Goal: Task Accomplishment & Management: Manage account settings

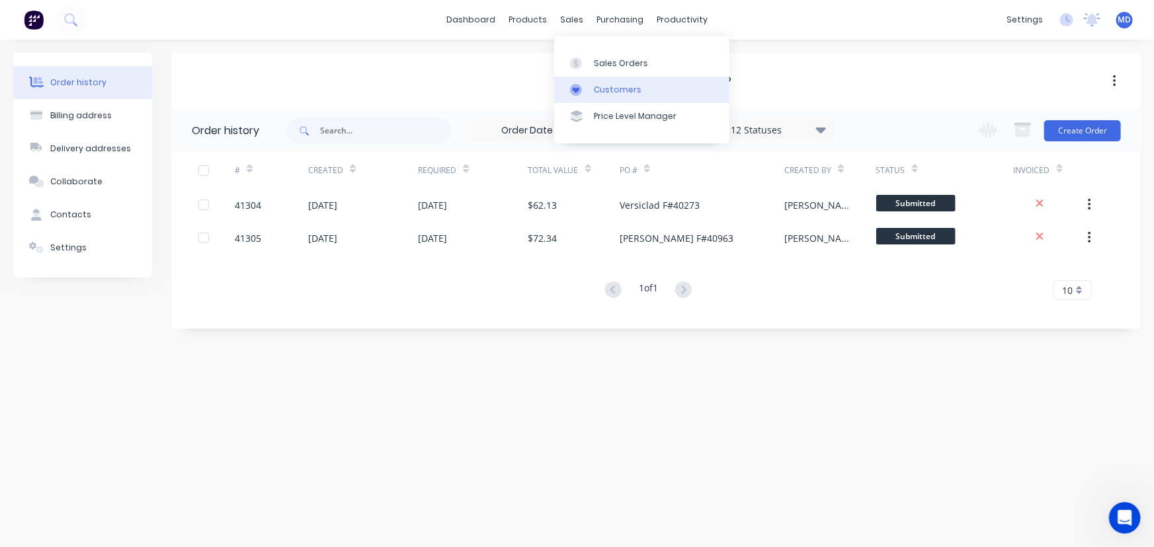
click at [606, 87] on div "Customers" at bounding box center [618, 90] width 48 height 12
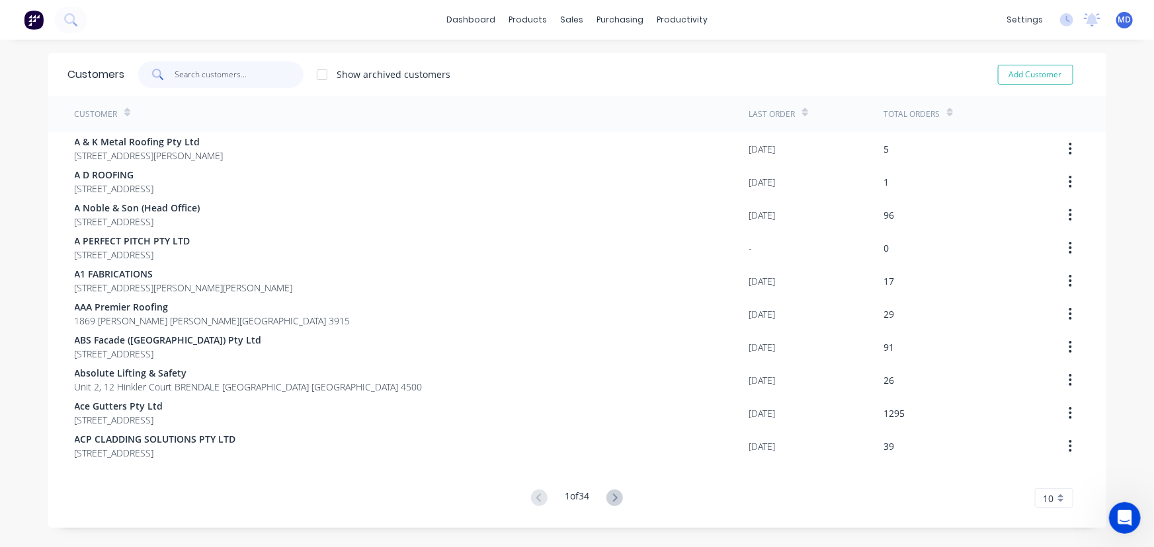
click at [239, 73] on input "text" at bounding box center [239, 74] width 129 height 26
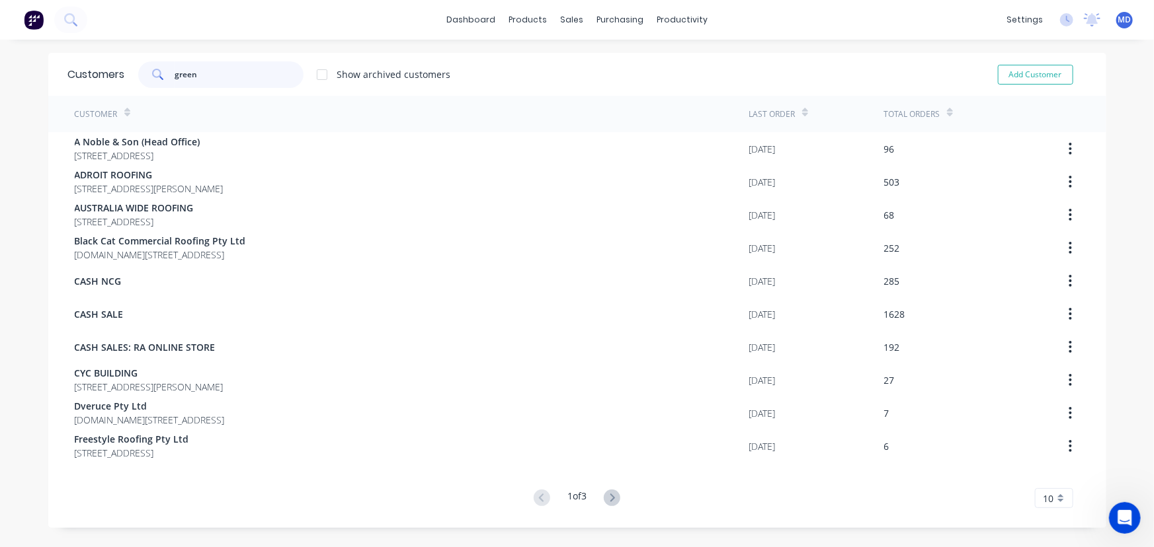
type input "green"
click at [608, 497] on icon at bounding box center [612, 498] width 17 height 17
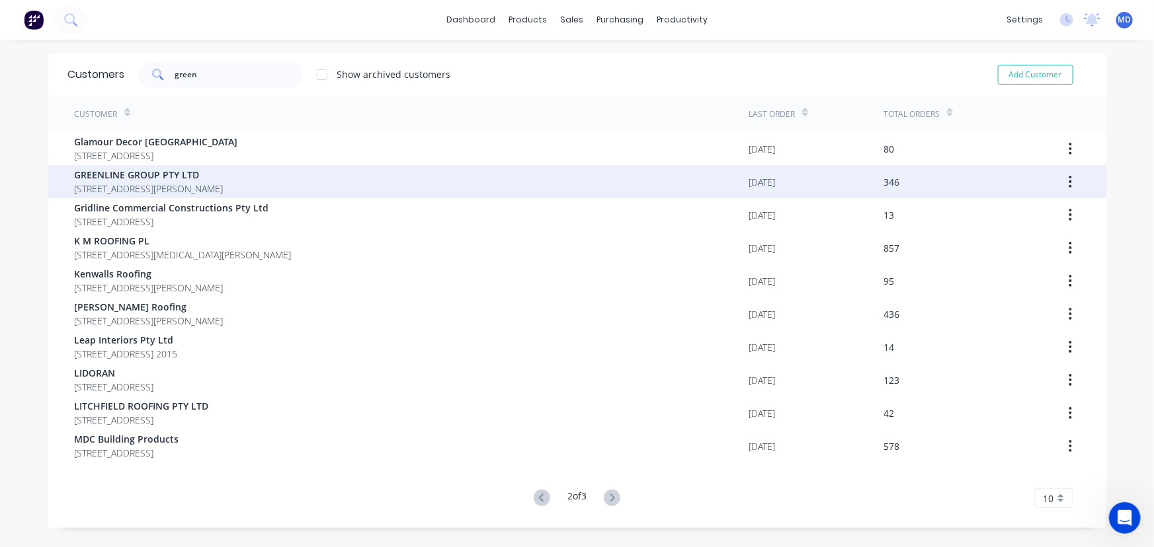
click at [167, 168] on span "GREENLINE GROUP PTY LTD" at bounding box center [149, 175] width 149 height 14
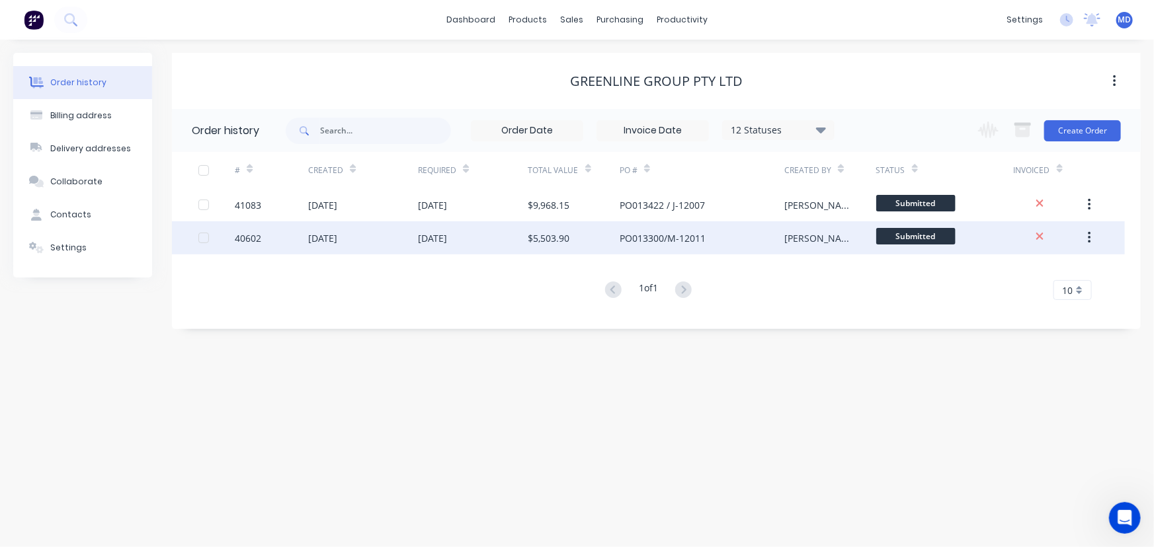
click at [440, 236] on div "[DATE]" at bounding box center [432, 238] width 29 height 14
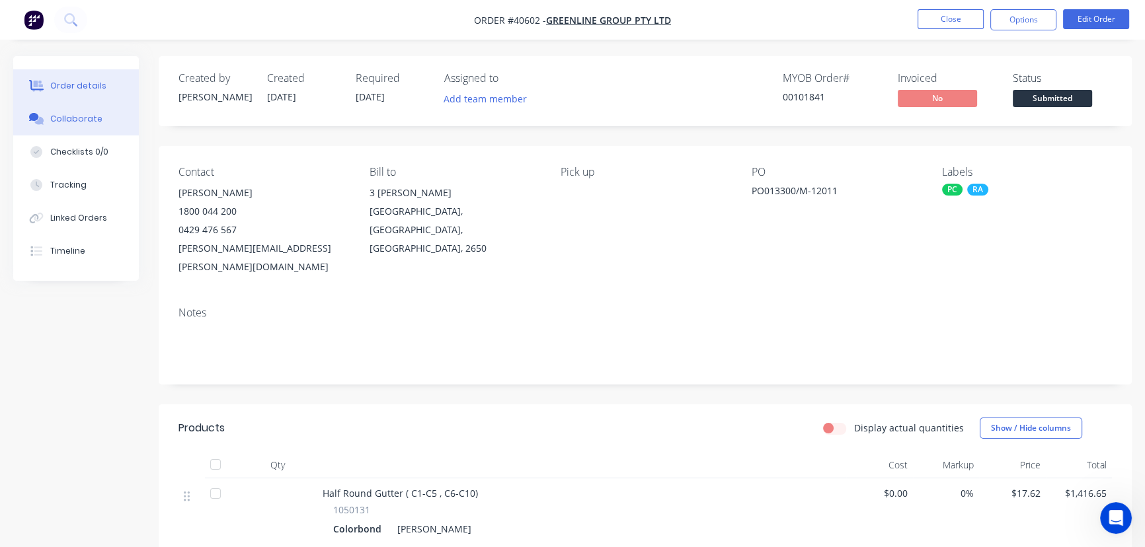
click at [79, 120] on div "Collaborate" at bounding box center [76, 119] width 52 height 12
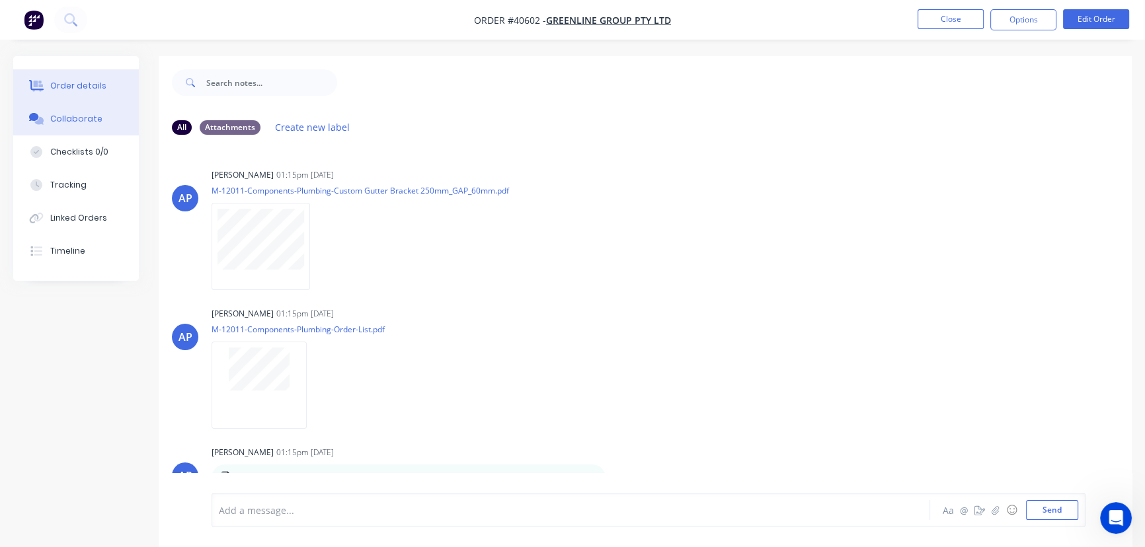
click at [88, 86] on div "Order details" at bounding box center [78, 86] width 56 height 12
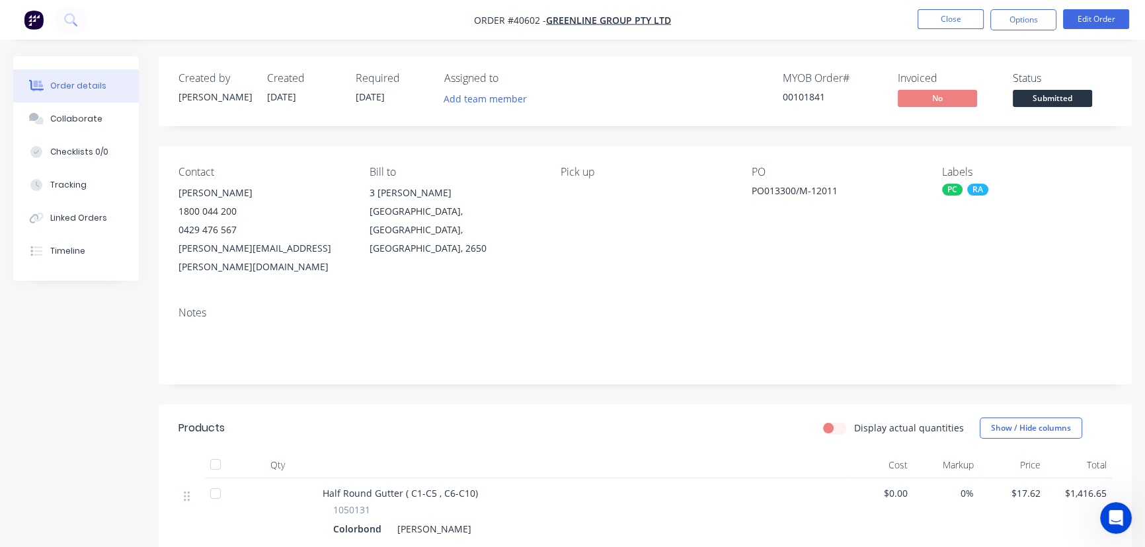
click at [83, 119] on div "Collaborate" at bounding box center [76, 119] width 52 height 12
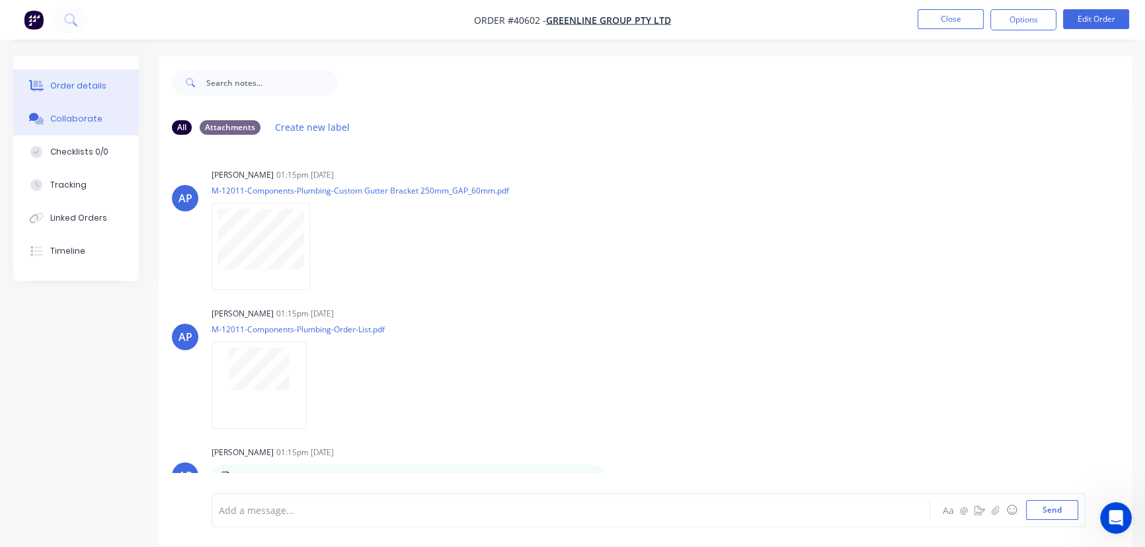
click at [73, 85] on div "Order details" at bounding box center [78, 86] width 56 height 12
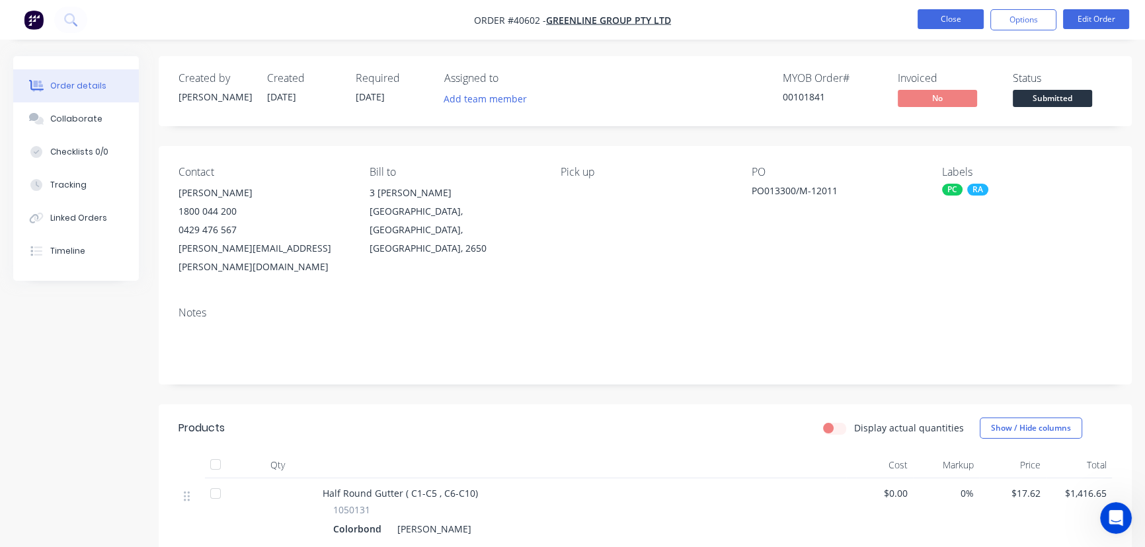
click at [946, 19] on button "Close" at bounding box center [951, 19] width 66 height 20
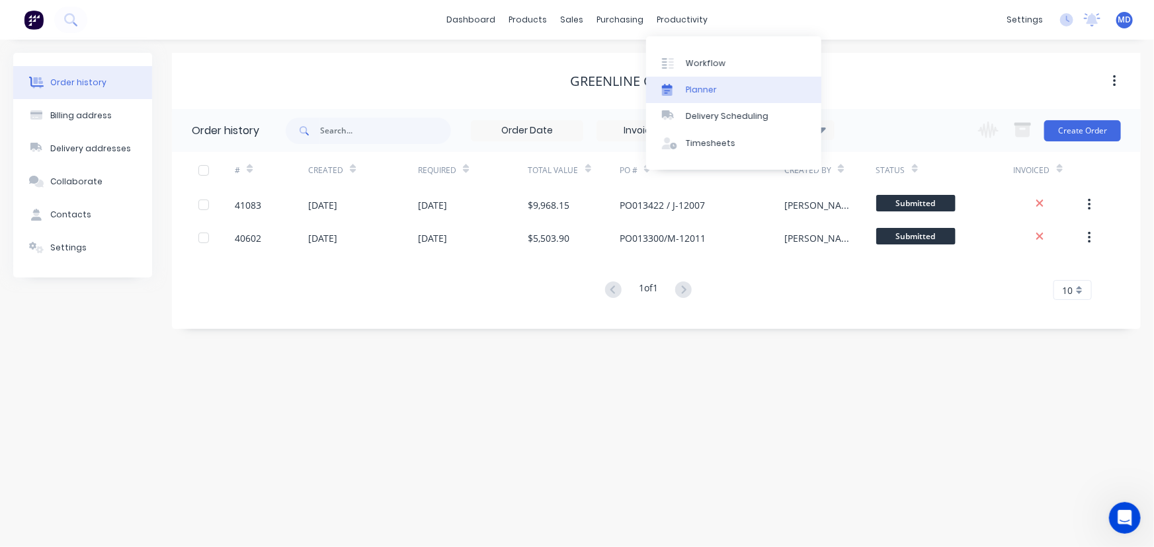
drag, startPoint x: 702, startPoint y: 91, endPoint x: 688, endPoint y: 91, distance: 13.2
click at [702, 91] on div "Planner" at bounding box center [701, 90] width 31 height 12
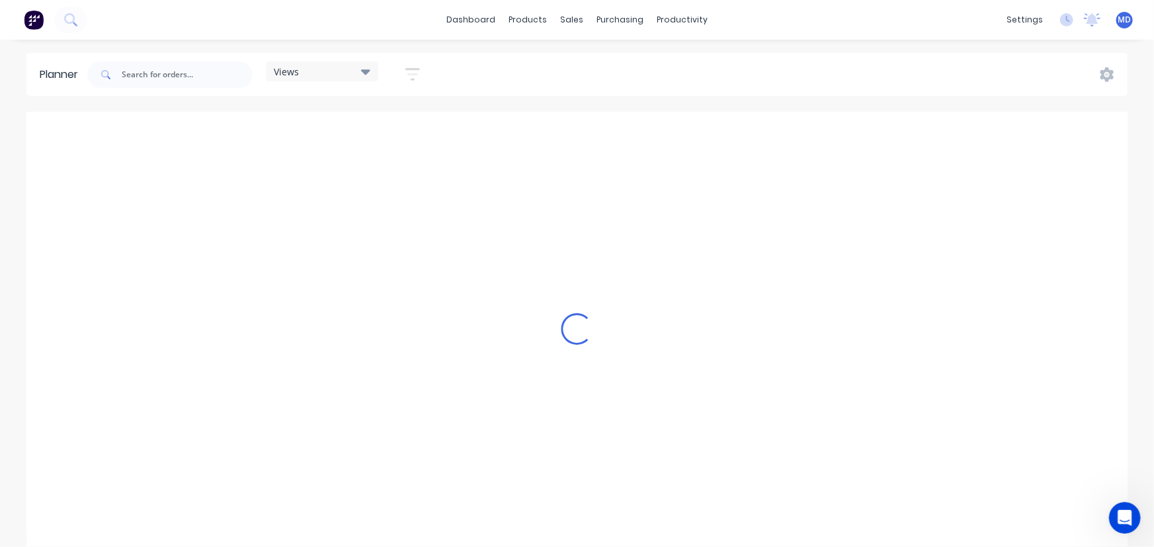
scroll to position [0, 2962]
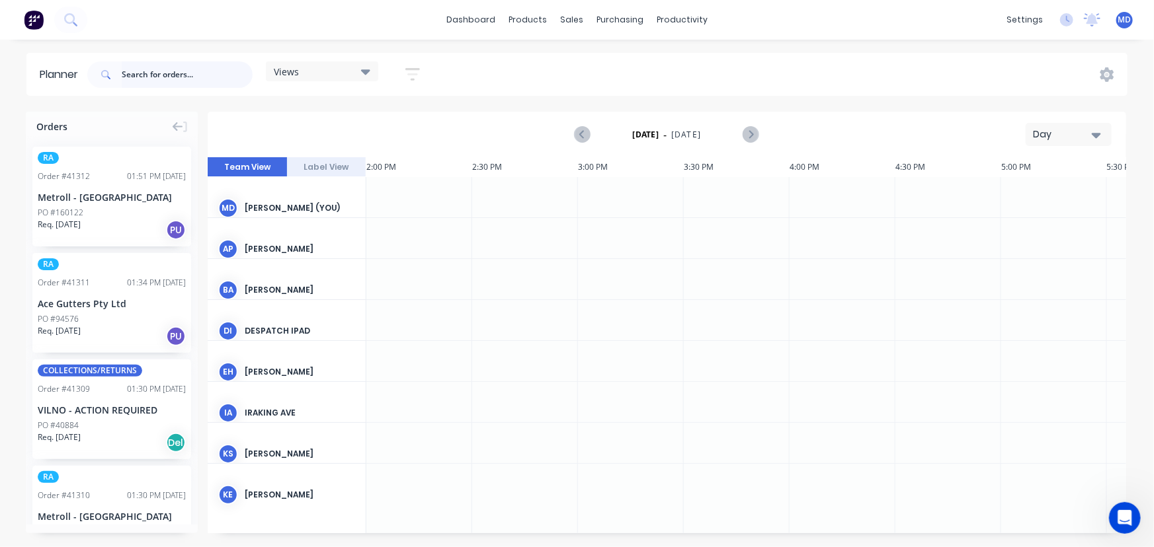
click at [162, 74] on input "text" at bounding box center [187, 74] width 131 height 26
type input "40602"
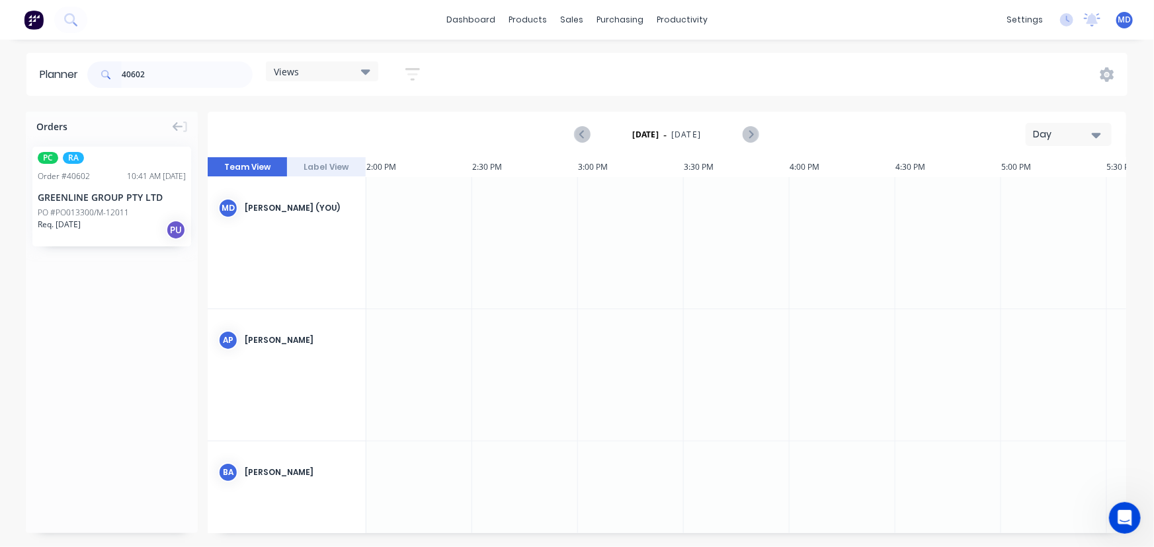
click at [1102, 133] on button "Day" at bounding box center [1069, 134] width 86 height 23
click at [1016, 220] on div "Month" at bounding box center [1044, 223] width 131 height 26
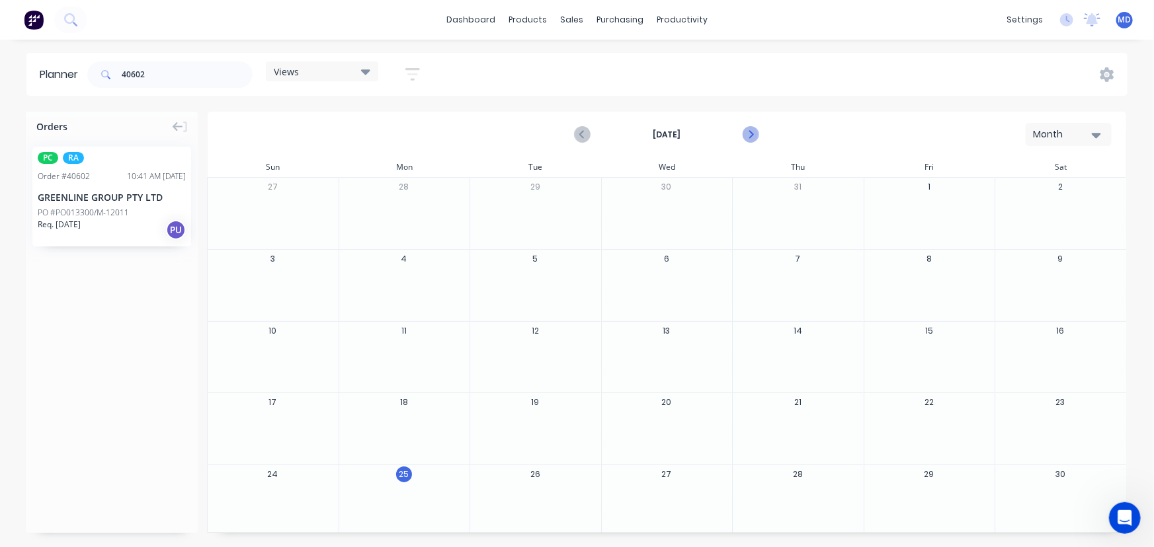
click at [750, 132] on icon "Next page" at bounding box center [750, 135] width 6 height 11
click at [364, 68] on icon at bounding box center [365, 71] width 9 height 15
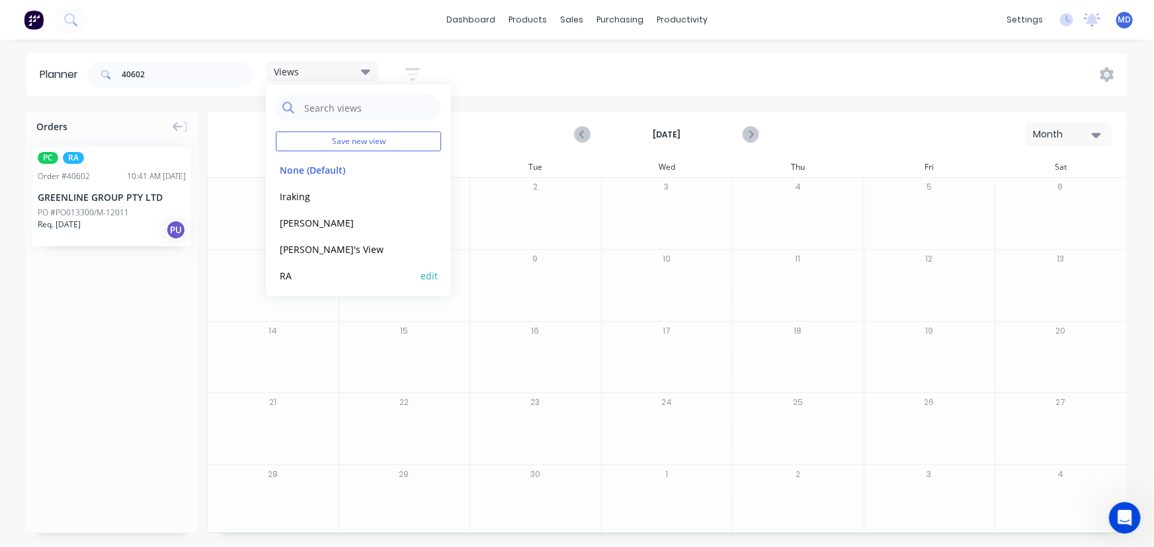
click at [288, 275] on button "RA" at bounding box center [346, 275] width 141 height 15
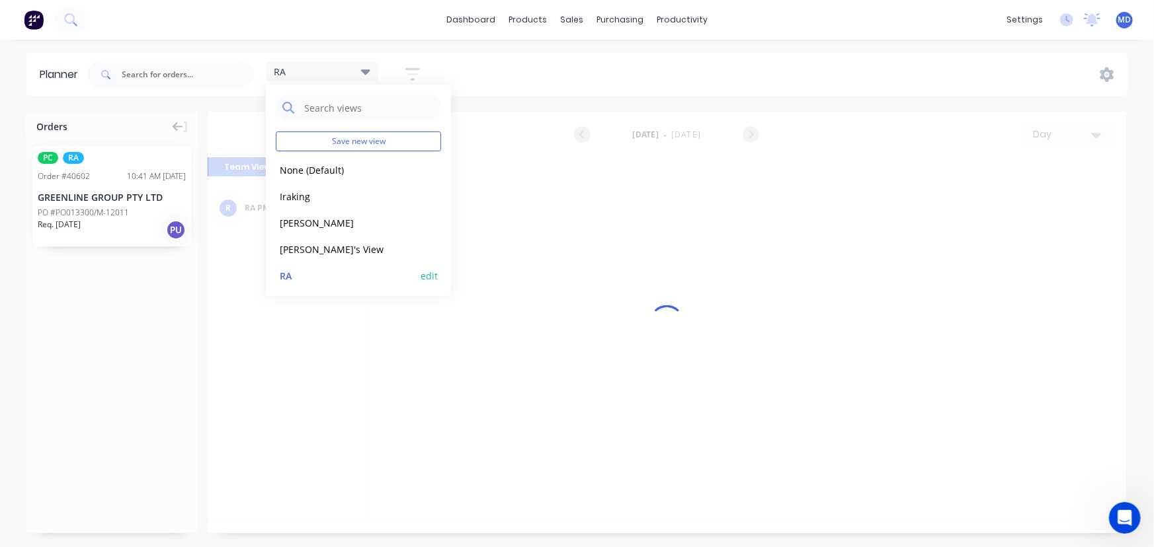
scroll to position [0, 2962]
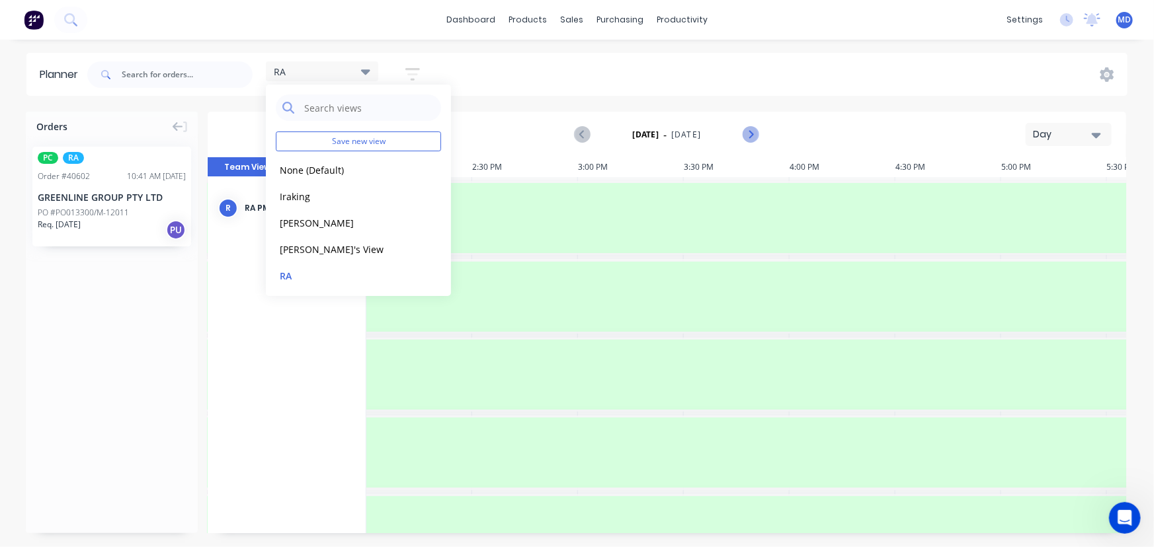
click at [747, 132] on icon "Next page" at bounding box center [751, 135] width 16 height 16
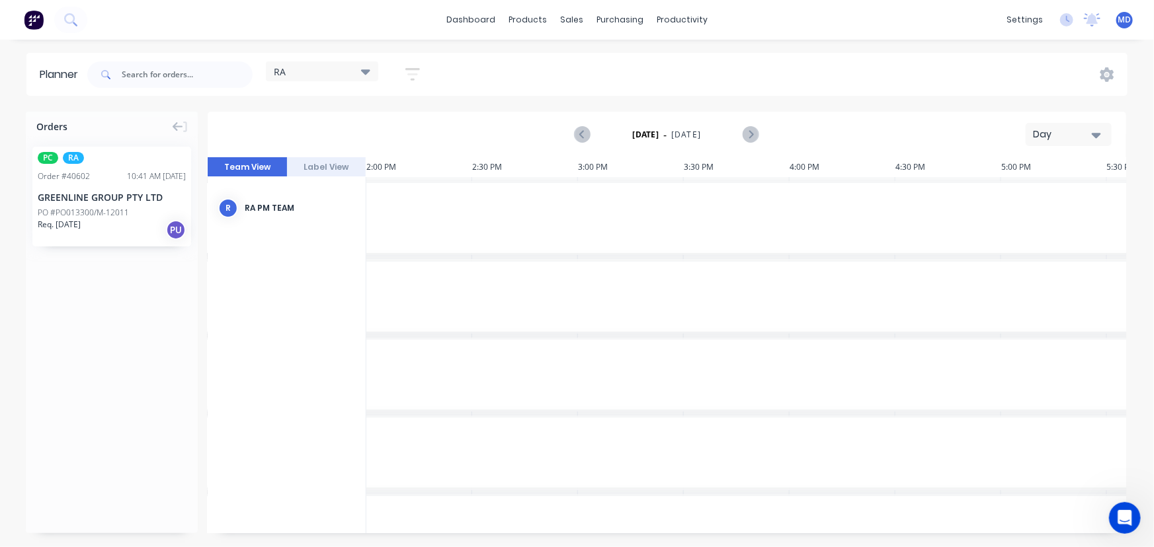
click at [1098, 133] on icon "button" at bounding box center [1096, 135] width 9 height 5
click at [1018, 198] on div "Week" at bounding box center [1044, 196] width 131 height 26
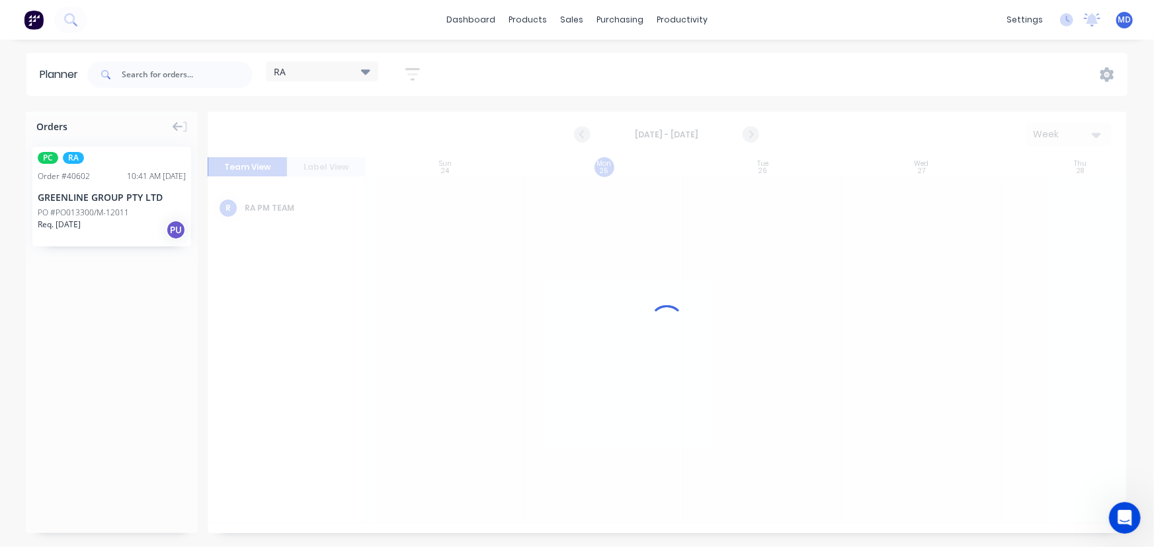
scroll to position [0, 0]
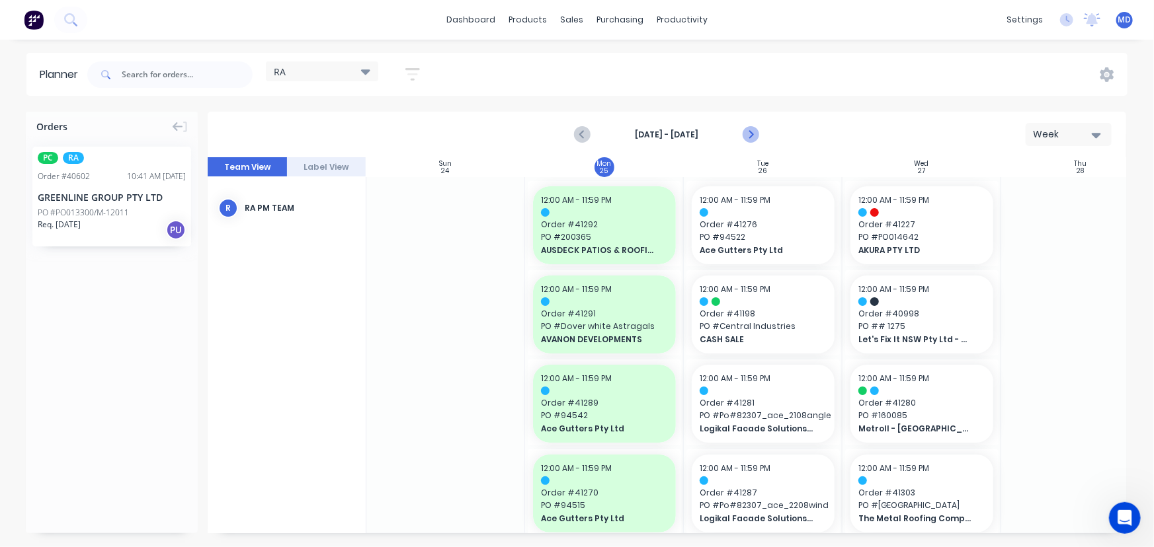
click at [750, 130] on icon "Next page" at bounding box center [751, 135] width 16 height 16
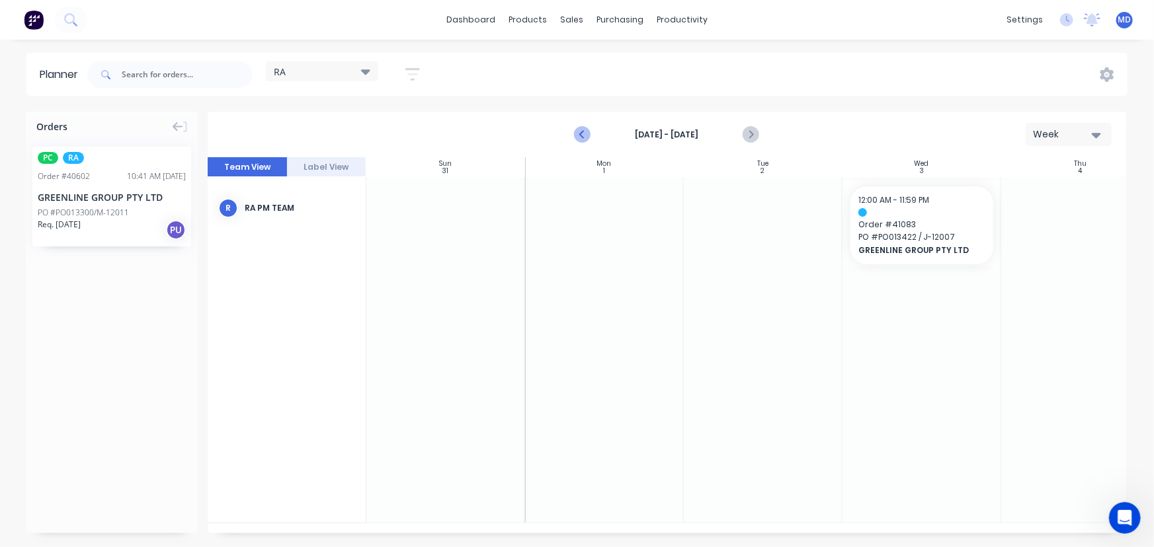
click at [577, 138] on icon "Previous page" at bounding box center [583, 135] width 16 height 16
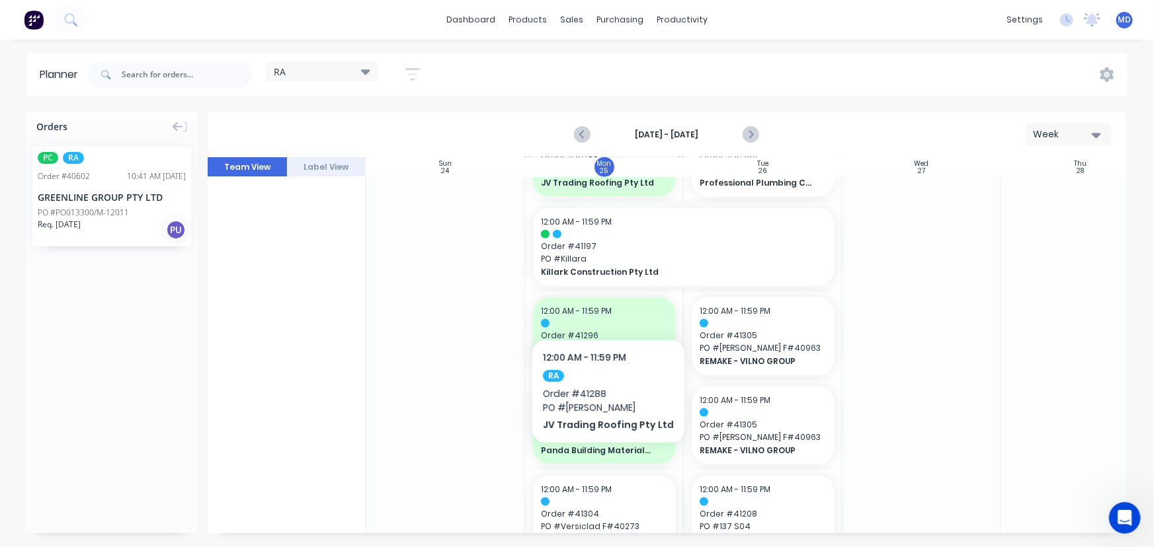
scroll to position [901, 0]
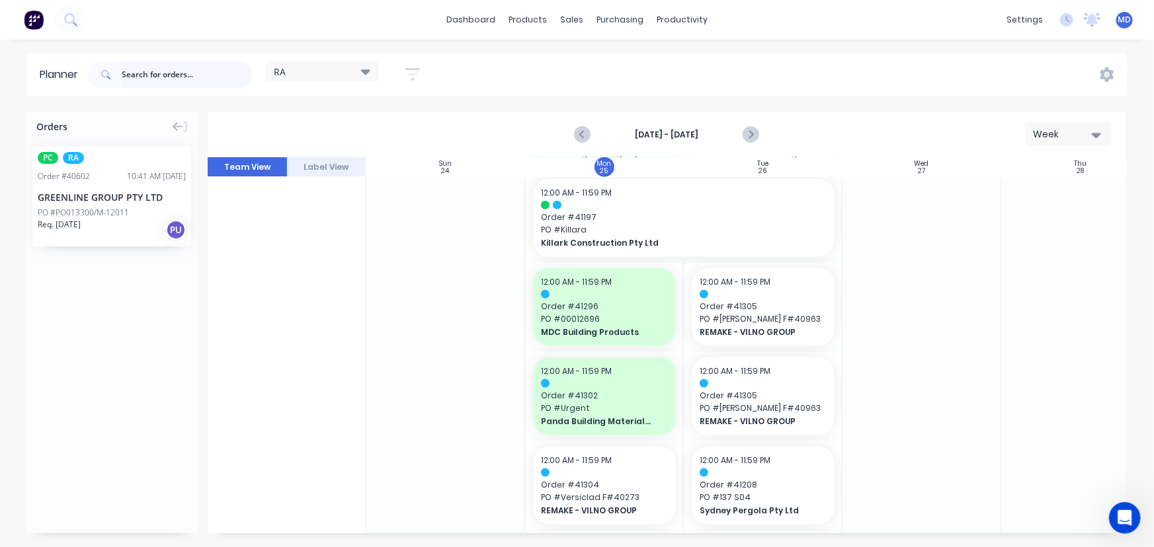
click at [159, 79] on input "text" at bounding box center [187, 74] width 131 height 26
type input "40602"
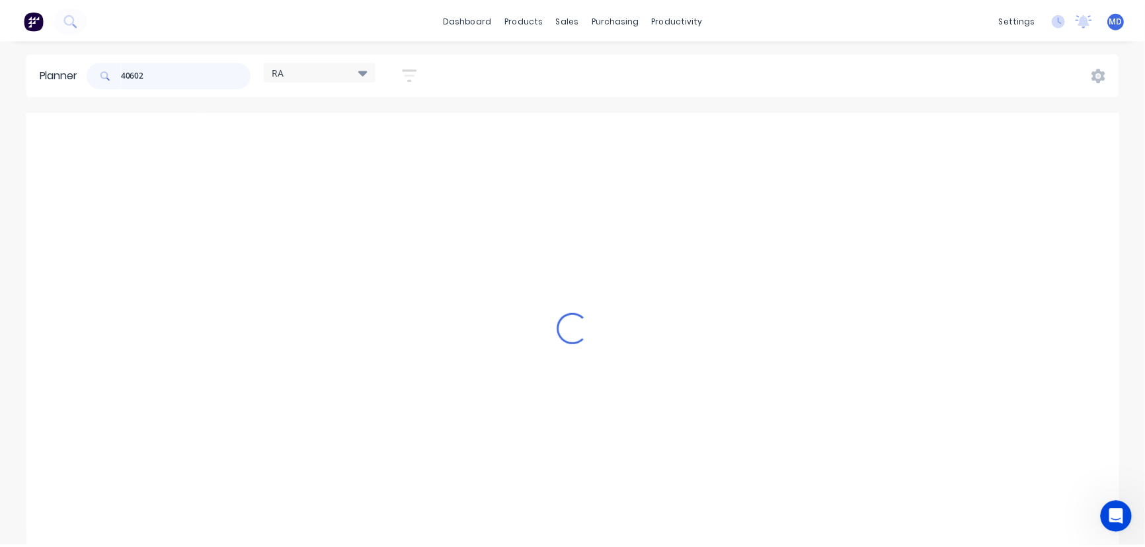
scroll to position [0, 0]
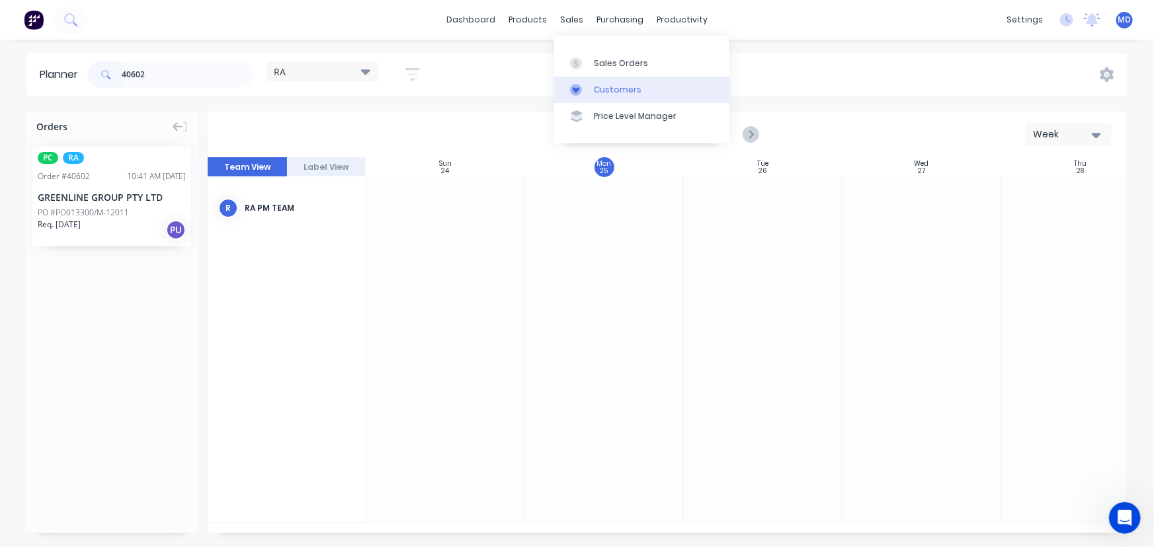
click at [605, 89] on div "Customers" at bounding box center [618, 90] width 48 height 12
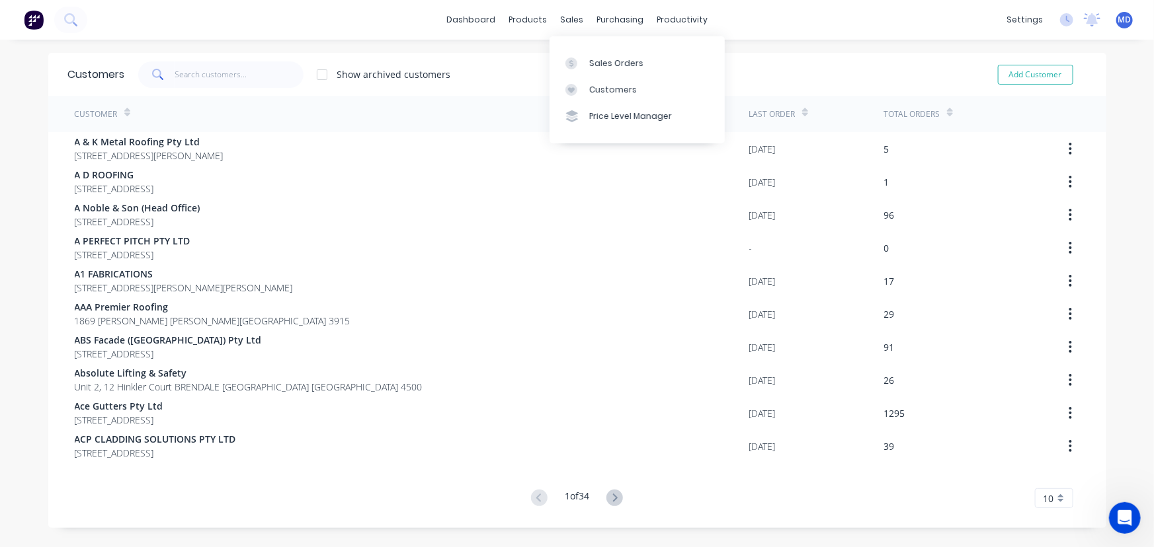
drag, startPoint x: 610, startPoint y: 94, endPoint x: 451, endPoint y: 93, distance: 158.7
click at [608, 94] on div "Customers" at bounding box center [613, 90] width 48 height 12
click at [216, 77] on input "text" at bounding box center [239, 74] width 129 height 26
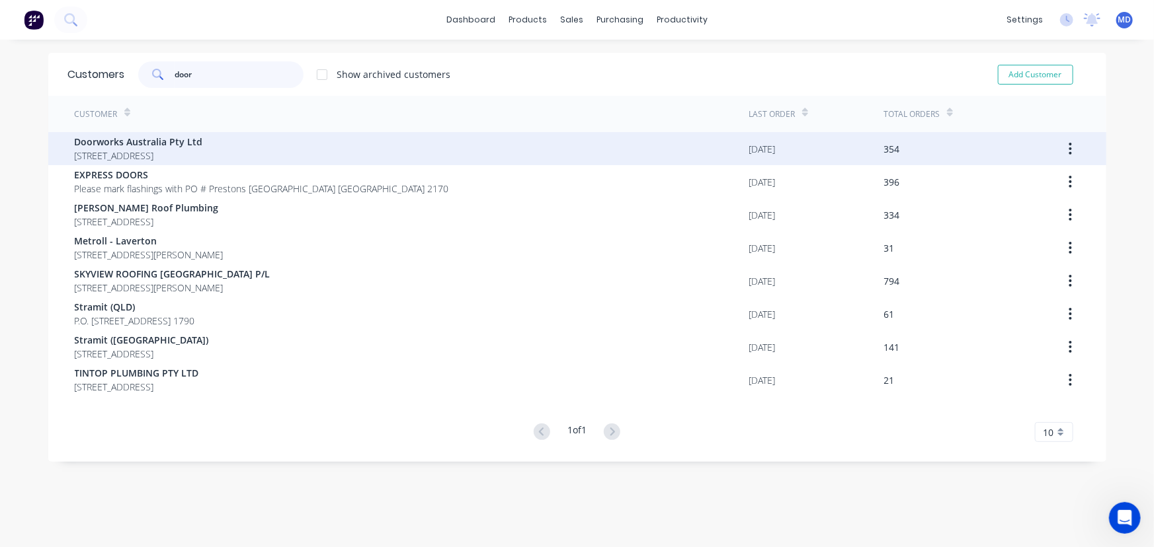
type input "door"
click at [126, 141] on span "Doorworks Australia Pty Ltd" at bounding box center [139, 142] width 128 height 14
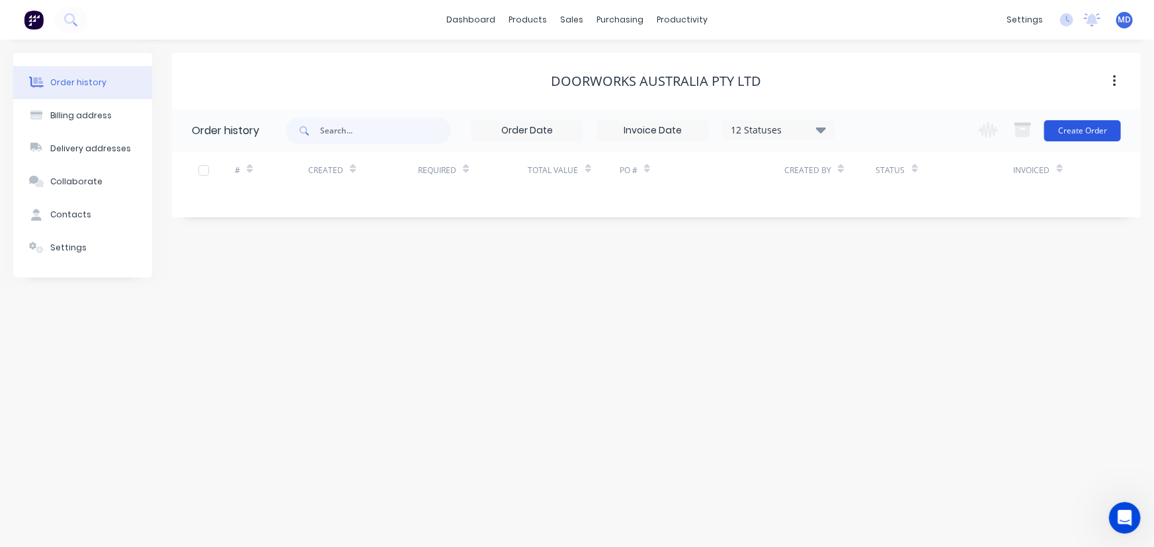
click at [1091, 132] on button "Create Order" at bounding box center [1082, 130] width 77 height 21
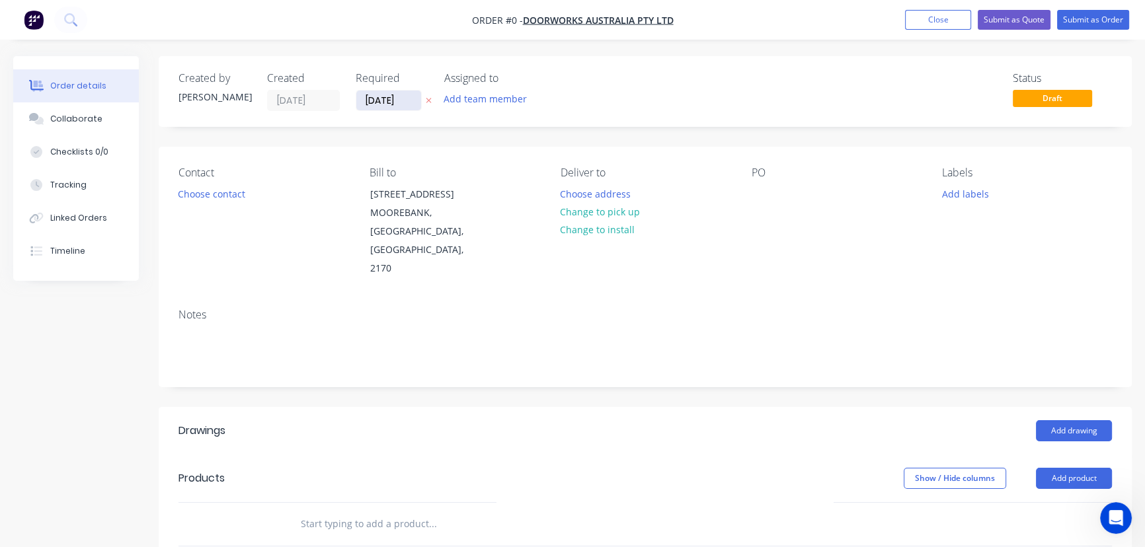
drag, startPoint x: 383, startPoint y: 99, endPoint x: 383, endPoint y: 106, distance: 7.3
click at [383, 99] on input "[DATE]" at bounding box center [388, 101] width 65 height 20
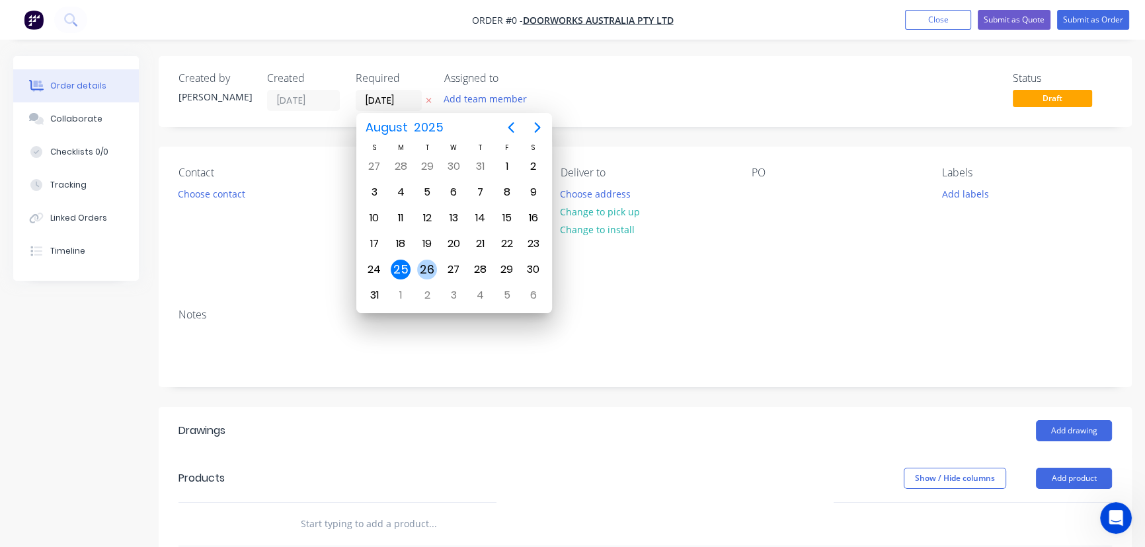
click at [428, 265] on div "26" at bounding box center [427, 270] width 20 height 20
type input "[DATE]"
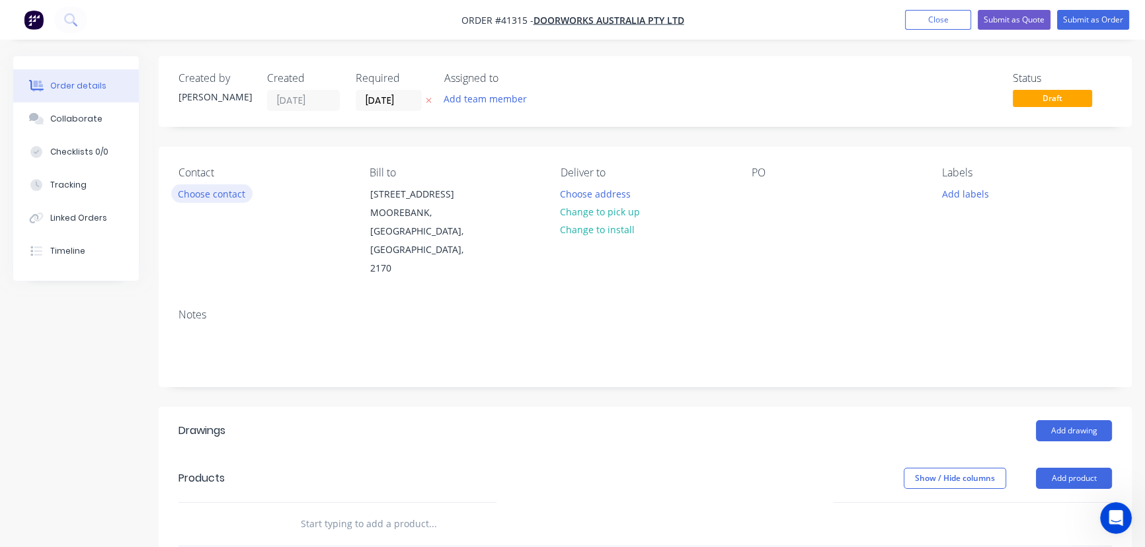
click at [210, 202] on button "Choose contact" at bounding box center [211, 193] width 81 height 18
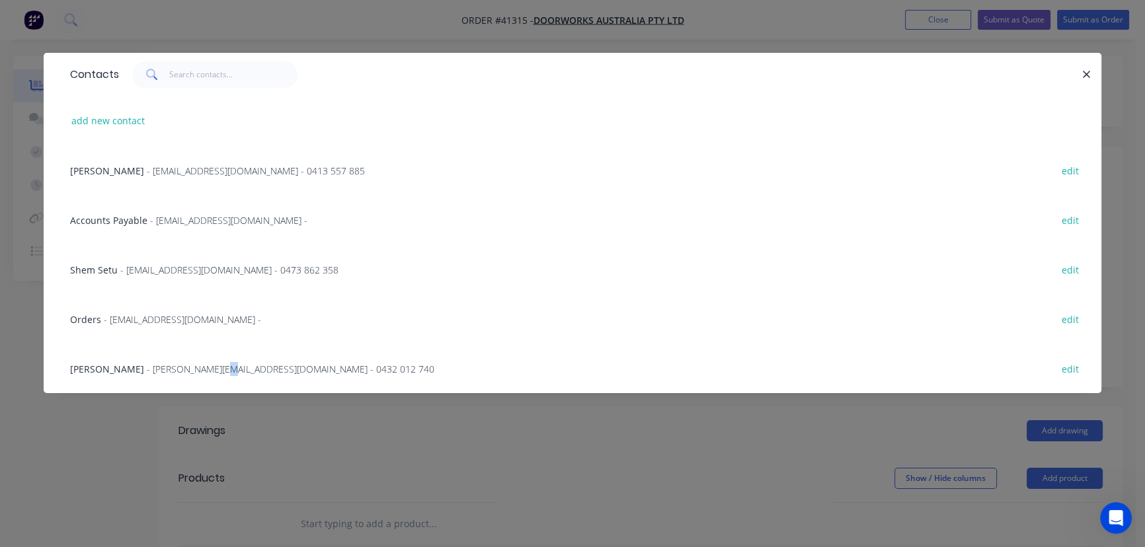
click at [201, 366] on span "- [PERSON_NAME][EMAIL_ADDRESS][DOMAIN_NAME] - 0432 012 740" at bounding box center [291, 369] width 288 height 13
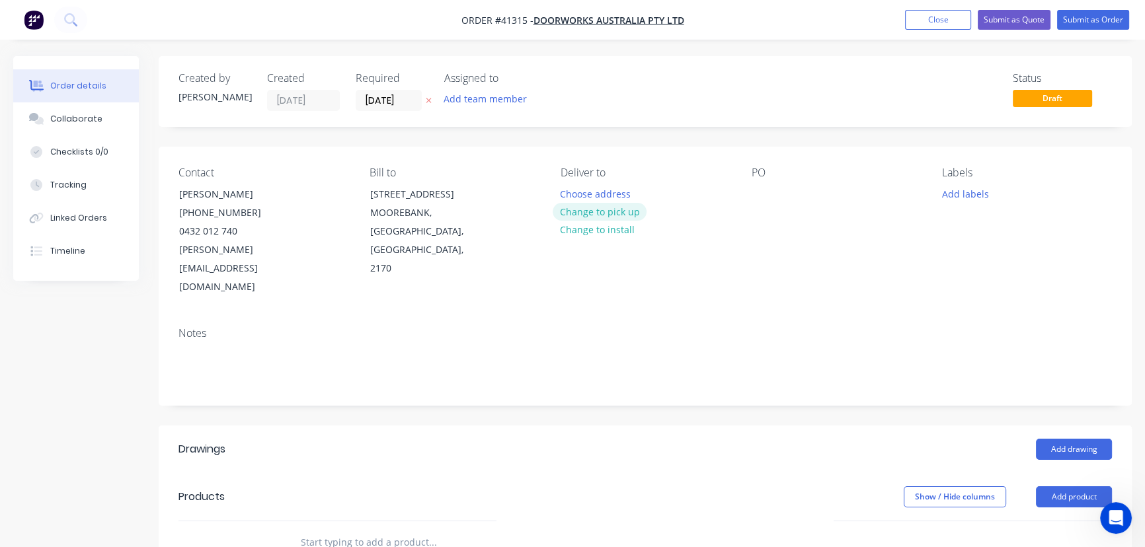
click at [623, 212] on button "Change to pick up" at bounding box center [600, 212] width 94 height 18
click at [768, 198] on div at bounding box center [761, 193] width 21 height 19
paste div
click at [972, 195] on button "Add labels" at bounding box center [965, 193] width 61 height 18
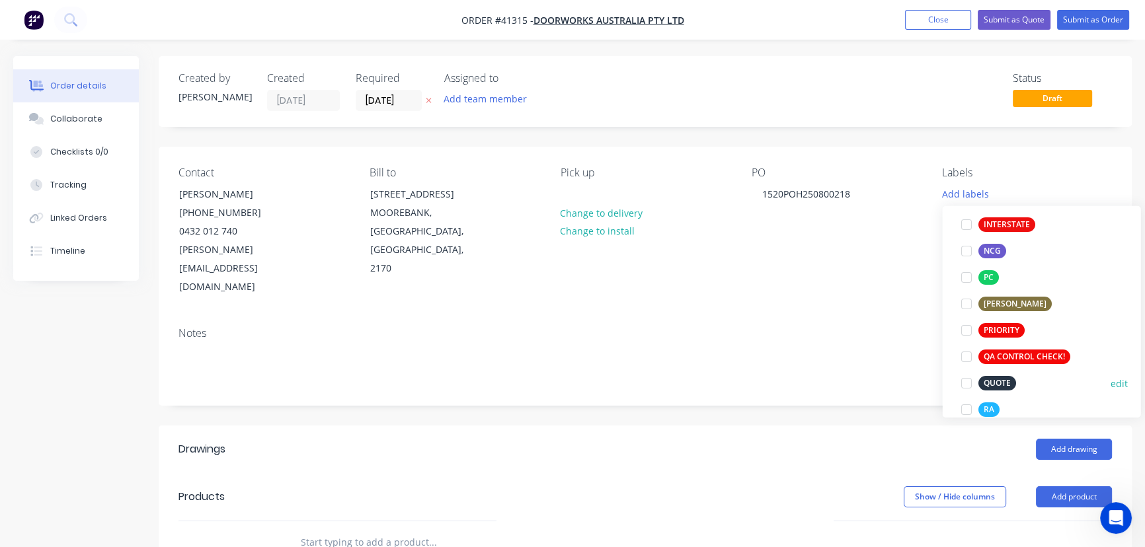
scroll to position [300, 0]
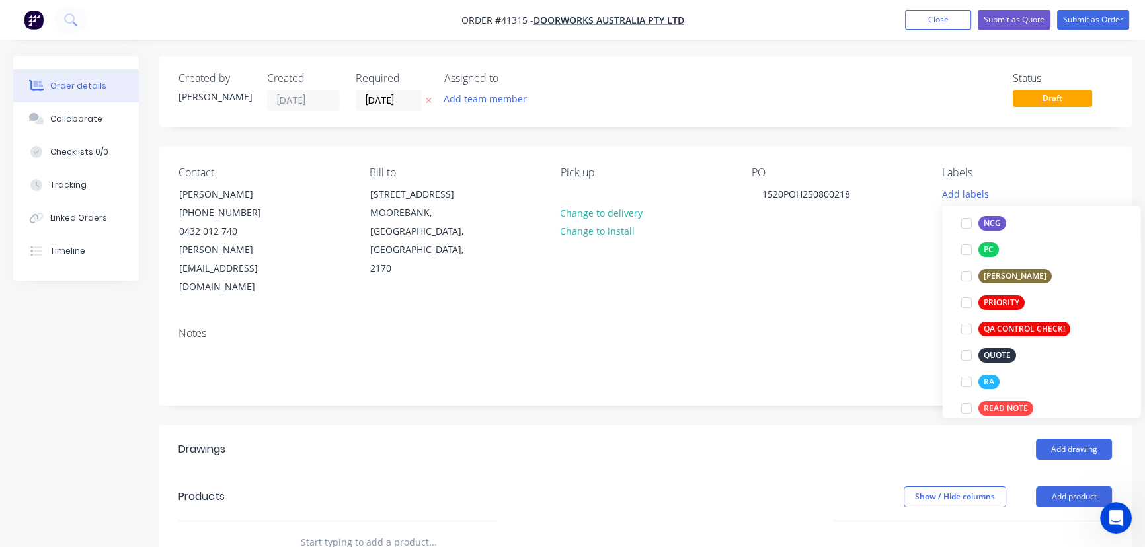
click at [967, 385] on div at bounding box center [966, 382] width 26 height 26
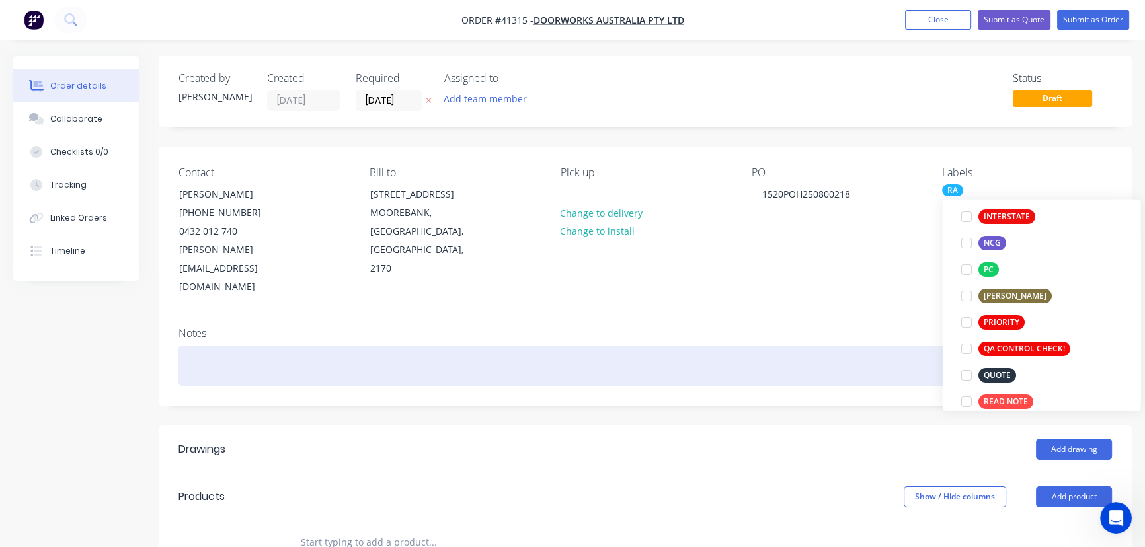
scroll to position [0, 0]
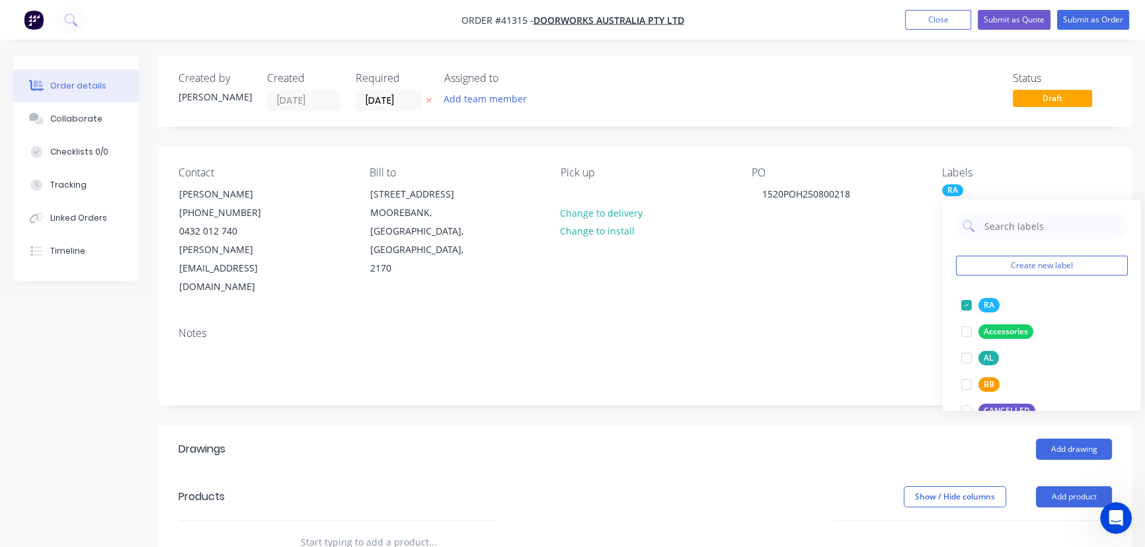
click at [636, 439] on div "Add drawing" at bounding box center [744, 449] width 735 height 21
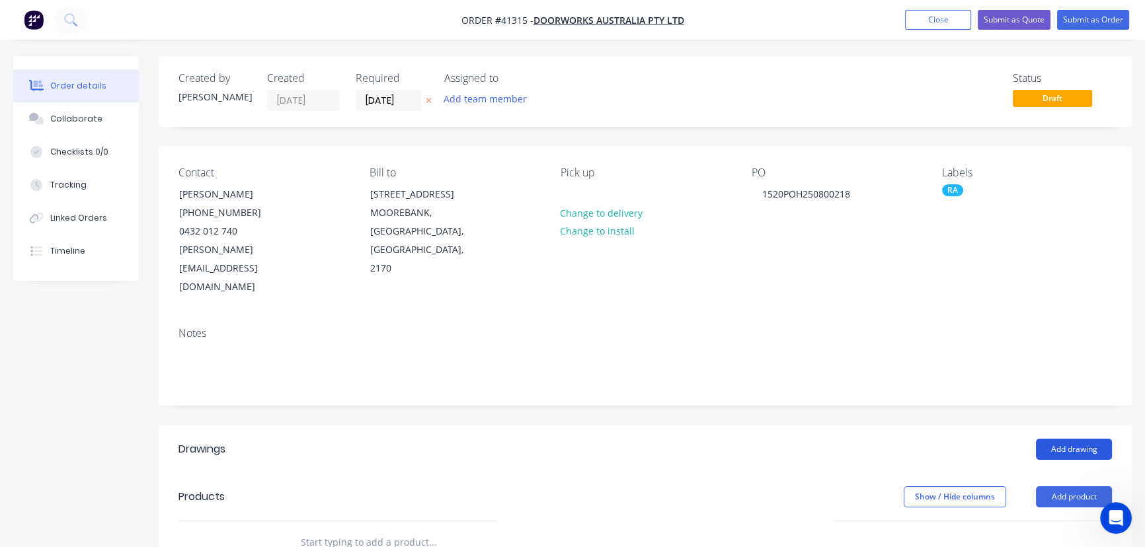
click at [1076, 439] on button "Add drawing" at bounding box center [1074, 449] width 76 height 21
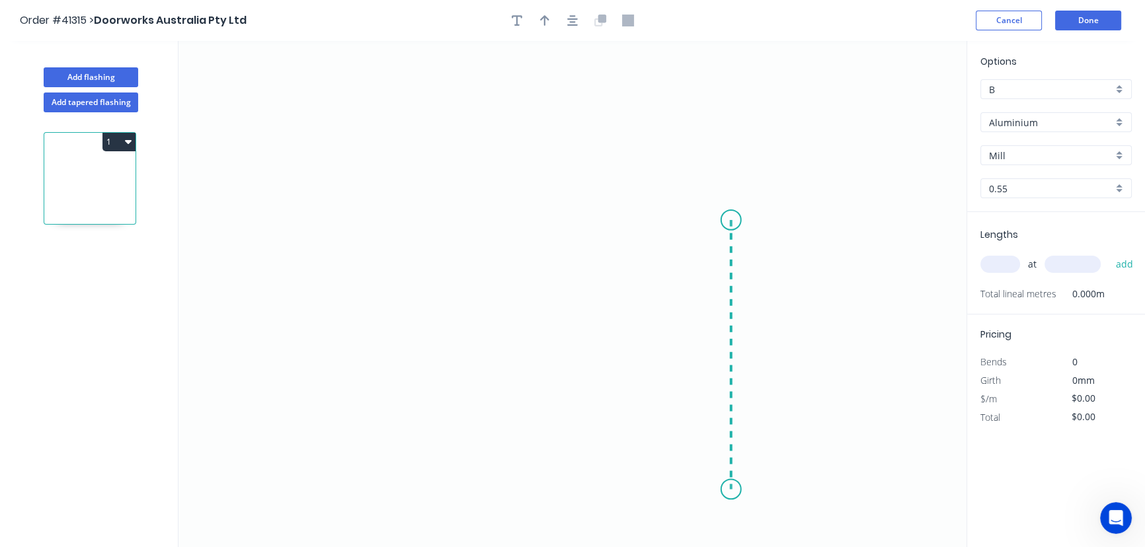
drag, startPoint x: 730, startPoint y: 235, endPoint x: 734, endPoint y: 490, distance: 255.3
click at [734, 490] on icon "0" at bounding box center [573, 294] width 788 height 506
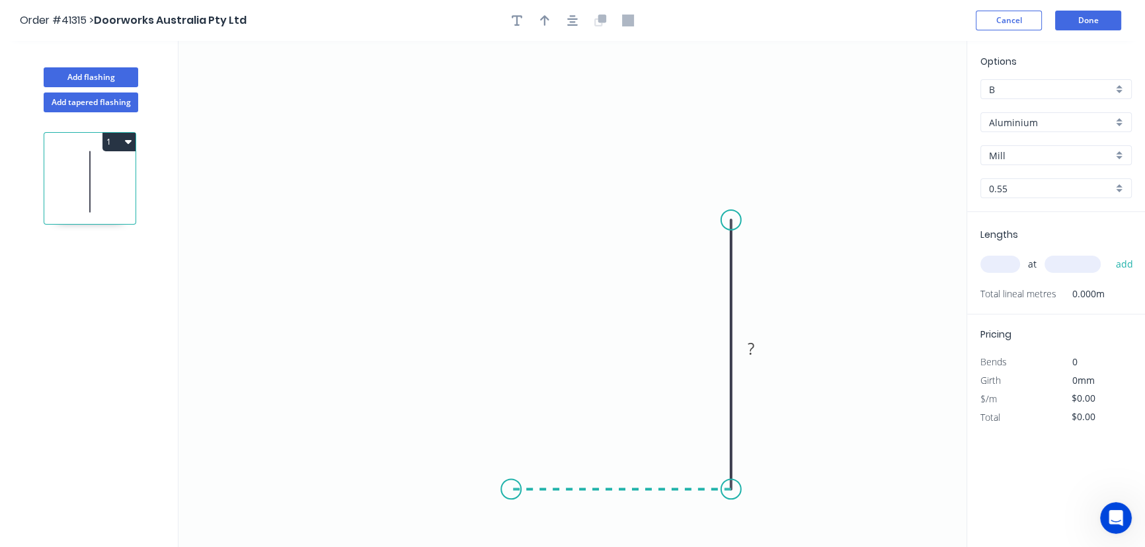
drag, startPoint x: 731, startPoint y: 491, endPoint x: 511, endPoint y: 479, distance: 220.5
click at [511, 479] on icon "0 ?" at bounding box center [573, 294] width 788 height 506
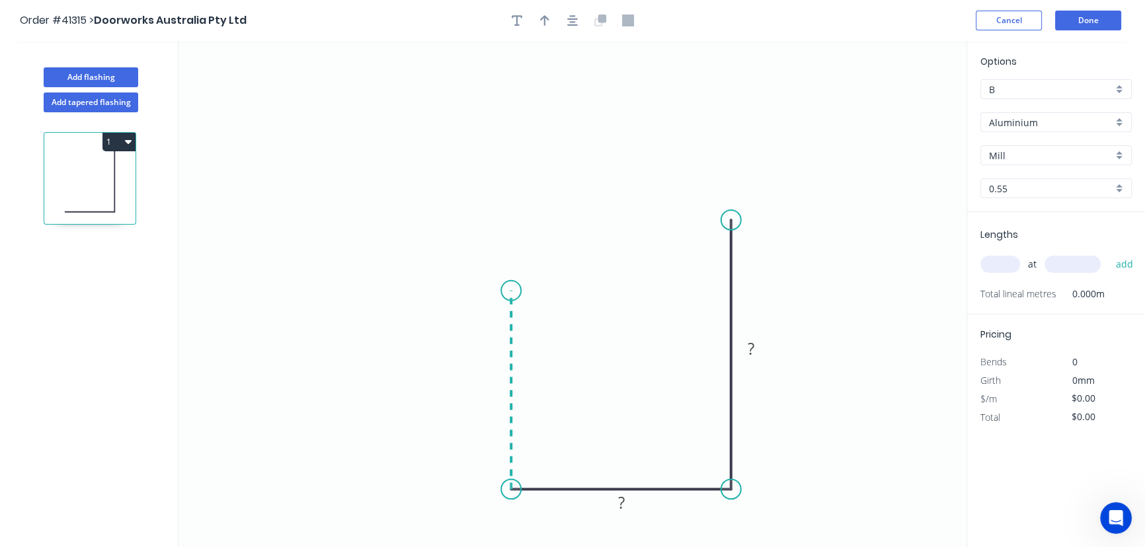
drag, startPoint x: 511, startPoint y: 479, endPoint x: 516, endPoint y: 292, distance: 187.8
click at [516, 292] on icon "0 ? ?" at bounding box center [573, 294] width 788 height 506
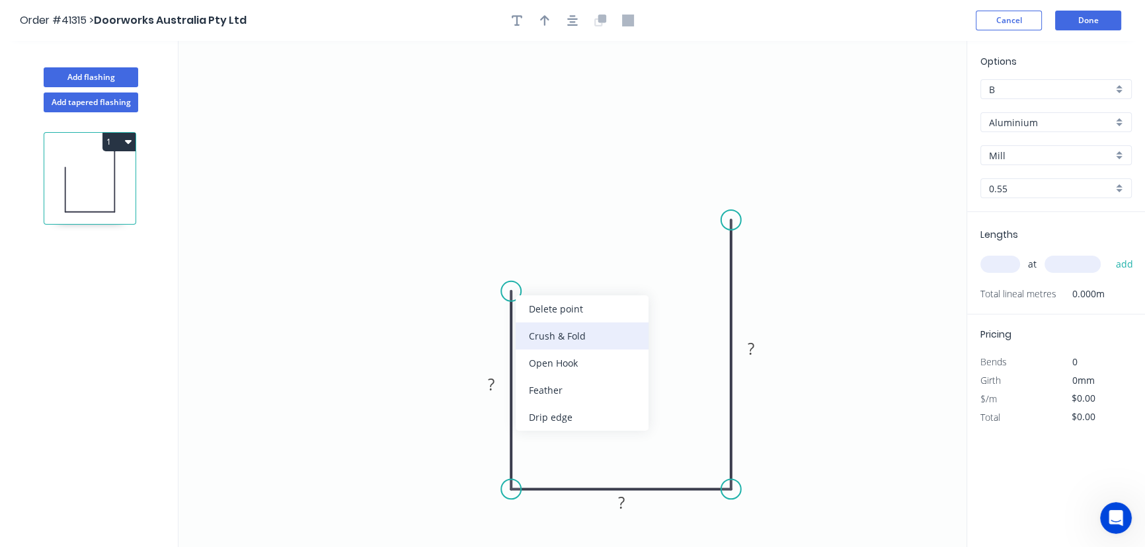
click at [555, 341] on div "Crush & Fold" at bounding box center [582, 336] width 133 height 27
click at [551, 342] on div "Flip bend" at bounding box center [580, 338] width 133 height 27
drag, startPoint x: 498, startPoint y: 306, endPoint x: 510, endPoint y: 325, distance: 22.6
click at [499, 306] on tspan "10" at bounding box center [492, 303] width 19 height 22
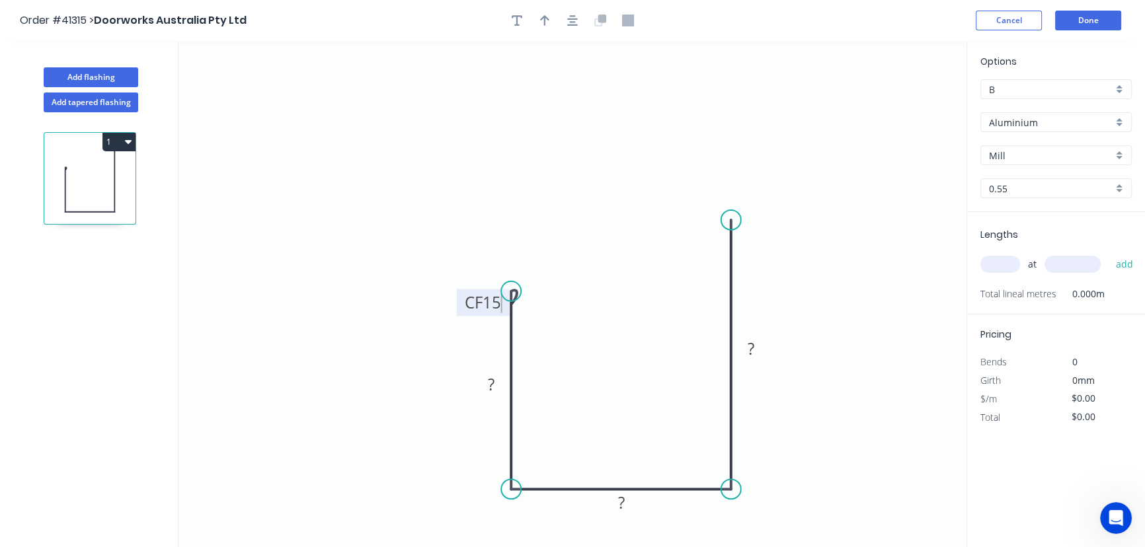
drag, startPoint x: 463, startPoint y: 116, endPoint x: 453, endPoint y: 270, distance: 155.0
click at [464, 124] on icon "0 CF 15 ? ? ?" at bounding box center [573, 294] width 788 height 506
click at [491, 382] on tspan "?" at bounding box center [491, 385] width 7 height 22
type input "$9.21"
click at [545, 19] on icon "button" at bounding box center [544, 21] width 9 height 12
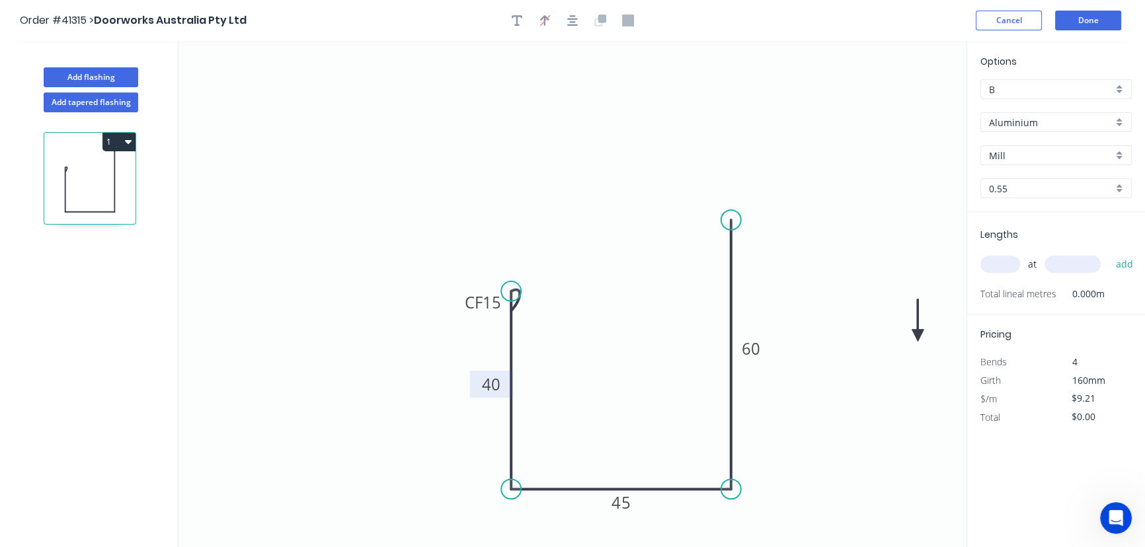
drag, startPoint x: 905, startPoint y: 116, endPoint x: 896, endPoint y: 371, distance: 254.7
click at [912, 342] on icon at bounding box center [918, 321] width 12 height 42
click at [896, 369] on icon at bounding box center [885, 360] width 38 height 38
click at [895, 369] on icon at bounding box center [895, 356] width 12 height 42
click at [895, 369] on icon at bounding box center [906, 360] width 38 height 38
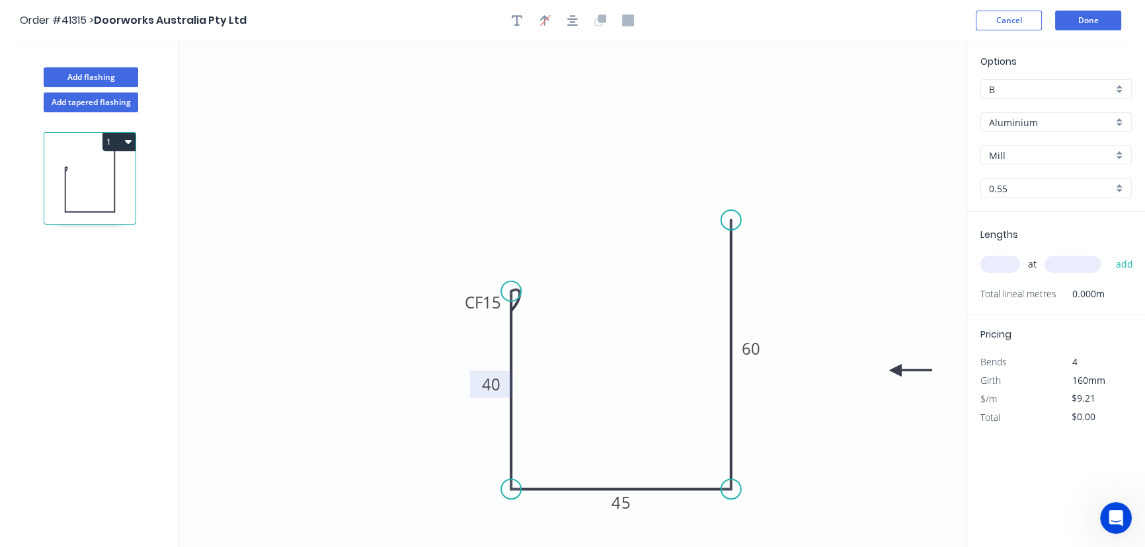
click at [1115, 122] on div "Aluminium" at bounding box center [1056, 122] width 151 height 20
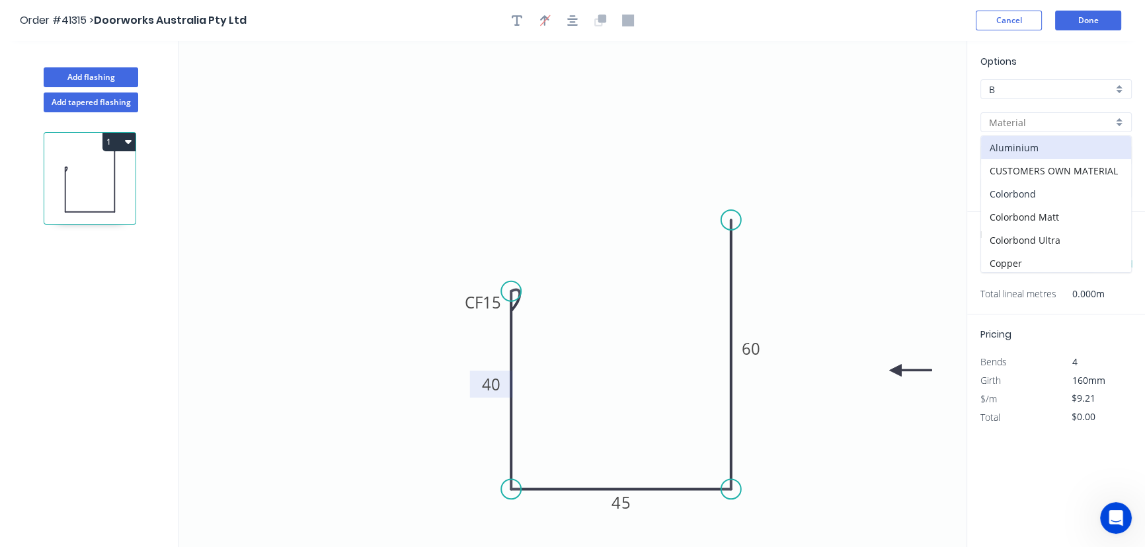
click at [1013, 187] on div "Colorbond" at bounding box center [1056, 193] width 150 height 23
type input "Colorbond"
type input "Basalt"
type input "$7.77"
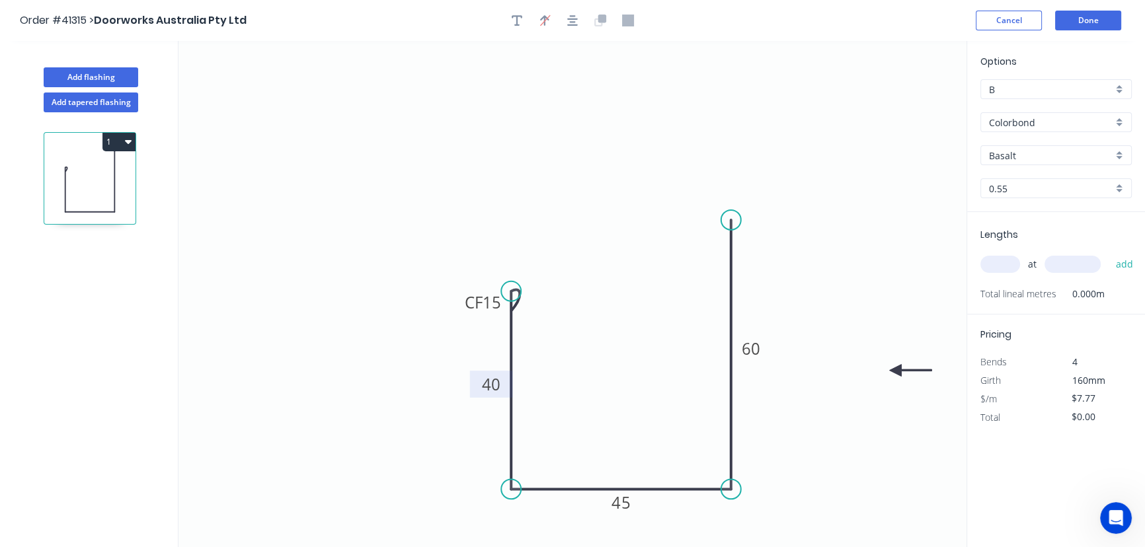
click at [1119, 153] on div "Basalt" at bounding box center [1056, 155] width 151 height 20
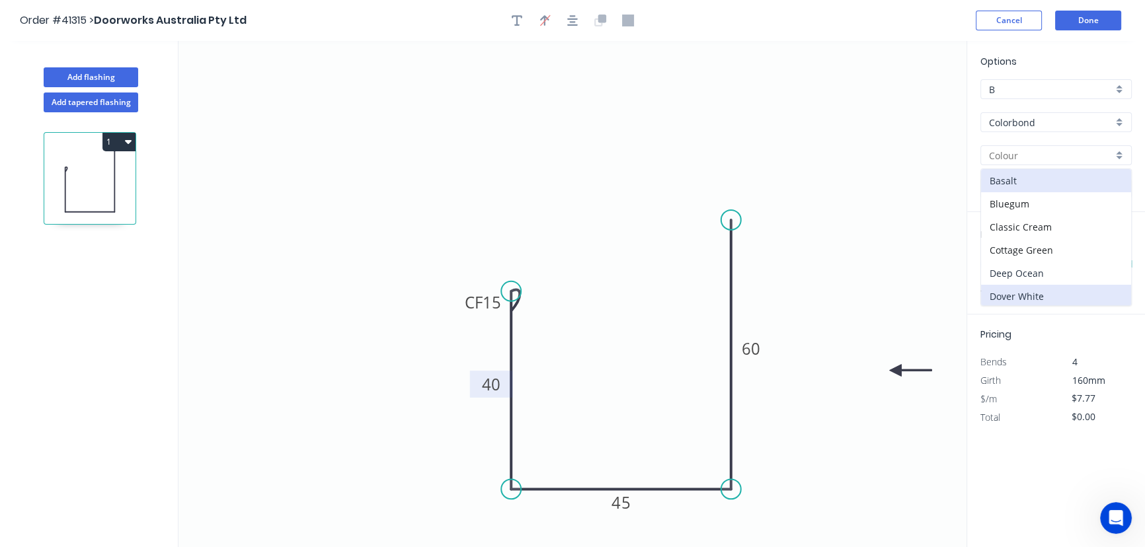
drag, startPoint x: 1025, startPoint y: 271, endPoint x: 1019, endPoint y: 290, distance: 20.1
click at [1019, 290] on div "Basalt Bluegum Classic Cream Cottage Green Deep Ocean Dover White Dune Evening …" at bounding box center [1056, 238] width 151 height 138
click at [1019, 290] on div "Dover White" at bounding box center [1056, 296] width 150 height 23
type input "Dover White"
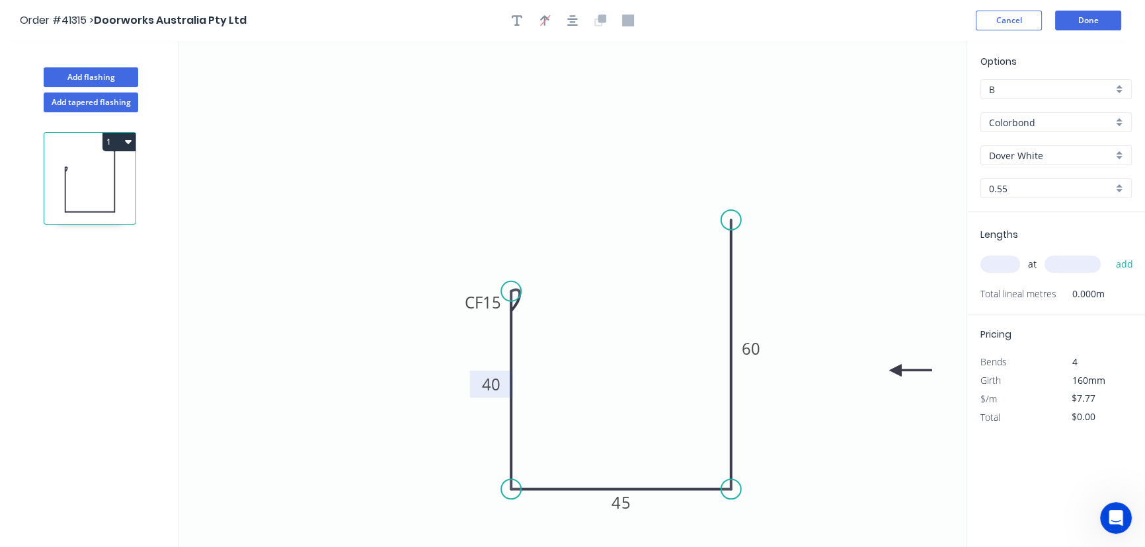
click at [1000, 263] on input "text" at bounding box center [1001, 264] width 40 height 17
type input "2"
type input "2020"
click at [1109, 253] on button "add" at bounding box center [1124, 264] width 31 height 22
type input "$31.39"
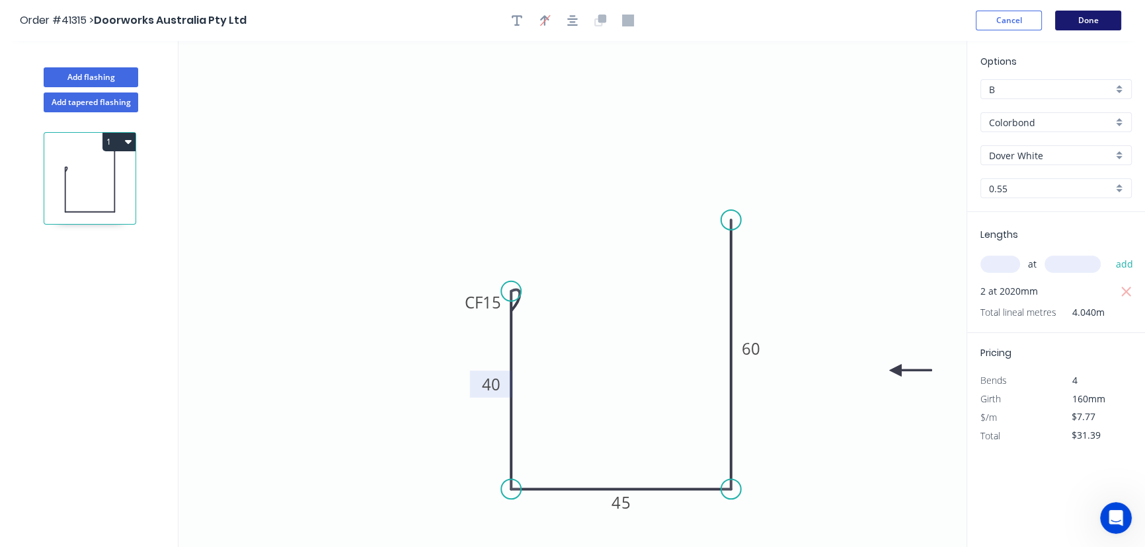
click at [1094, 22] on button "Done" at bounding box center [1088, 21] width 66 height 20
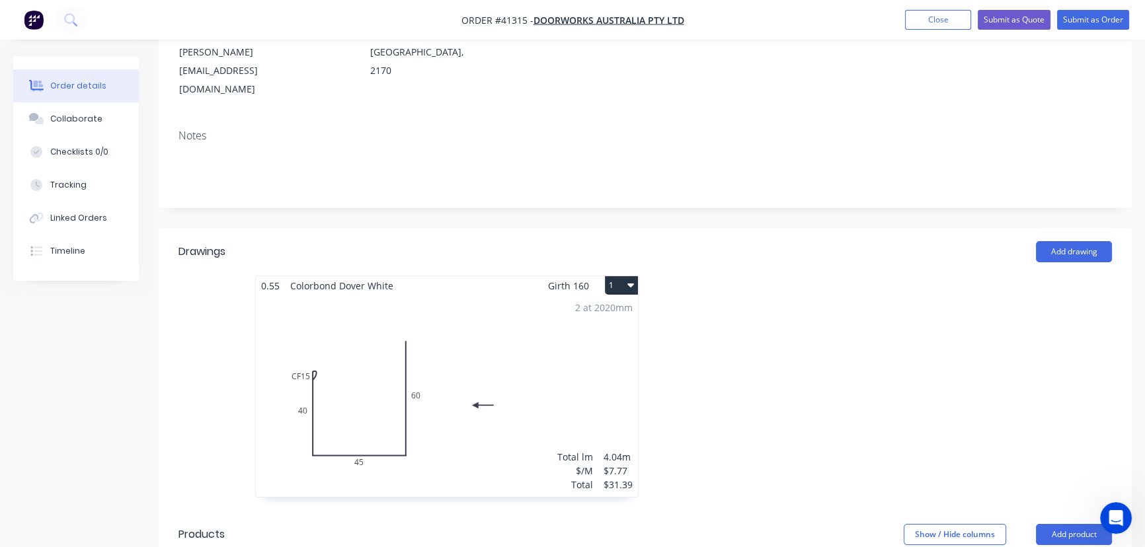
scroll to position [240, 0]
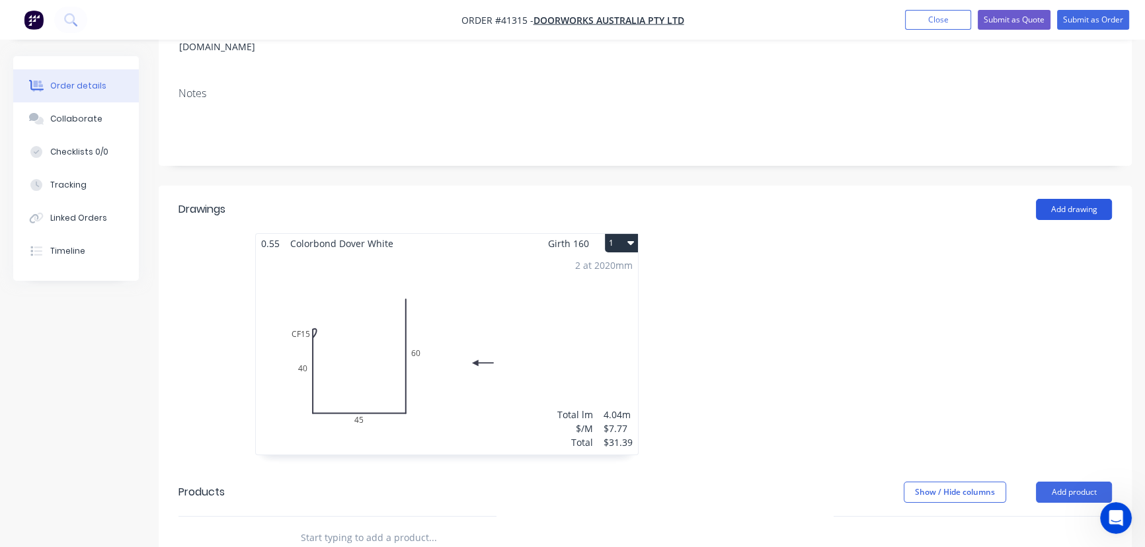
click at [1082, 199] on button "Add drawing" at bounding box center [1074, 209] width 76 height 21
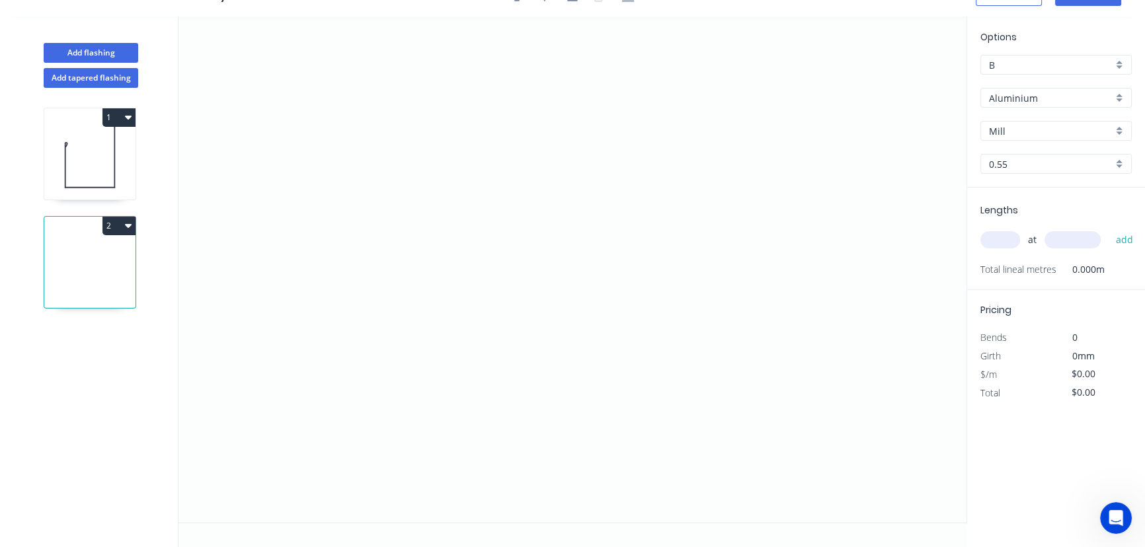
scroll to position [24, 0]
drag, startPoint x: 768, startPoint y: 199, endPoint x: 774, endPoint y: 490, distance: 291.0
click at [774, 490] on icon "0" at bounding box center [573, 270] width 788 height 506
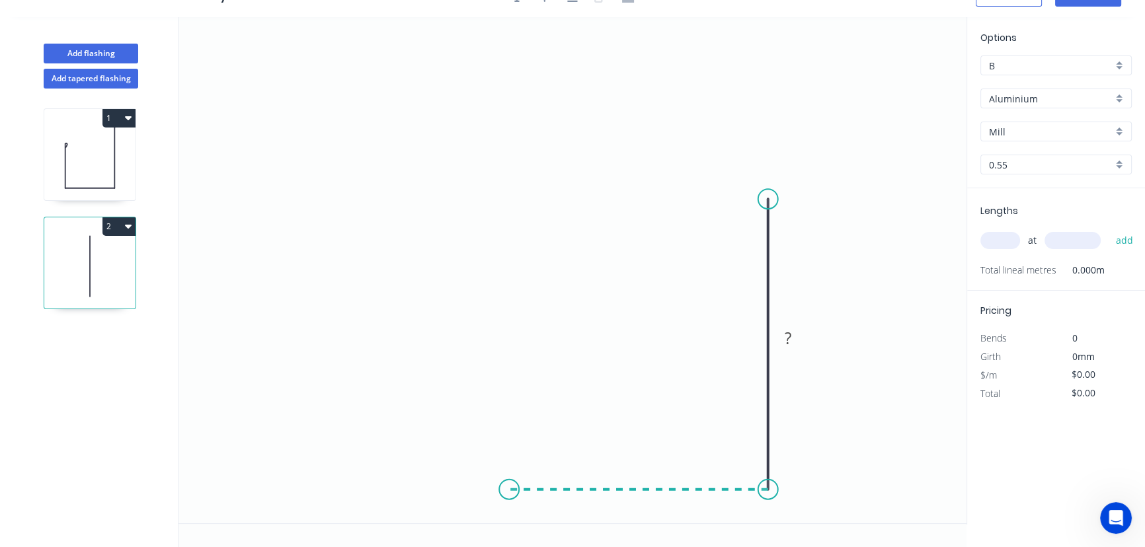
drag, startPoint x: 769, startPoint y: 490, endPoint x: 509, endPoint y: 493, distance: 259.9
click at [509, 493] on icon "0 ?" at bounding box center [573, 270] width 788 height 506
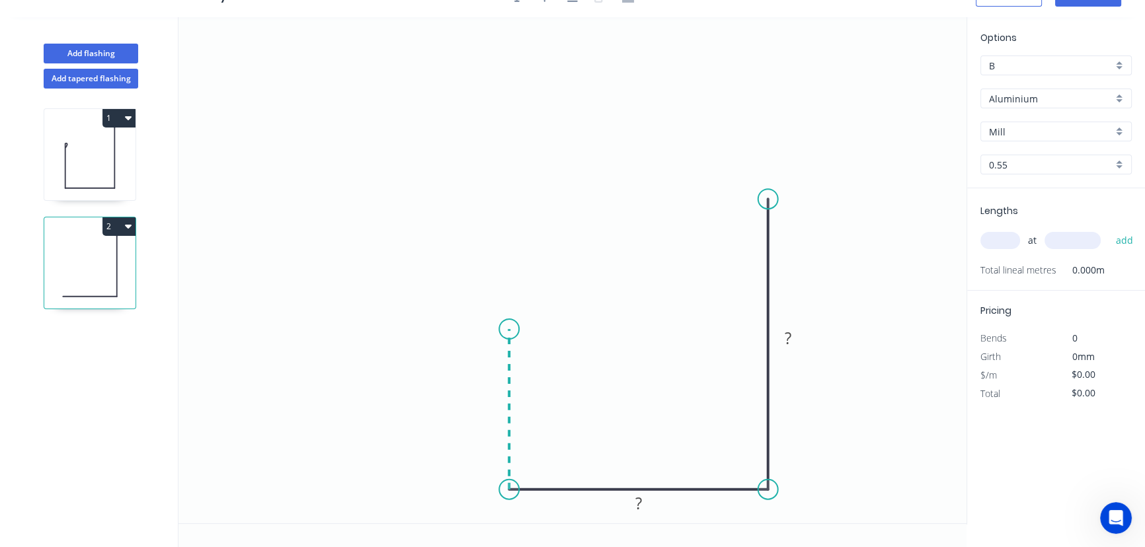
drag, startPoint x: 514, startPoint y: 491, endPoint x: 522, endPoint y: 329, distance: 161.6
click at [522, 329] on icon "0 ? ?" at bounding box center [573, 270] width 788 height 506
drag, startPoint x: 517, startPoint y: 329, endPoint x: 560, endPoint y: 284, distance: 62.7
click at [560, 284] on icon "0 ? ? ?" at bounding box center [573, 270] width 788 height 506
click at [560, 282] on circle at bounding box center [560, 278] width 20 height 20
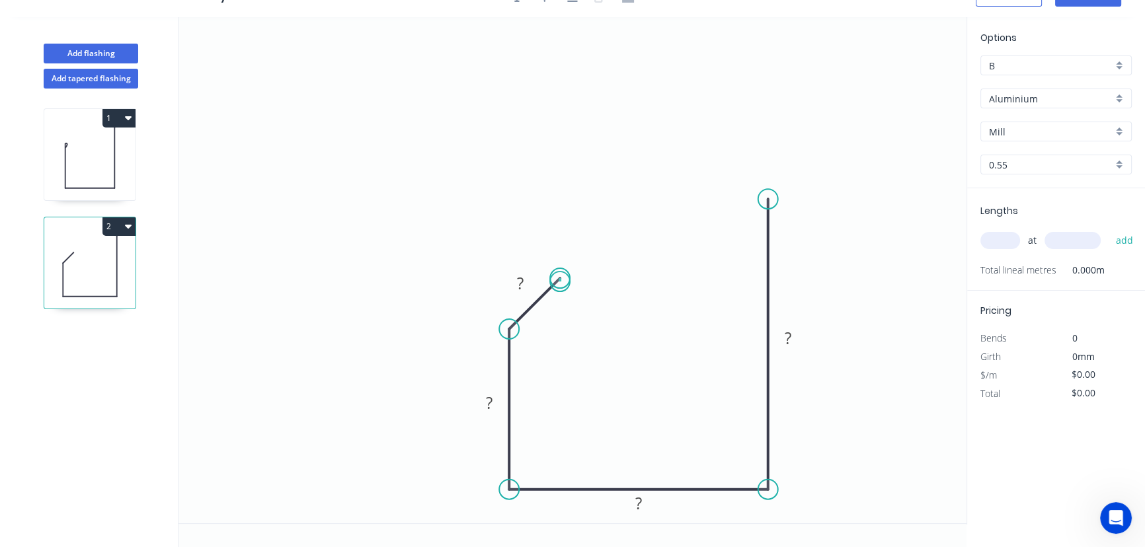
click at [560, 282] on circle at bounding box center [560, 278] width 20 height 20
click at [524, 286] on rect at bounding box center [520, 284] width 26 height 19
drag, startPoint x: 560, startPoint y: 278, endPoint x: 549, endPoint y: 296, distance: 21.1
click at [549, 296] on circle at bounding box center [549, 290] width 20 height 20
click at [1121, 95] on div "Aluminium" at bounding box center [1056, 99] width 151 height 20
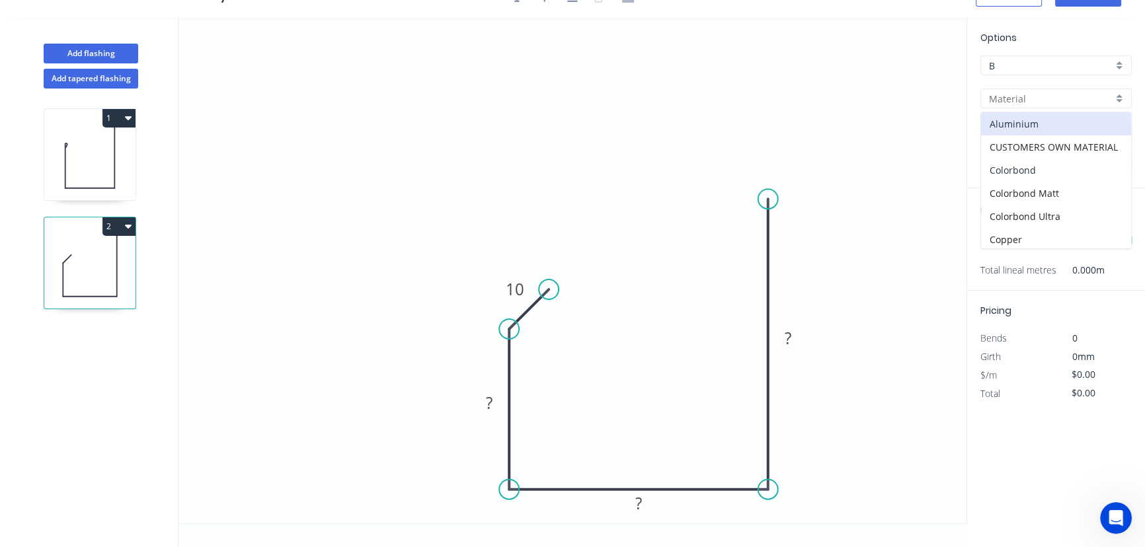
click at [1032, 171] on div "Colorbond" at bounding box center [1056, 170] width 150 height 23
type input "Colorbond"
type input "Basalt"
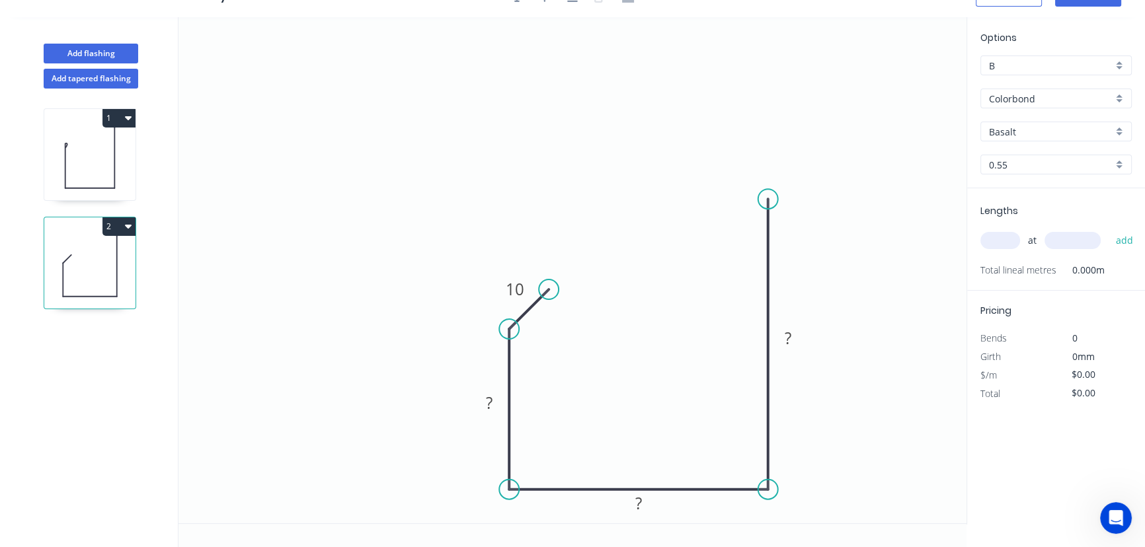
click at [1119, 129] on div "Basalt" at bounding box center [1056, 132] width 151 height 20
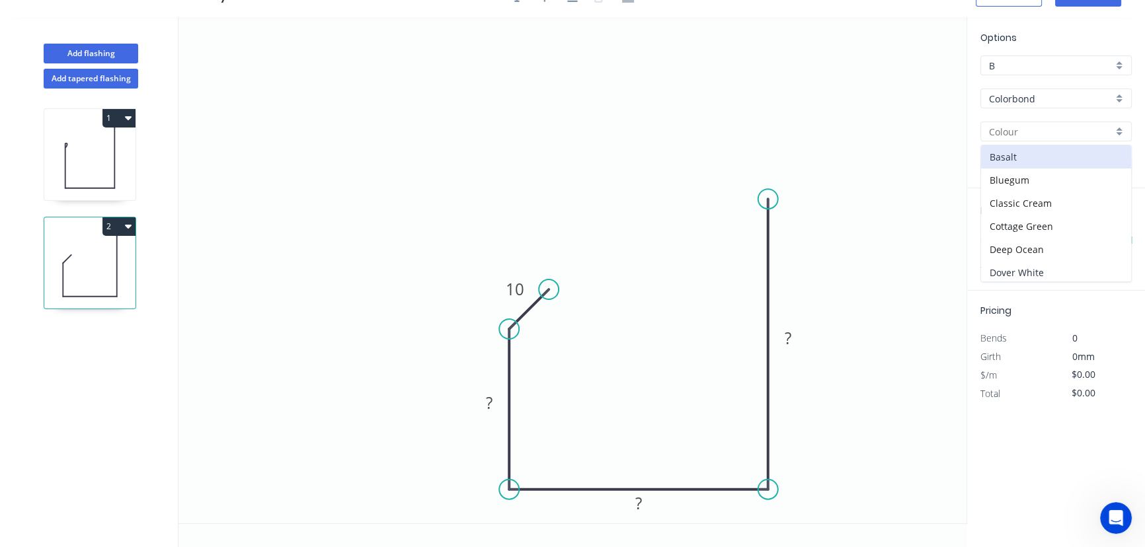
click at [1022, 269] on div "Dover White" at bounding box center [1056, 272] width 150 height 23
type input "Dover White"
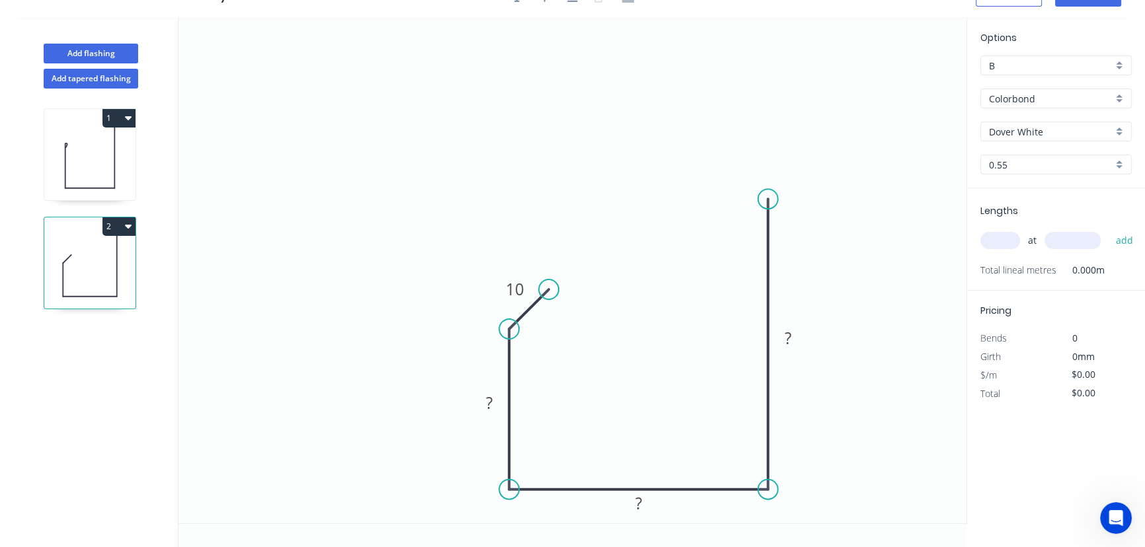
click at [1003, 245] on input "text" at bounding box center [1001, 240] width 40 height 17
type input "1"
type input "3520"
click at [496, 407] on rect at bounding box center [489, 404] width 26 height 19
click at [546, 286] on circle at bounding box center [549, 290] width 20 height 20
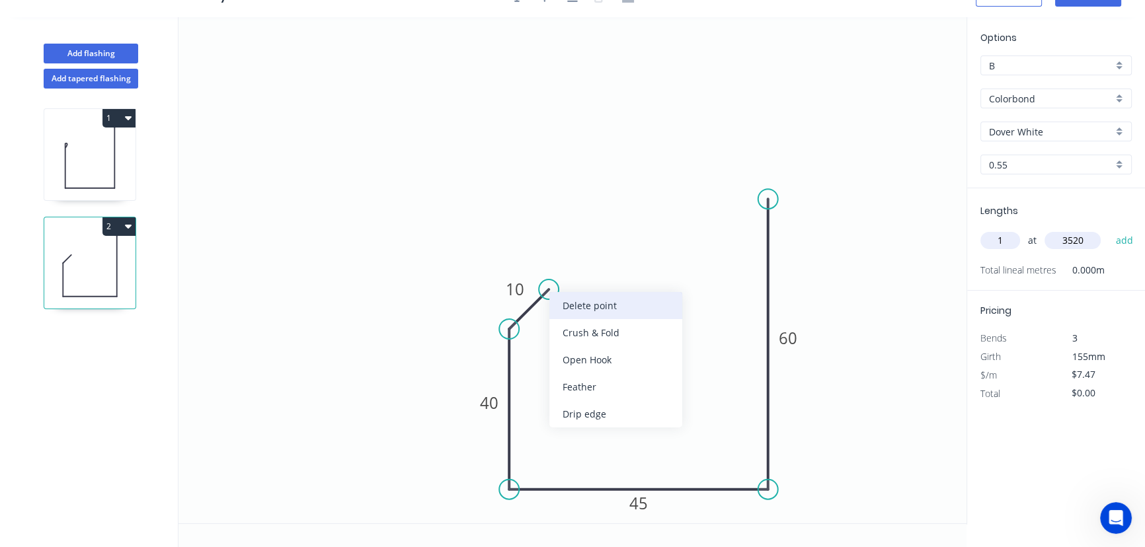
click at [594, 307] on div "Delete point" at bounding box center [615, 305] width 133 height 27
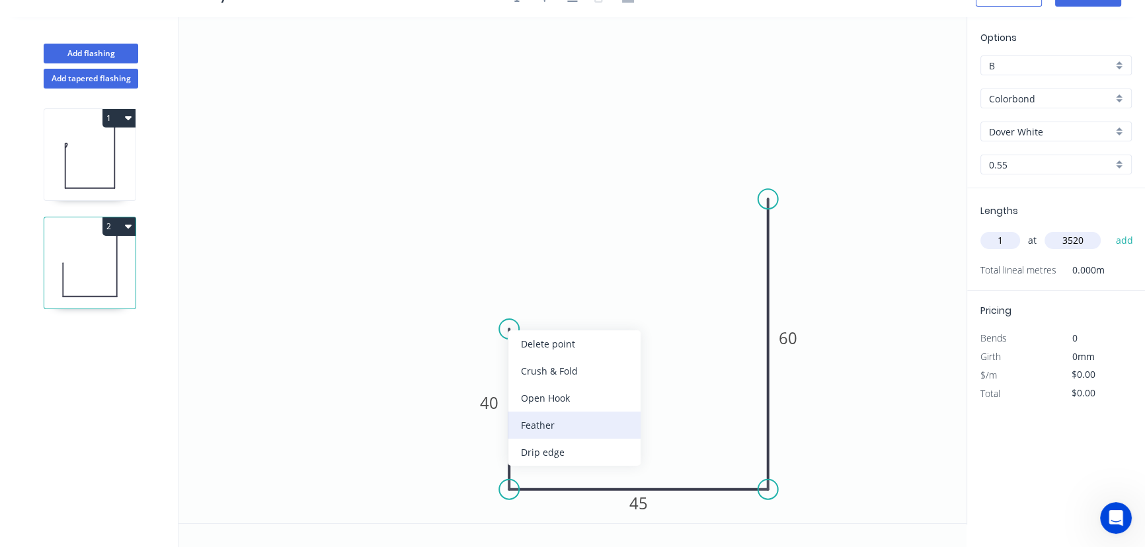
click at [550, 422] on div "Feather" at bounding box center [574, 425] width 133 height 27
type input "$7.47"
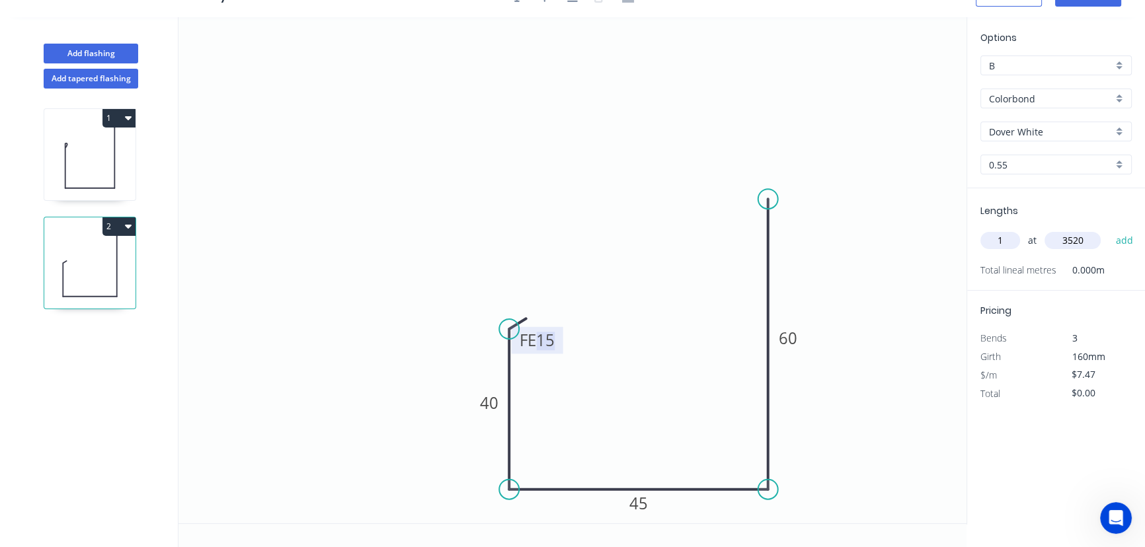
click at [549, 341] on tspan "15" at bounding box center [545, 340] width 19 height 22
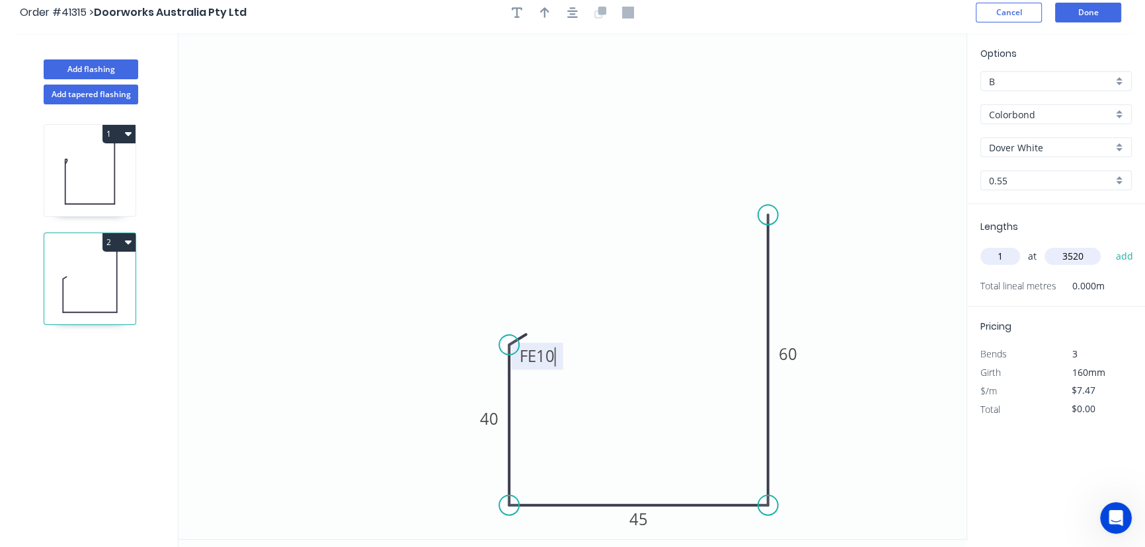
scroll to position [0, 0]
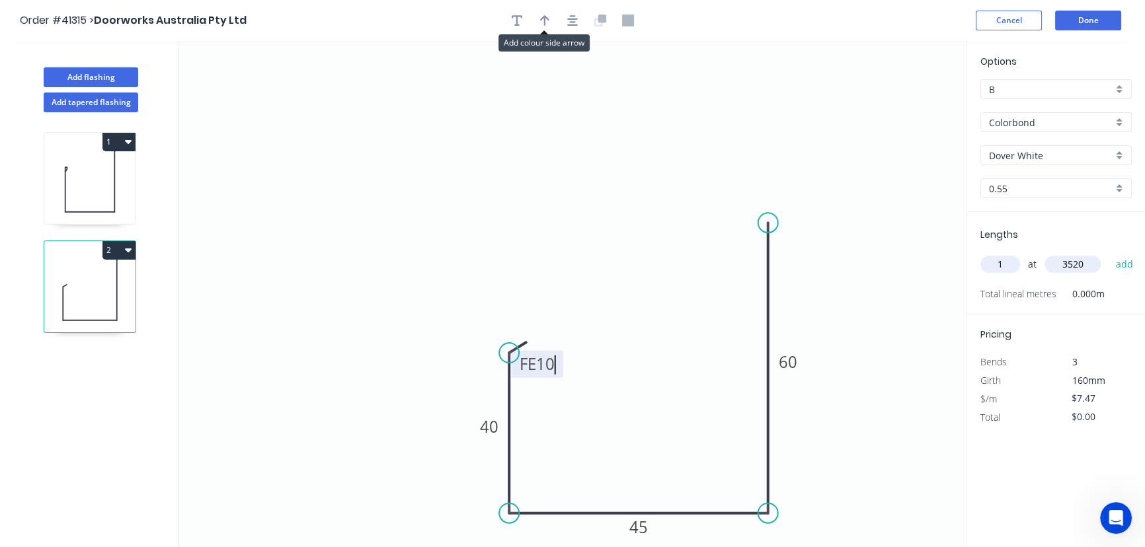
drag, startPoint x: 544, startPoint y: 18, endPoint x: 590, endPoint y: 53, distance: 58.1
click at [545, 18] on icon "button" at bounding box center [544, 20] width 9 height 11
drag, startPoint x: 898, startPoint y: 101, endPoint x: 881, endPoint y: 364, distance: 263.7
click at [881, 356] on icon at bounding box center [879, 334] width 12 height 42
click at [880, 364] on icon at bounding box center [870, 354] width 38 height 38
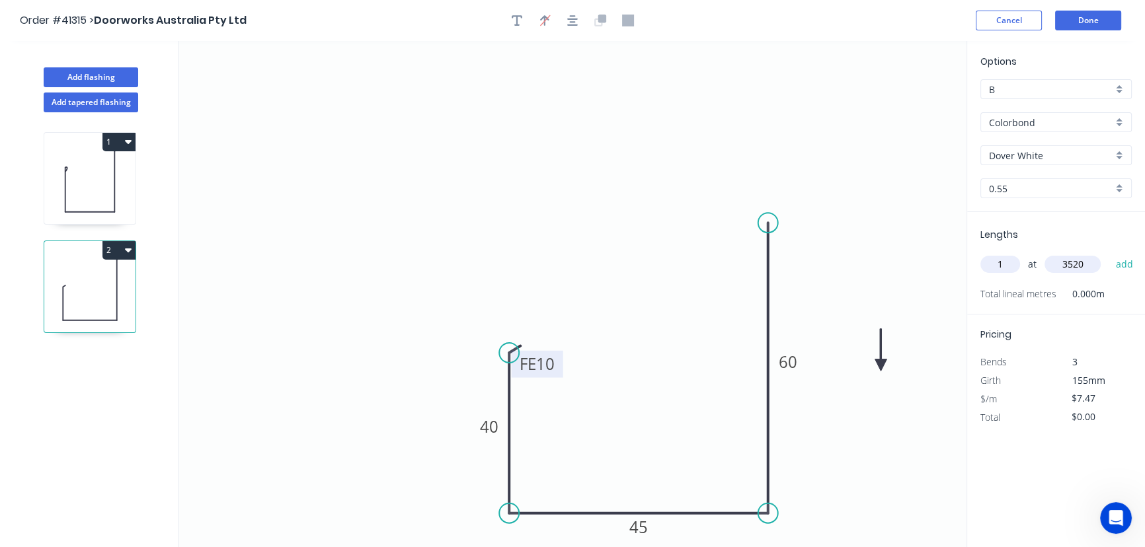
click at [880, 364] on icon at bounding box center [881, 350] width 12 height 42
click at [880, 364] on icon at bounding box center [892, 354] width 38 height 38
click at [1091, 22] on button "Done" at bounding box center [1088, 21] width 66 height 20
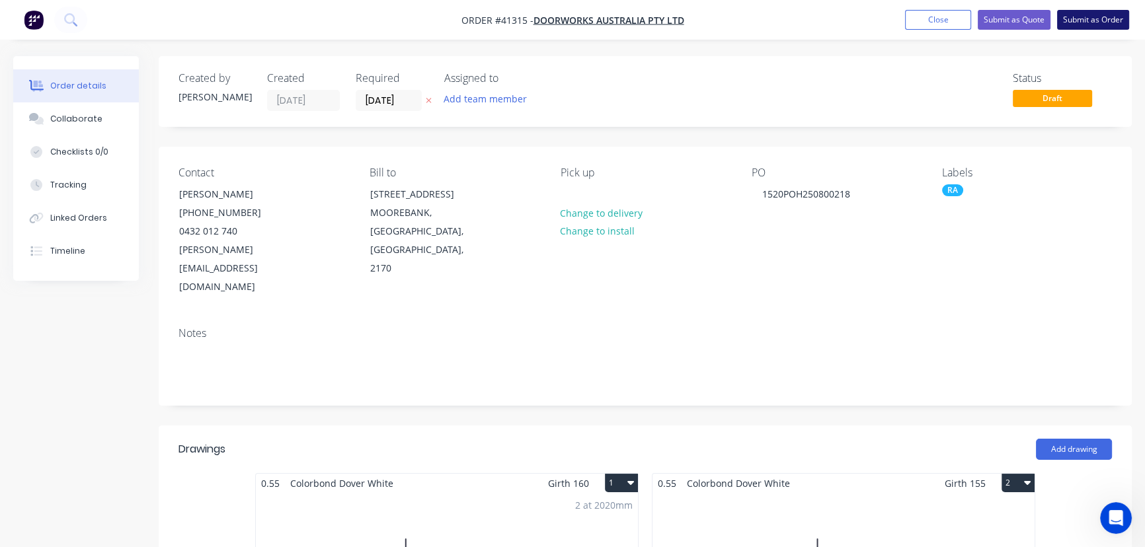
click at [1100, 22] on button "Submit as Order" at bounding box center [1093, 20] width 72 height 20
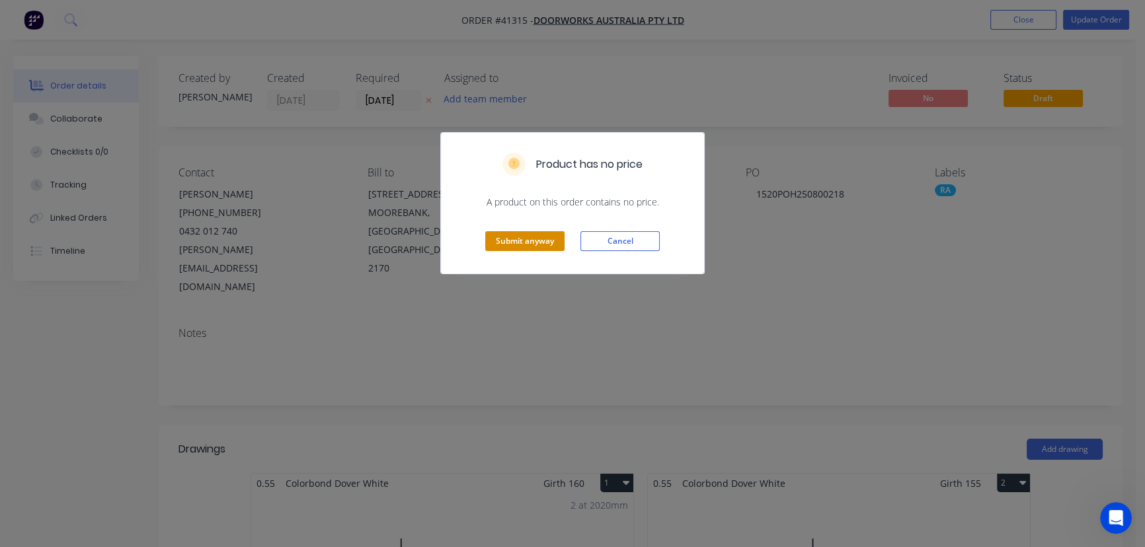
click at [506, 243] on button "Submit anyway" at bounding box center [524, 241] width 79 height 20
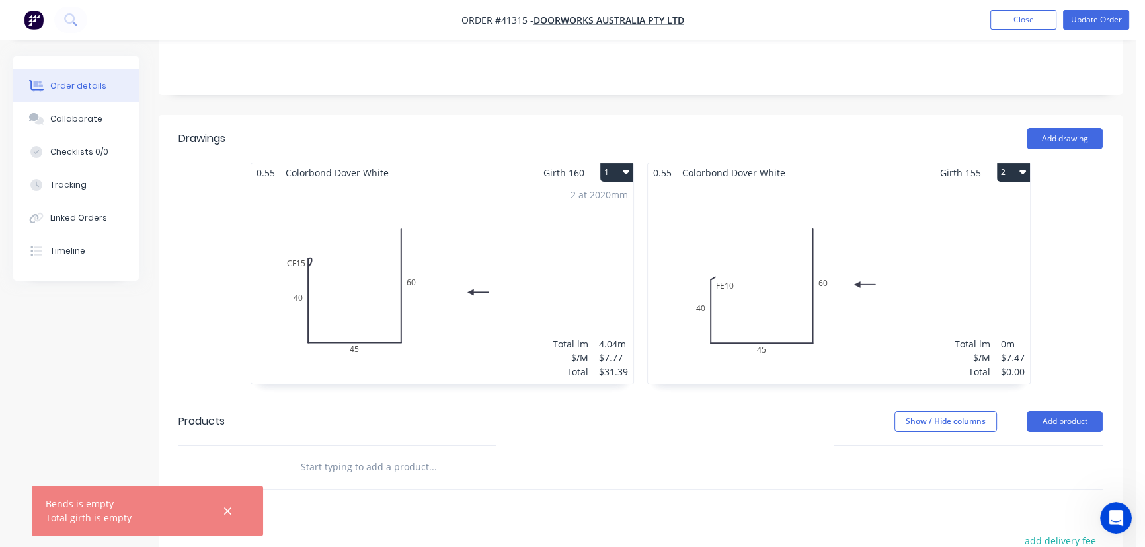
scroll to position [360, 0]
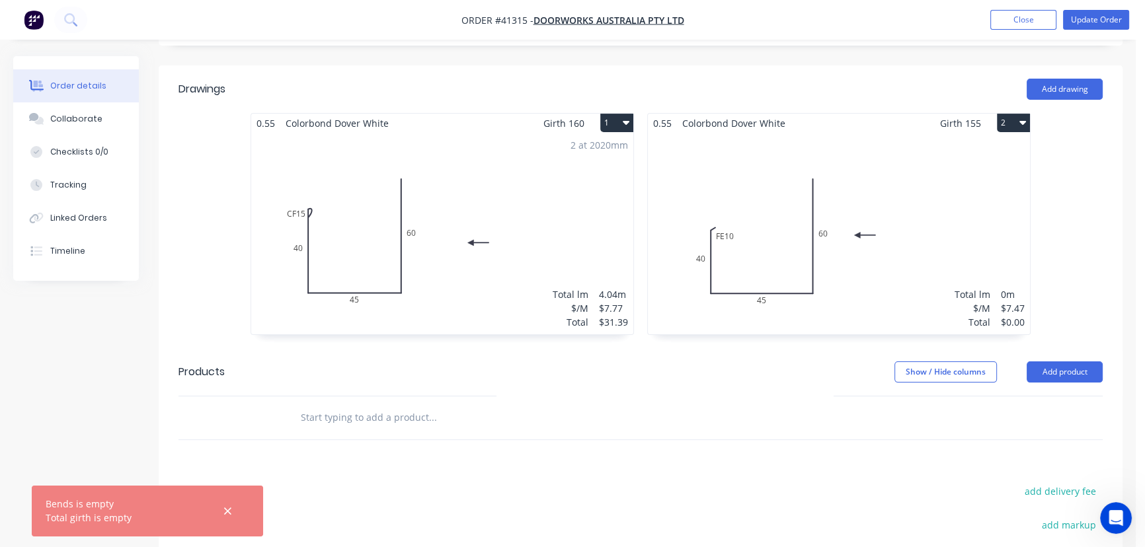
click at [916, 158] on div "Total lm $/M Total 0m $7.47 $0.00" at bounding box center [839, 234] width 382 height 202
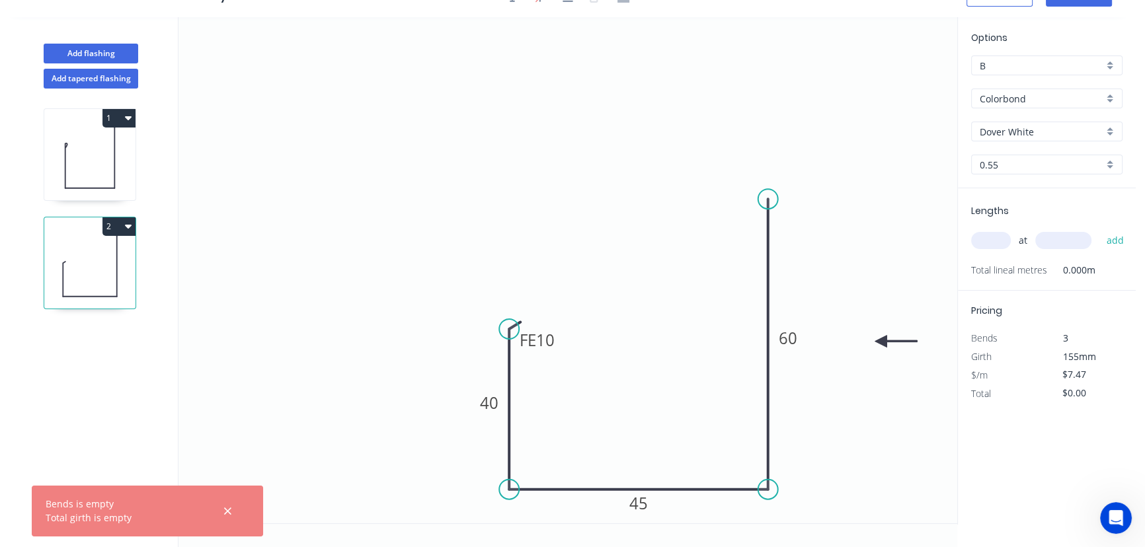
click at [996, 236] on input "text" at bounding box center [991, 240] width 40 height 17
type input "1"
type input "3520"
click at [1100, 229] on button "add" at bounding box center [1115, 240] width 31 height 22
type input "$26.29"
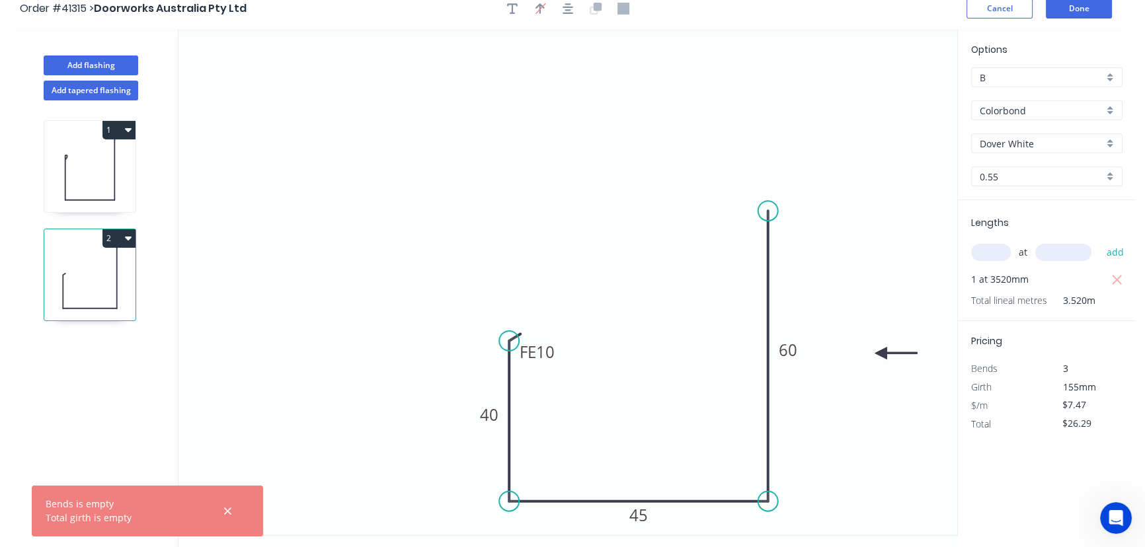
scroll to position [0, 0]
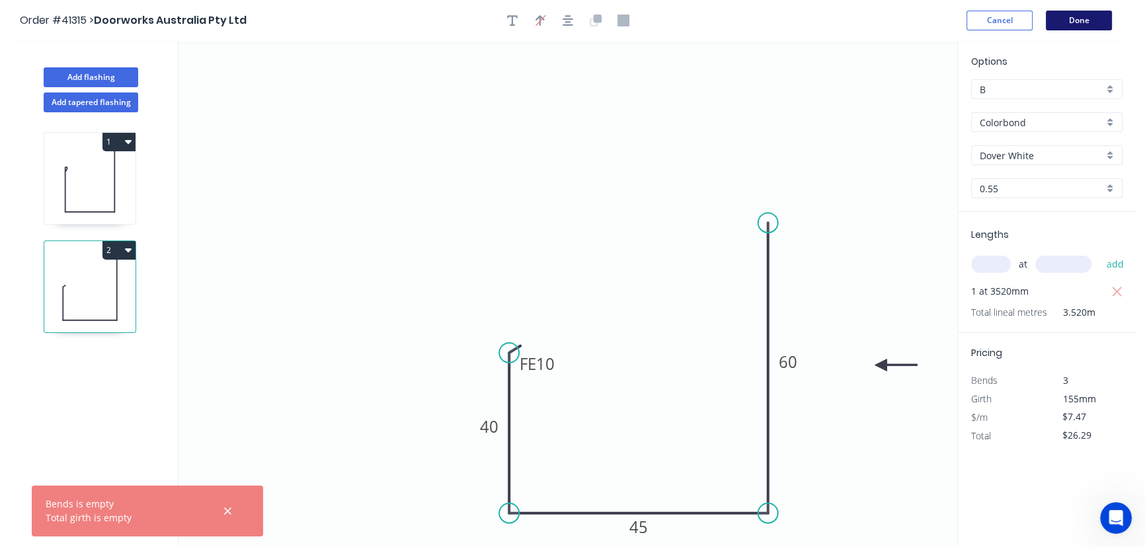
click at [1082, 21] on button "Done" at bounding box center [1079, 21] width 66 height 20
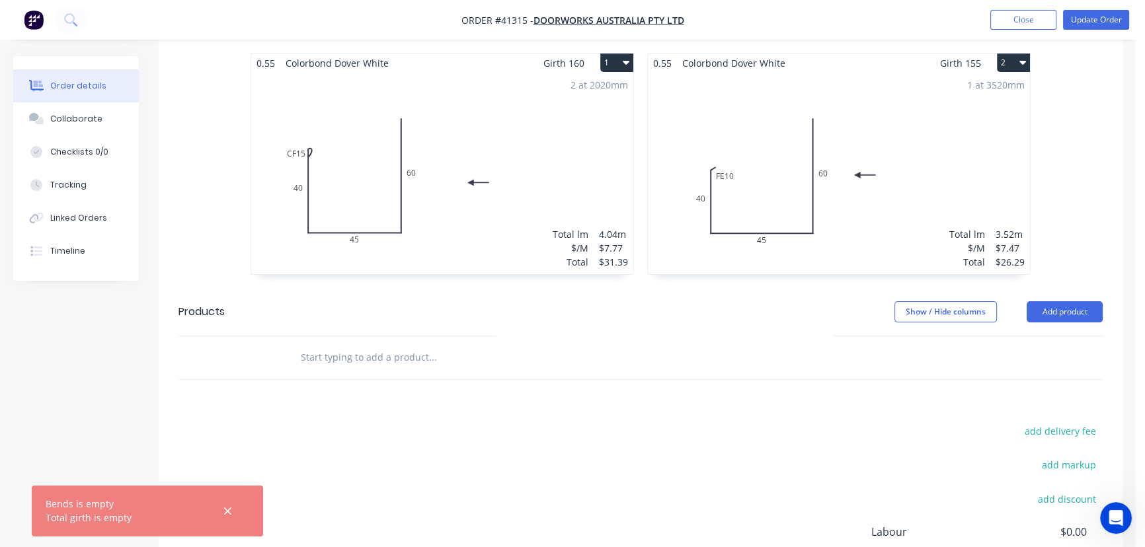
scroll to position [240, 0]
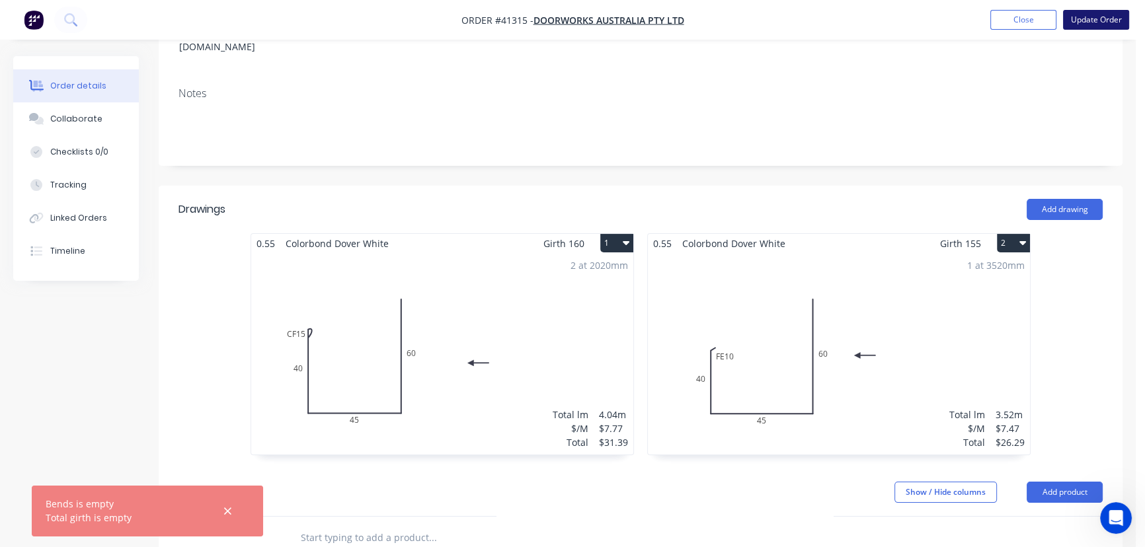
click at [1092, 11] on button "Update Order" at bounding box center [1096, 20] width 66 height 20
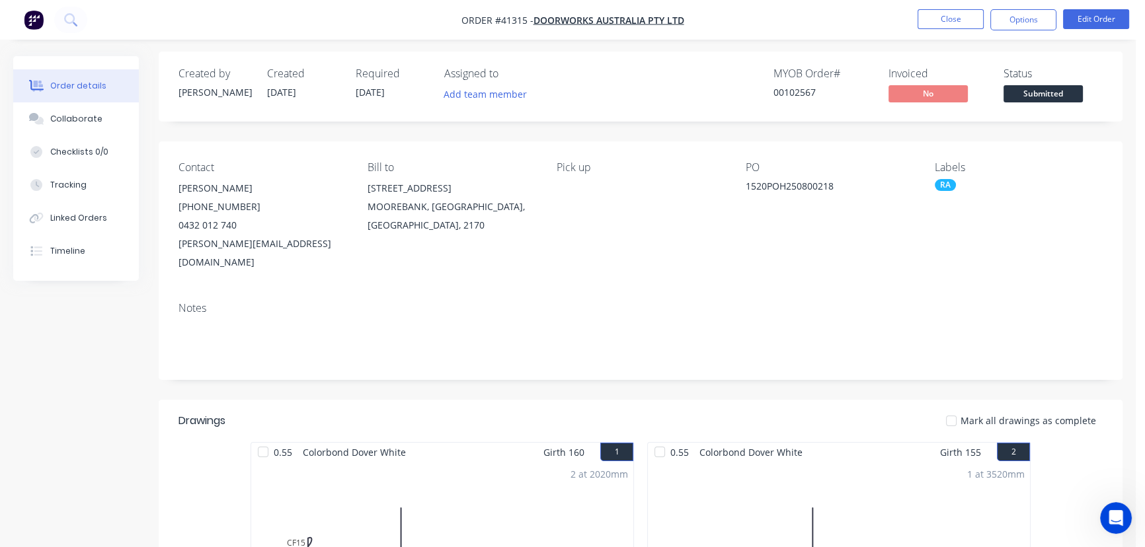
scroll to position [0, 0]
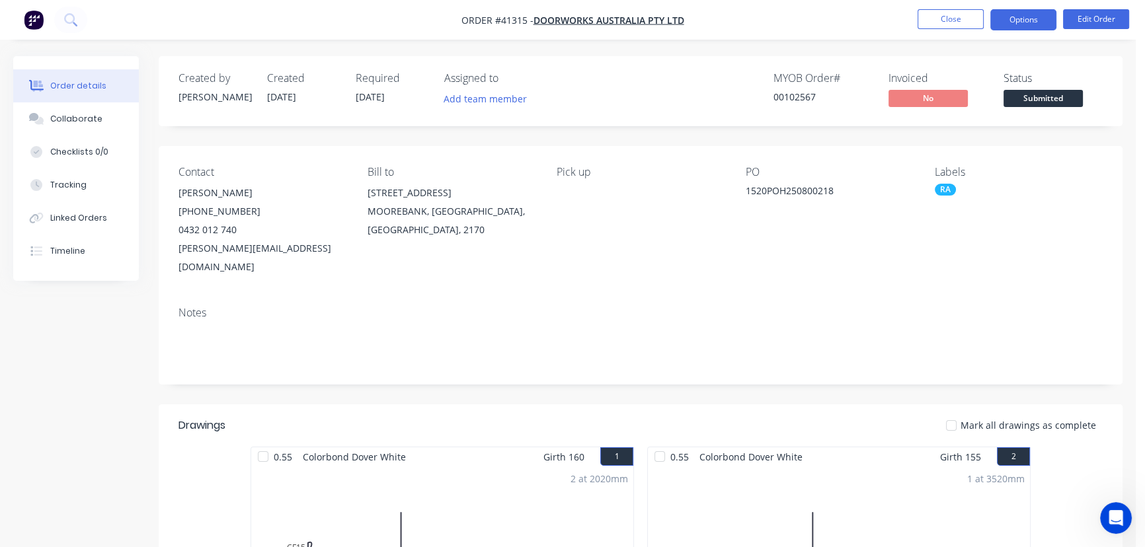
click at [1018, 20] on button "Options" at bounding box center [1023, 19] width 66 height 21
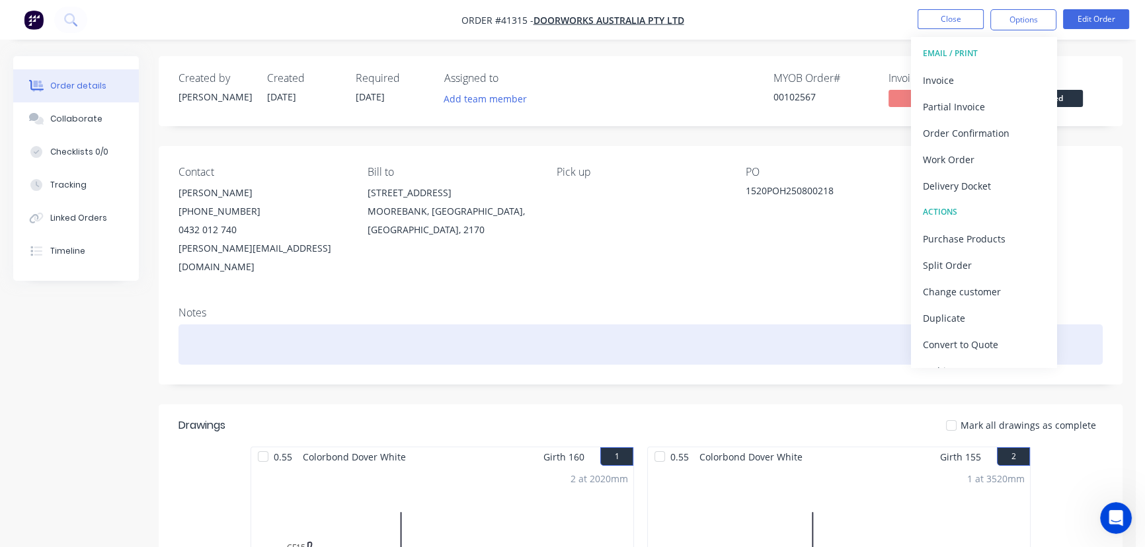
click at [266, 337] on div at bounding box center [641, 345] width 924 height 40
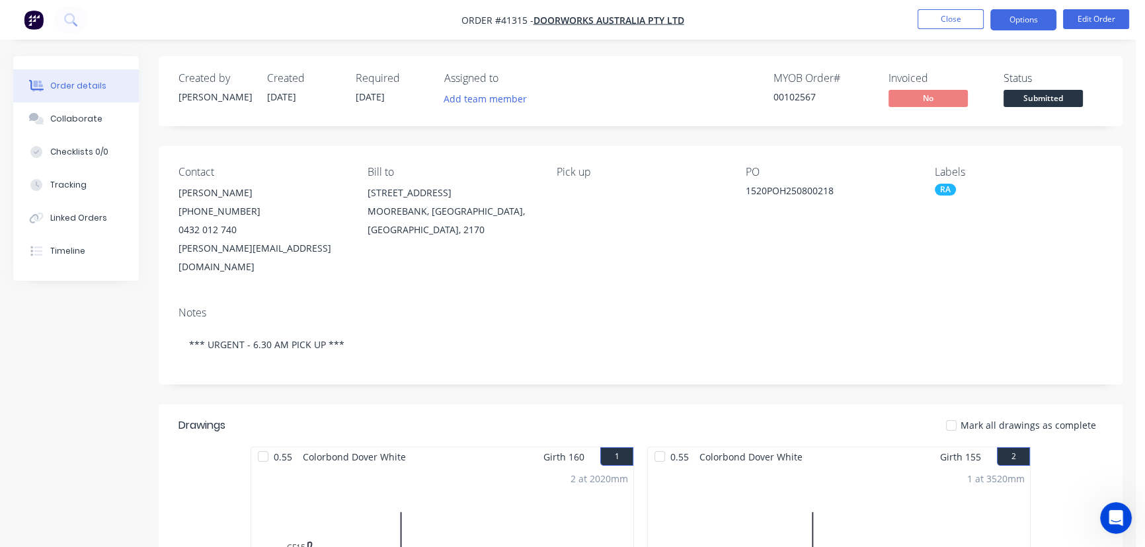
click at [1018, 21] on button "Options" at bounding box center [1023, 19] width 66 height 21
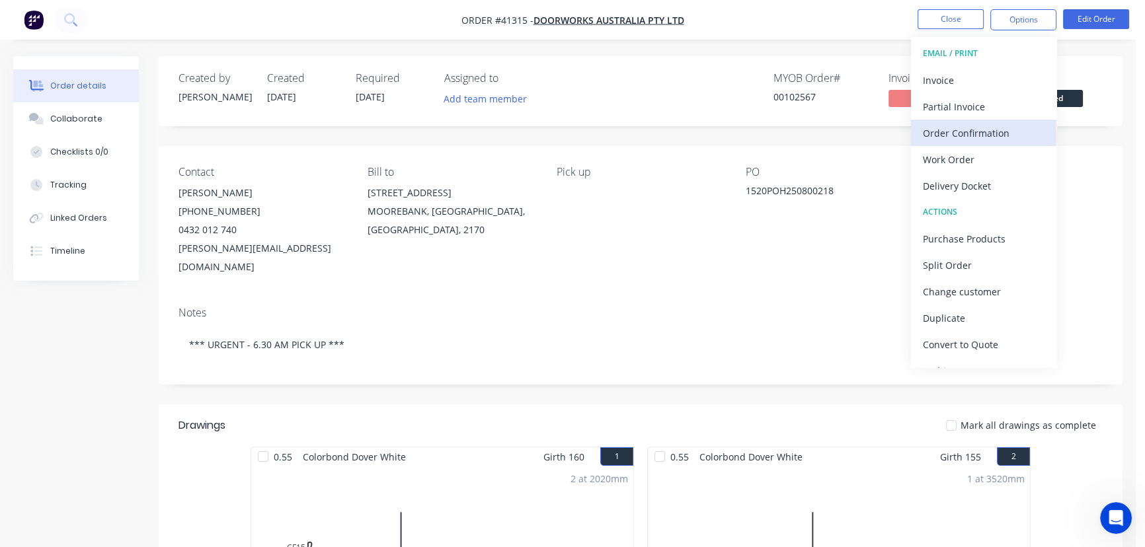
click at [974, 130] on div "Order Confirmation" at bounding box center [984, 133] width 122 height 19
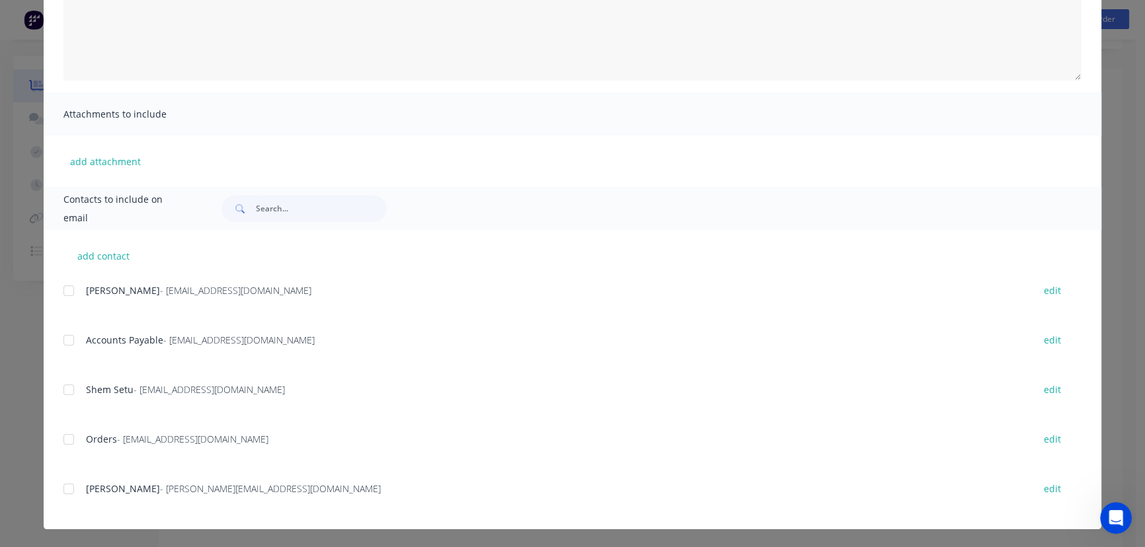
scroll to position [351, 0]
click at [60, 490] on div at bounding box center [69, 489] width 26 height 26
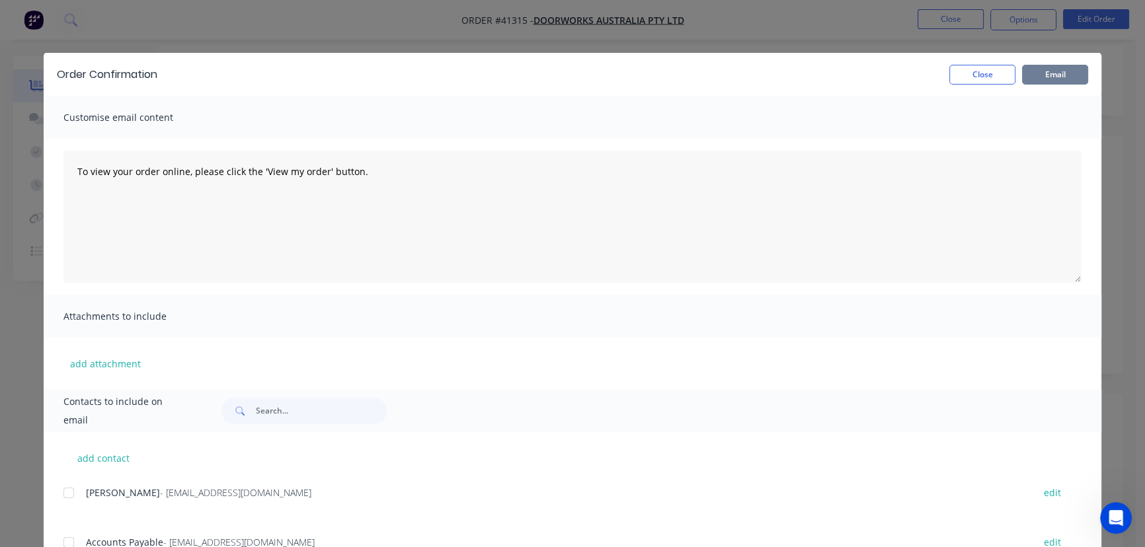
scroll to position [0, 0]
click at [1042, 70] on button "Email" at bounding box center [1055, 75] width 66 height 20
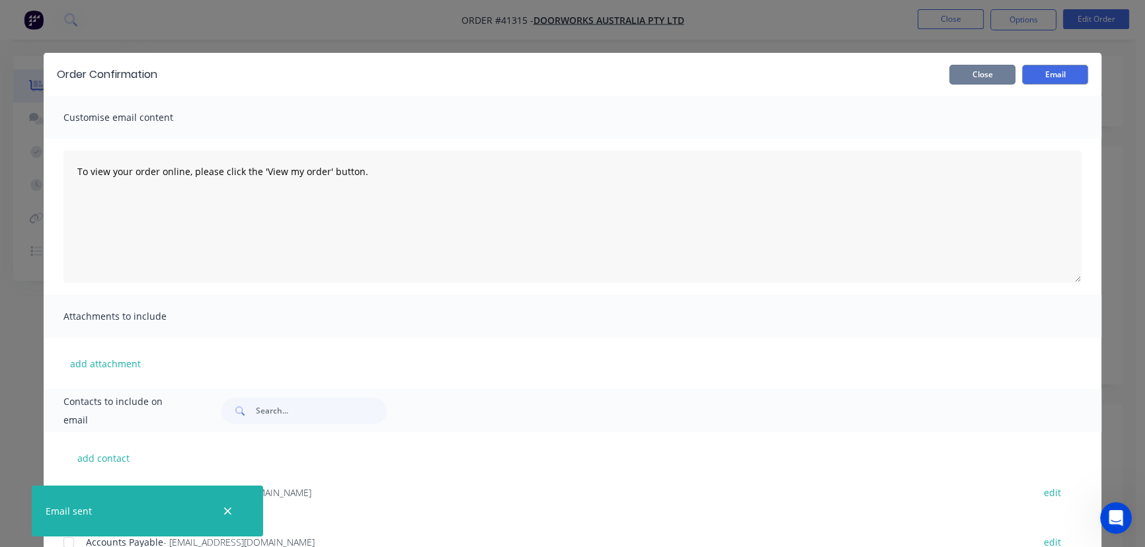
click at [983, 74] on button "Close" at bounding box center [982, 75] width 66 height 20
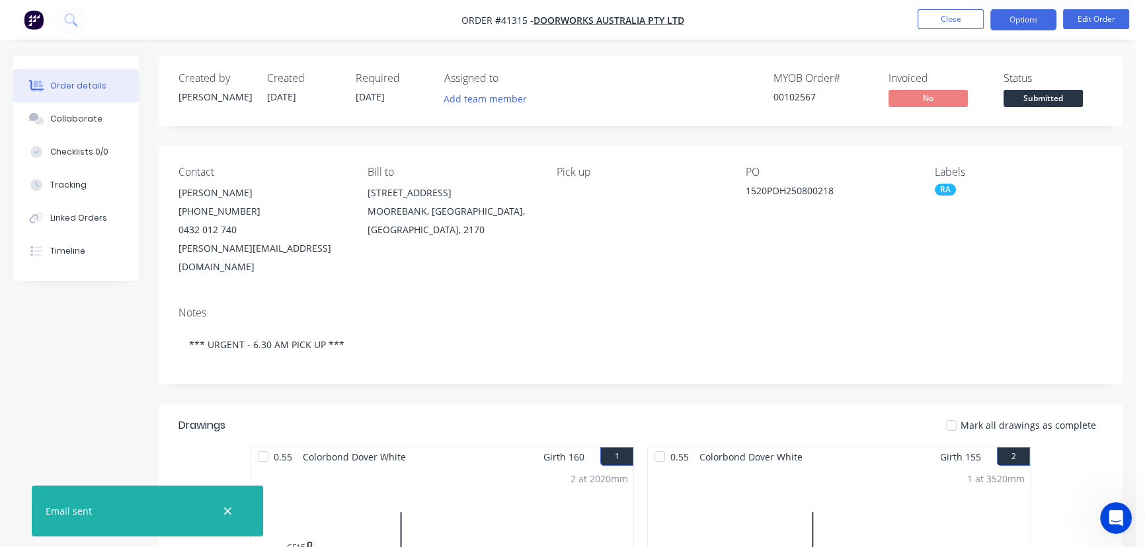
click at [1014, 19] on button "Options" at bounding box center [1023, 19] width 66 height 21
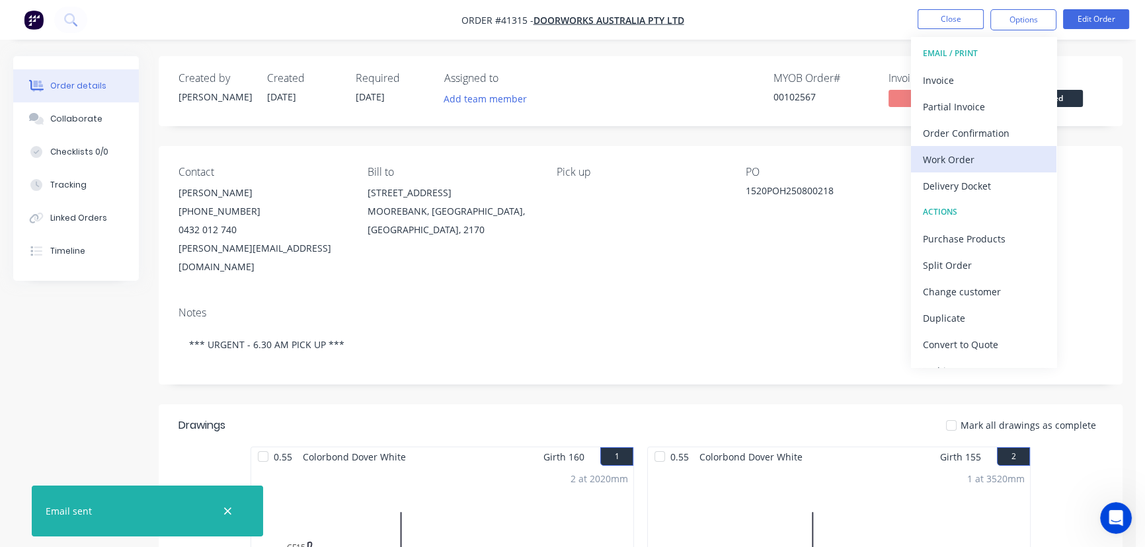
click at [961, 158] on div "Work Order" at bounding box center [984, 159] width 122 height 19
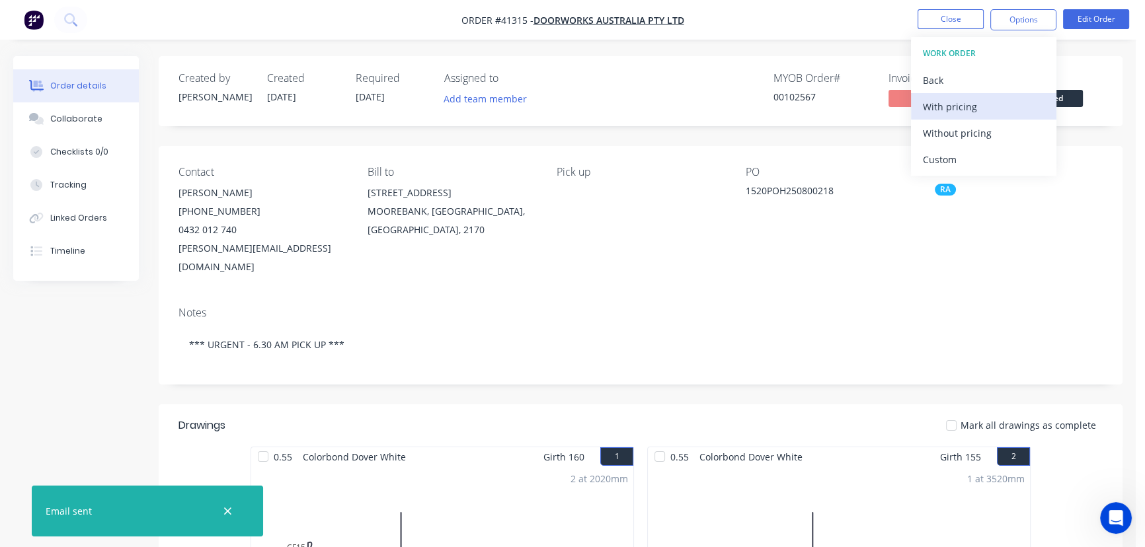
click at [959, 106] on div "With pricing" at bounding box center [984, 106] width 122 height 19
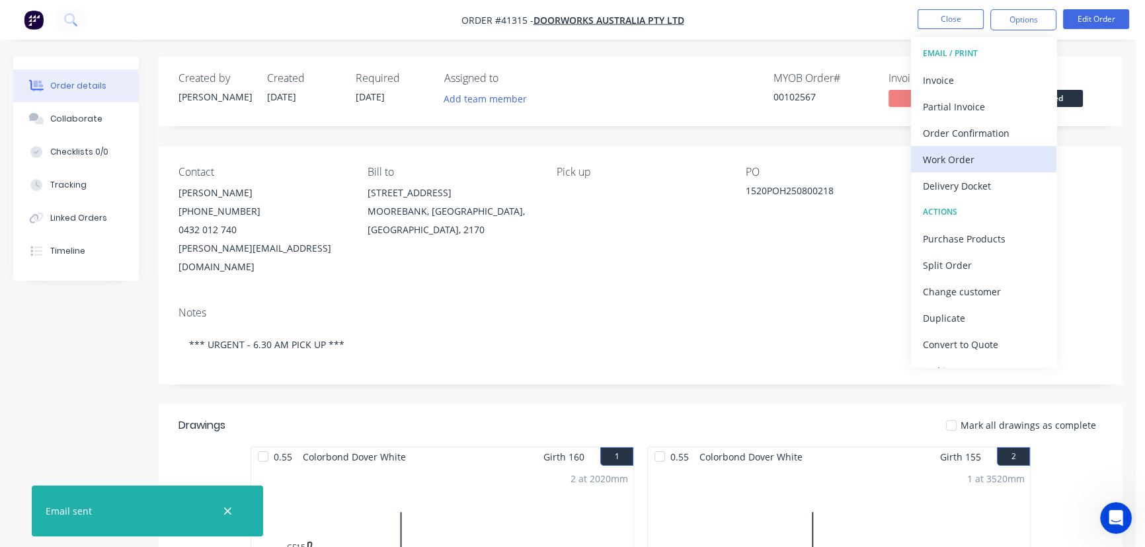
click at [955, 153] on div "Work Order" at bounding box center [984, 159] width 122 height 19
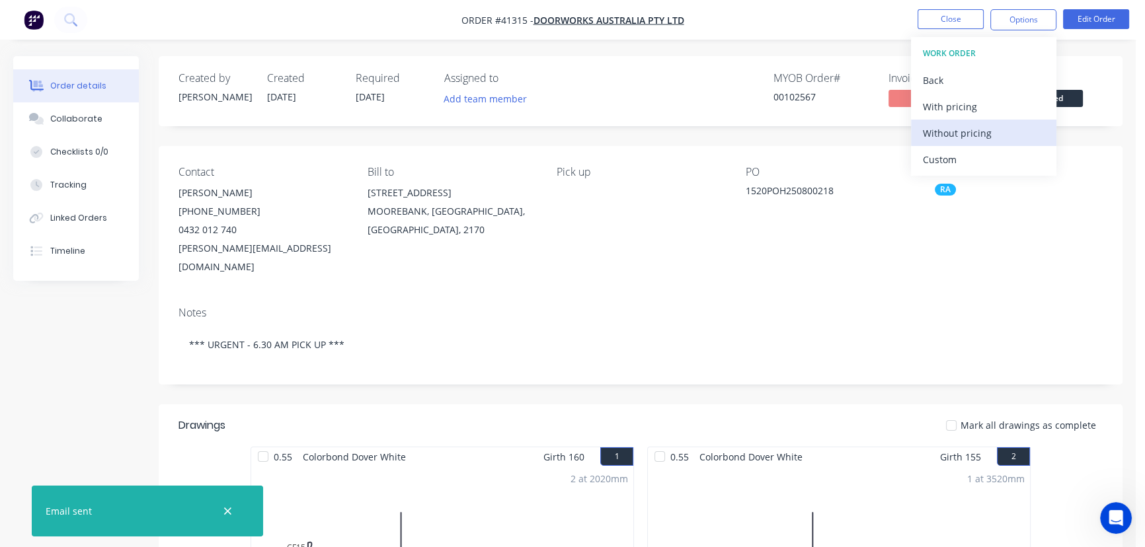
click at [980, 133] on div "Without pricing" at bounding box center [984, 133] width 122 height 19
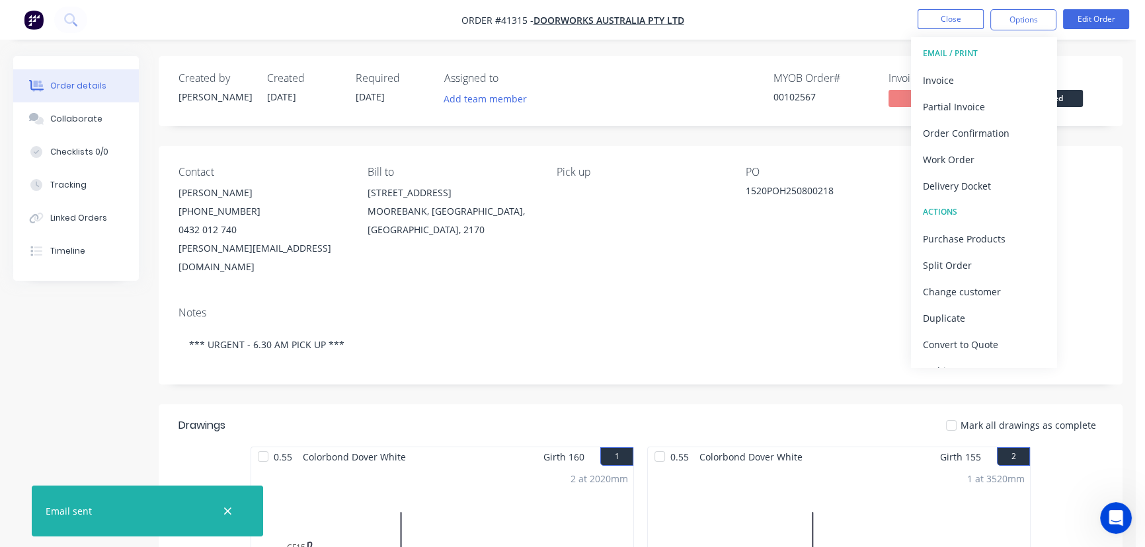
click at [801, 31] on nav "Order #41315 - Doorworks Australia Pty Ltd Close Options EMAIL / PRINT Invoice …" at bounding box center [572, 20] width 1145 height 40
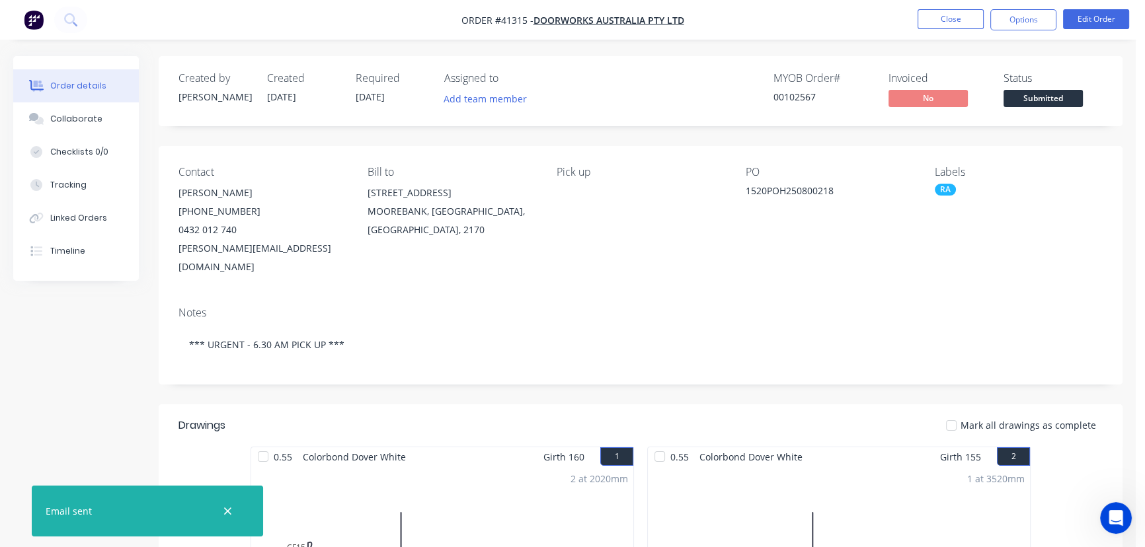
click at [952, 192] on div "RA" at bounding box center [1019, 190] width 168 height 12
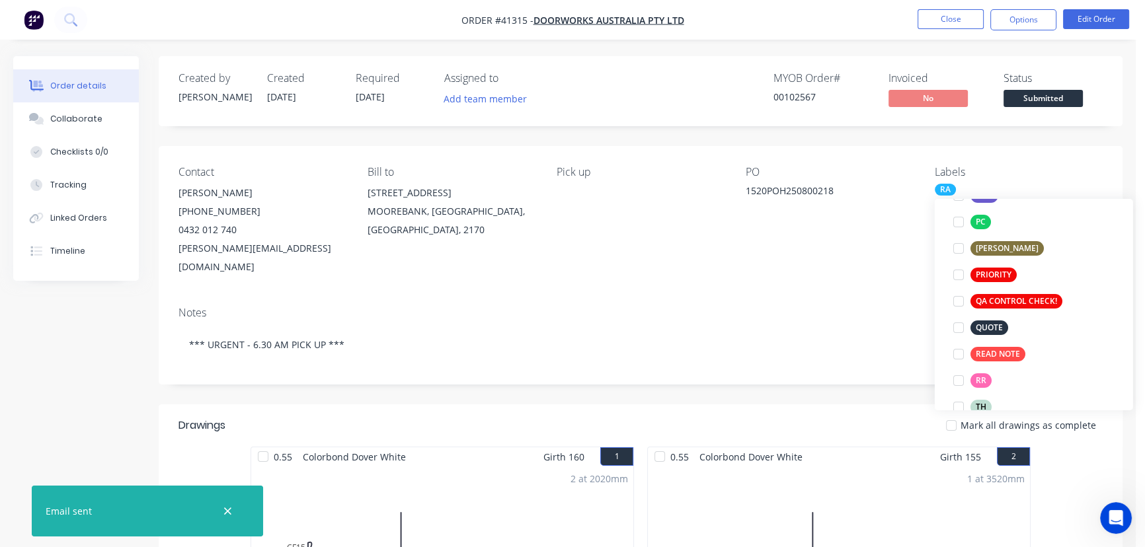
scroll to position [423, 0]
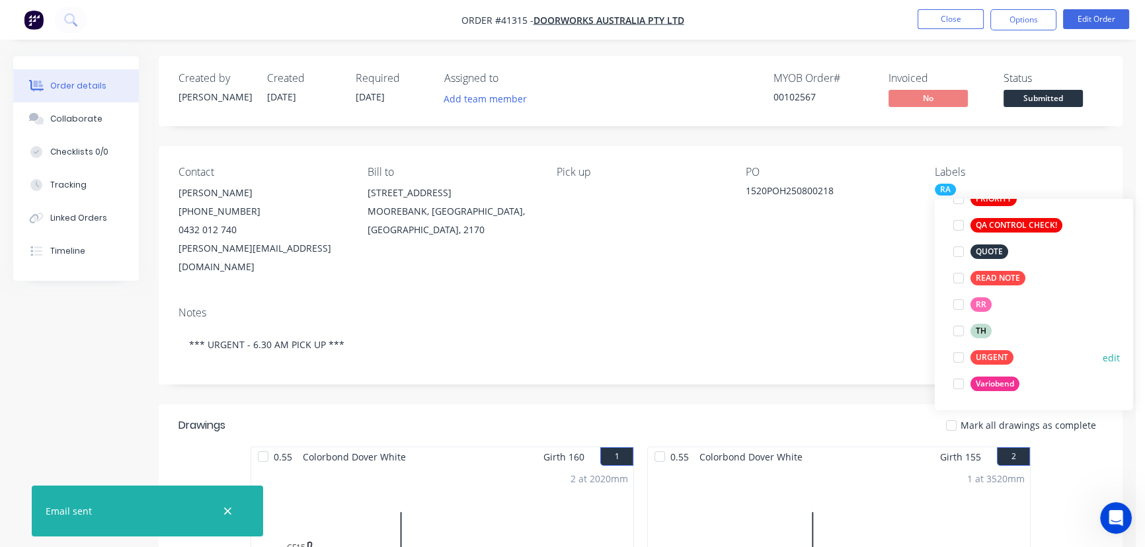
click at [957, 356] on div at bounding box center [959, 357] width 26 height 26
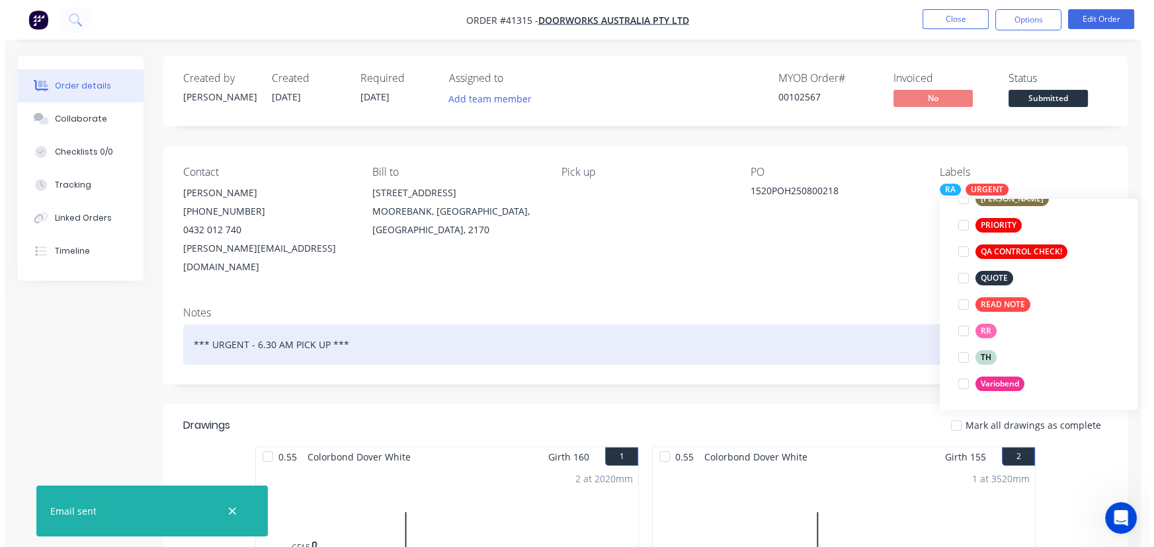
scroll to position [0, 0]
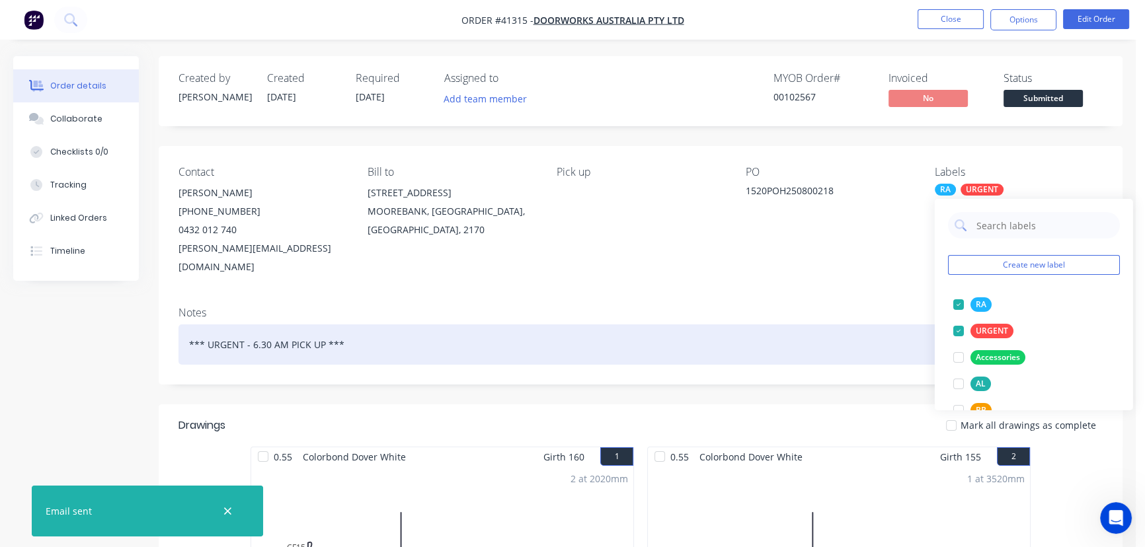
click at [886, 325] on div "*** URGENT - 6.30 AM PICK UP ***" at bounding box center [641, 345] width 924 height 40
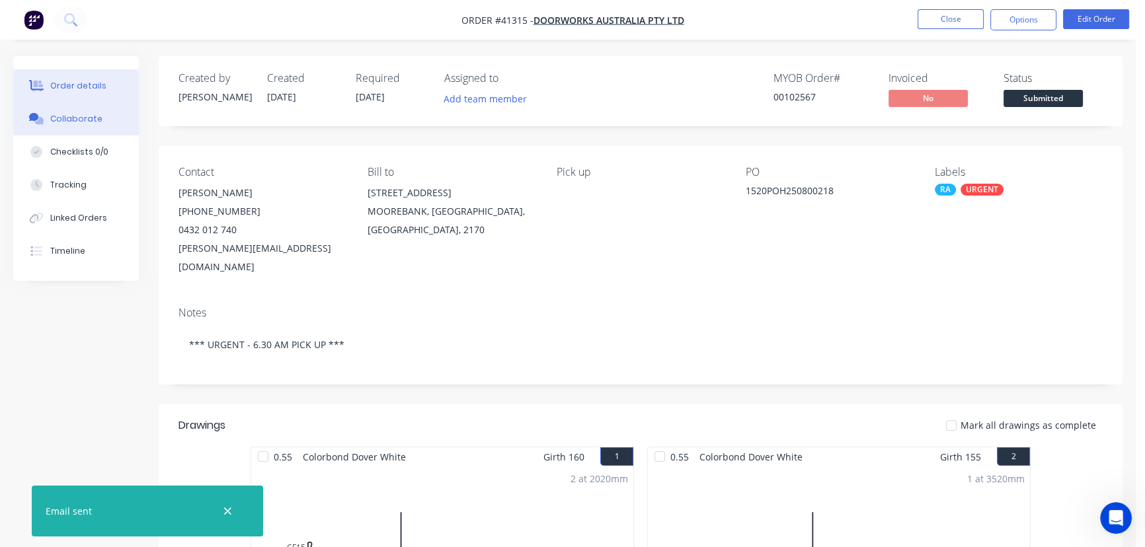
click at [99, 114] on button "Collaborate" at bounding box center [76, 118] width 126 height 33
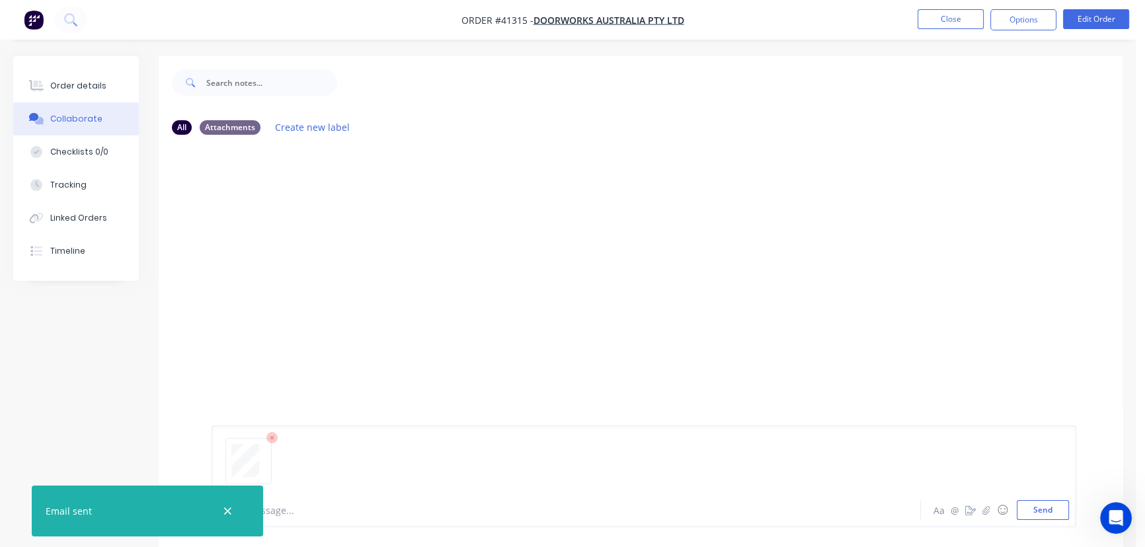
drag, startPoint x: 1035, startPoint y: 509, endPoint x: 752, endPoint y: 303, distance: 349.3
click at [1035, 509] on button "Send" at bounding box center [1043, 511] width 52 height 20
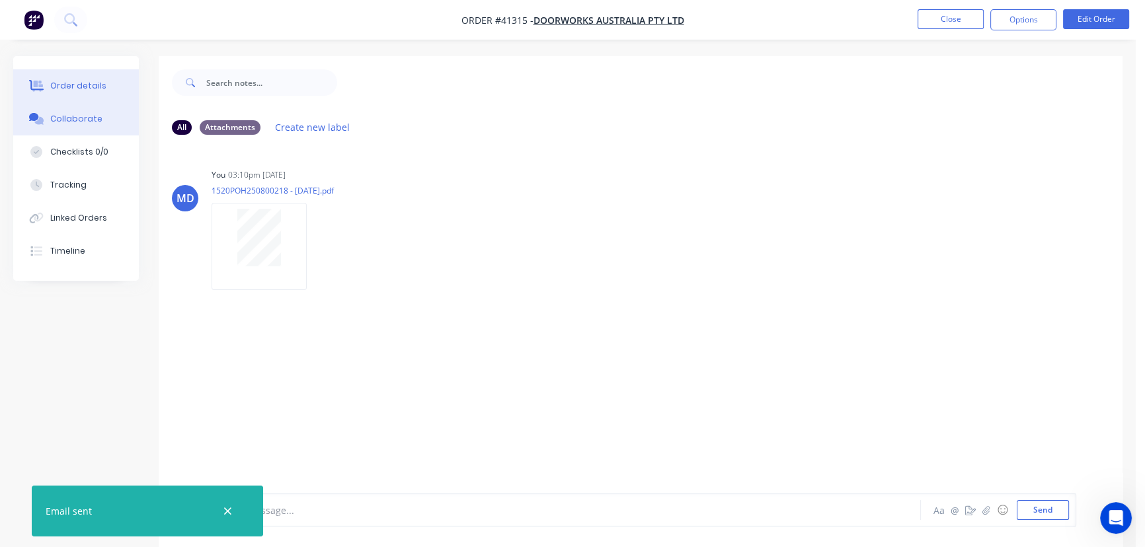
click at [101, 84] on div "Order details" at bounding box center [78, 86] width 56 height 12
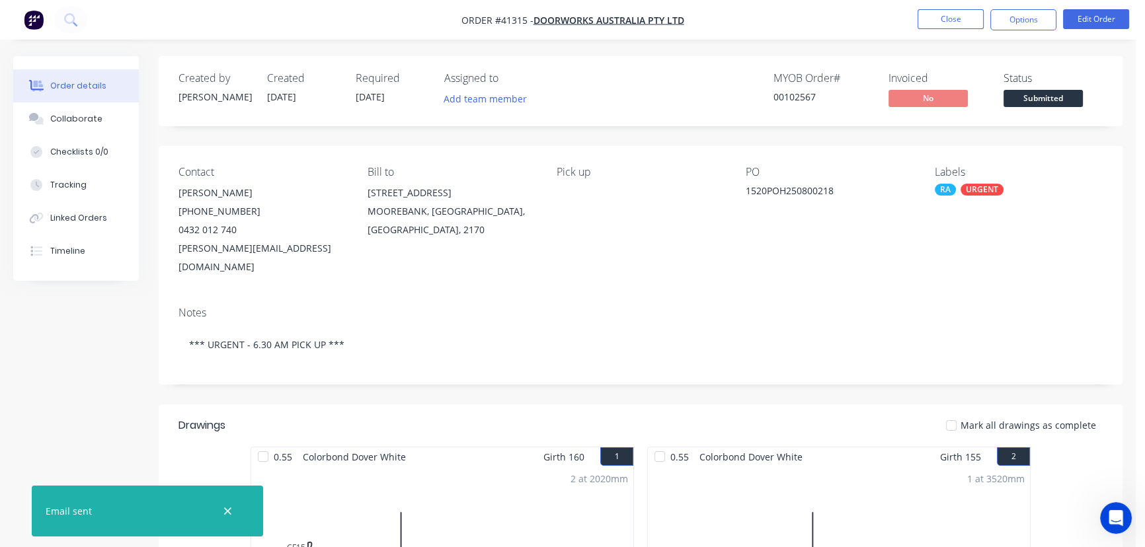
click at [225, 507] on icon "button" at bounding box center [227, 512] width 9 height 12
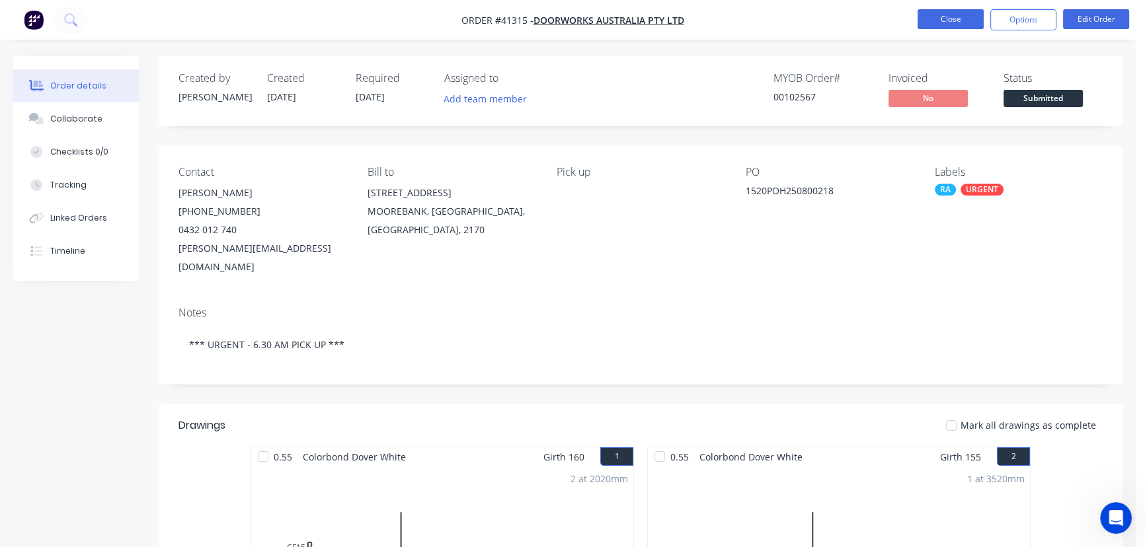
click at [950, 21] on button "Close" at bounding box center [951, 19] width 66 height 20
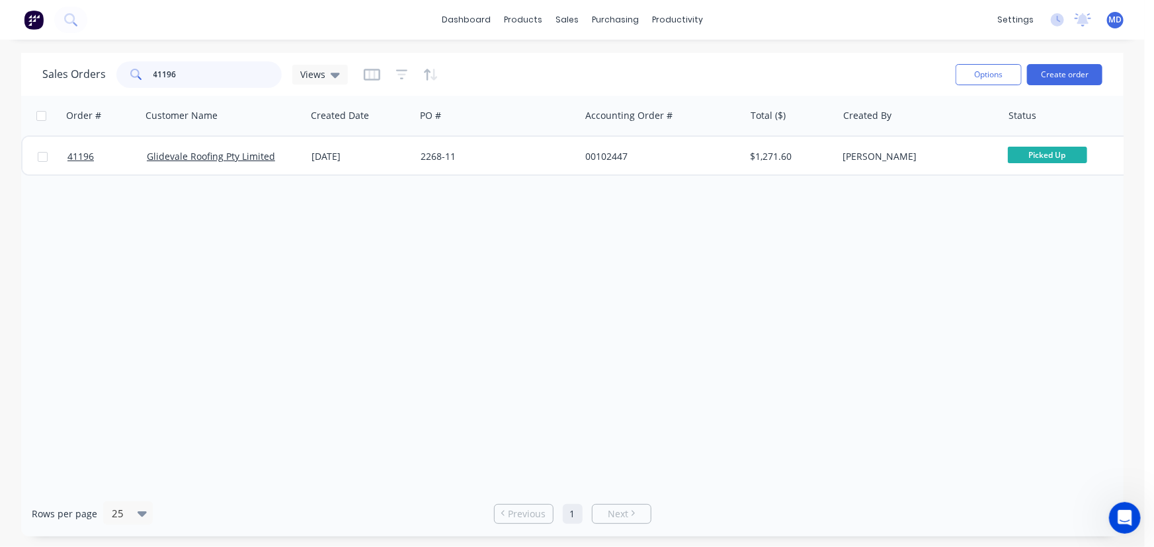
drag, startPoint x: 176, startPoint y: 72, endPoint x: 60, endPoint y: 75, distance: 115.7
click at [73, 75] on div "Sales Orders 41196 Views" at bounding box center [194, 74] width 305 height 26
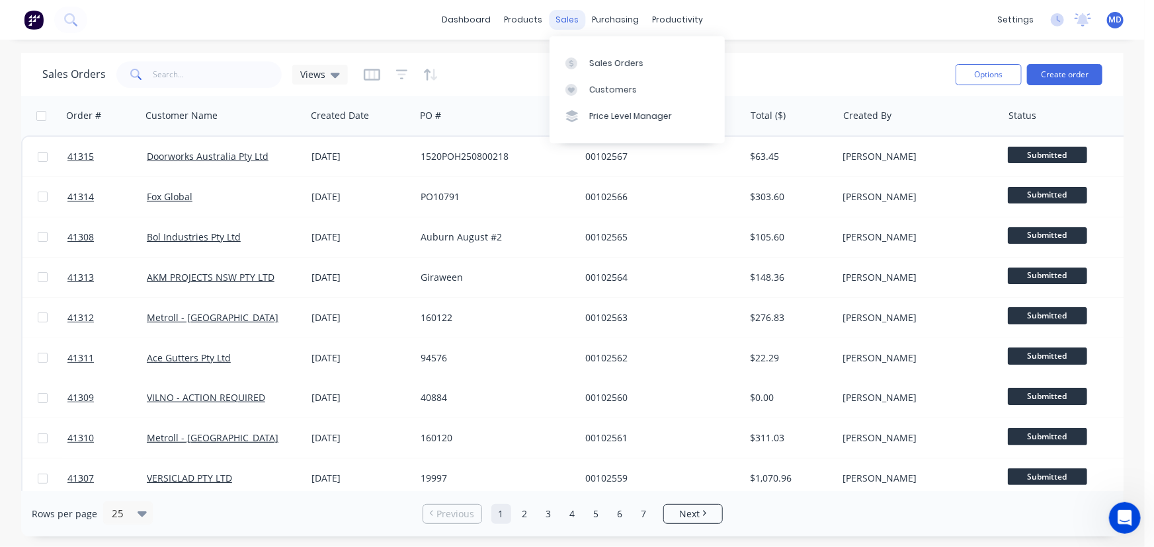
click at [564, 19] on div "sales" at bounding box center [567, 20] width 36 height 20
click at [615, 60] on div "Sales Orders" at bounding box center [616, 64] width 54 height 12
click at [393, 112] on icon "button" at bounding box center [395, 115] width 12 height 11
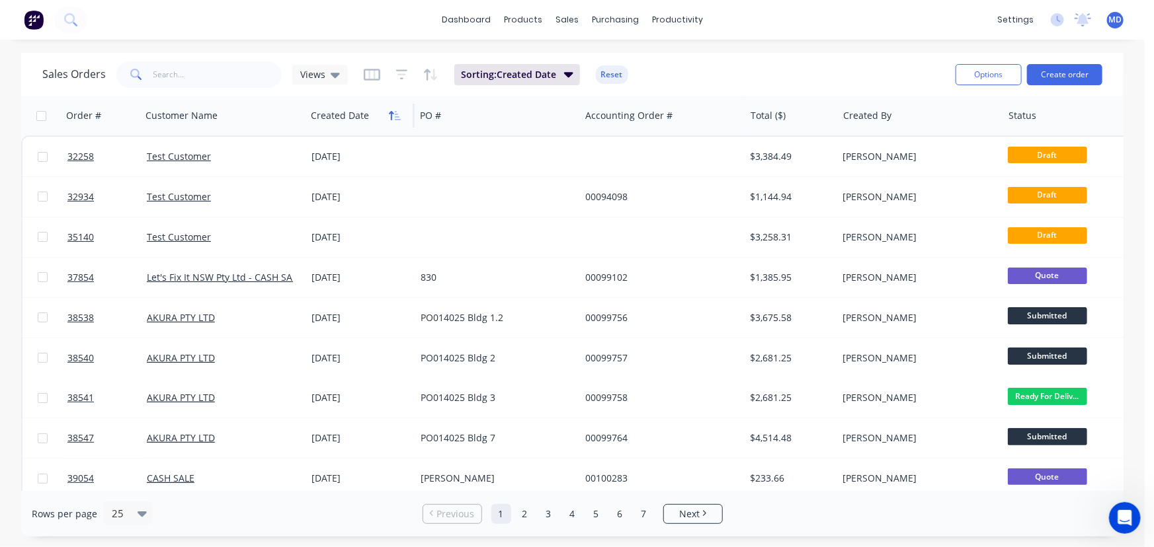
click at [392, 117] on icon "button" at bounding box center [395, 115] width 12 height 11
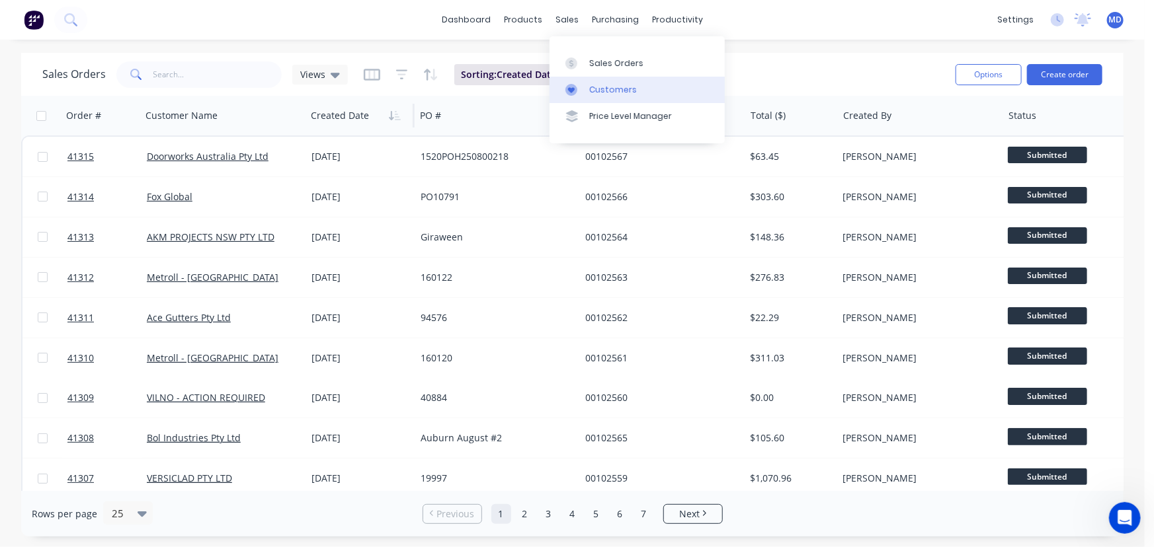
click at [612, 87] on div "Customers" at bounding box center [613, 90] width 48 height 12
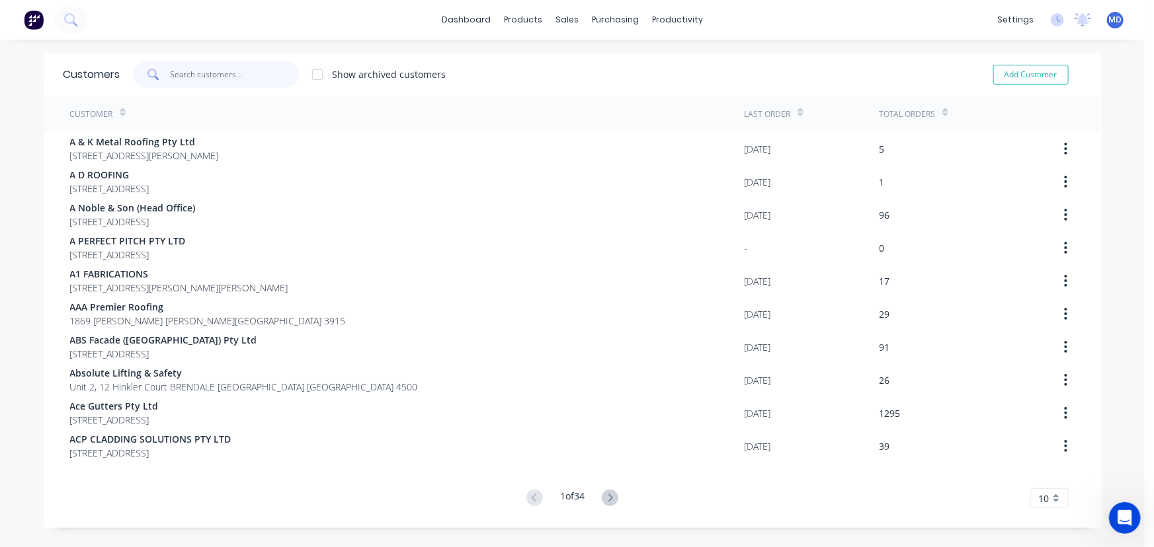
click at [231, 75] on input "text" at bounding box center [234, 74] width 129 height 26
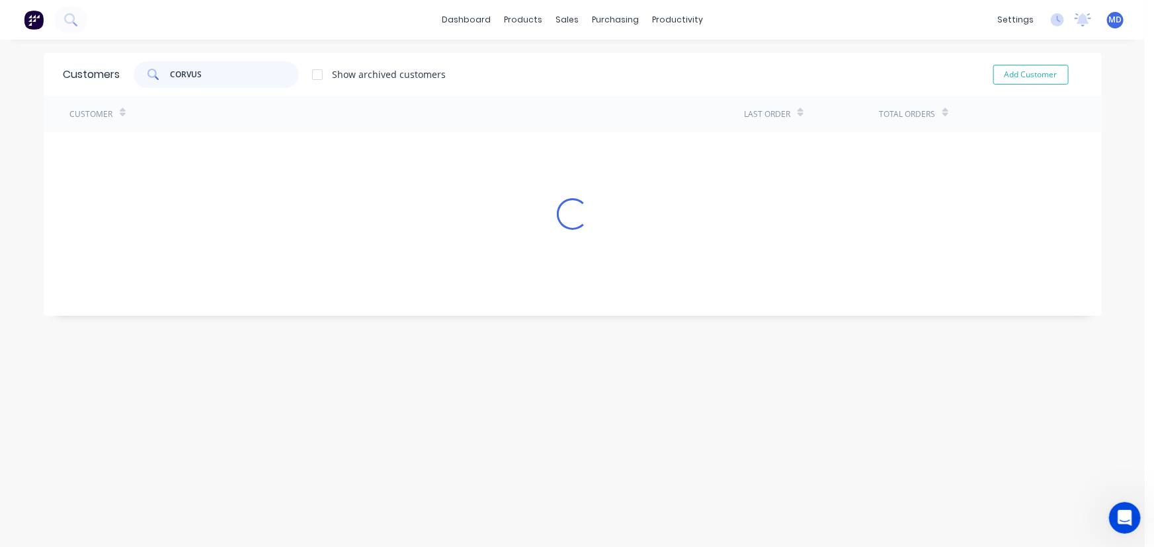
type input "CORVUS"
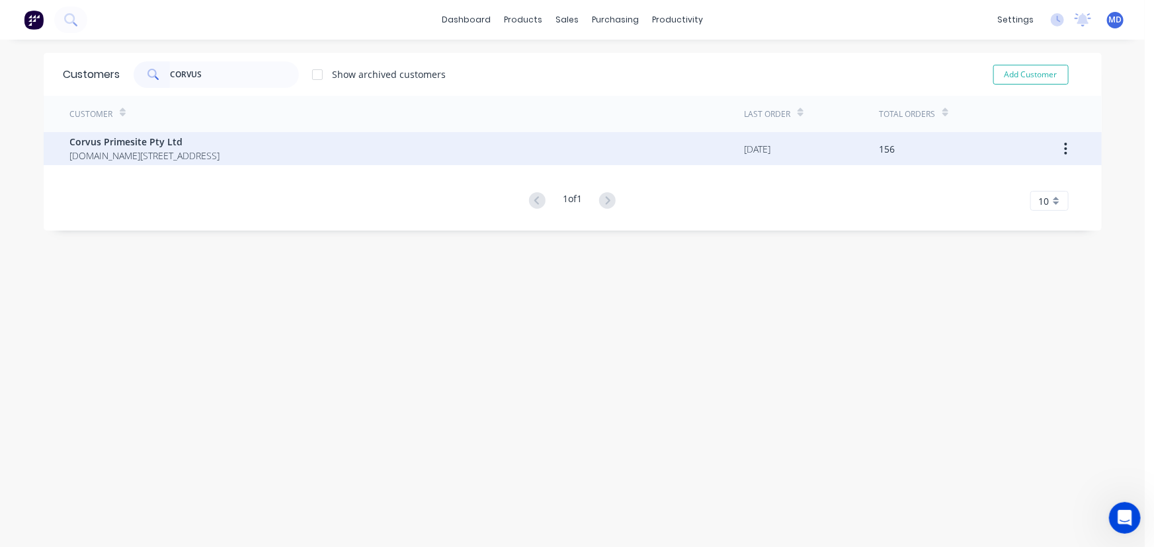
click at [150, 139] on span "Corvus Primesite Pty Ltd" at bounding box center [145, 142] width 150 height 14
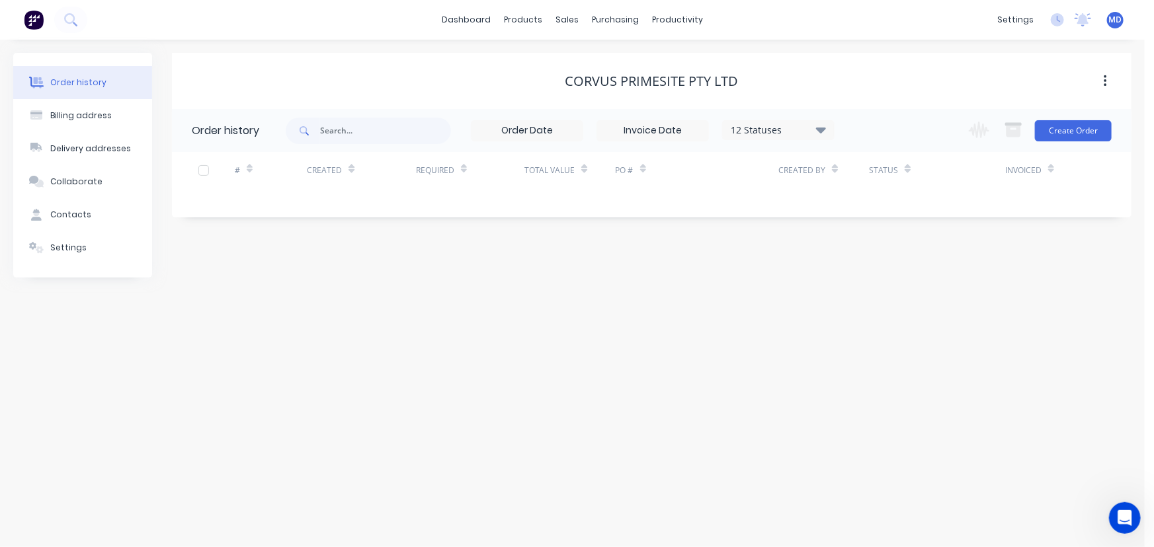
click at [826, 128] on icon at bounding box center [821, 130] width 10 height 6
click at [887, 282] on label at bounding box center [887, 282] width 0 height 0
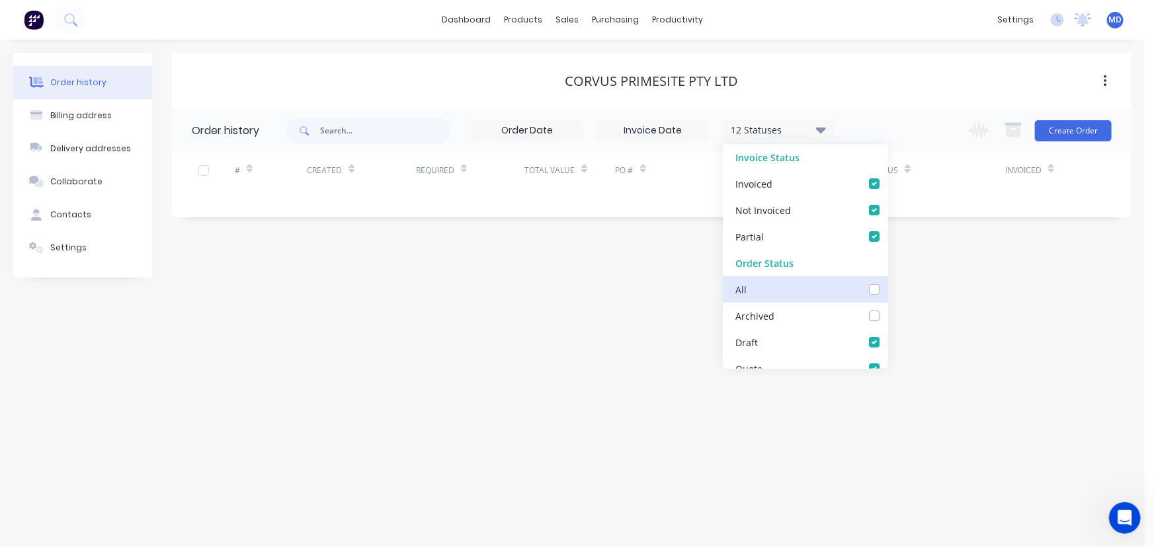
click at [887, 293] on input "checkbox" at bounding box center [892, 288] width 11 height 13
checkbox input "true"
click at [907, 306] on div "Order history Billing address Delivery addresses Collaborate Contacts Settings …" at bounding box center [572, 294] width 1145 height 508
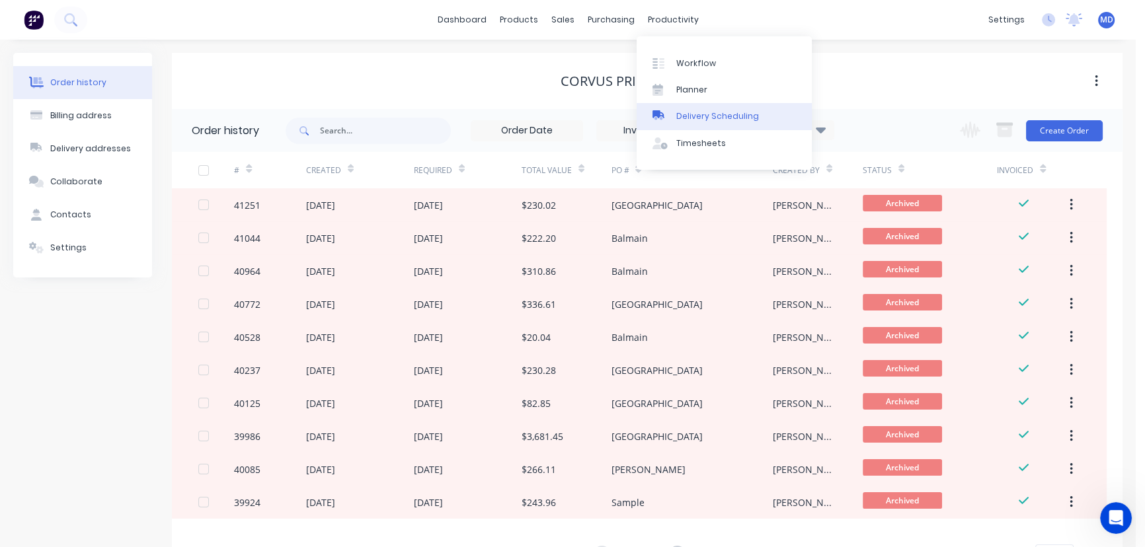
click at [732, 119] on div "Delivery Scheduling" at bounding box center [717, 116] width 83 height 12
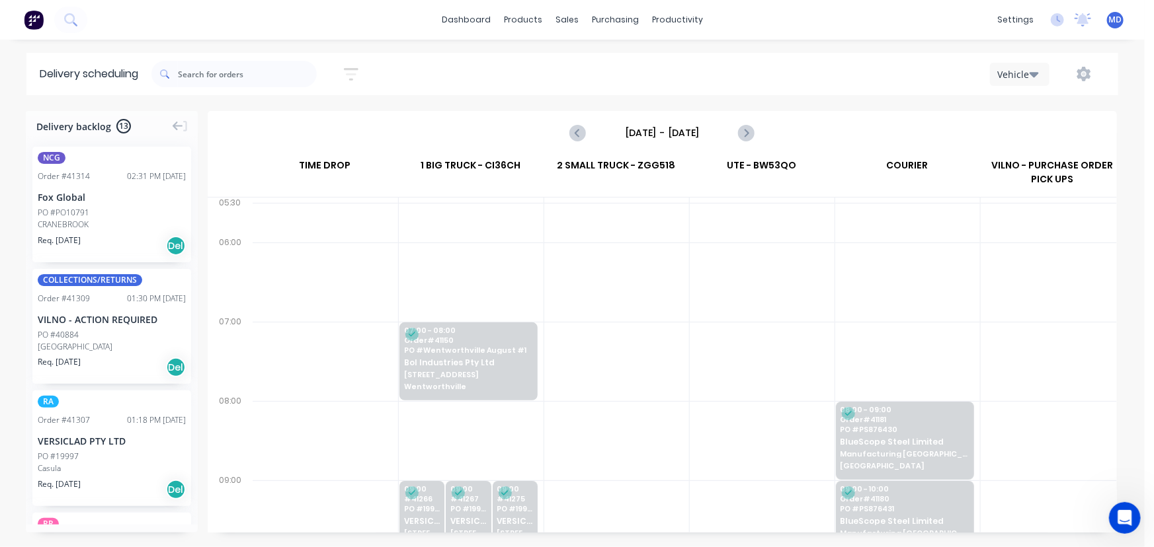
click at [1038, 73] on icon "button" at bounding box center [1033, 74] width 9 height 5
click at [1009, 135] on div "Vehicle" at bounding box center [1055, 135] width 131 height 26
click at [669, 134] on input "[DATE] - [DATE]" at bounding box center [661, 133] width 131 height 20
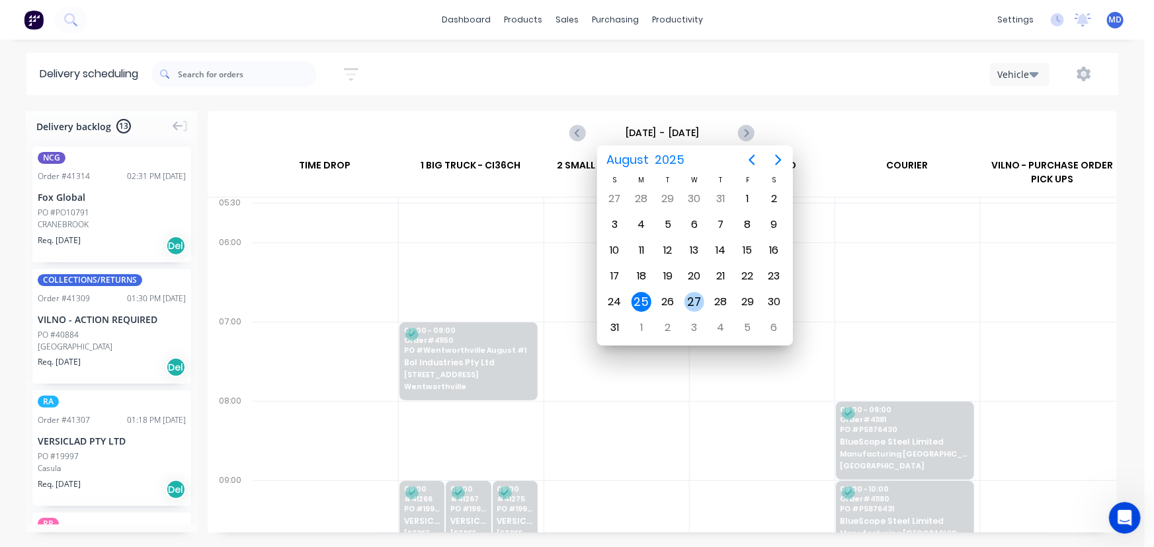
click at [698, 296] on div "27" at bounding box center [694, 302] width 20 height 20
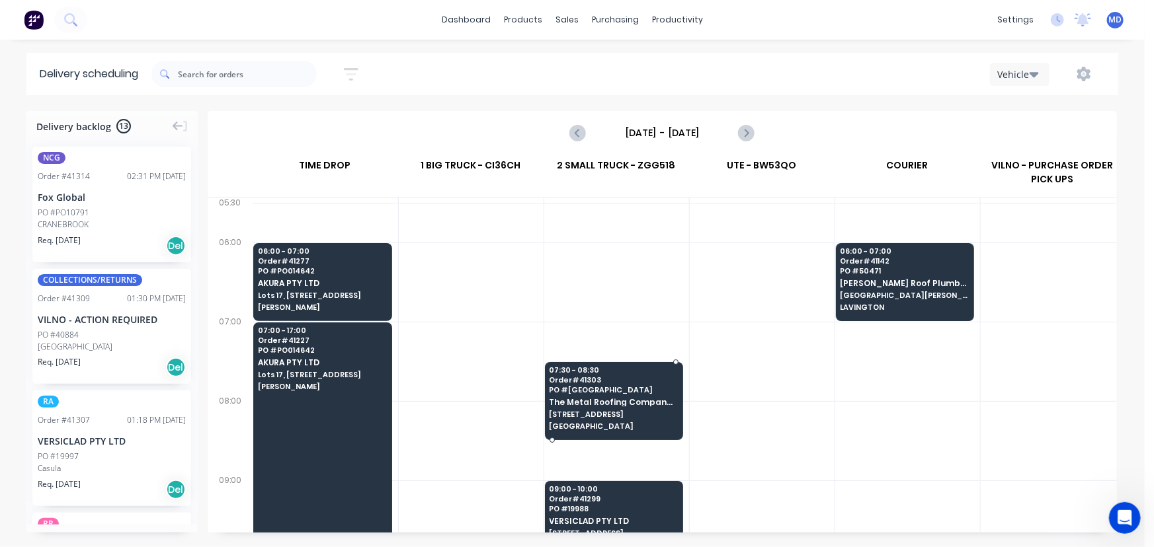
click at [608, 403] on span "The Metal Roofing Company P L" at bounding box center [613, 402] width 128 height 9
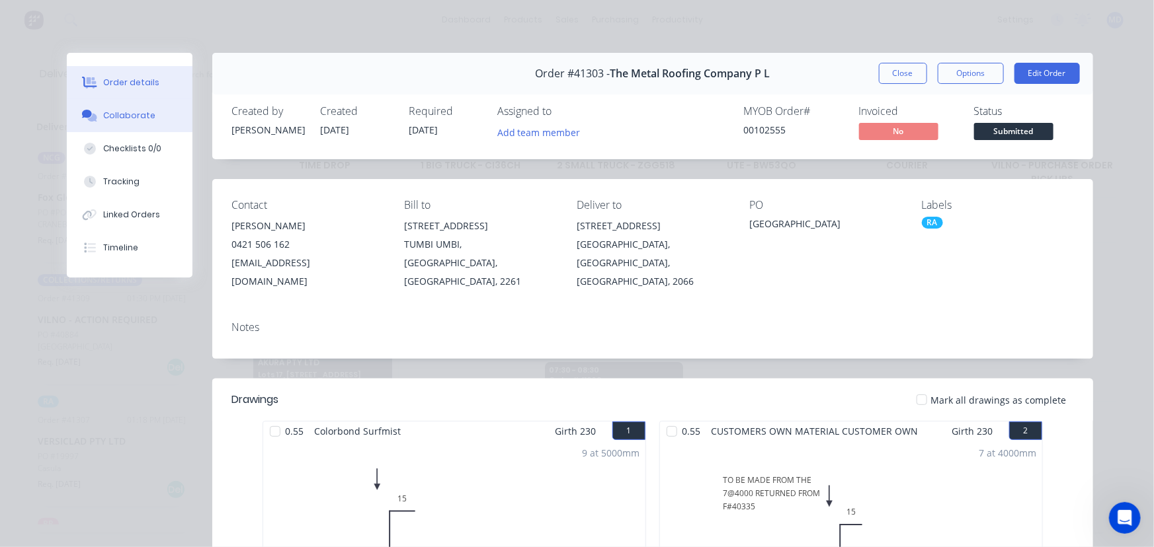
click at [112, 119] on div "Collaborate" at bounding box center [129, 116] width 52 height 12
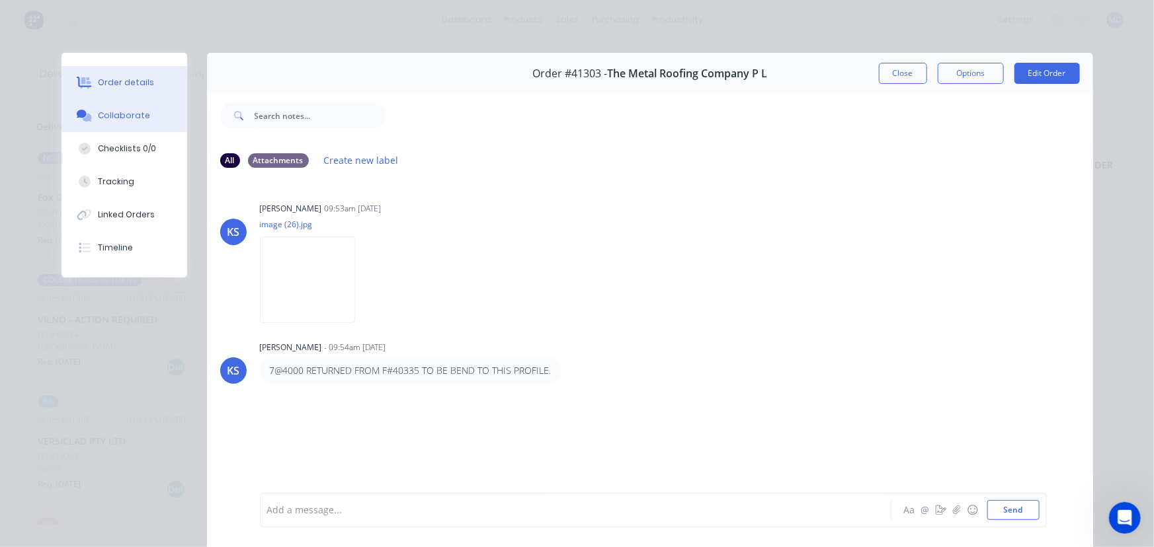
click at [136, 85] on div "Order details" at bounding box center [126, 83] width 56 height 12
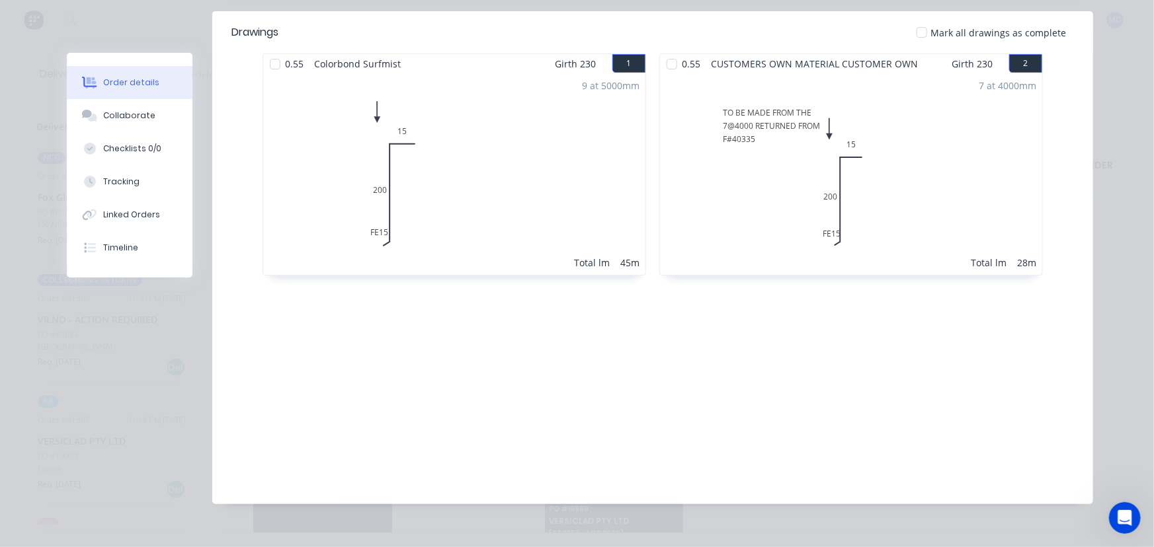
scroll to position [187, 0]
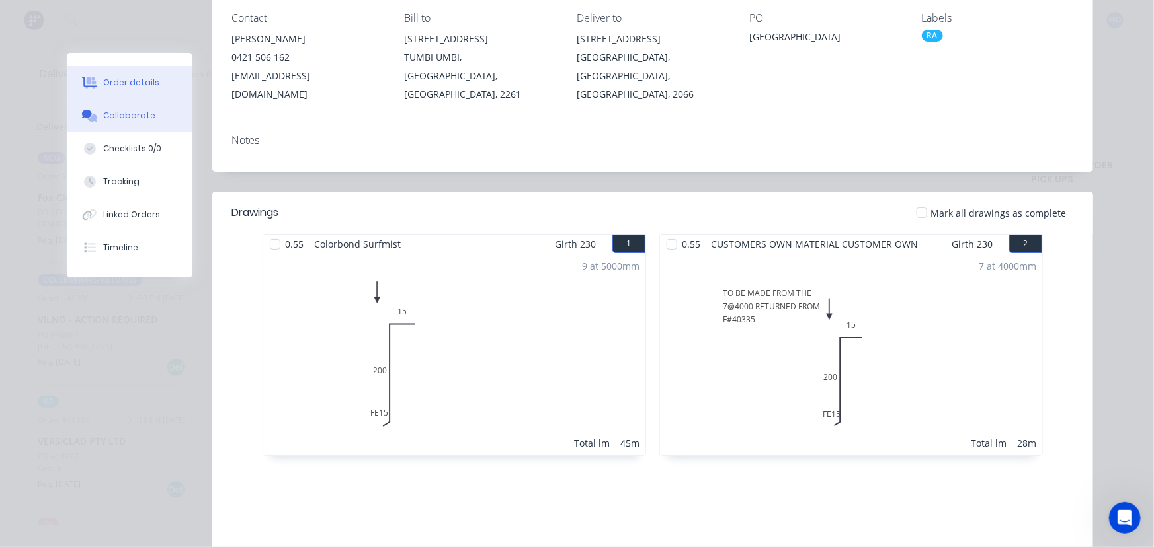
click at [119, 116] on div "Collaborate" at bounding box center [129, 116] width 52 height 12
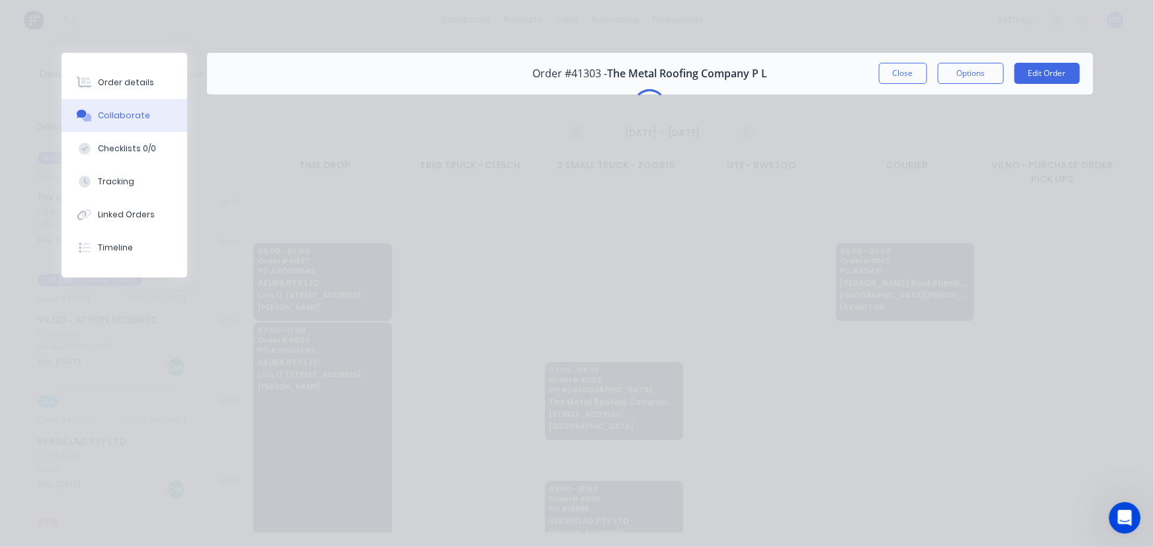
scroll to position [0, 0]
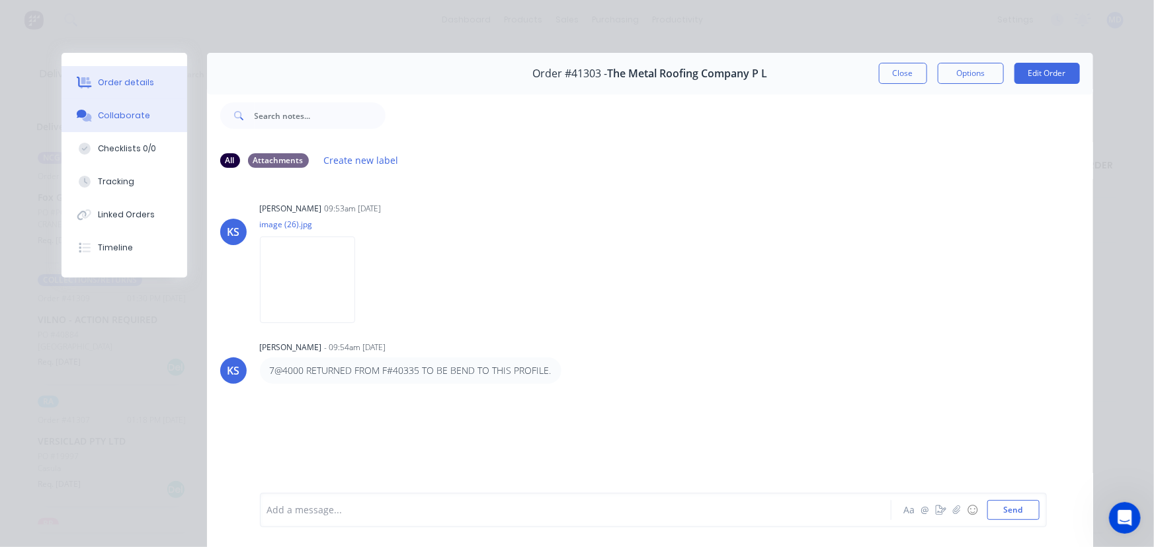
click at [122, 78] on div "Order details" at bounding box center [126, 83] width 56 height 12
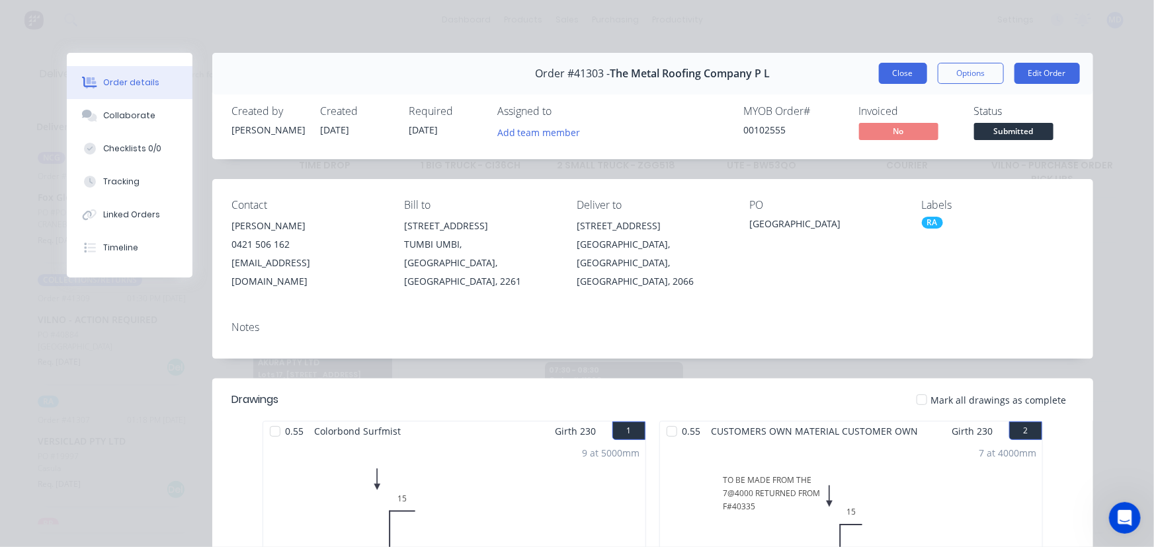
click at [900, 72] on button "Close" at bounding box center [903, 73] width 48 height 21
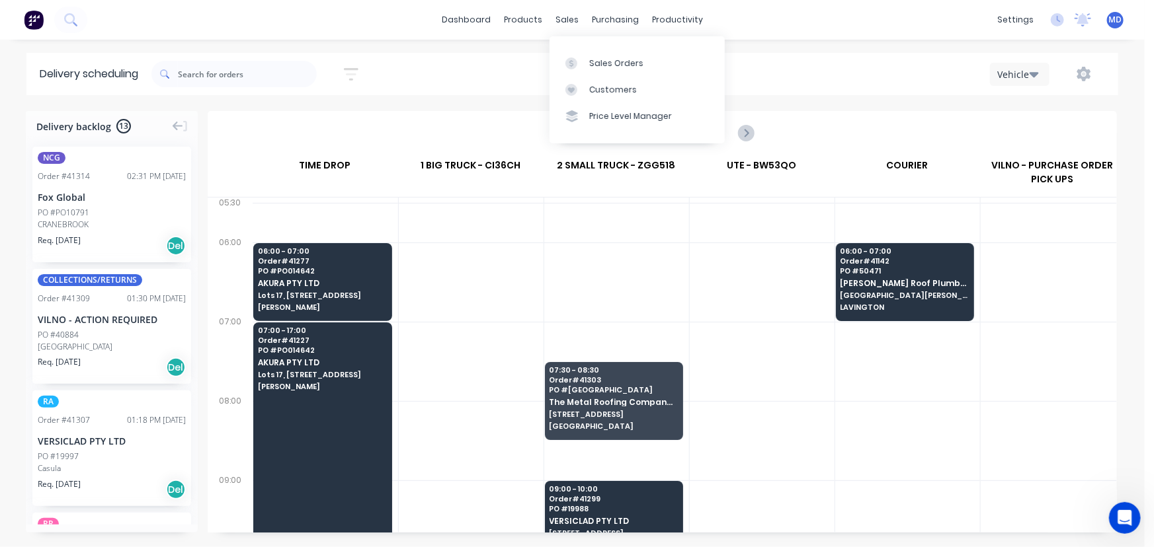
click at [836, 70] on div "Vehicle" at bounding box center [863, 74] width 483 height 24
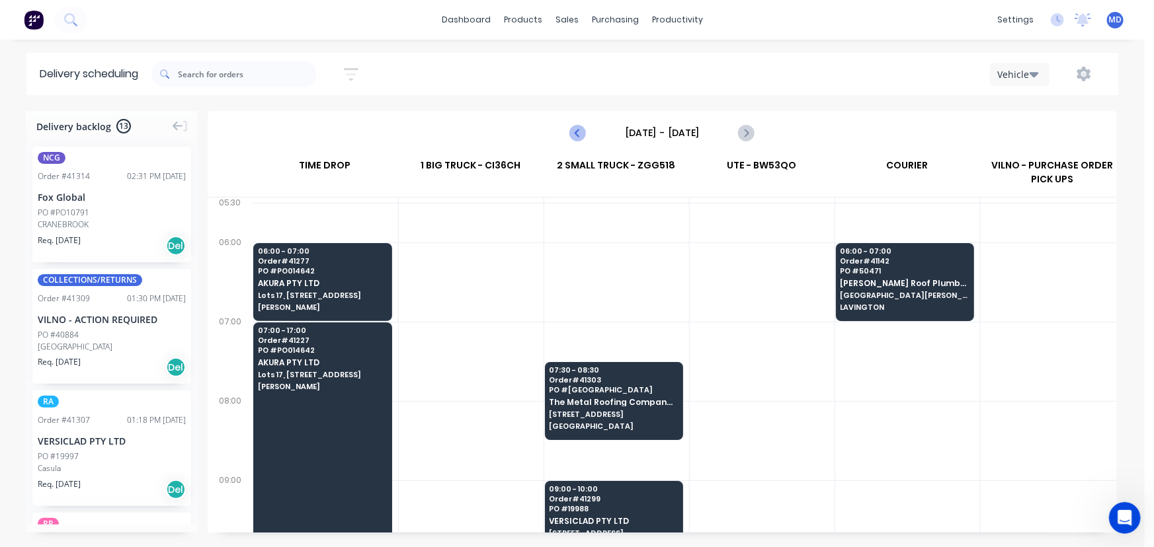
click at [577, 128] on icon "Previous page" at bounding box center [579, 133] width 16 height 16
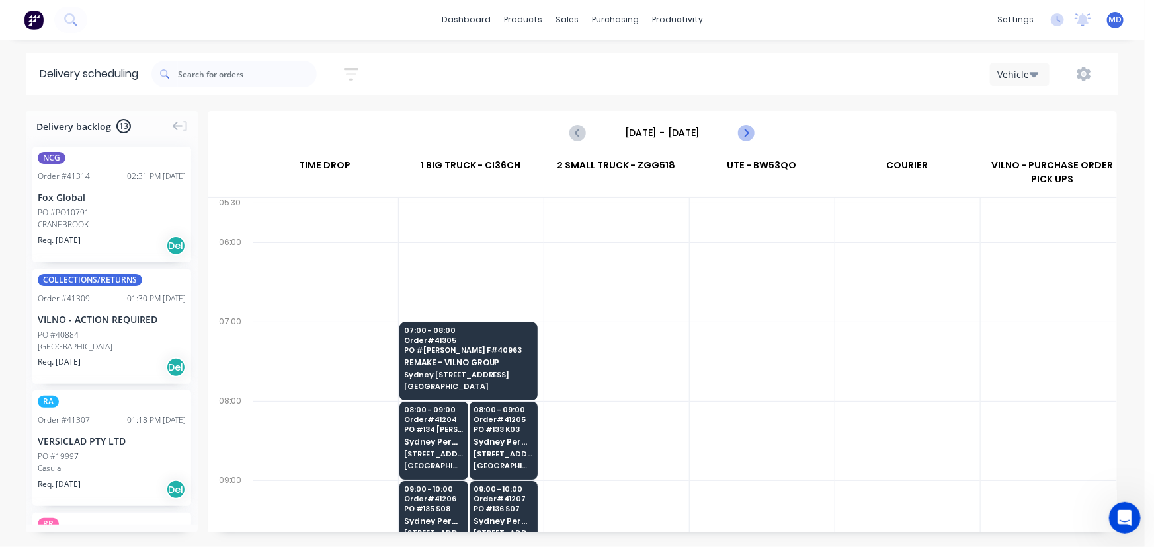
click at [746, 131] on icon "Next page" at bounding box center [746, 133] width 6 height 11
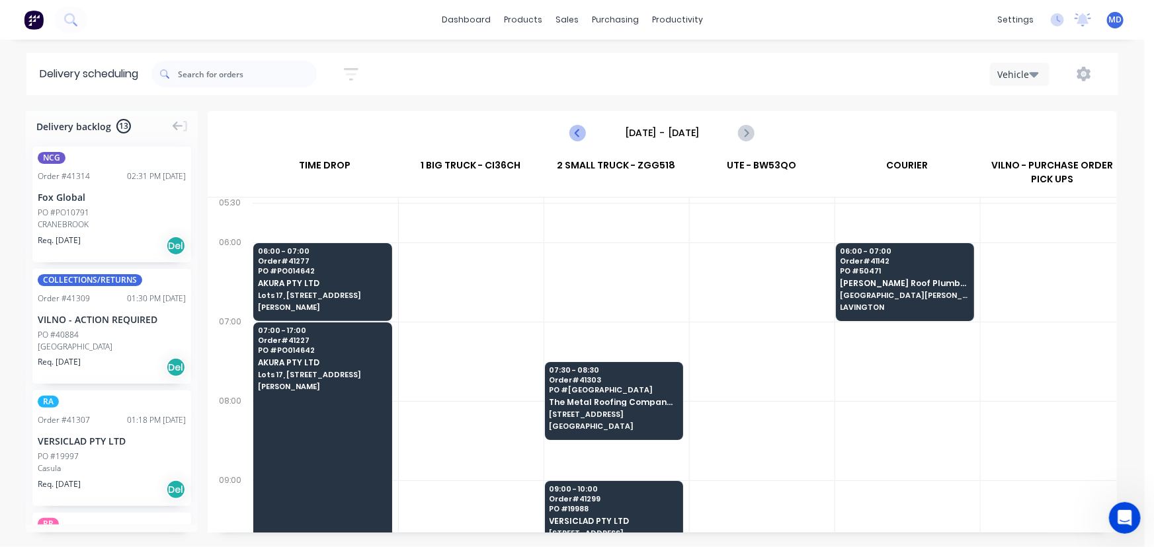
click at [579, 132] on icon "Previous page" at bounding box center [579, 133] width 16 height 16
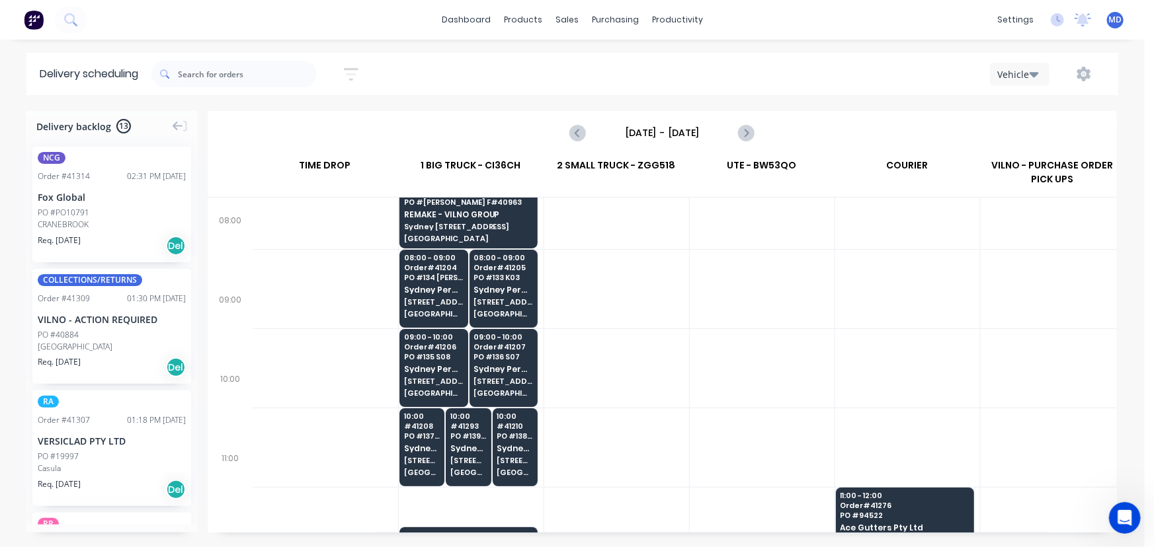
scroll to position [180, 0]
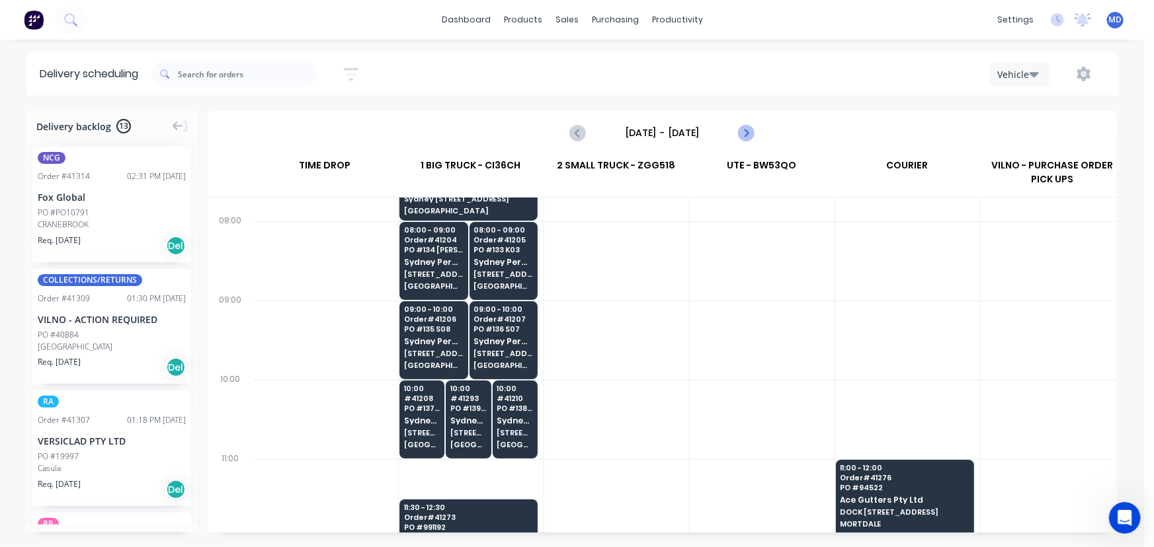
click at [746, 134] on icon "Next page" at bounding box center [746, 133] width 6 height 11
type input "[DATE] - [DATE]"
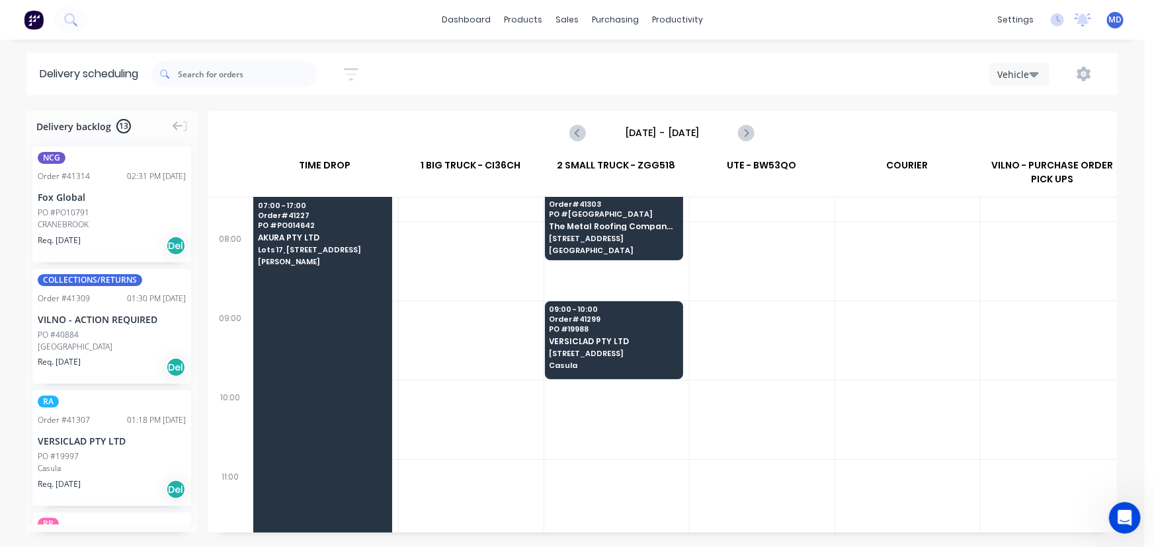
scroll to position [0, 0]
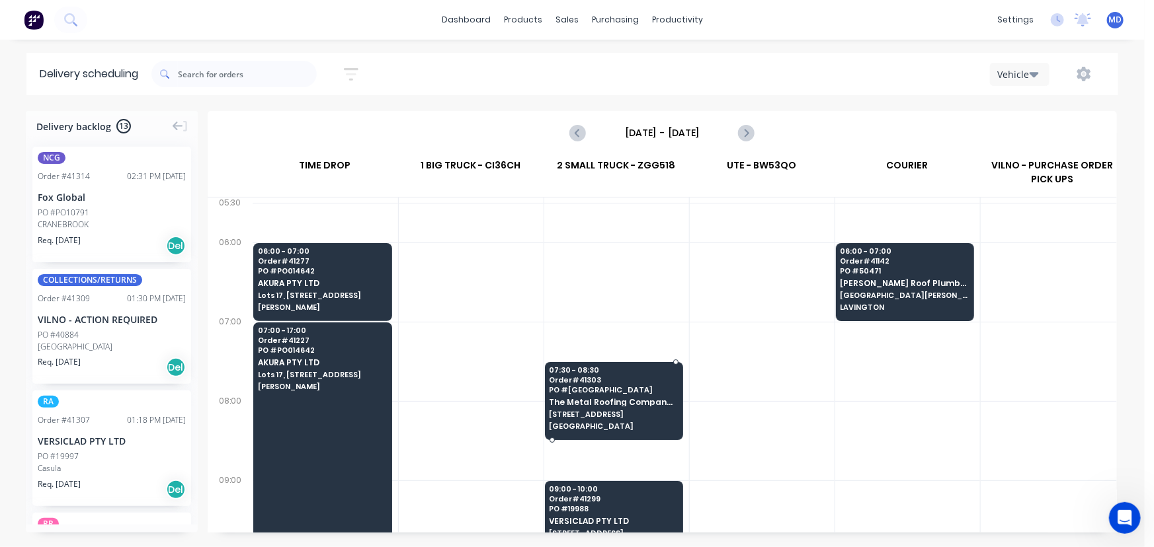
click at [600, 401] on span "The Metal Roofing Company P L" at bounding box center [613, 402] width 128 height 9
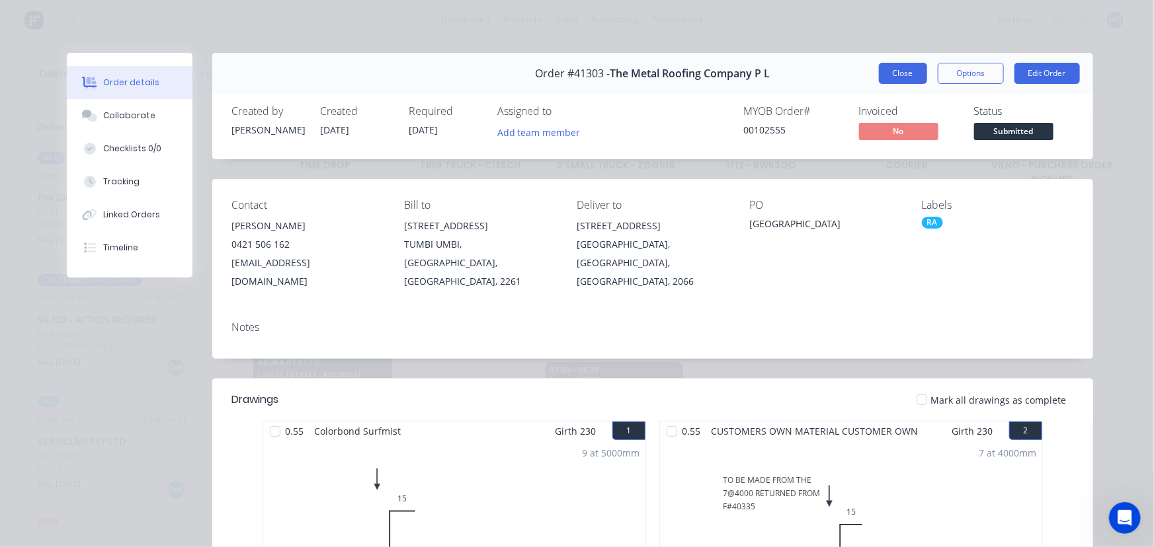
click at [899, 75] on button "Close" at bounding box center [903, 73] width 48 height 21
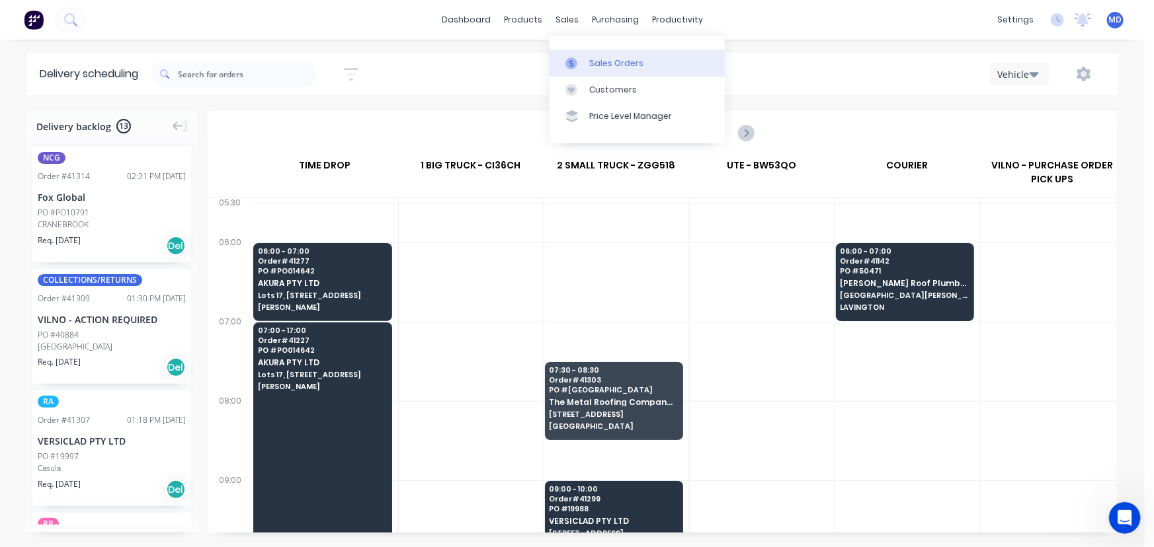
click at [620, 63] on div "Sales Orders" at bounding box center [616, 64] width 54 height 12
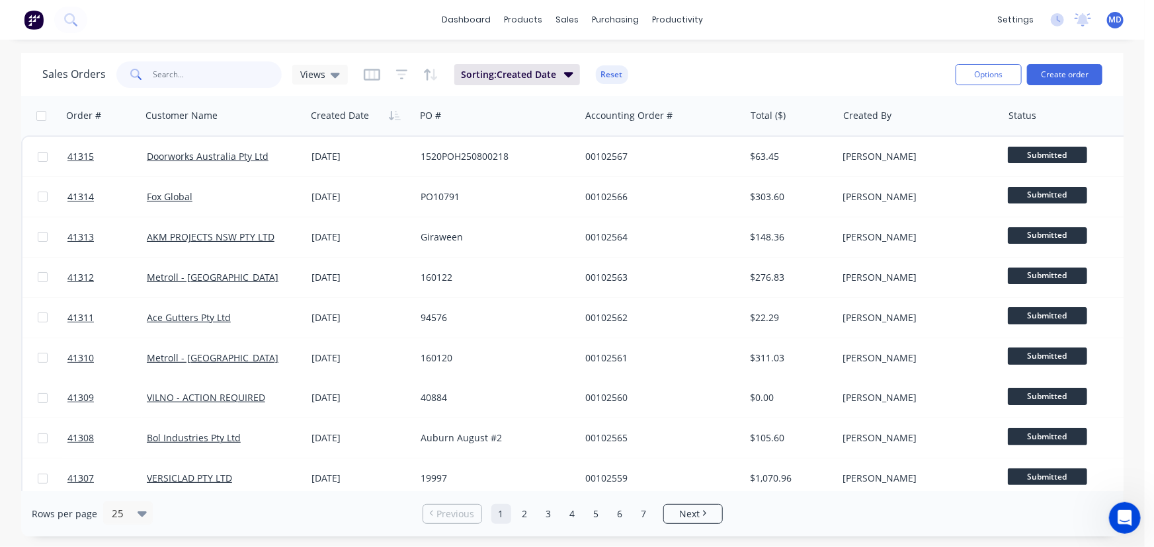
click at [226, 71] on input "text" at bounding box center [217, 74] width 129 height 26
type input "41196"
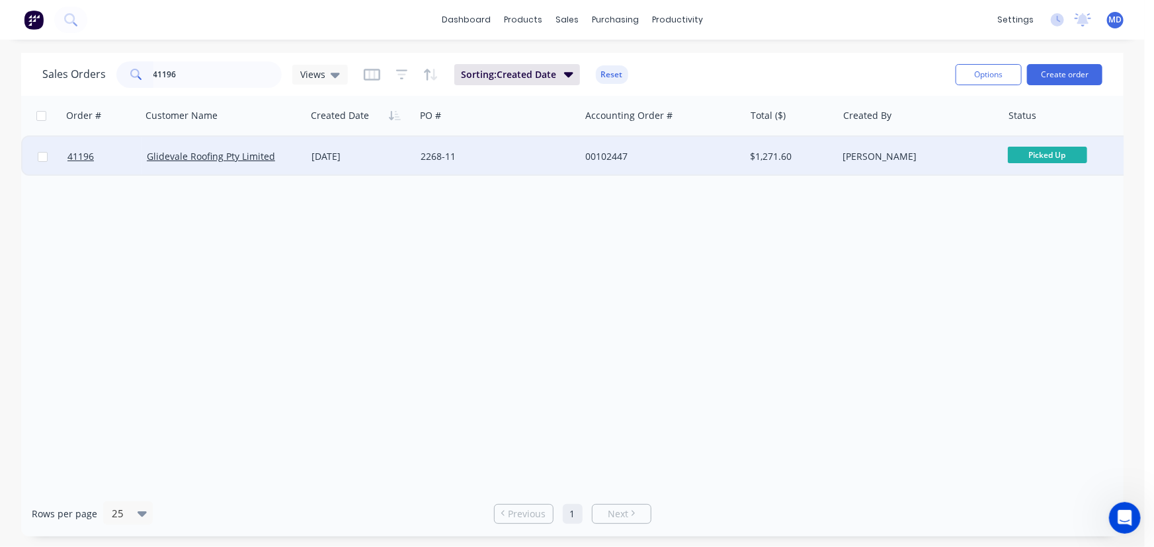
click at [403, 156] on div "[DATE]" at bounding box center [360, 156] width 99 height 13
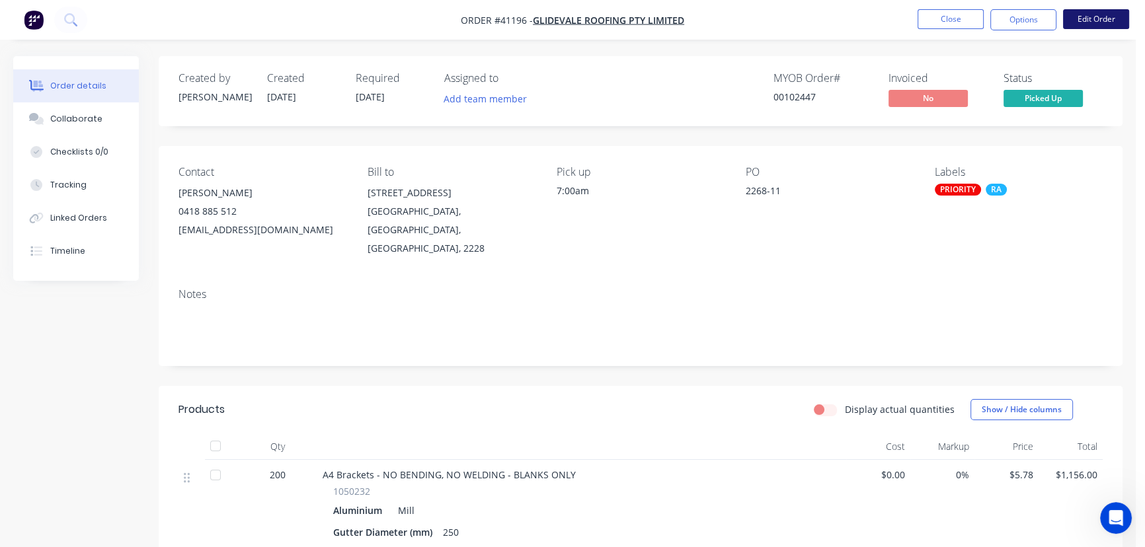
click at [1107, 15] on button "Edit Order" at bounding box center [1096, 19] width 66 height 20
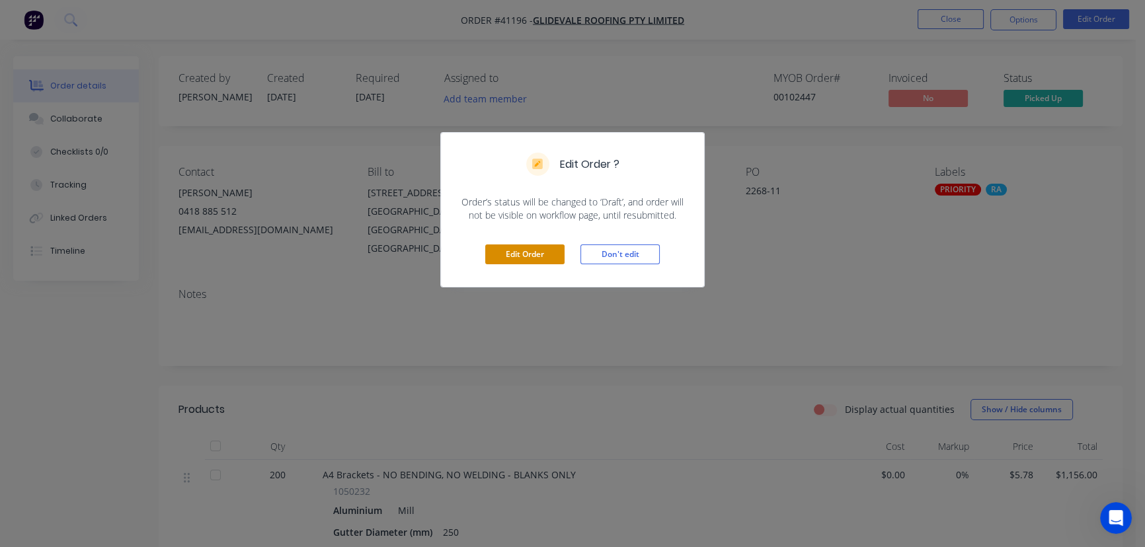
click at [524, 247] on button "Edit Order" at bounding box center [524, 255] width 79 height 20
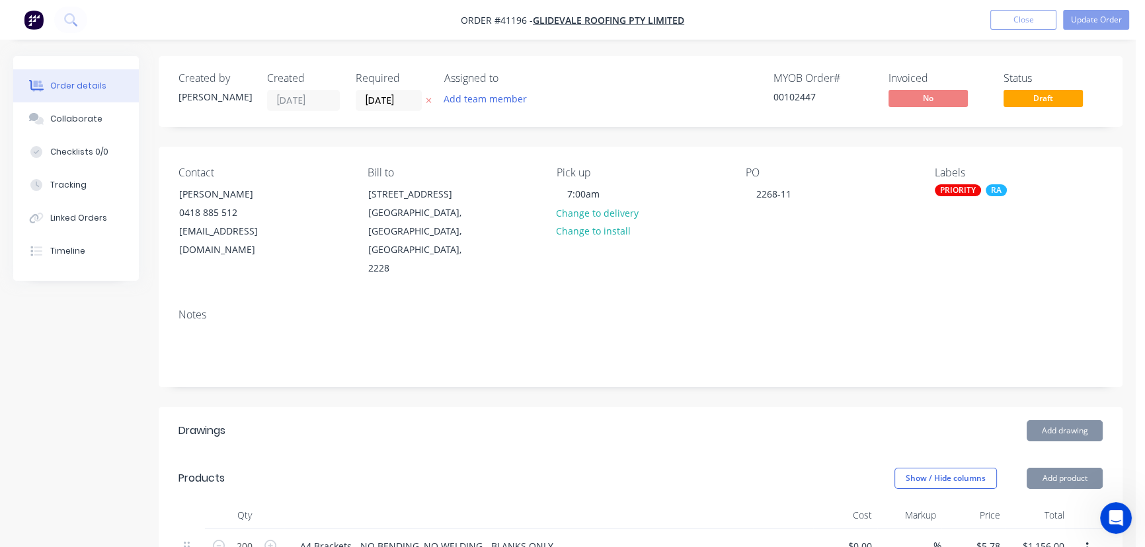
type input "$5.78"
type input "$1,156.00"
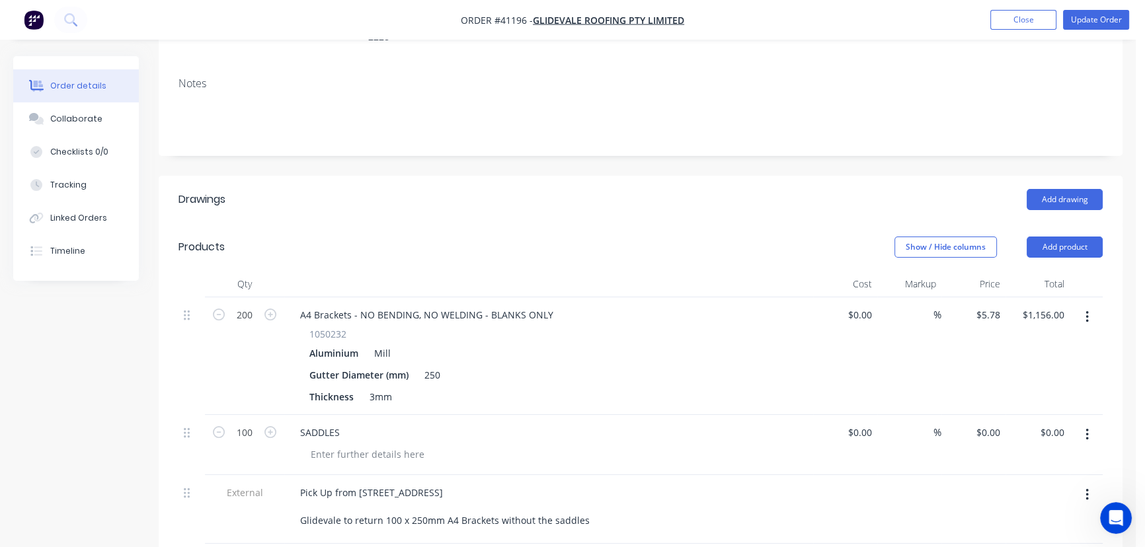
scroll to position [421, 0]
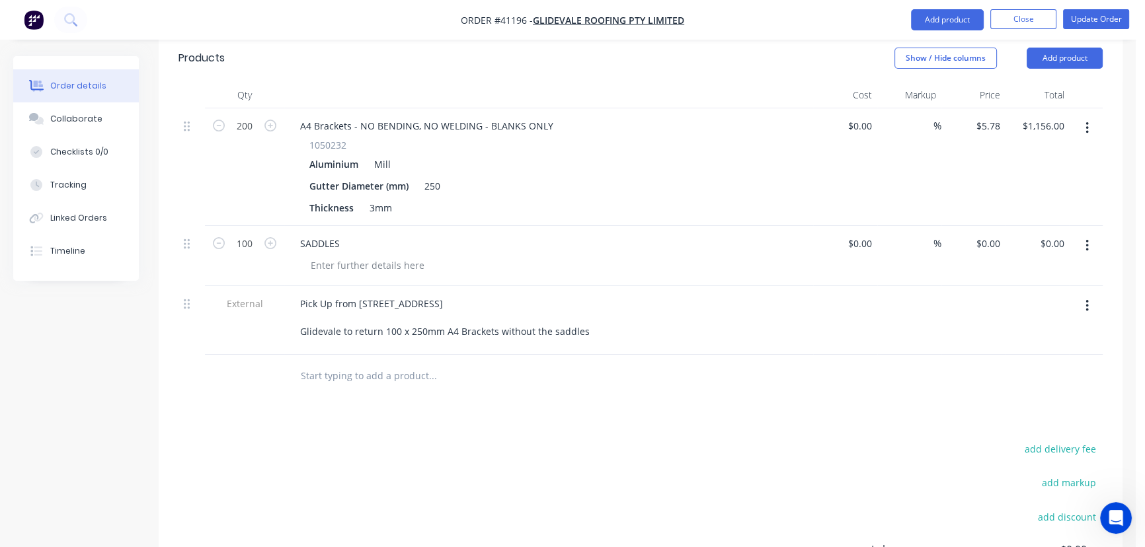
click at [1086, 239] on icon "button" at bounding box center [1087, 246] width 3 height 15
click at [1009, 350] on div "Delete" at bounding box center [1040, 359] width 102 height 19
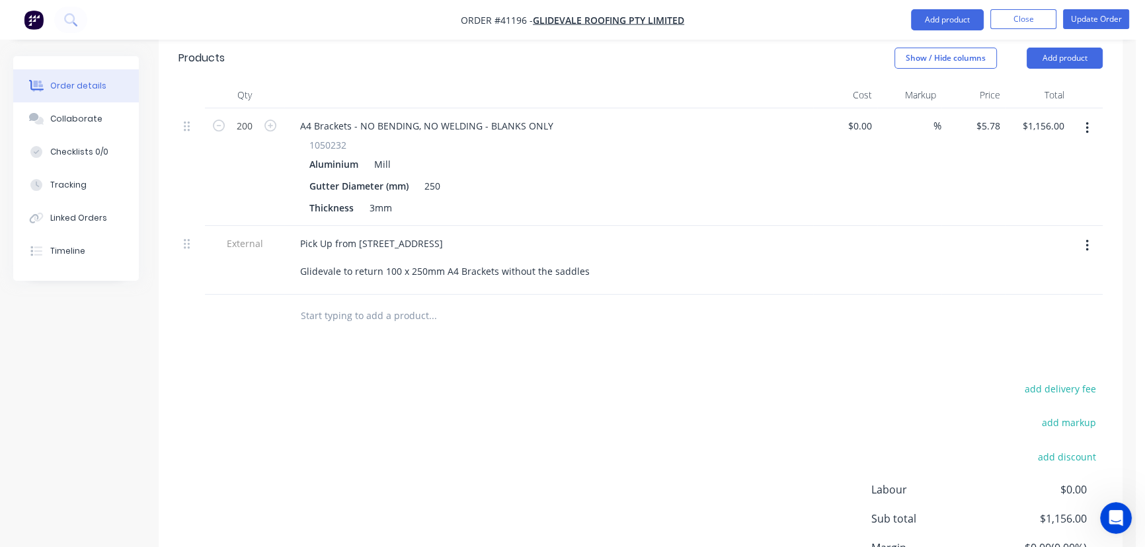
click at [1086, 239] on icon "button" at bounding box center [1087, 246] width 3 height 15
click at [992, 298] on div "Delete" at bounding box center [1040, 307] width 102 height 19
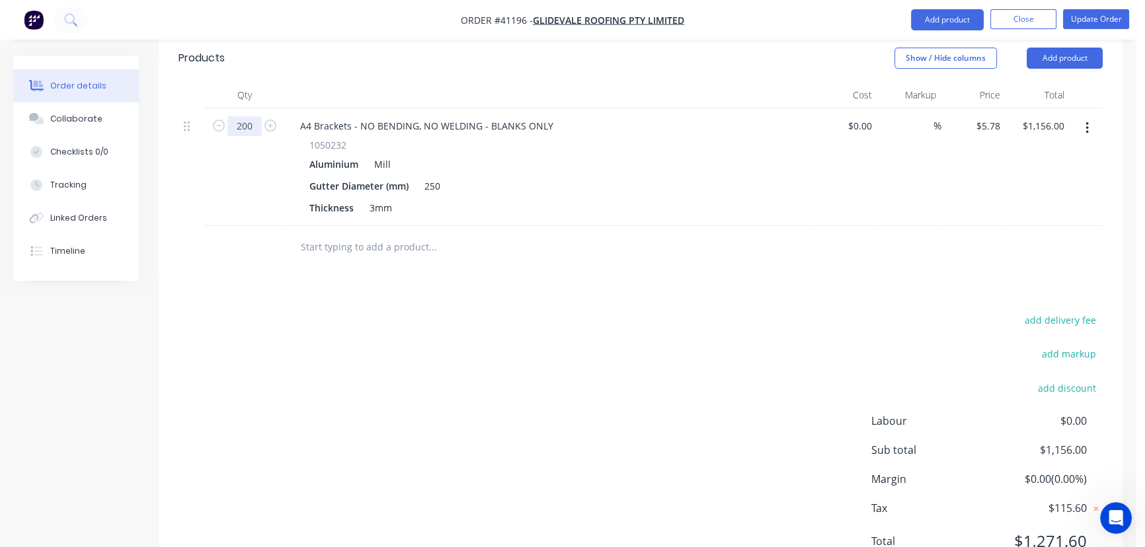
click at [245, 116] on input "200" at bounding box center [244, 126] width 34 height 20
type input "100"
type input "$578.00"
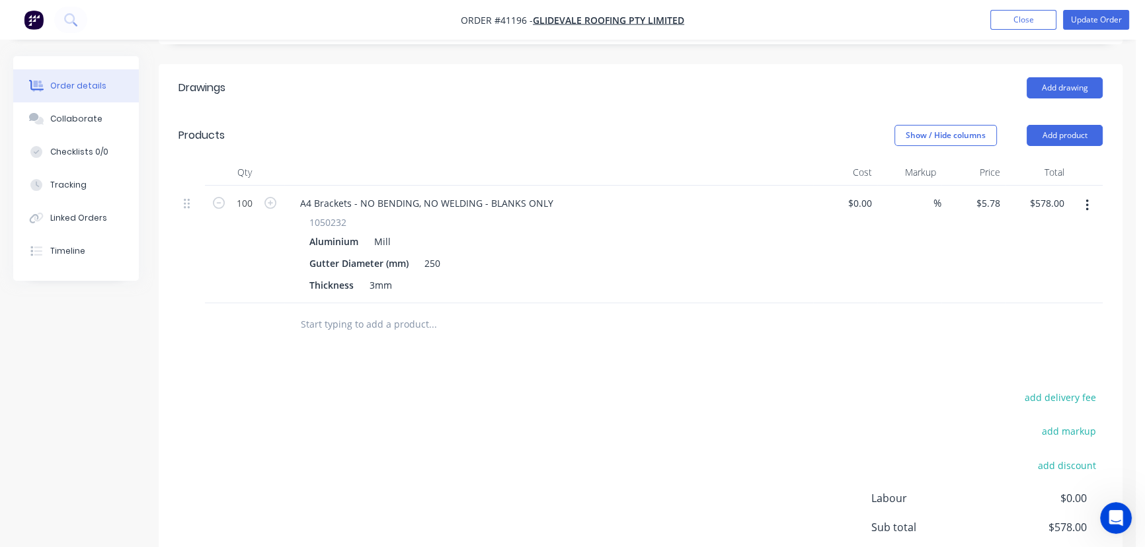
scroll to position [300, 0]
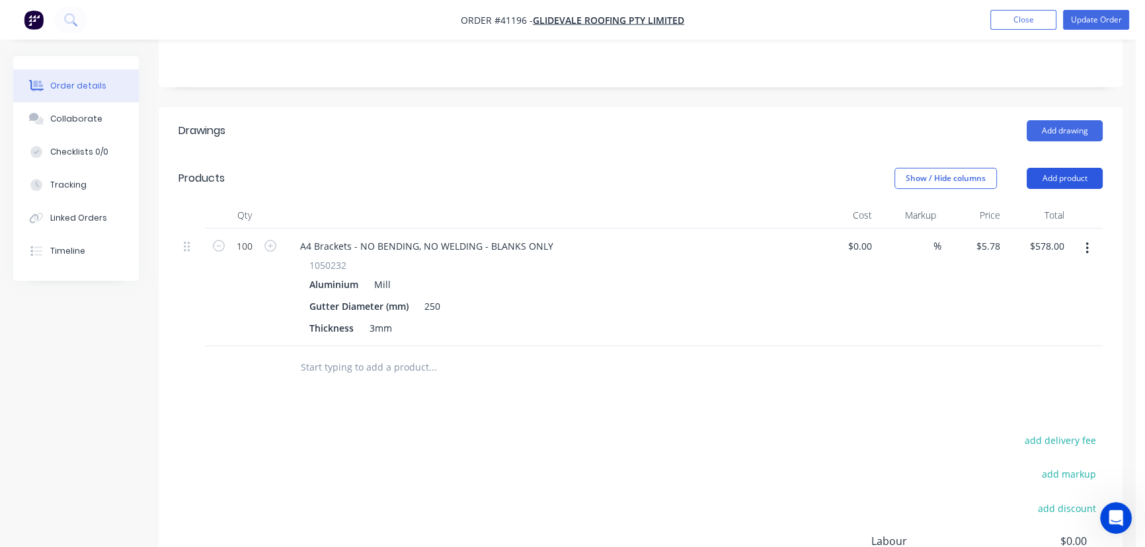
click at [1082, 168] on button "Add product" at bounding box center [1065, 178] width 76 height 21
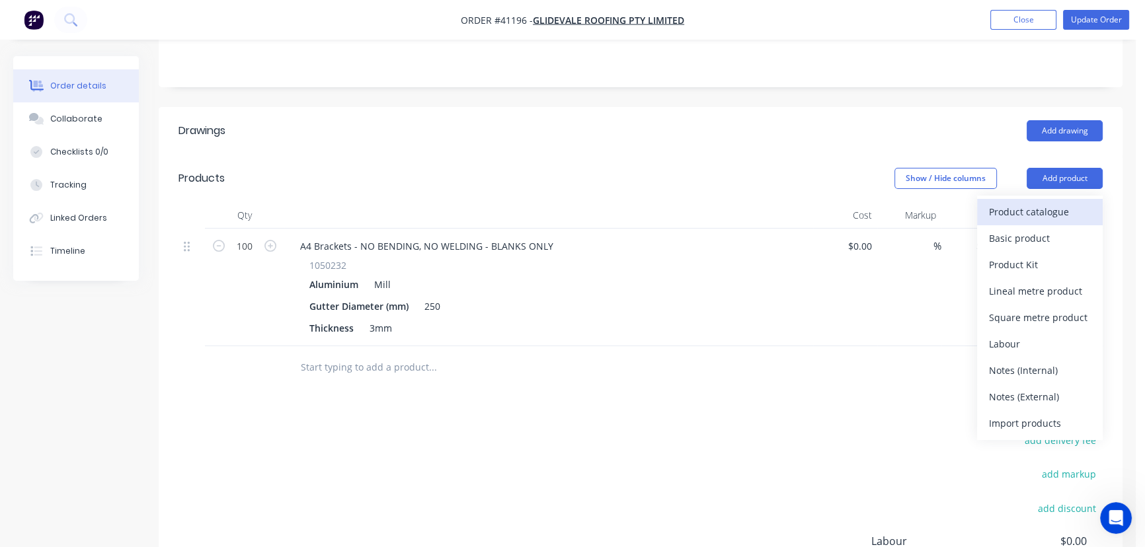
click at [1035, 202] on div "Product catalogue" at bounding box center [1040, 211] width 102 height 19
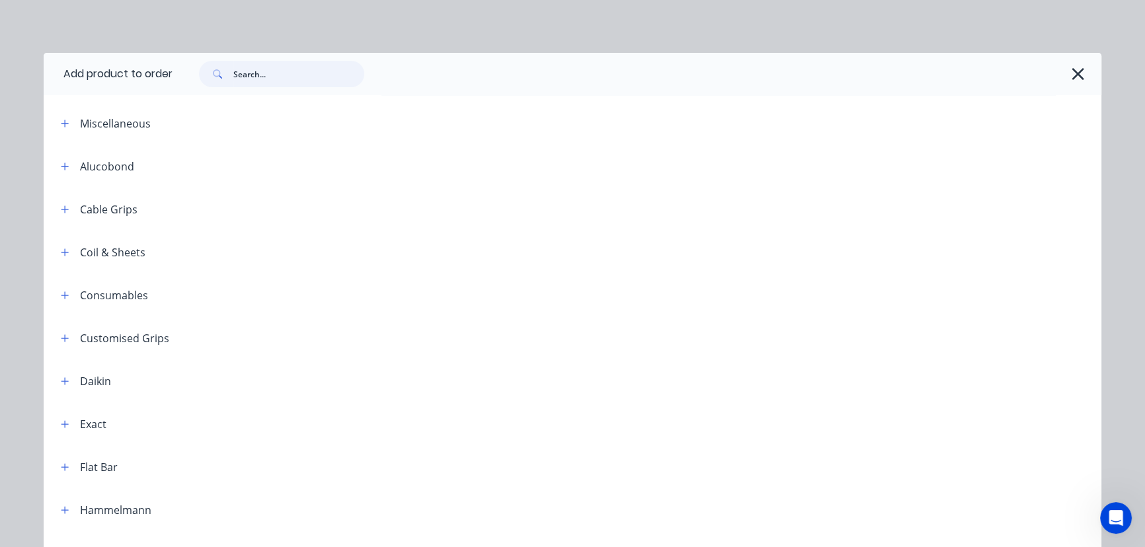
click at [282, 78] on input "text" at bounding box center [298, 74] width 131 height 26
type input "A4"
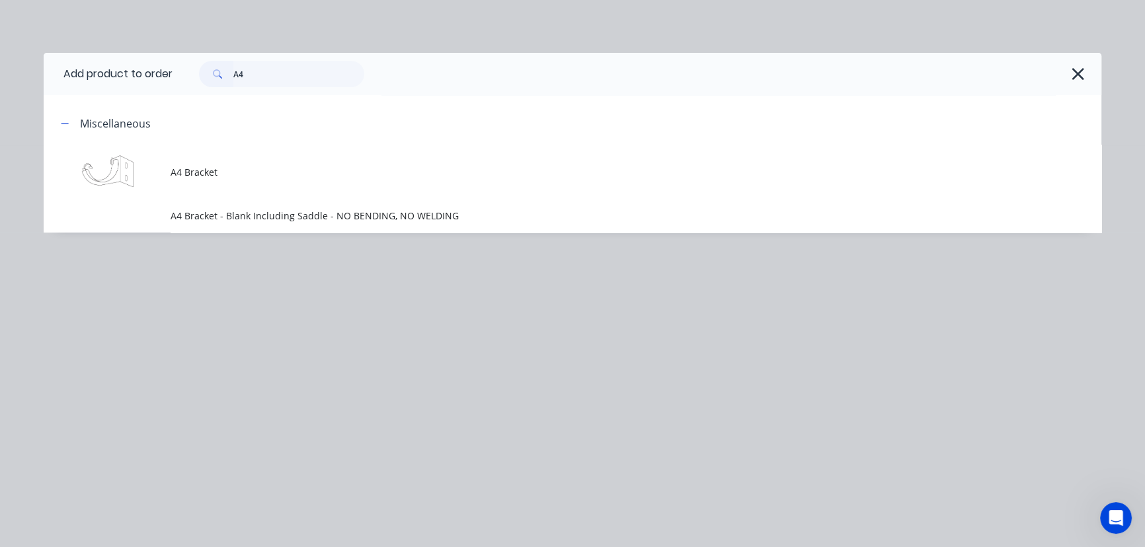
click at [212, 178] on span "A4 Bracket" at bounding box center [543, 172] width 745 height 14
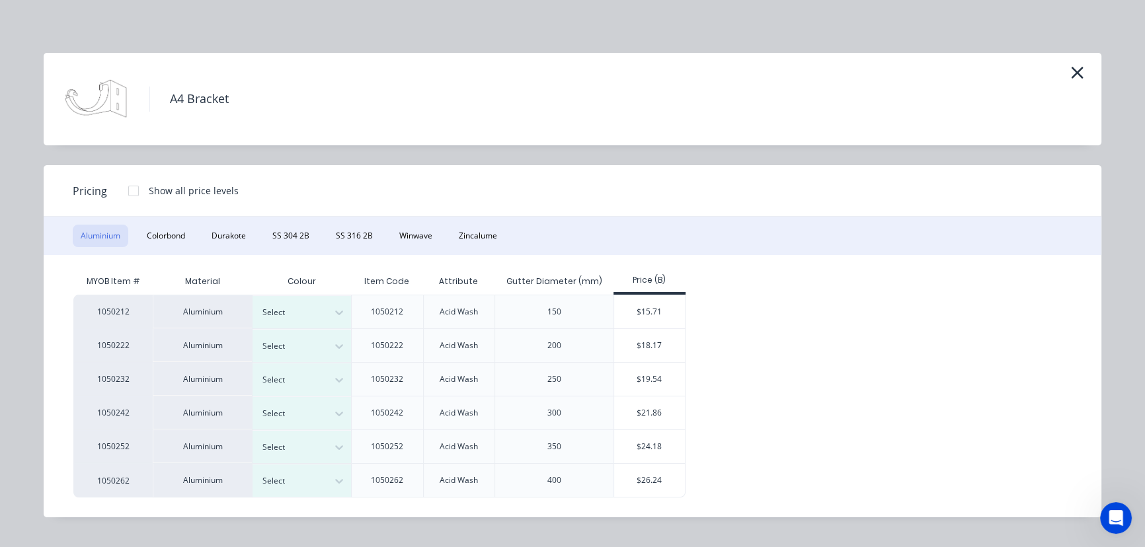
click at [96, 234] on button "Aluminium" at bounding box center [101, 236] width 56 height 22
click at [1068, 71] on button "button" at bounding box center [1078, 73] width 22 height 21
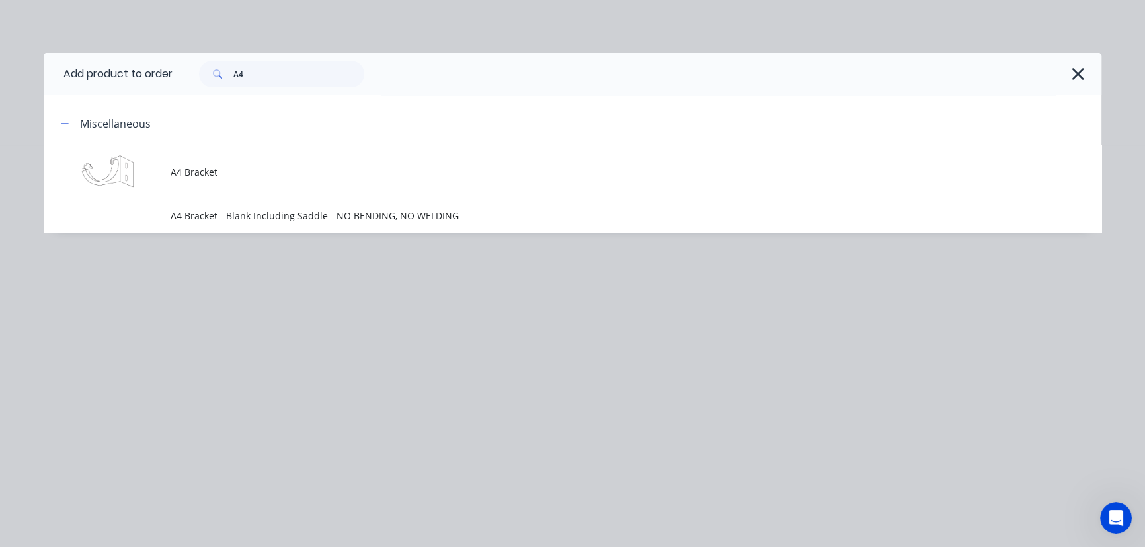
click at [361, 203] on td "A4 Bracket - Blank Including Saddle - NO BENDING, NO WELDING" at bounding box center [636, 216] width 931 height 33
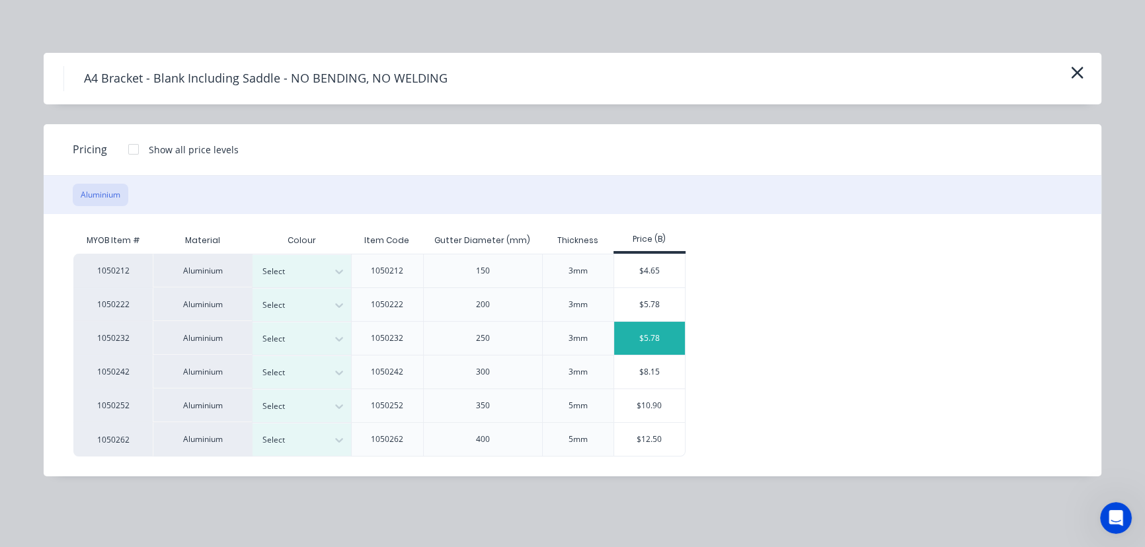
click at [662, 333] on div "$5.78" at bounding box center [649, 338] width 71 height 33
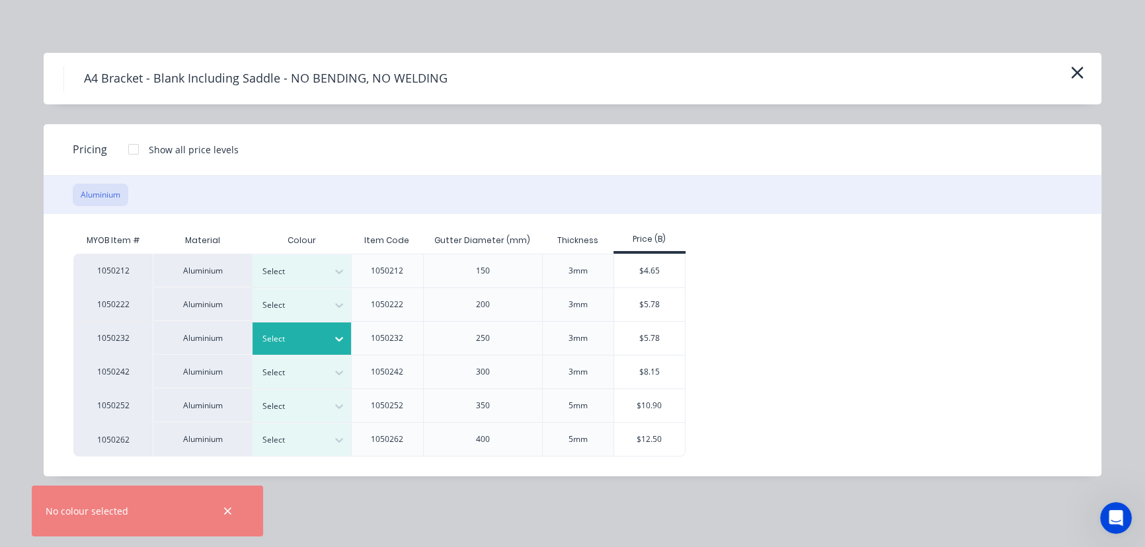
click at [337, 335] on icon at bounding box center [339, 339] width 13 height 13
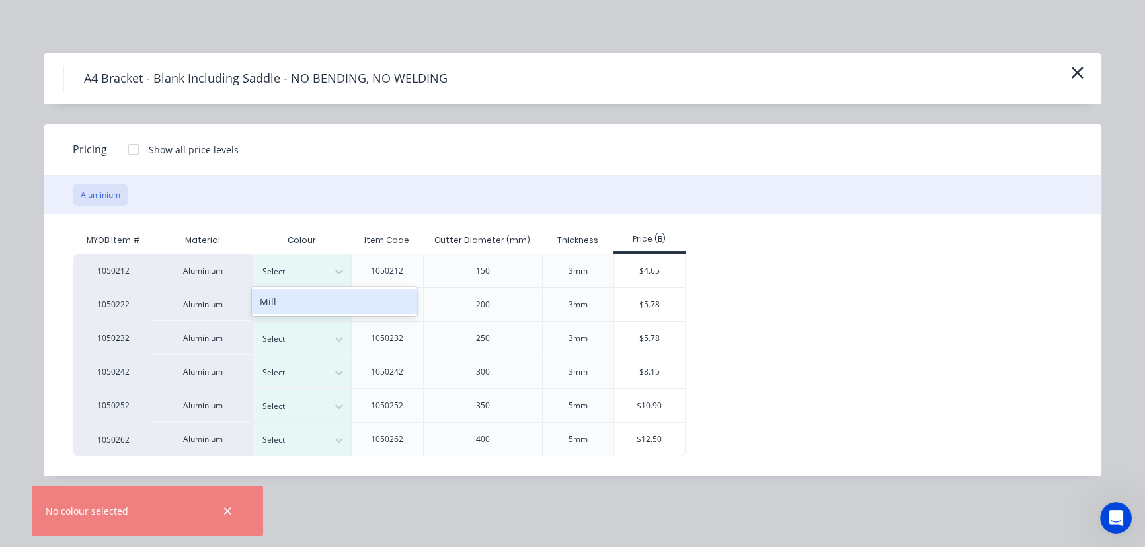
click at [317, 295] on div "Mill" at bounding box center [334, 302] width 165 height 24
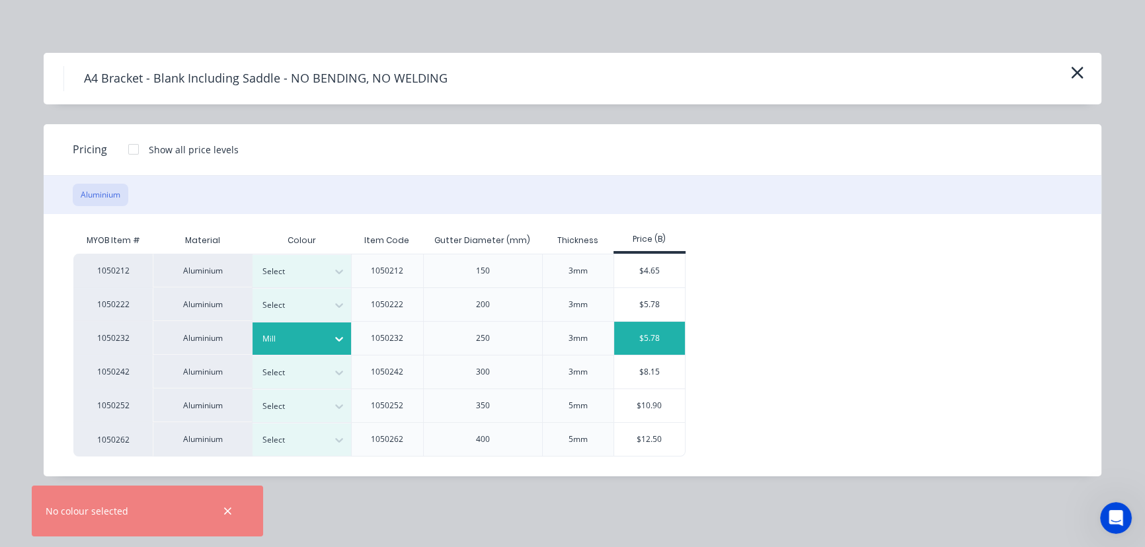
click at [660, 335] on div "$5.78" at bounding box center [649, 338] width 71 height 33
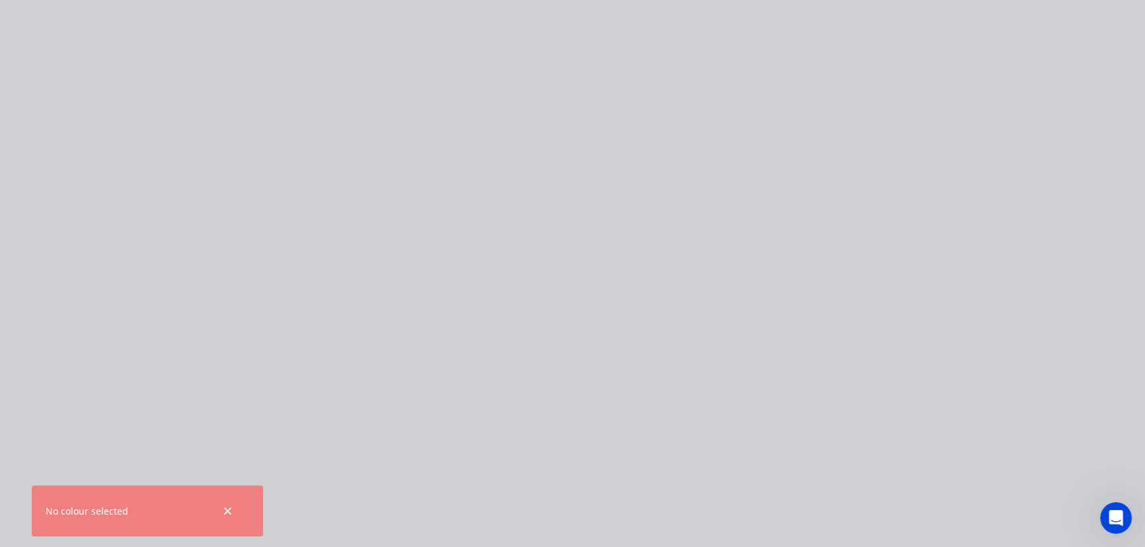
type input "$5.78"
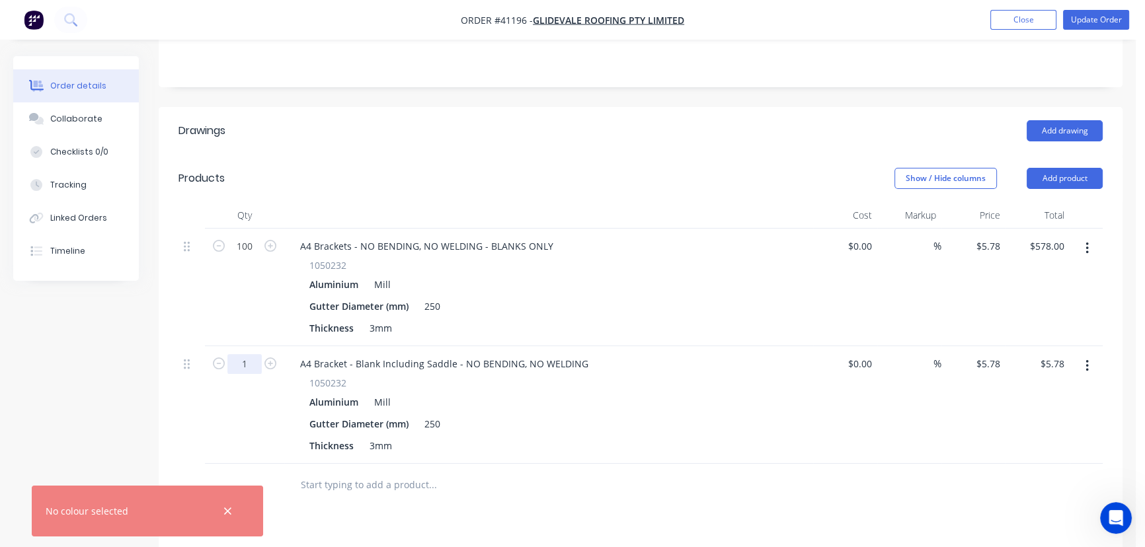
click at [256, 257] on input "1" at bounding box center [244, 247] width 34 height 20
type input "100"
type input "$578.00"
click at [992, 354] on input "5.78" at bounding box center [993, 363] width 25 height 19
type input "$0.00"
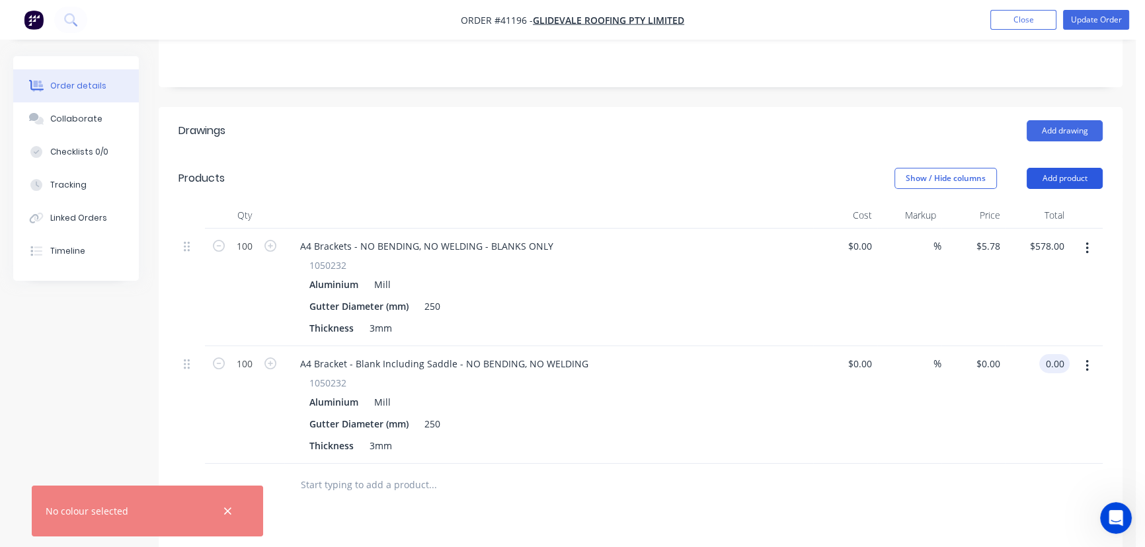
type input "$0.00"
click at [1059, 168] on button "Add product" at bounding box center [1065, 178] width 76 height 21
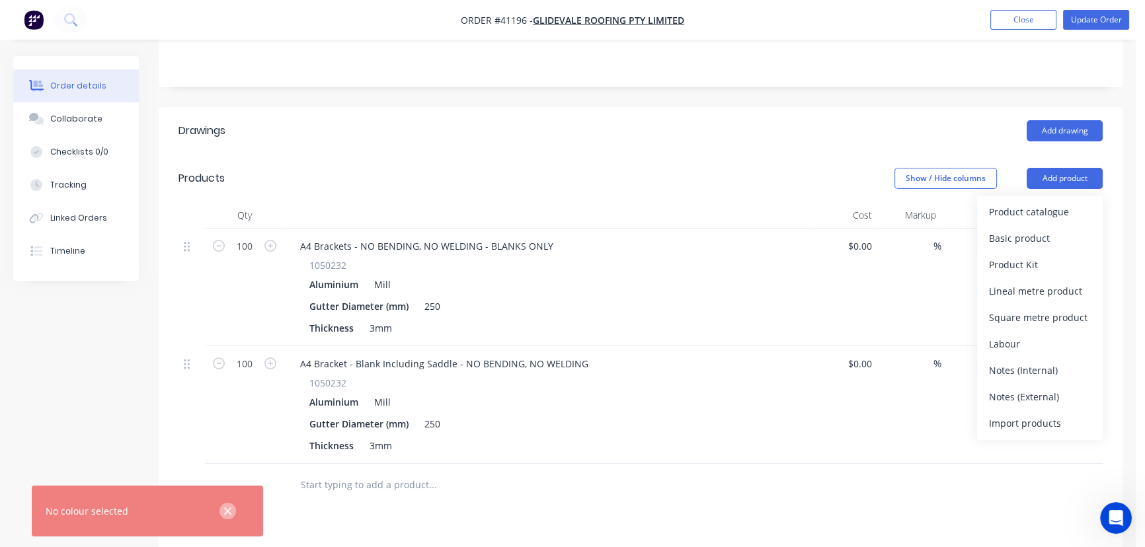
click at [227, 506] on icon "button" at bounding box center [227, 512] width 9 height 12
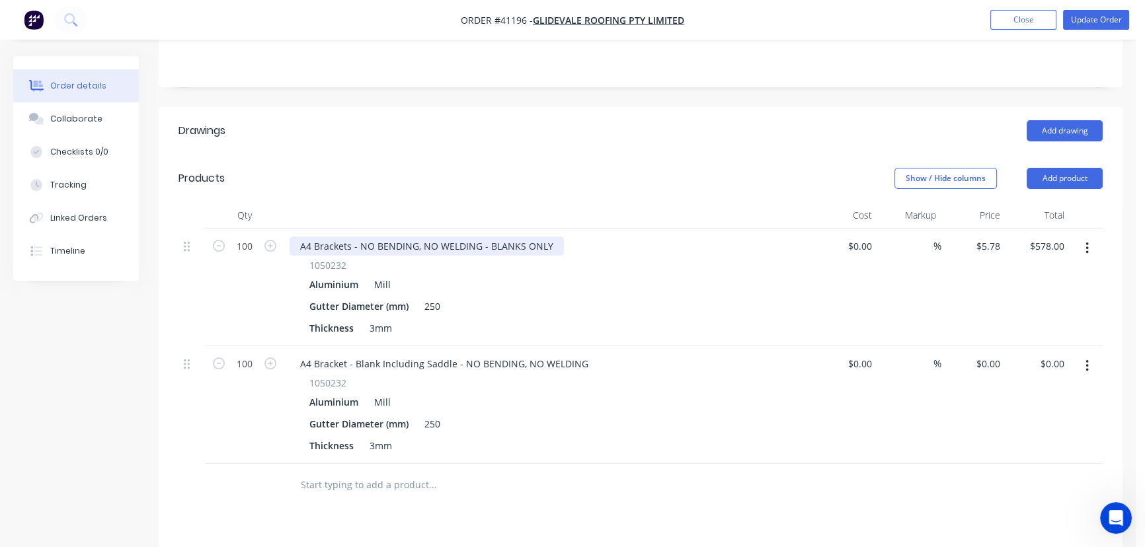
click at [555, 237] on div "A4 Brackets - NO BENDING, NO WELDING - BLANKS ONLY" at bounding box center [427, 246] width 274 height 19
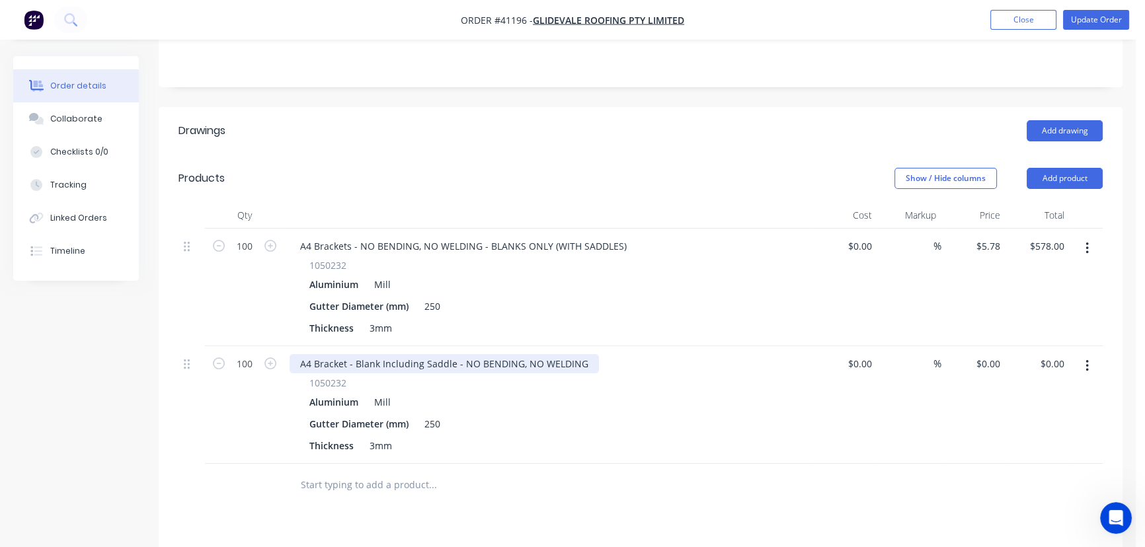
click at [581, 354] on div "A4 Bracket - Blank Including Saddle - NO BENDING, NO WELDING" at bounding box center [444, 363] width 309 height 19
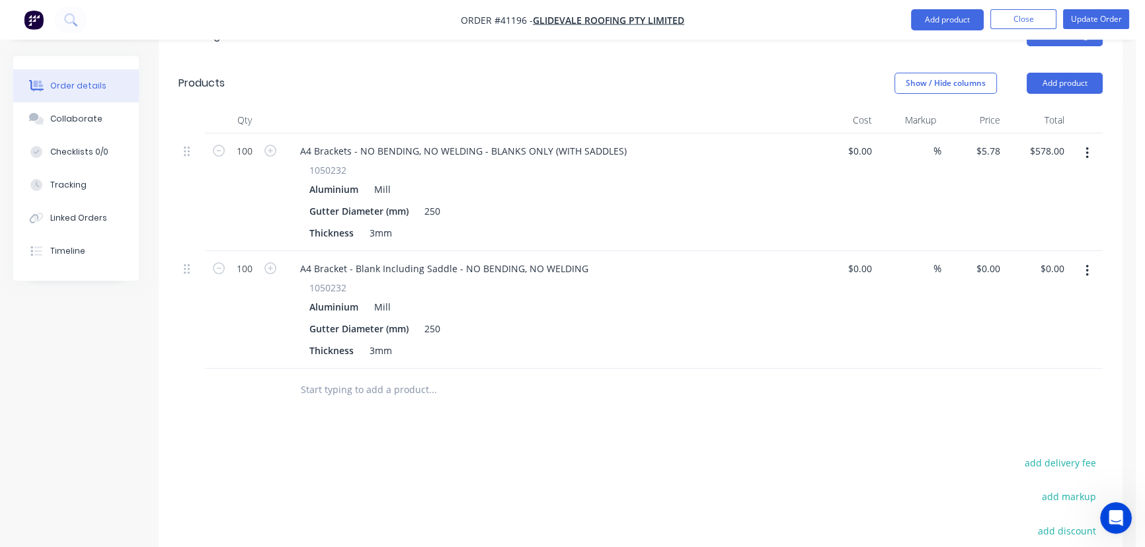
scroll to position [318, 0]
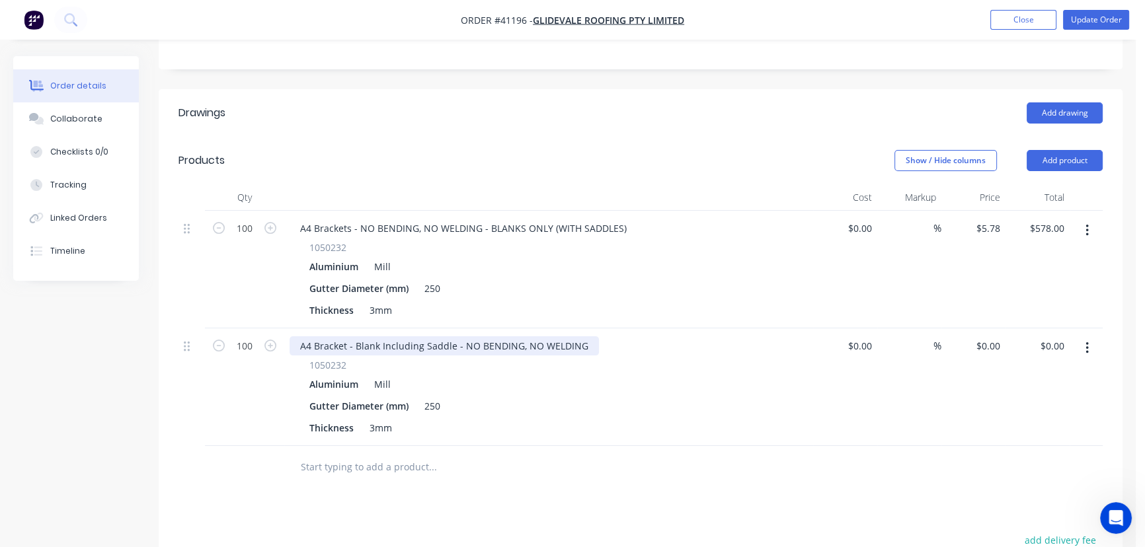
click at [583, 337] on div "A4 Bracket - Blank Including Saddle - NO BENDING, NO WELDING" at bounding box center [444, 346] width 309 height 19
drag, startPoint x: 667, startPoint y: 448, endPoint x: 663, endPoint y: 471, distance: 23.5
click at [668, 448] on div at bounding box center [522, 467] width 476 height 43
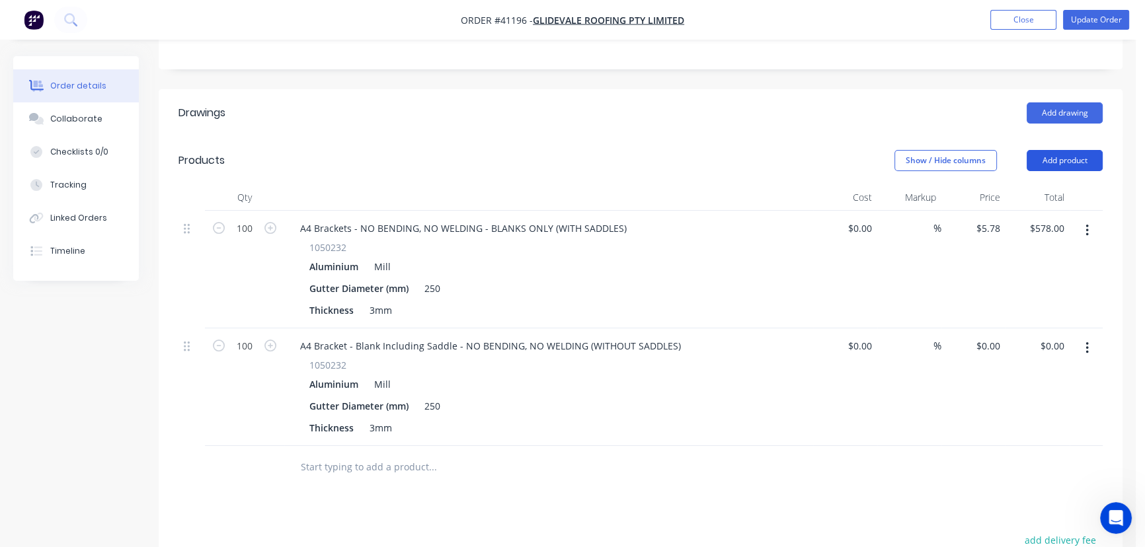
click at [1067, 150] on button "Add product" at bounding box center [1065, 160] width 76 height 21
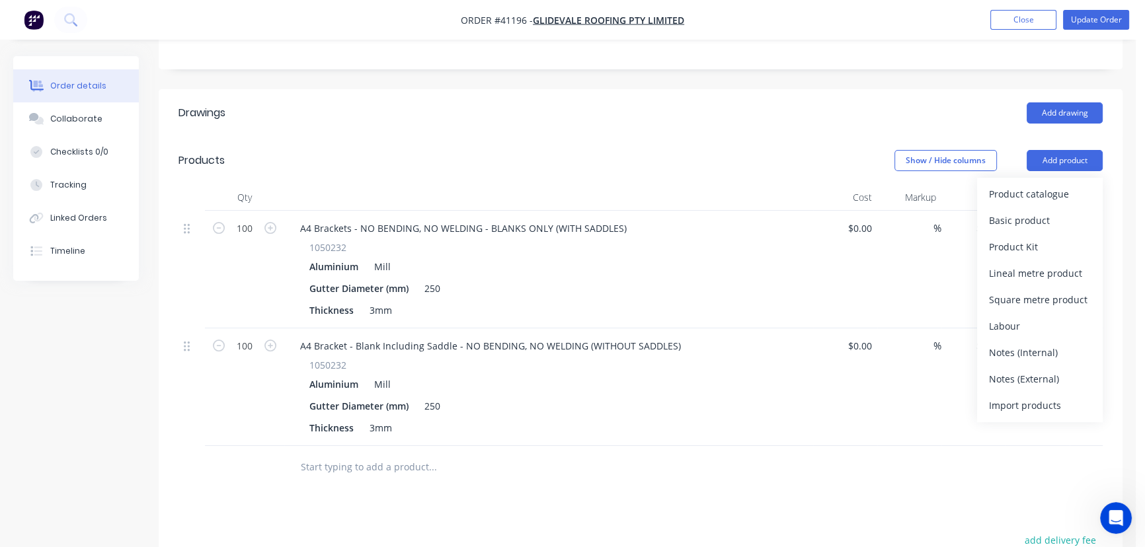
drag, startPoint x: 1043, startPoint y: 340, endPoint x: 660, endPoint y: 547, distance: 435.8
click at [1043, 370] on div "Notes (External)" at bounding box center [1040, 379] width 102 height 19
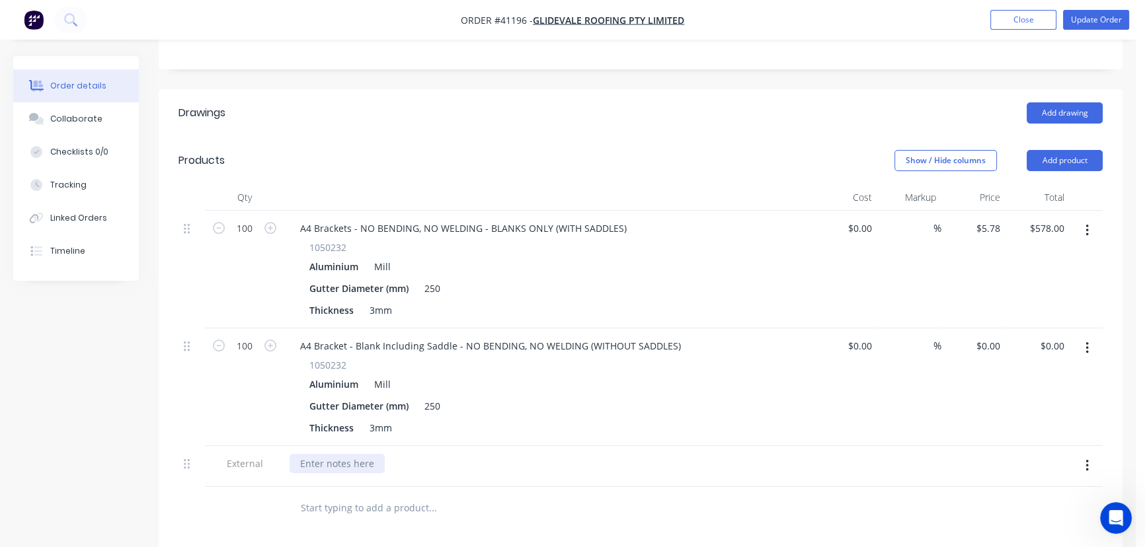
click at [335, 454] on div at bounding box center [337, 463] width 95 height 19
click at [1091, 26] on button "Update Order" at bounding box center [1096, 20] width 66 height 20
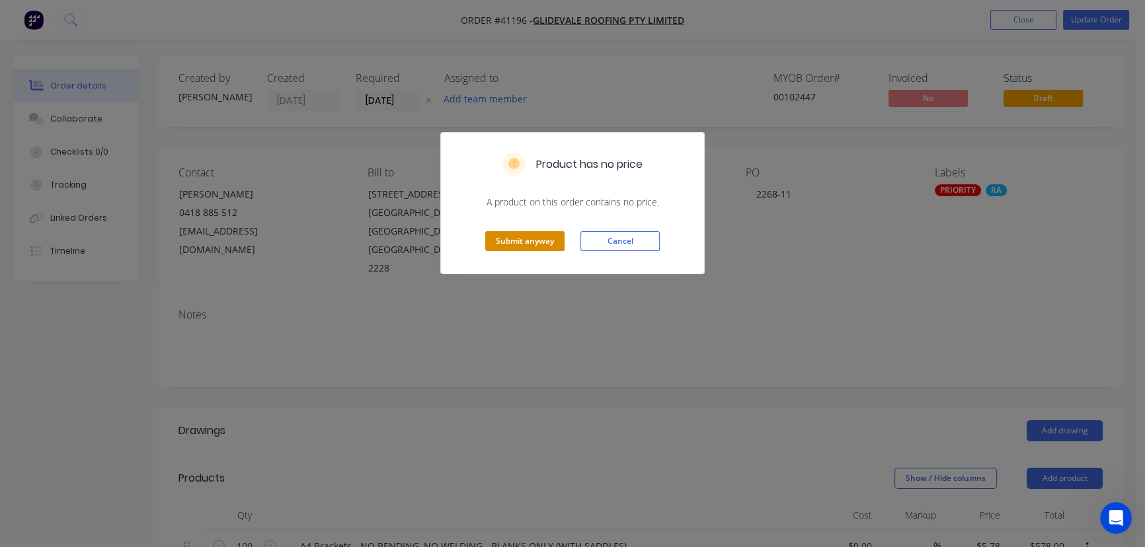
click at [520, 238] on button "Submit anyway" at bounding box center [524, 241] width 79 height 20
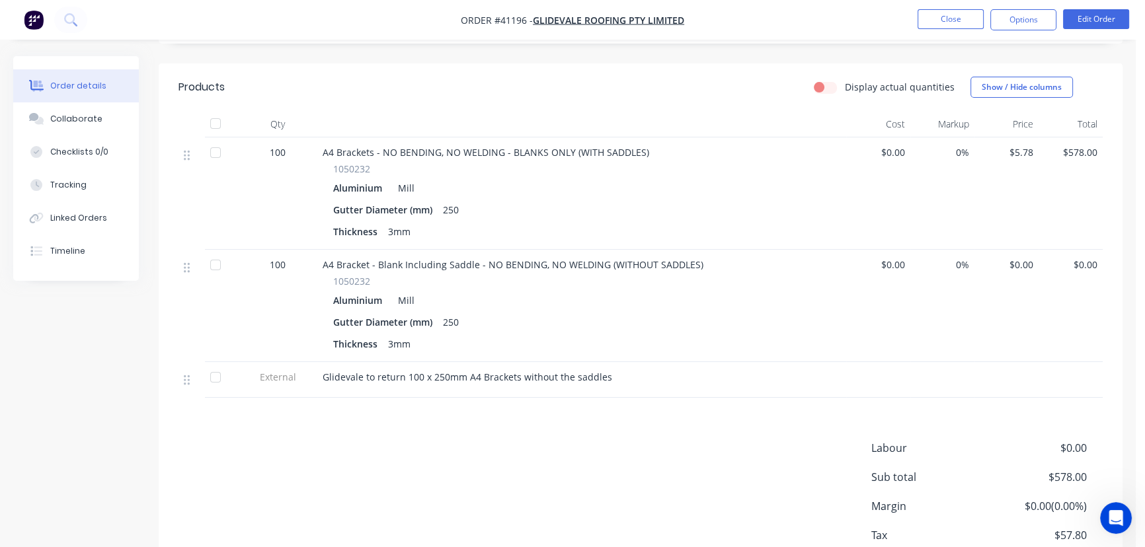
scroll to position [360, 0]
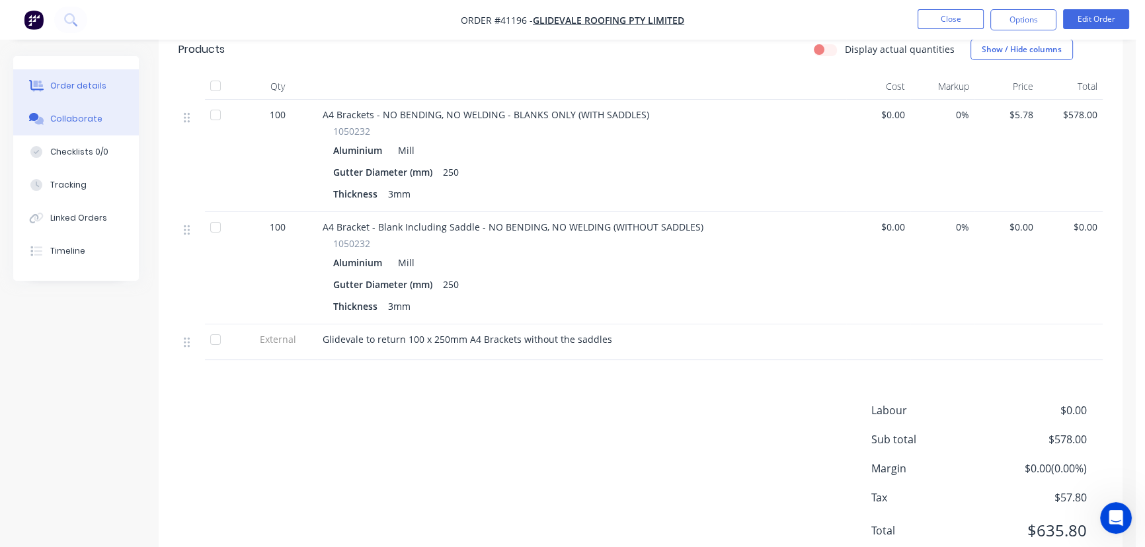
click at [73, 122] on div "Collaborate" at bounding box center [76, 119] width 52 height 12
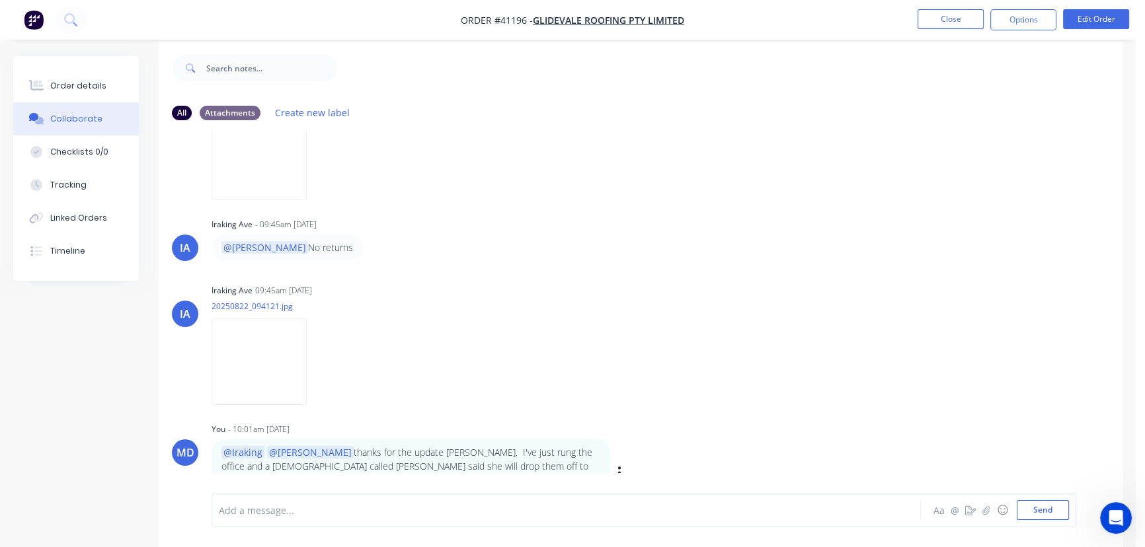
scroll to position [20, 0]
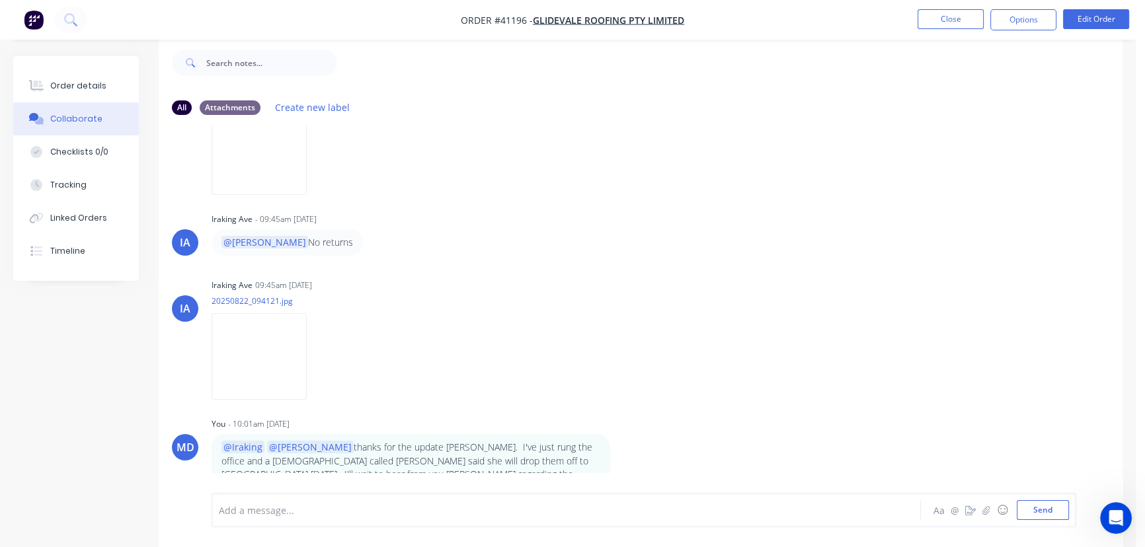
click at [308, 513] on div at bounding box center [538, 511] width 637 height 14
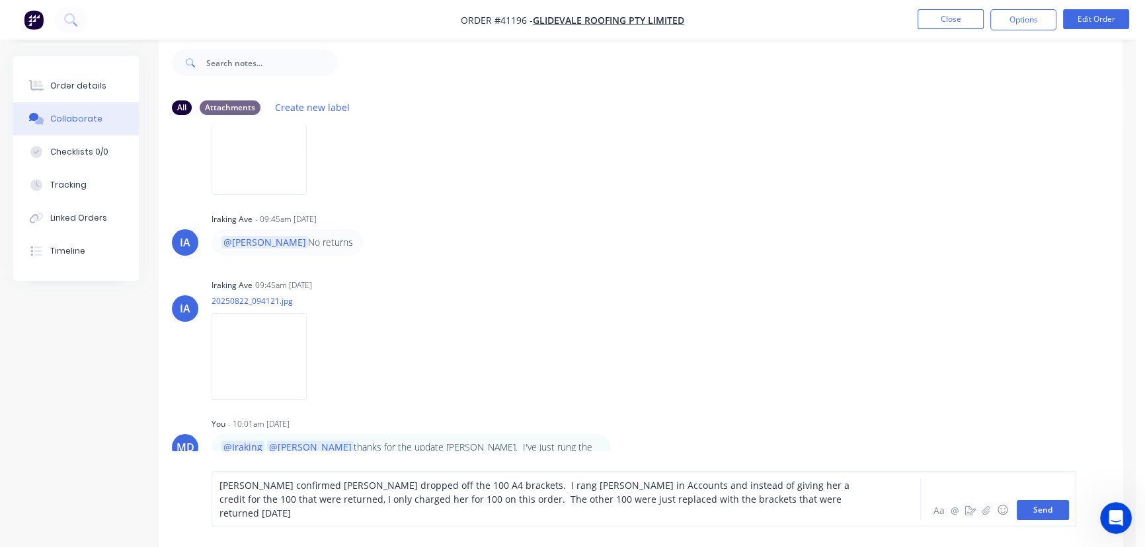
click at [1043, 514] on button "Send" at bounding box center [1043, 511] width 52 height 20
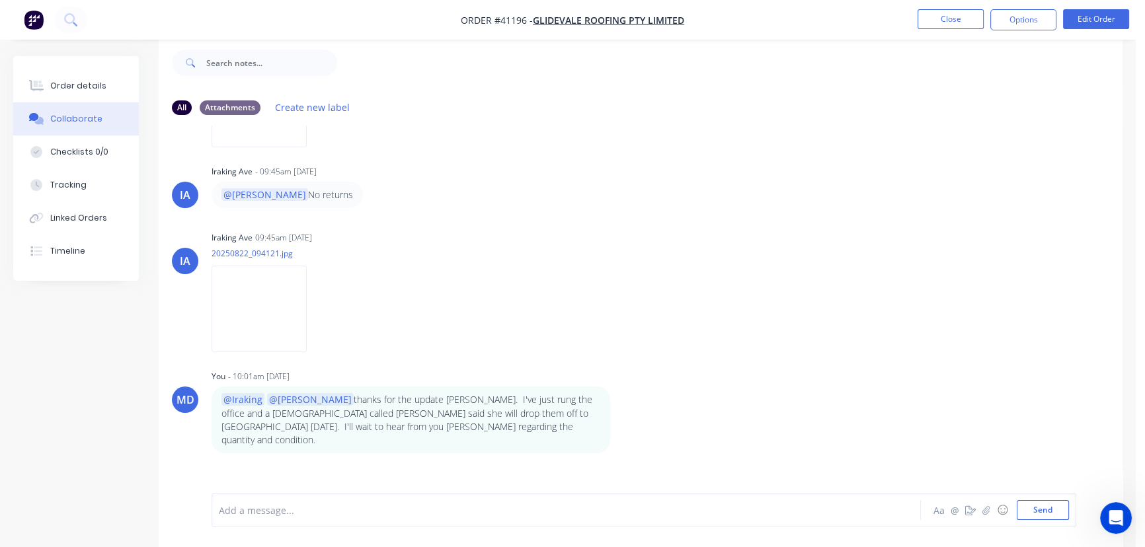
scroll to position [526, 0]
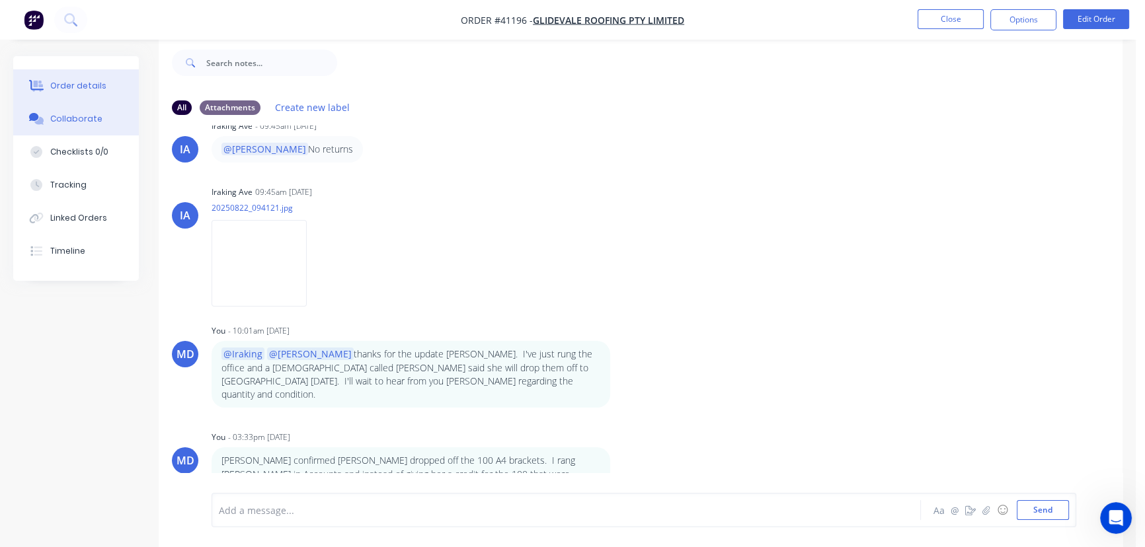
click at [83, 83] on div "Order details" at bounding box center [78, 86] width 56 height 12
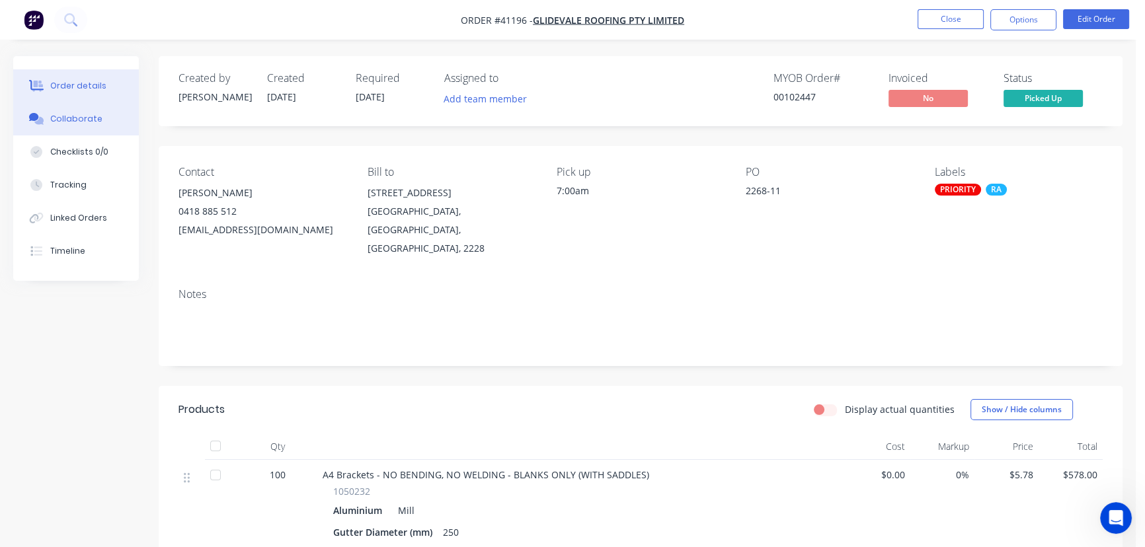
click at [74, 116] on div "Collaborate" at bounding box center [76, 119] width 52 height 12
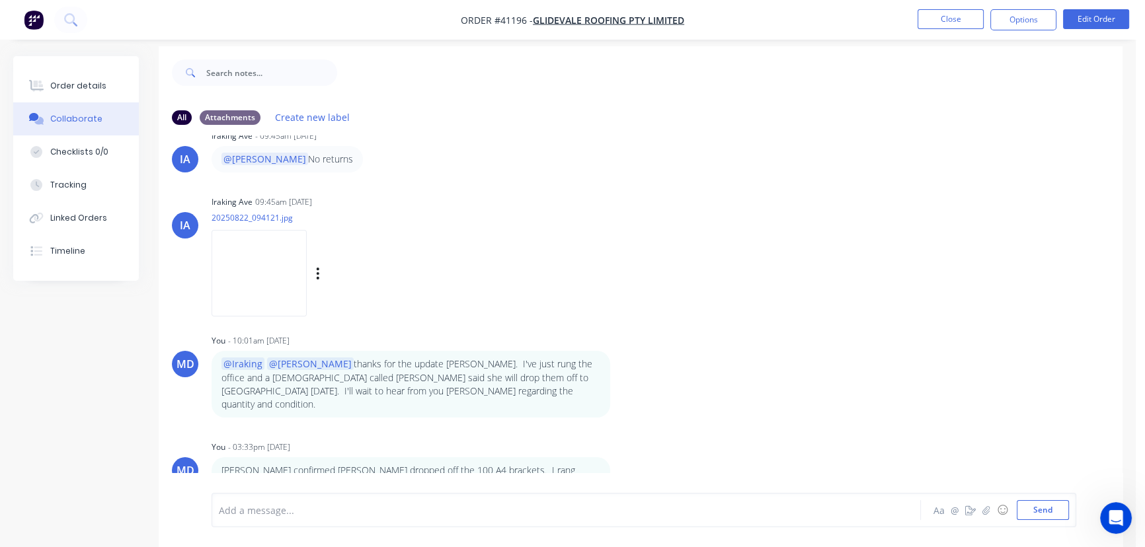
scroll to position [20, 0]
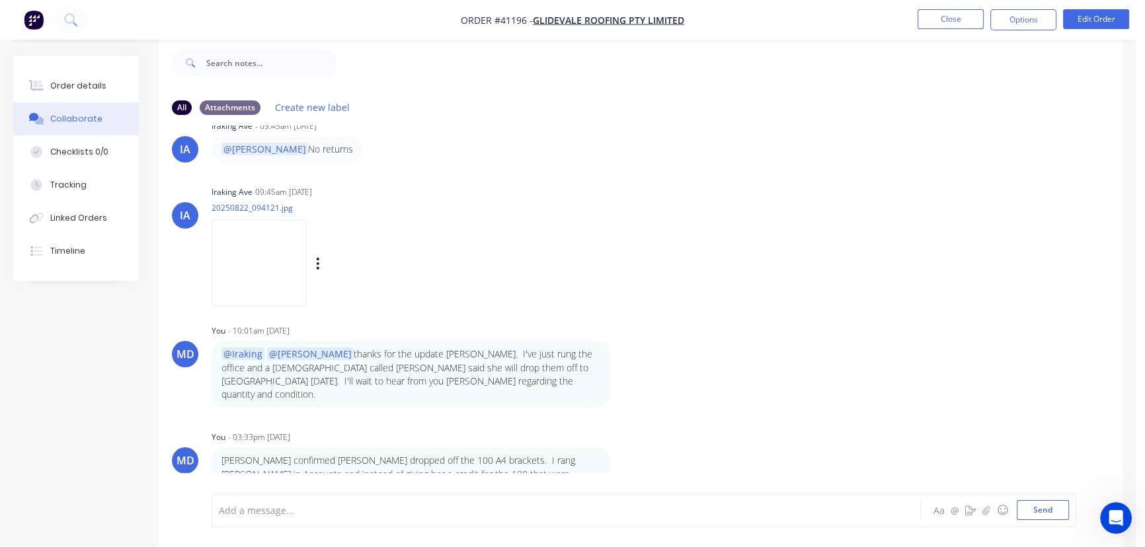
click at [271, 251] on img at bounding box center [259, 263] width 95 height 87
click at [1031, 18] on button "Options" at bounding box center [1023, 19] width 66 height 21
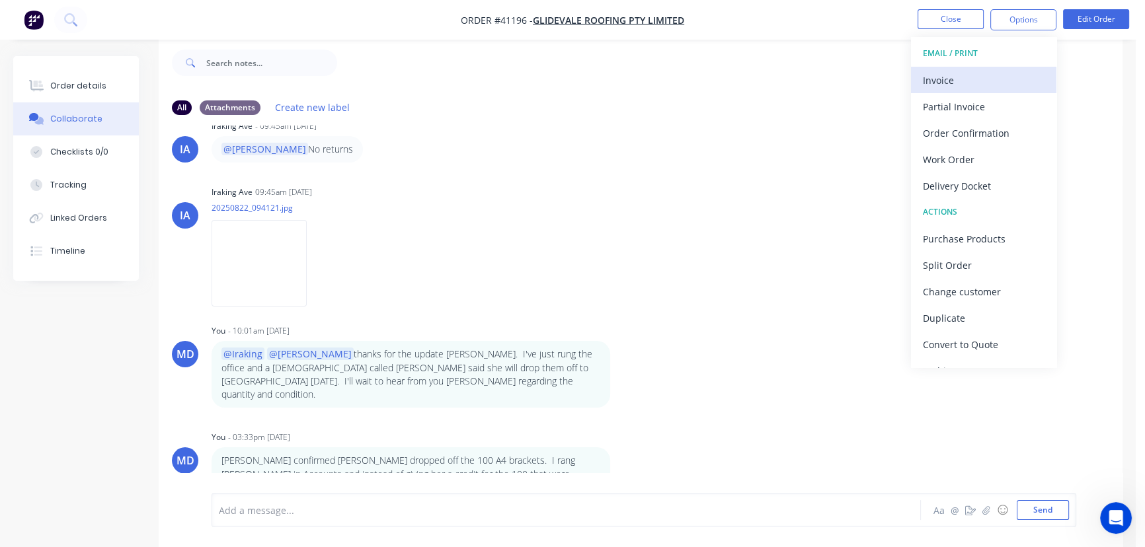
click at [943, 77] on div "Invoice" at bounding box center [984, 80] width 122 height 19
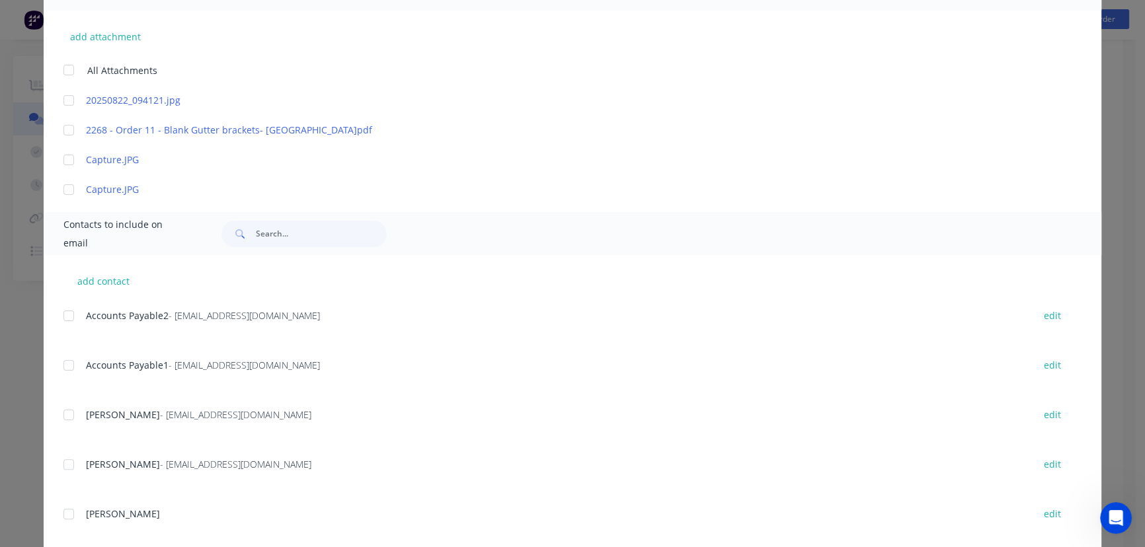
scroll to position [352, 0]
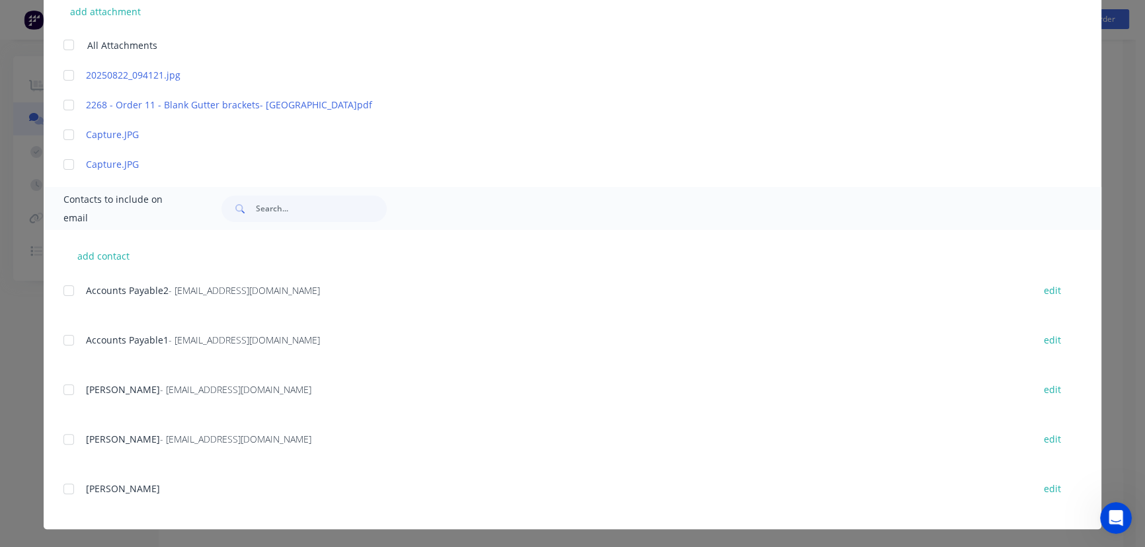
click at [64, 288] on div at bounding box center [69, 291] width 26 height 26
click at [63, 341] on div at bounding box center [69, 340] width 26 height 26
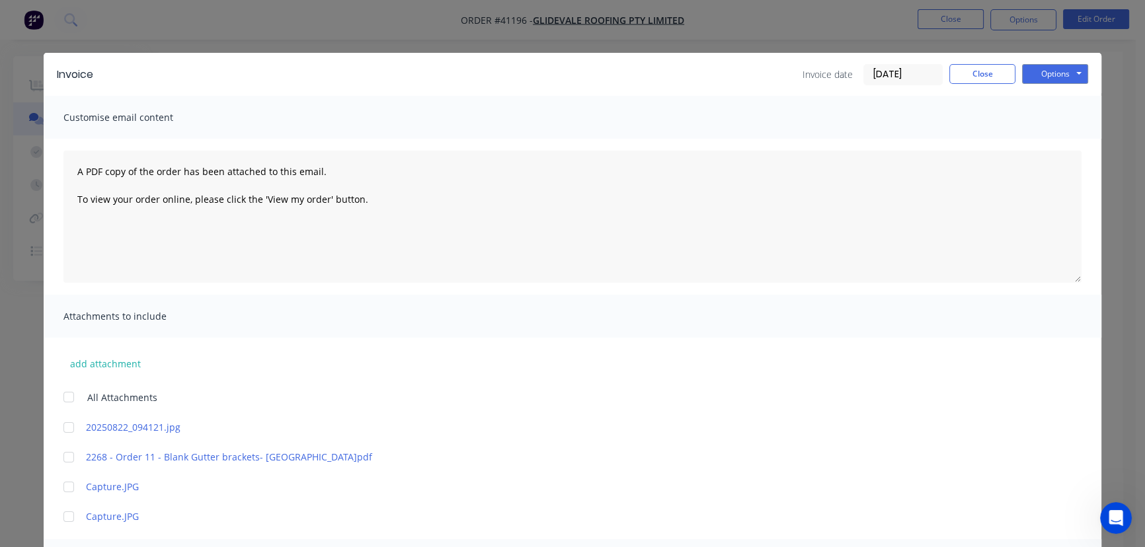
scroll to position [0, 0]
click at [1045, 73] on button "Options" at bounding box center [1055, 74] width 66 height 20
click at [1051, 142] on button "Email" at bounding box center [1064, 141] width 85 height 22
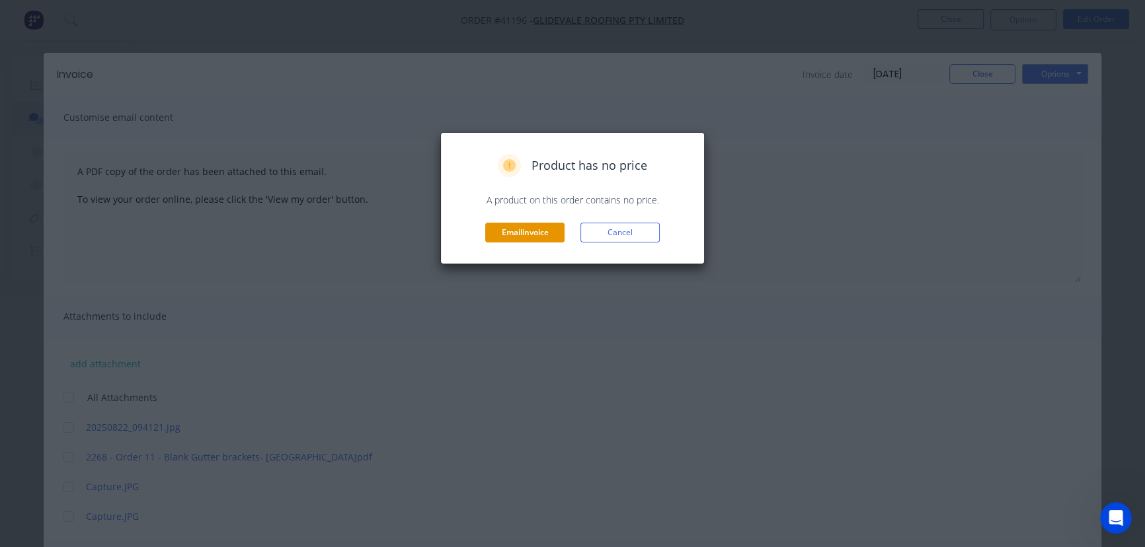
click at [510, 227] on button "Email invoice" at bounding box center [524, 233] width 79 height 20
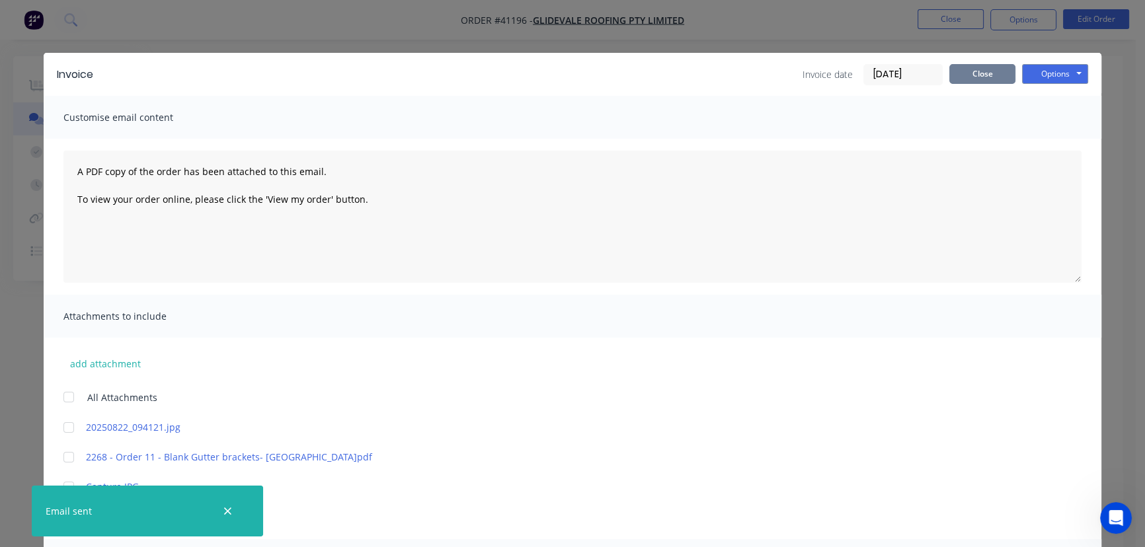
click at [969, 76] on button "Close" at bounding box center [982, 74] width 66 height 20
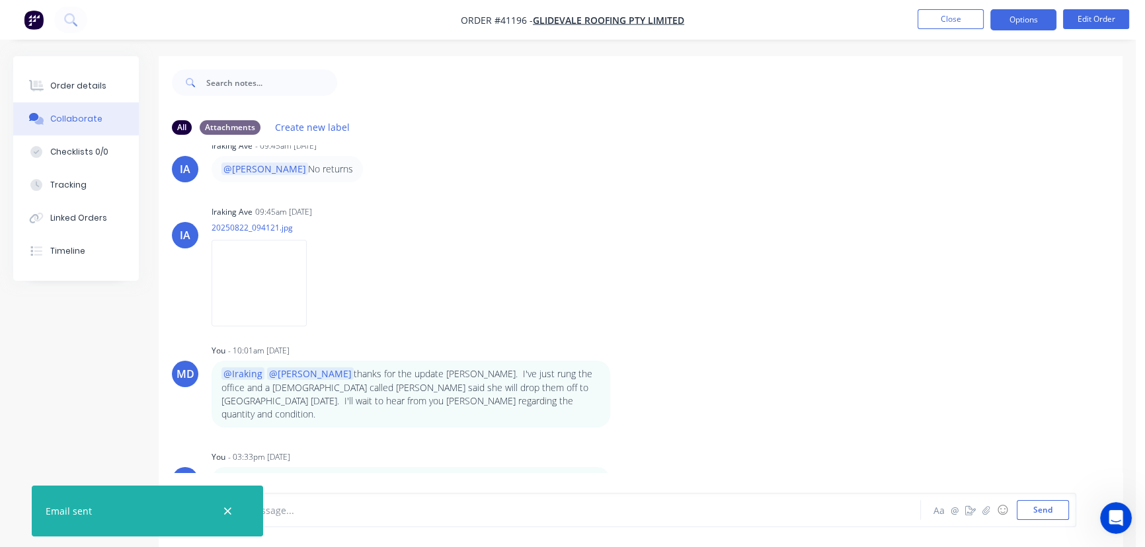
click at [1022, 19] on button "Options" at bounding box center [1023, 19] width 66 height 21
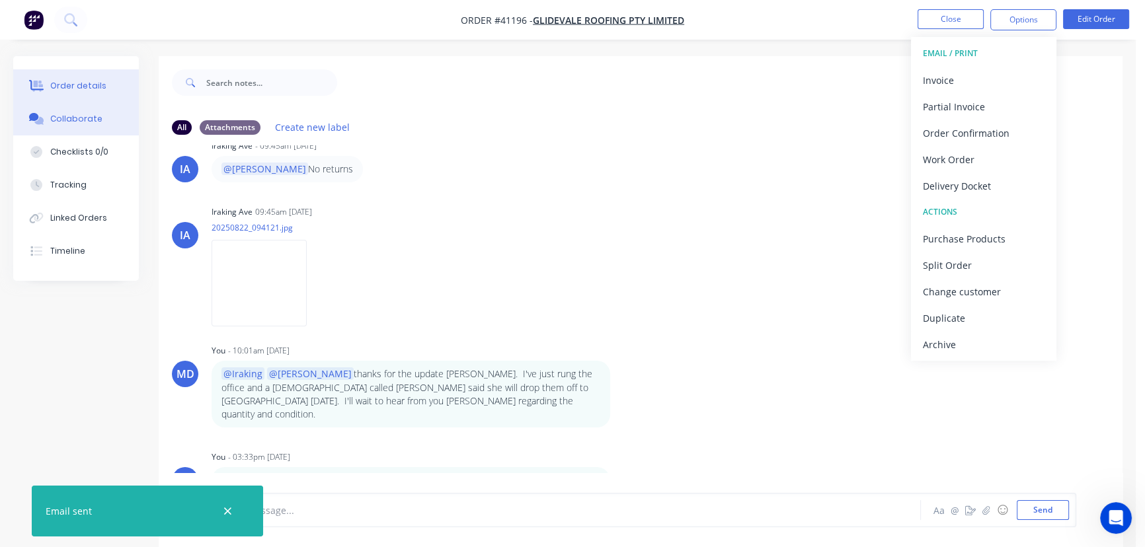
click at [75, 89] on div "Order details" at bounding box center [78, 86] width 56 height 12
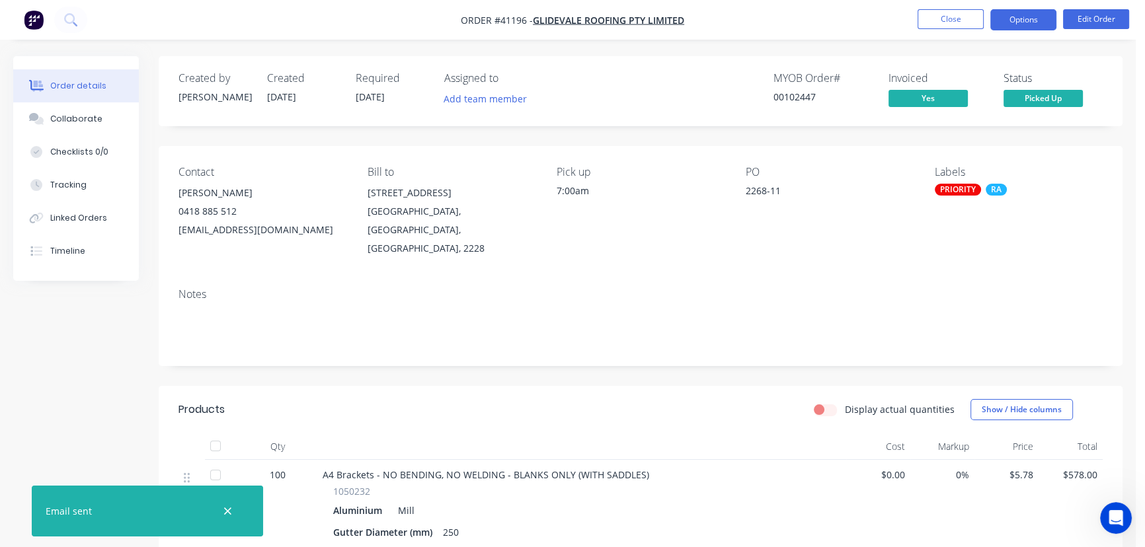
click at [1026, 19] on button "Options" at bounding box center [1023, 19] width 66 height 21
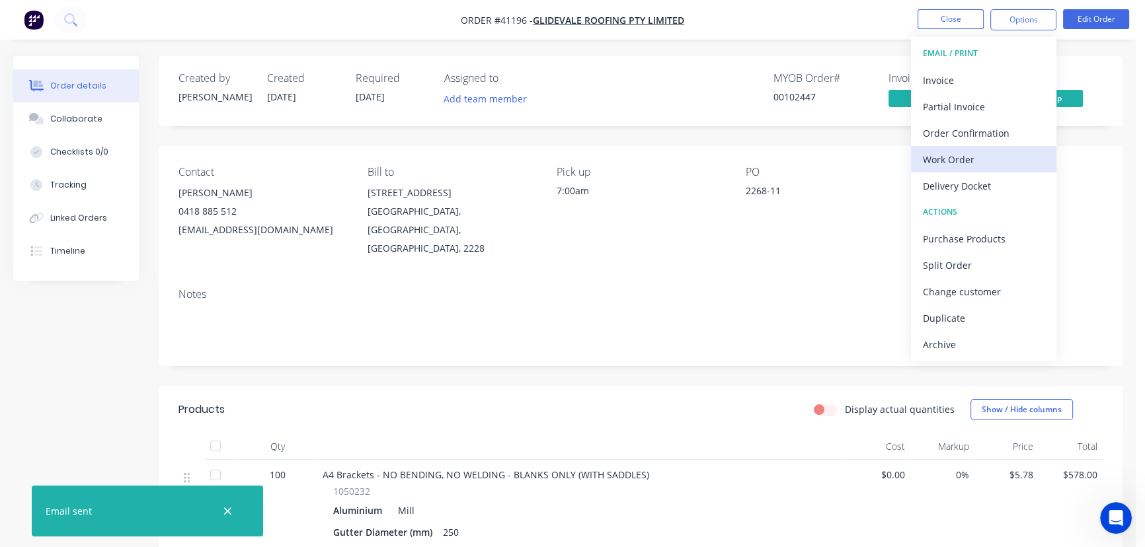
click at [950, 153] on div "Work Order" at bounding box center [984, 159] width 122 height 19
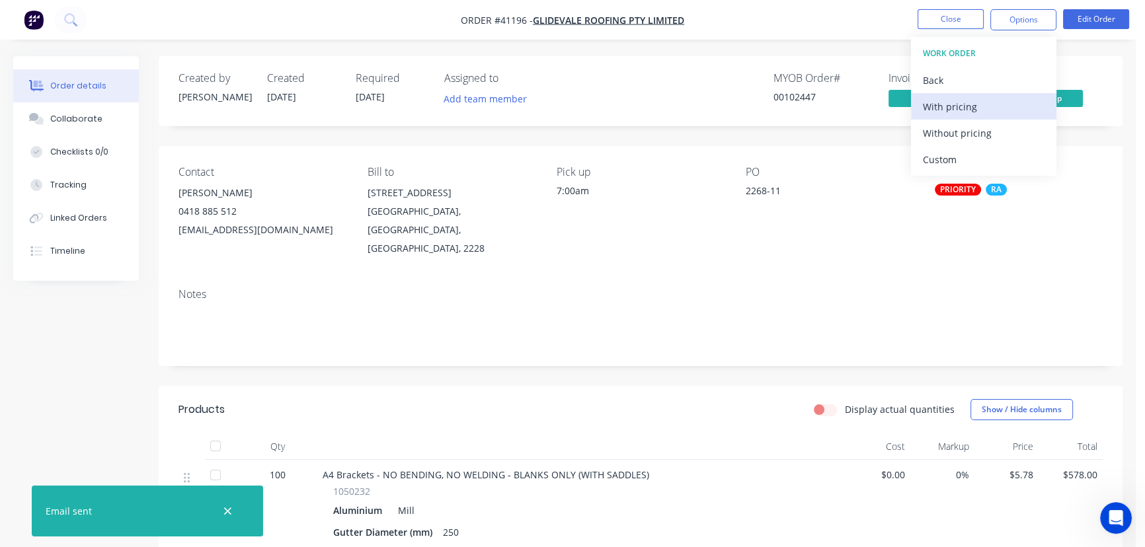
click at [951, 106] on div "With pricing" at bounding box center [984, 106] width 122 height 19
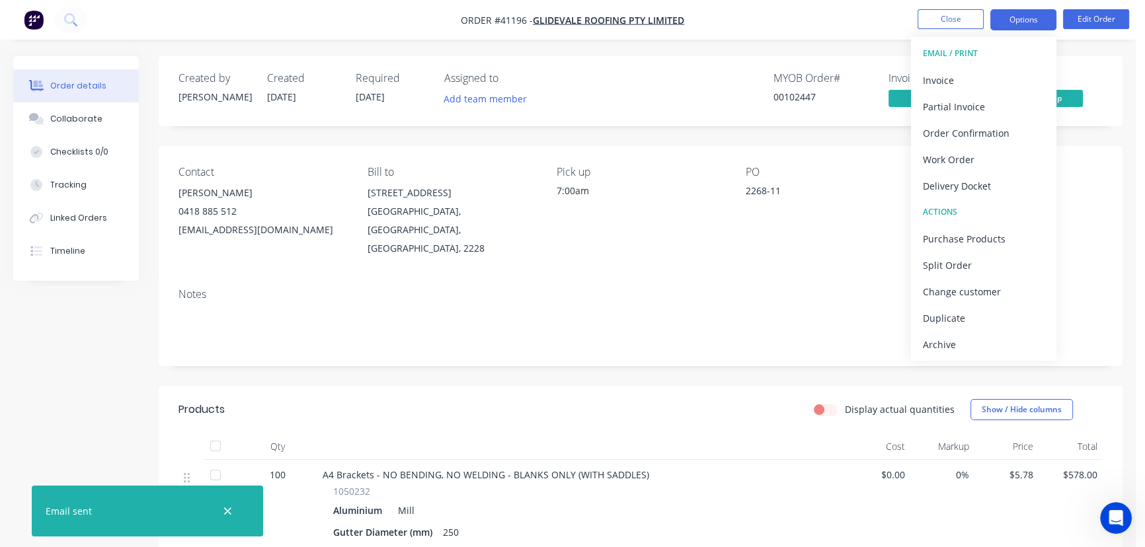
click at [1020, 16] on button "Options" at bounding box center [1023, 19] width 66 height 21
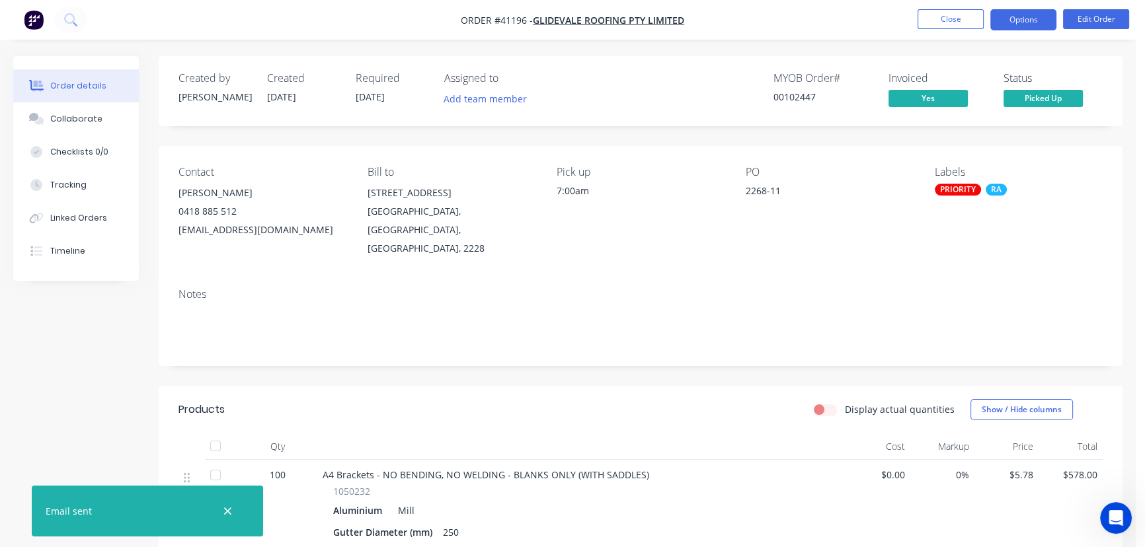
click at [1012, 16] on button "Options" at bounding box center [1023, 19] width 66 height 21
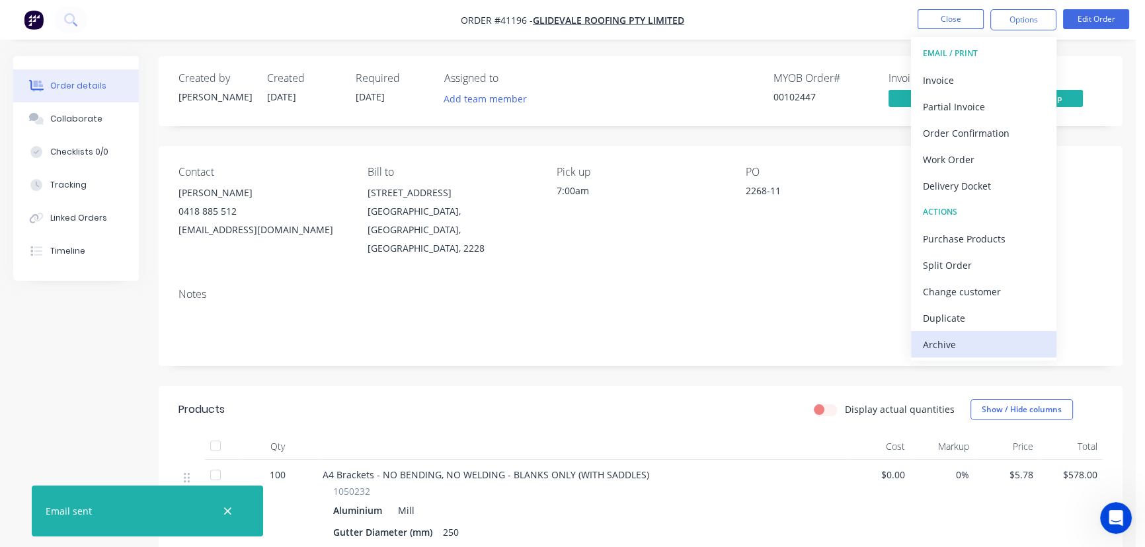
click at [931, 341] on div "Archive" at bounding box center [984, 344] width 122 height 19
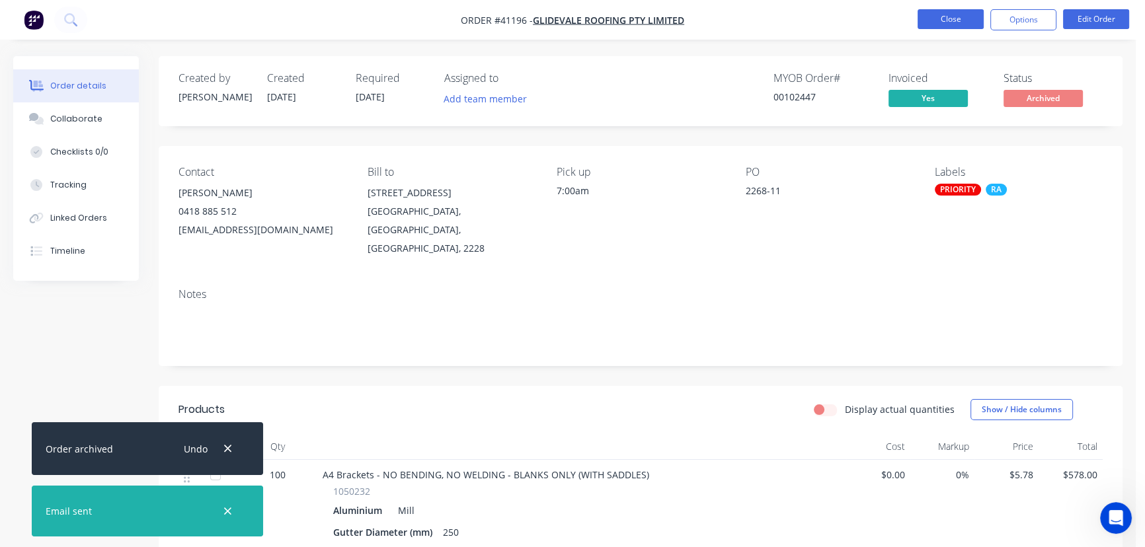
click at [944, 19] on button "Close" at bounding box center [951, 19] width 66 height 20
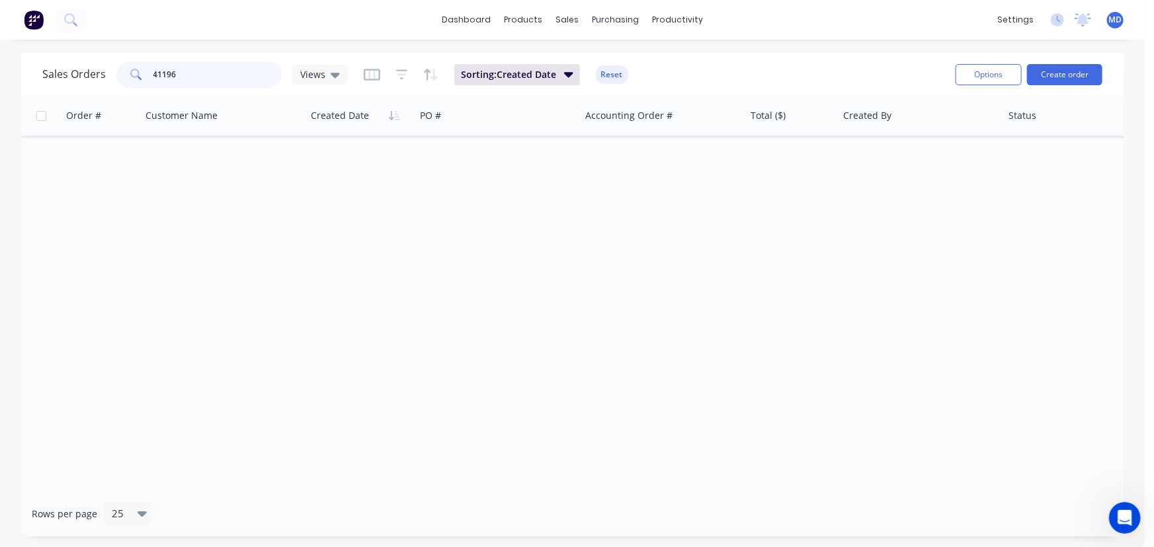
drag, startPoint x: 197, startPoint y: 77, endPoint x: -79, endPoint y: 93, distance: 276.9
click at [0, 93] on html "dashboard products sales purchasing productivity dashboard products Product Cat…" at bounding box center [577, 273] width 1154 height 547
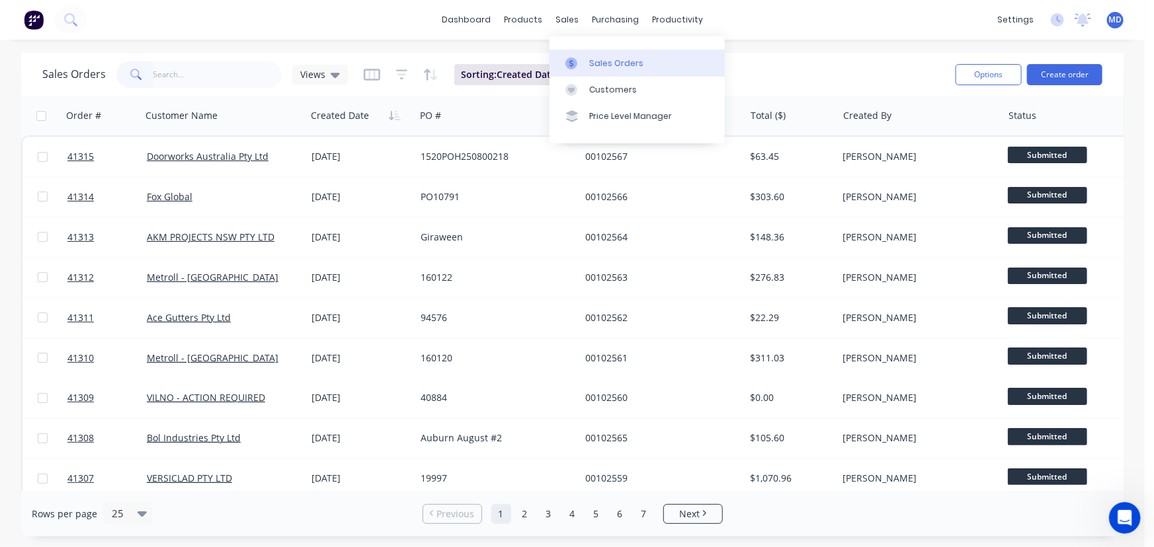
click at [602, 61] on div "Sales Orders" at bounding box center [616, 64] width 54 height 12
click at [313, 79] on span "Views" at bounding box center [312, 74] width 25 height 14
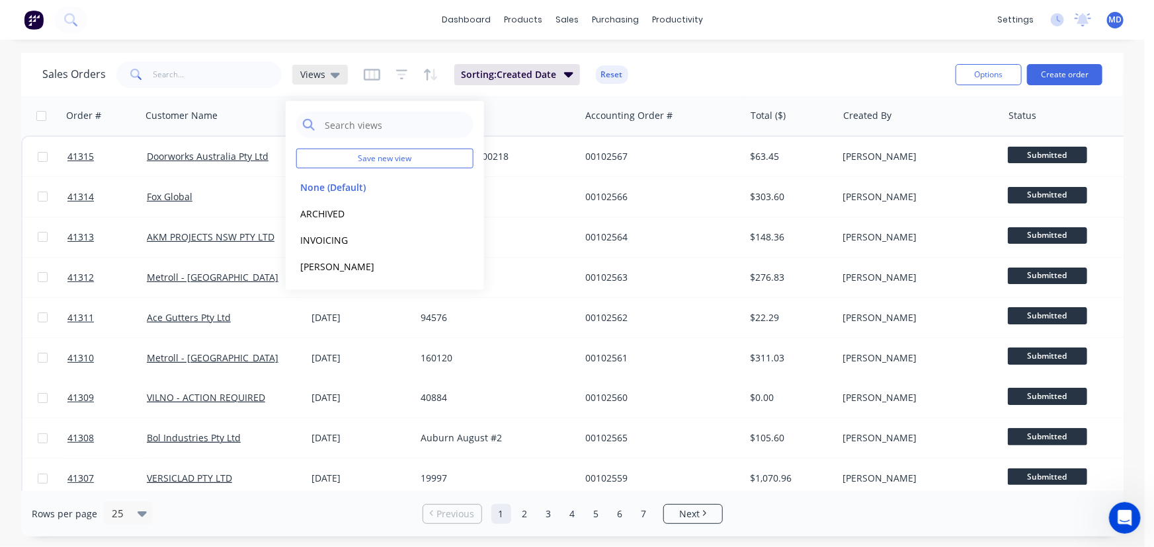
click at [313, 71] on span "Views" at bounding box center [312, 74] width 25 height 14
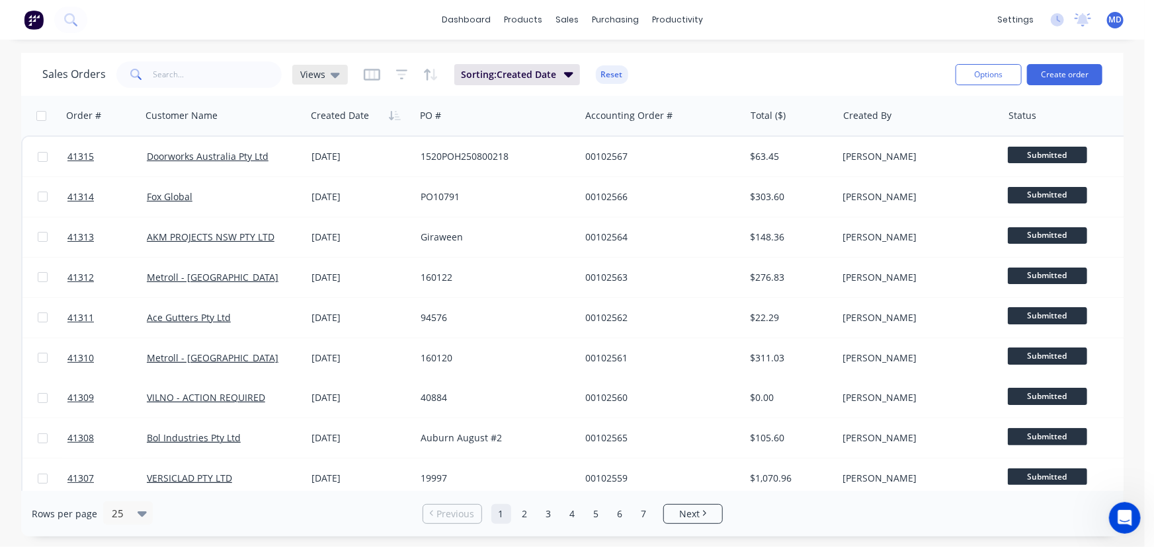
click at [313, 71] on span "Views" at bounding box center [312, 74] width 25 height 14
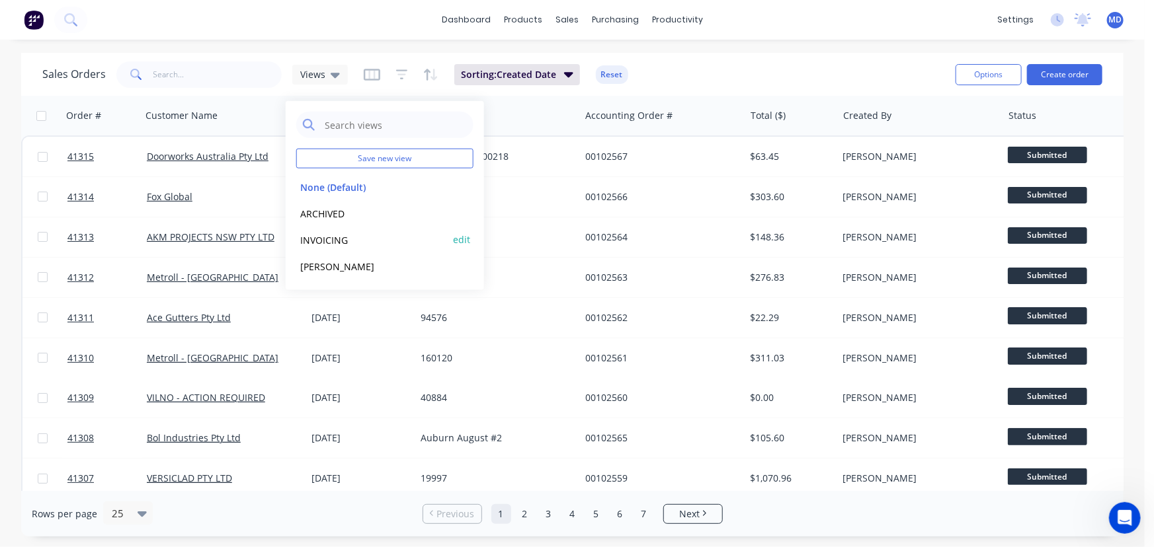
click at [325, 236] on button "INVOICING" at bounding box center [371, 239] width 151 height 15
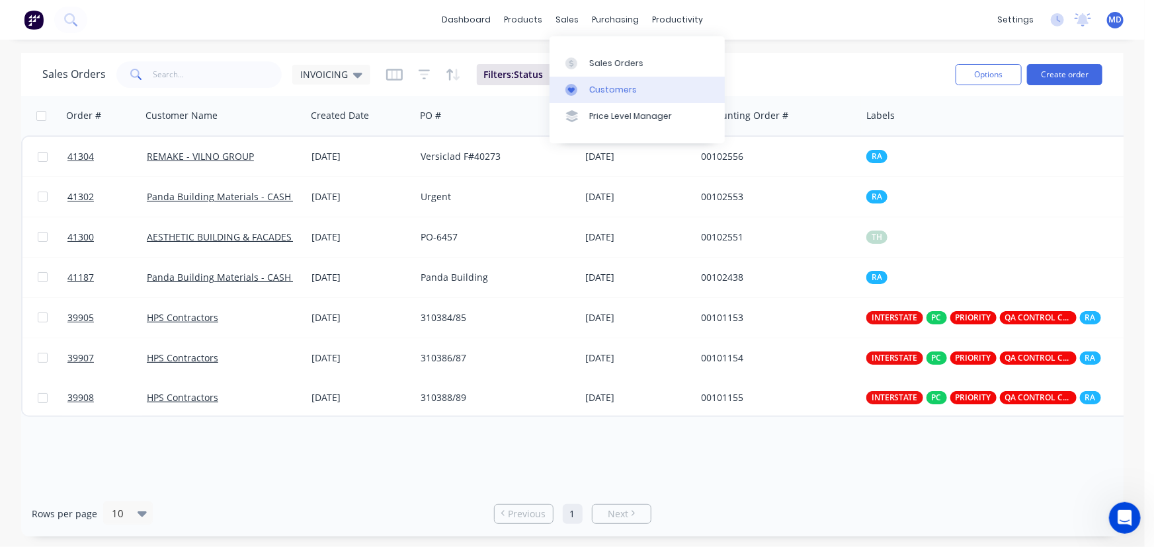
click at [614, 87] on div "Customers" at bounding box center [613, 90] width 48 height 12
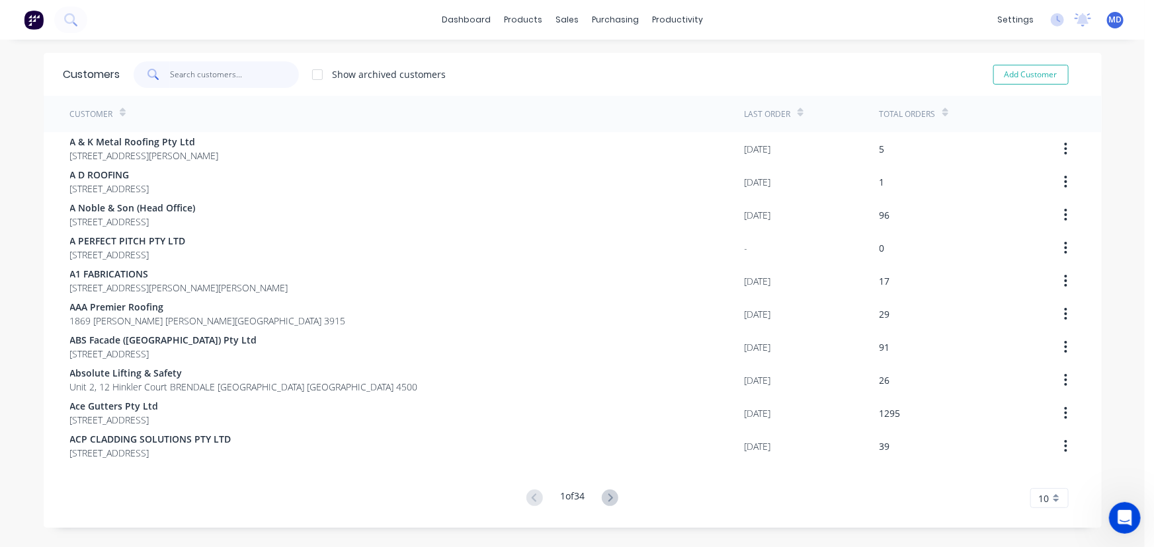
drag, startPoint x: 235, startPoint y: 81, endPoint x: 227, endPoint y: 81, distance: 8.6
click at [233, 80] on input "text" at bounding box center [234, 74] width 129 height 26
click at [615, 92] on div "Customers" at bounding box center [608, 90] width 48 height 12
click at [200, 76] on input "text" at bounding box center [234, 74] width 129 height 26
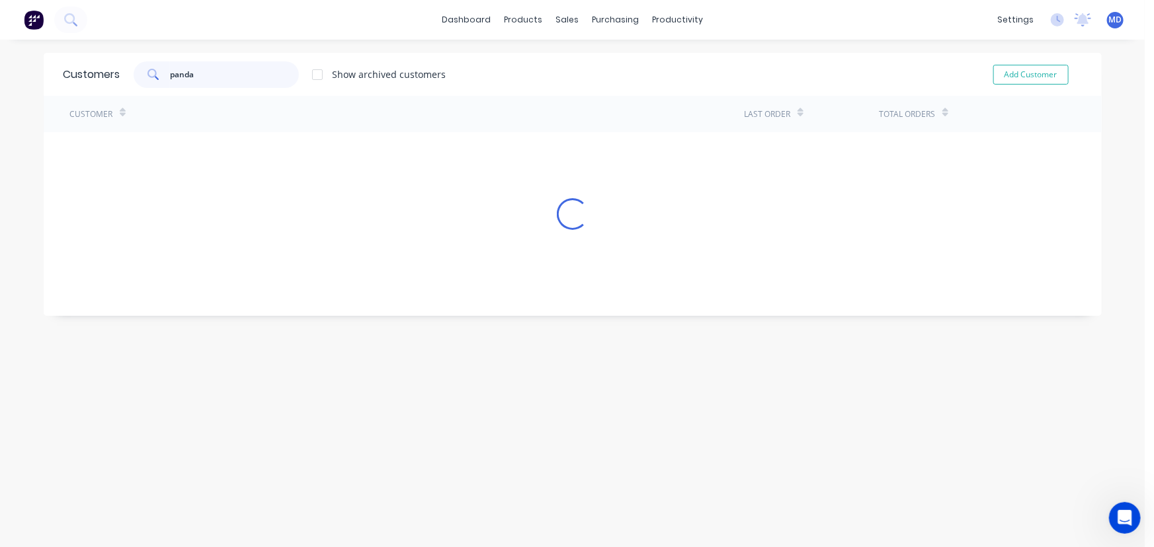
type input "panda"
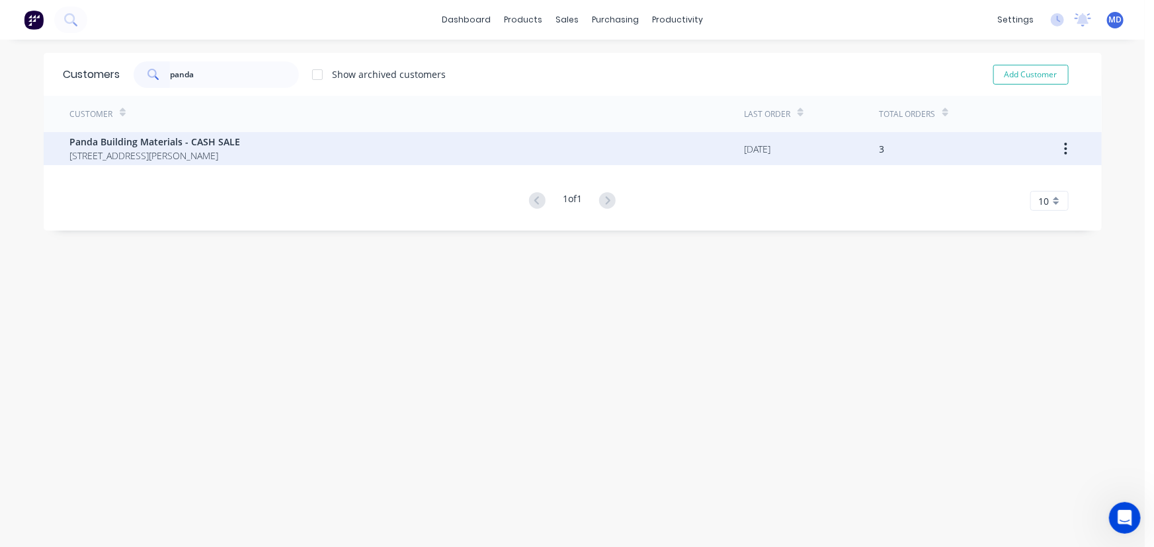
click at [100, 145] on span "Panda Building Materials - CASH SALE" at bounding box center [155, 142] width 171 height 14
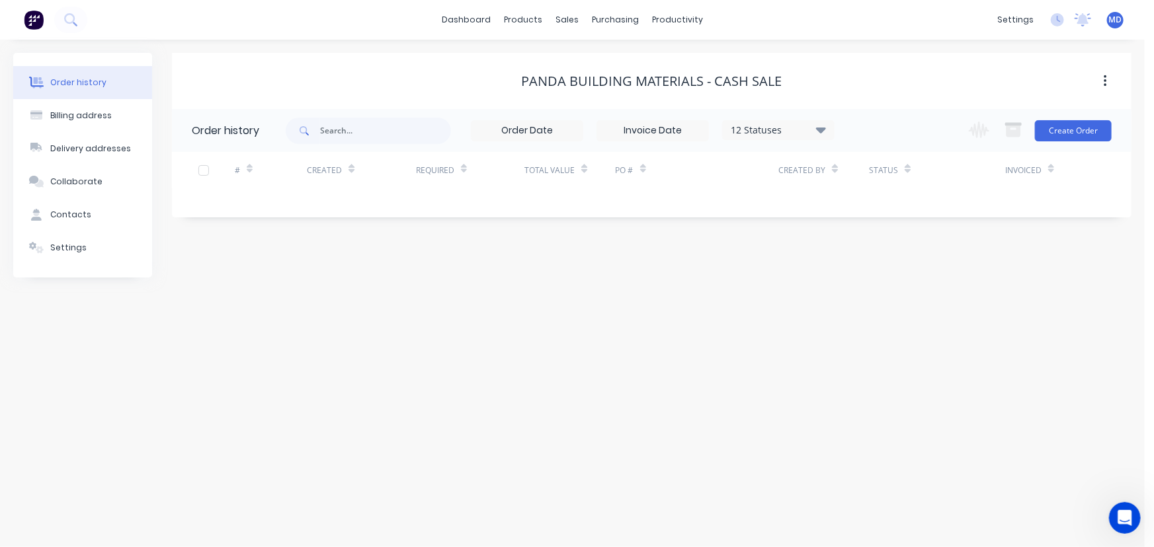
click at [821, 127] on icon at bounding box center [821, 130] width 10 height 6
click at [887, 282] on label at bounding box center [887, 282] width 0 height 0
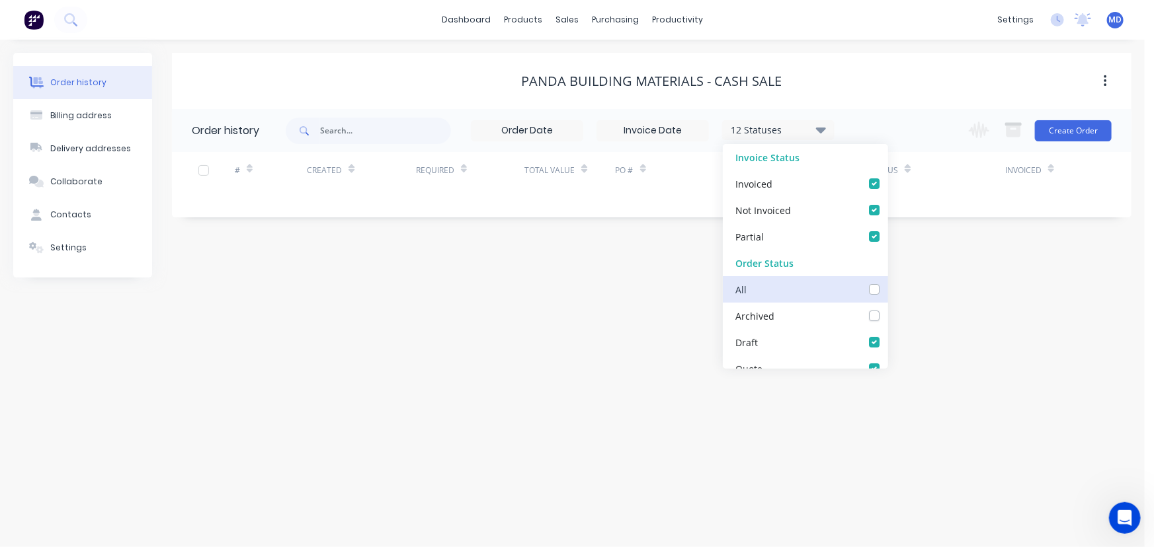
click at [887, 289] on input "checkbox" at bounding box center [892, 288] width 11 height 13
checkbox input "true"
click at [939, 310] on div "Order history Billing address Delivery addresses Collaborate Contacts Settings …" at bounding box center [572, 294] width 1145 height 508
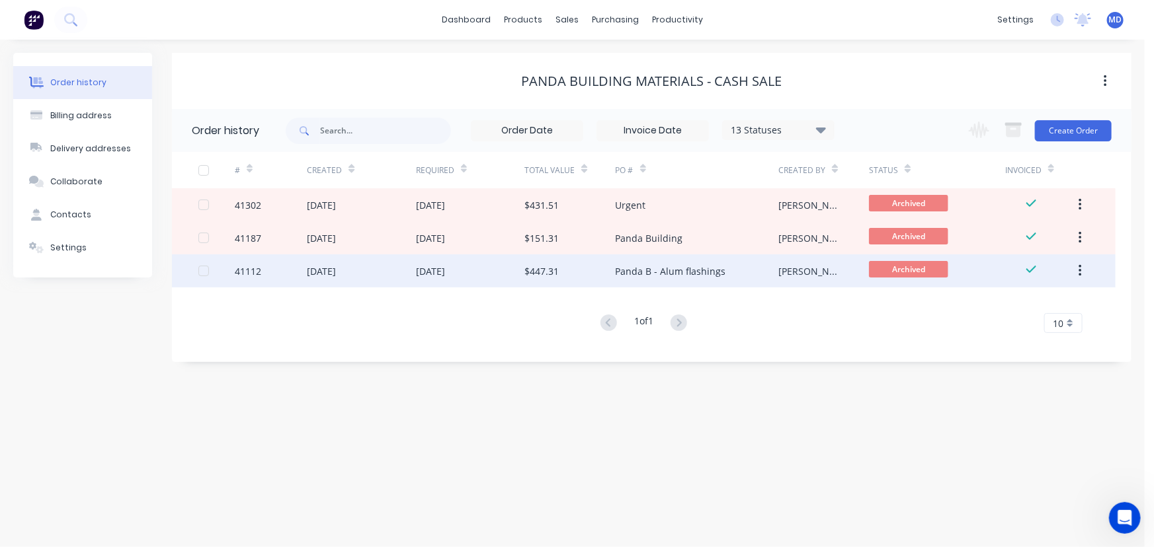
click at [655, 274] on div "Panda B - Alum flashings" at bounding box center [671, 271] width 110 height 14
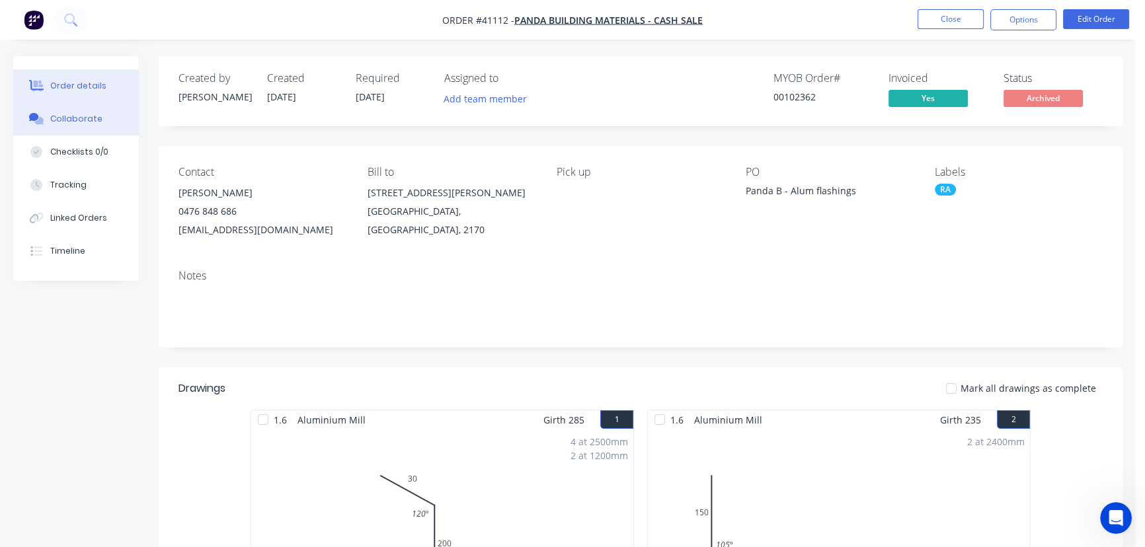
click at [83, 117] on div "Collaborate" at bounding box center [76, 119] width 52 height 12
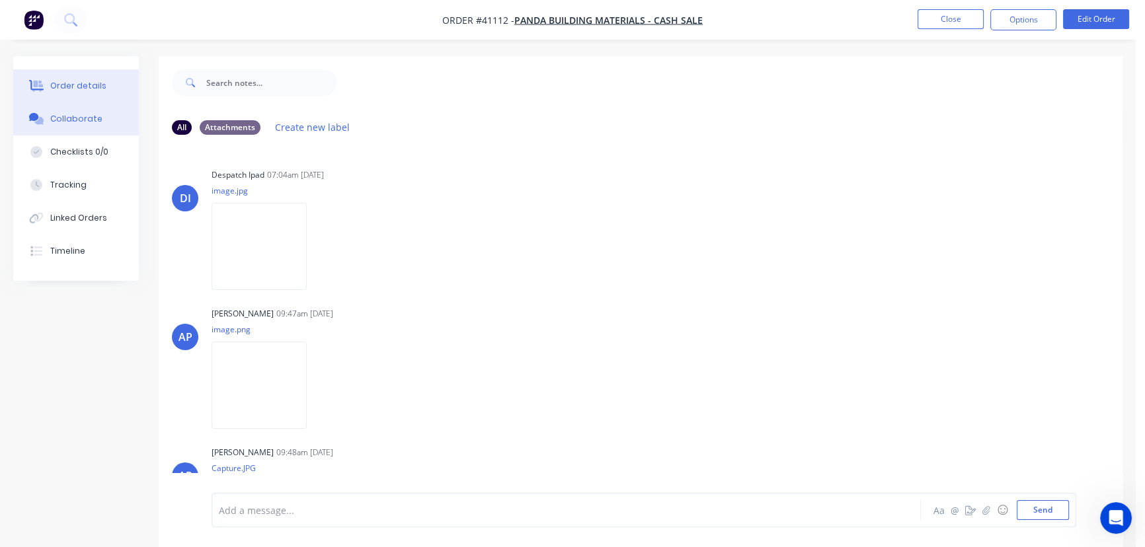
click at [88, 80] on div "Order details" at bounding box center [78, 86] width 56 height 12
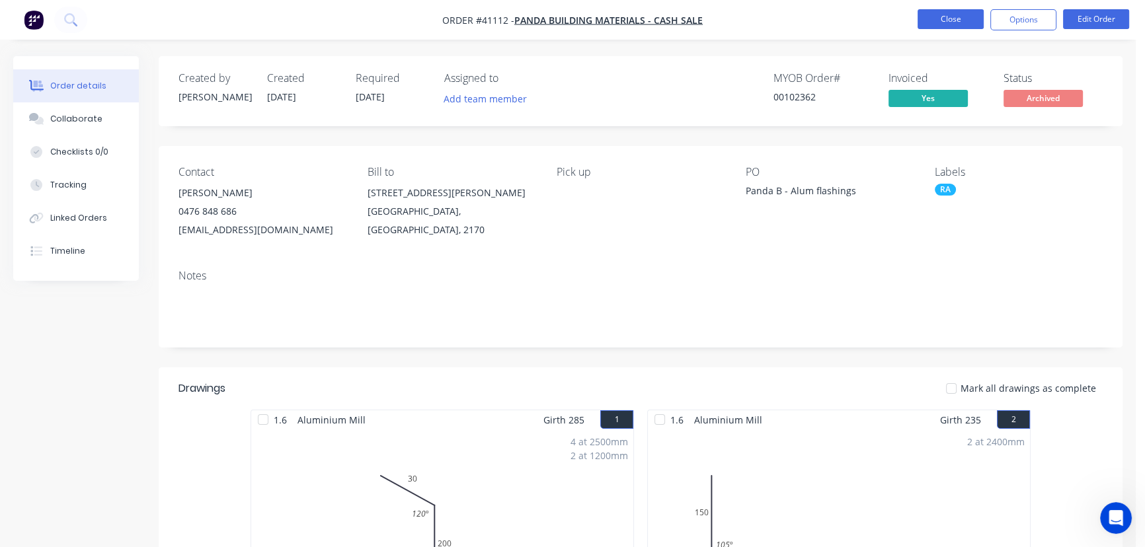
click at [954, 17] on button "Close" at bounding box center [951, 19] width 66 height 20
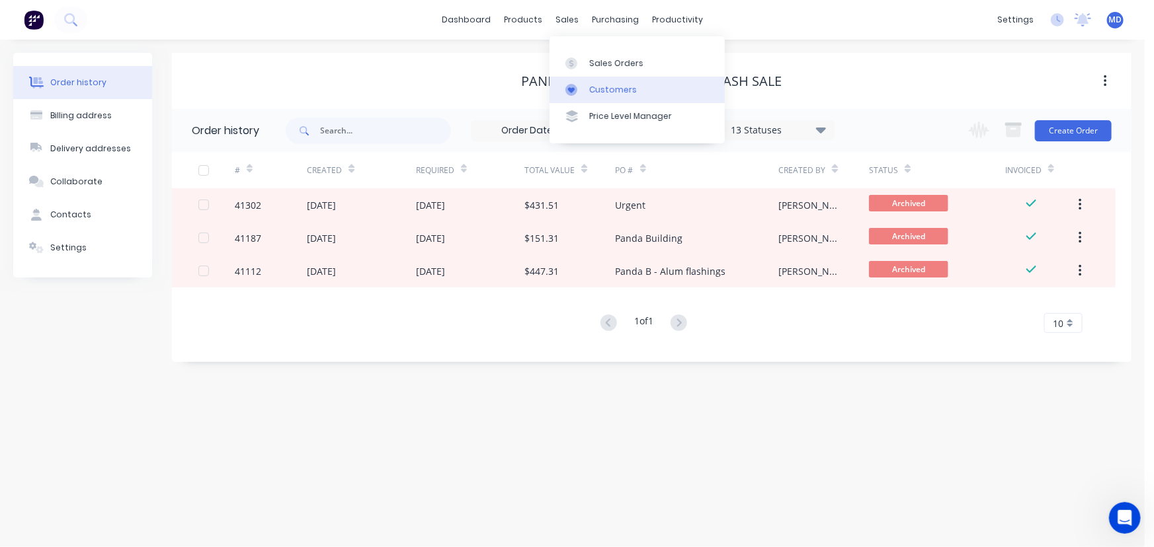
click at [627, 89] on div "Customers" at bounding box center [613, 90] width 48 height 12
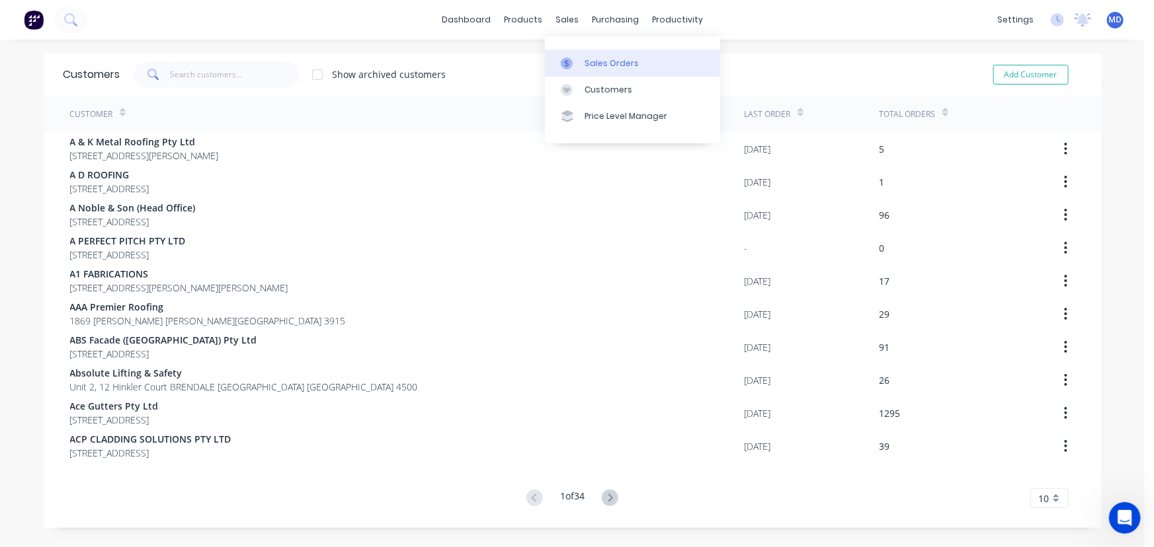
click at [609, 56] on link "Sales Orders" at bounding box center [632, 63] width 175 height 26
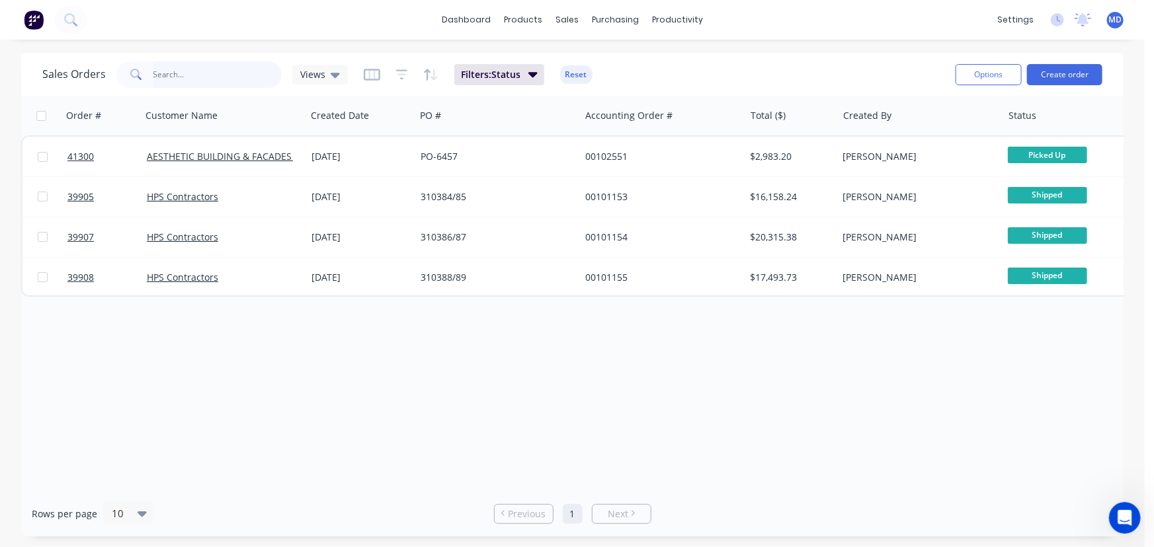
click at [187, 71] on input "text" at bounding box center [217, 74] width 129 height 26
type input "41302"
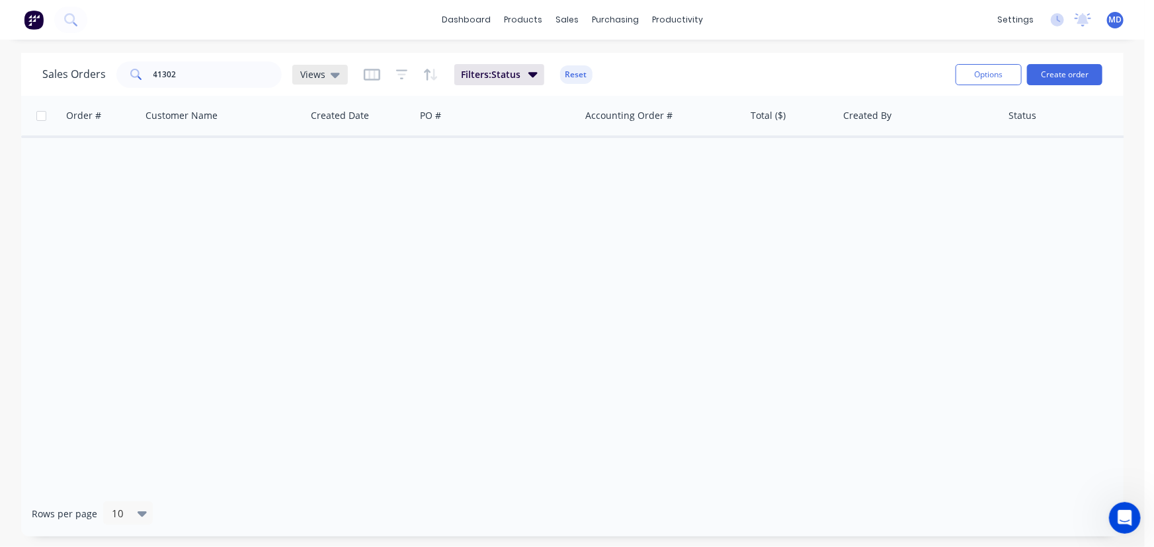
click at [321, 79] on span "Views" at bounding box center [312, 74] width 25 height 14
click at [321, 212] on button "ARCHIVED" at bounding box center [371, 213] width 151 height 15
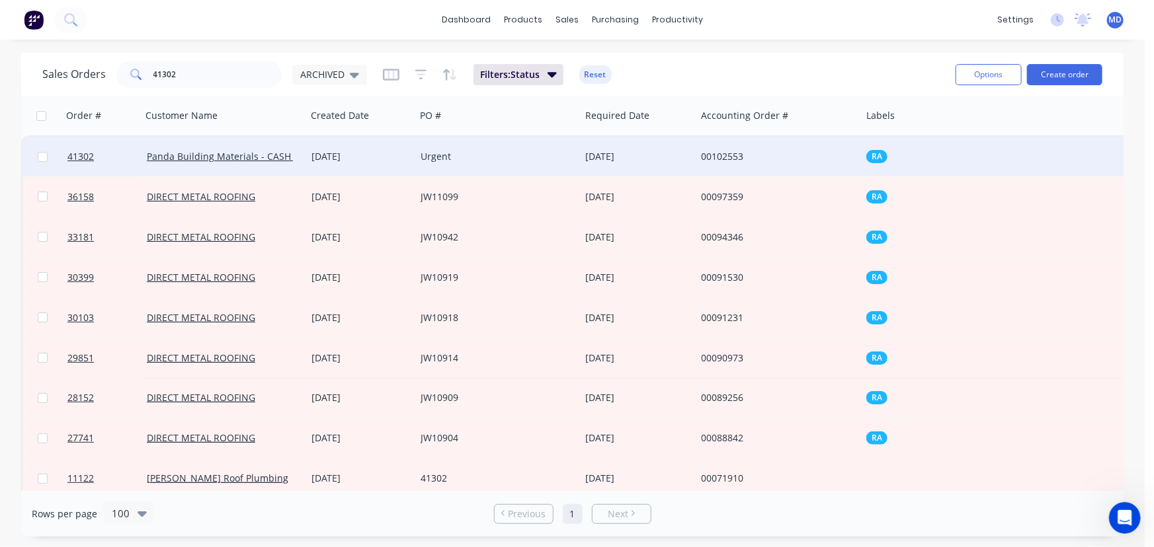
click at [517, 156] on div "Urgent" at bounding box center [494, 156] width 147 height 13
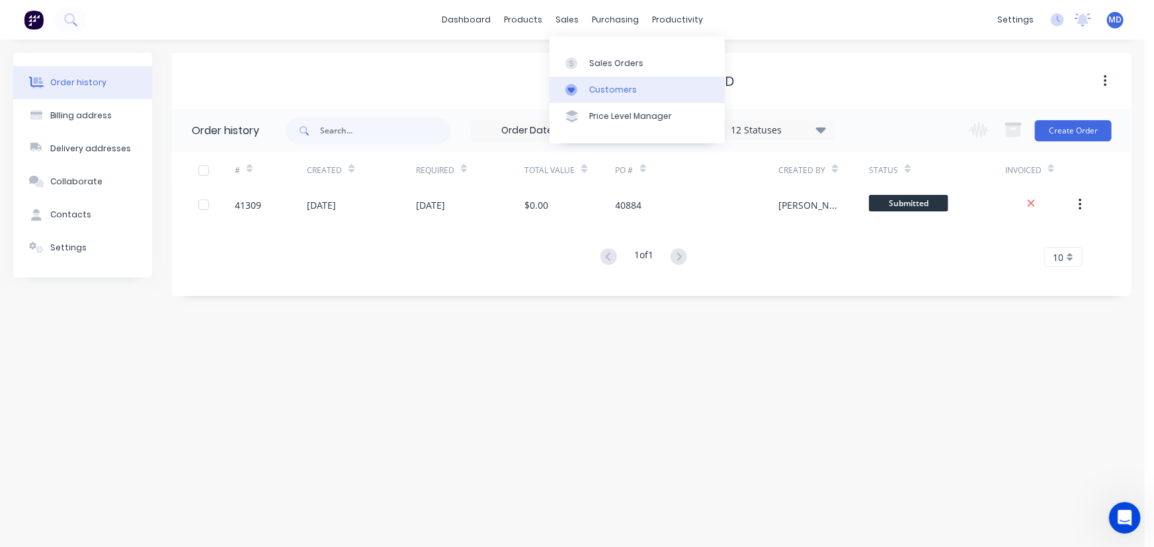
click at [608, 90] on div "Customers" at bounding box center [613, 90] width 48 height 12
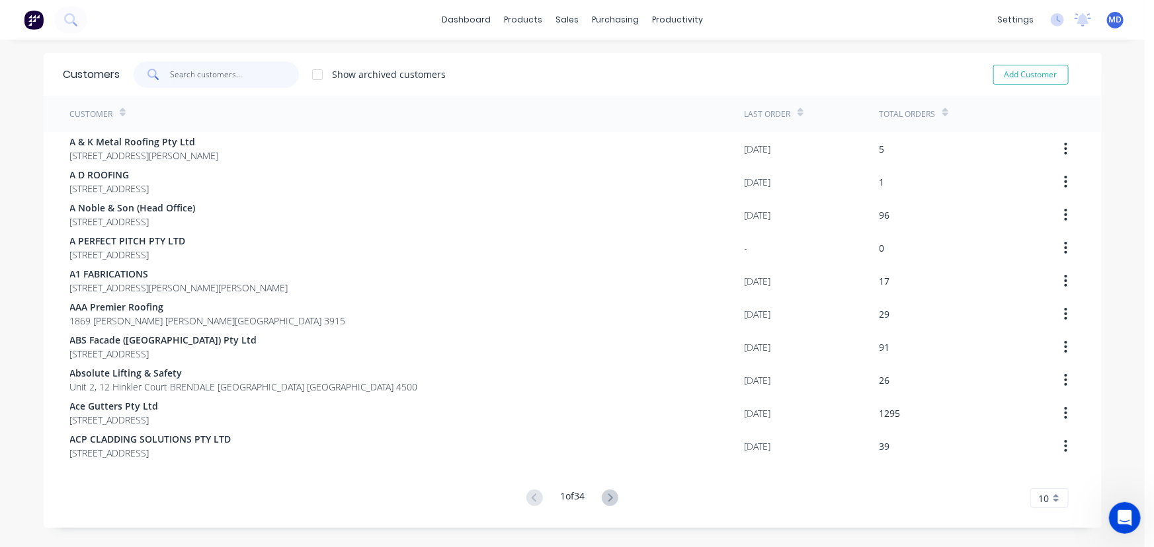
click at [225, 71] on input "text" at bounding box center [234, 74] width 129 height 26
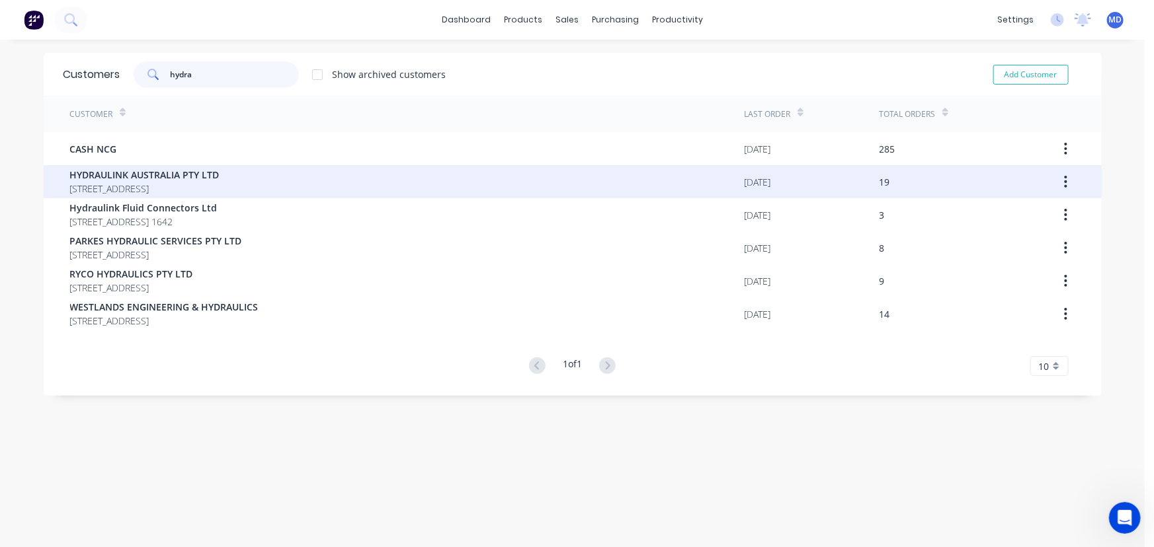
type input "hydra"
click at [176, 179] on span "HYDRAULINK AUSTRALIA PTY LTD" at bounding box center [144, 175] width 149 height 14
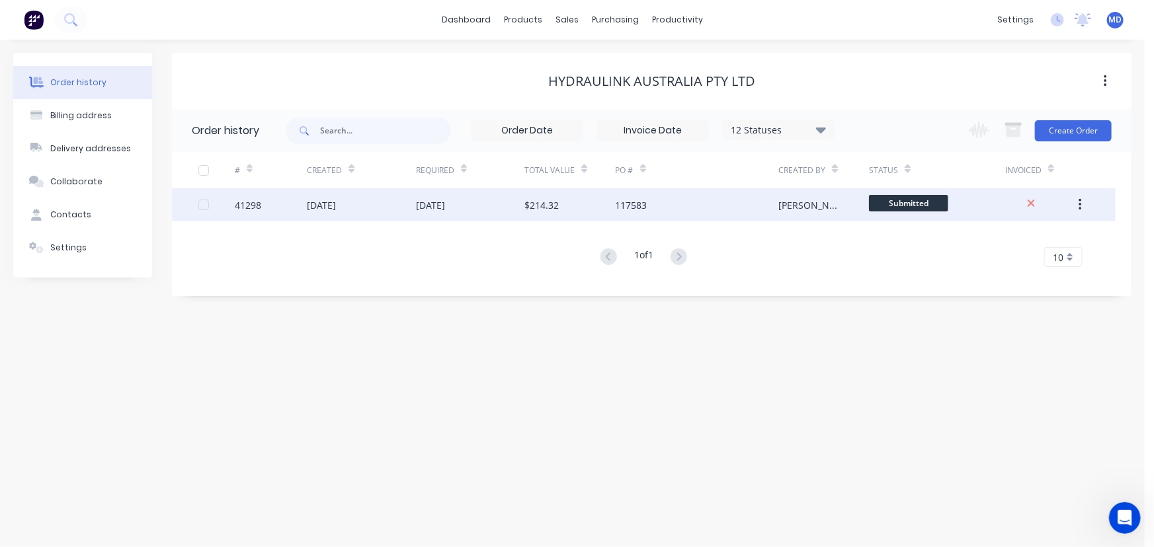
click at [445, 202] on div "27 Aug 2025" at bounding box center [430, 205] width 29 height 14
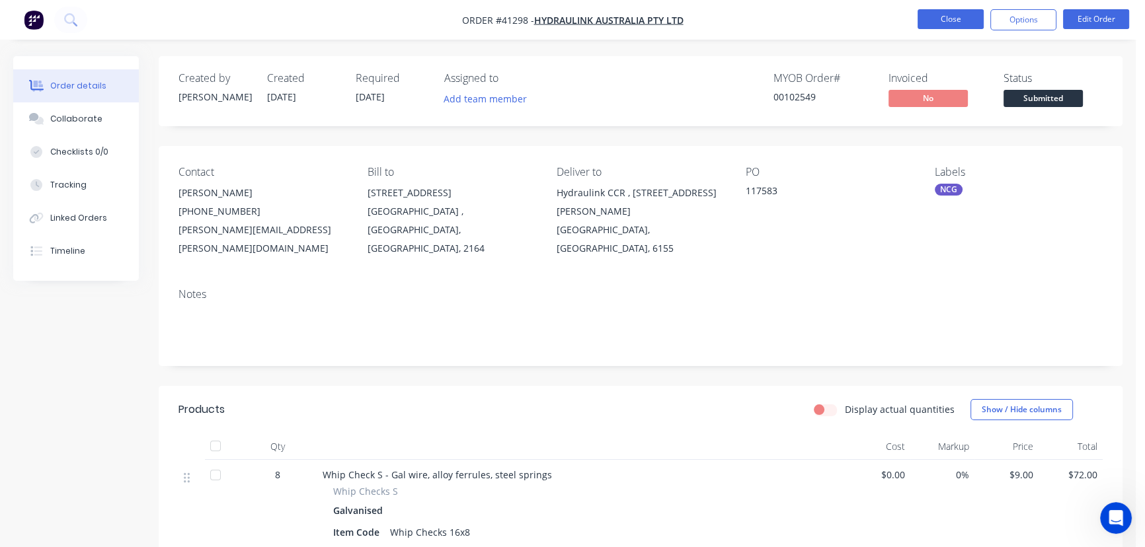
click at [950, 20] on button "Close" at bounding box center [951, 19] width 66 height 20
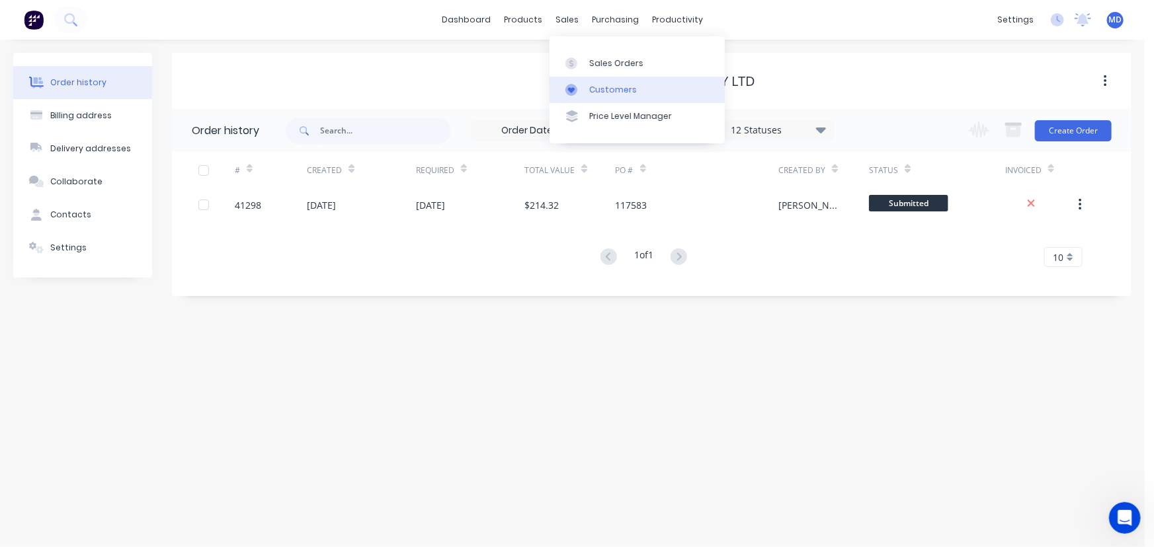
click at [610, 87] on div "Customers" at bounding box center [613, 90] width 48 height 12
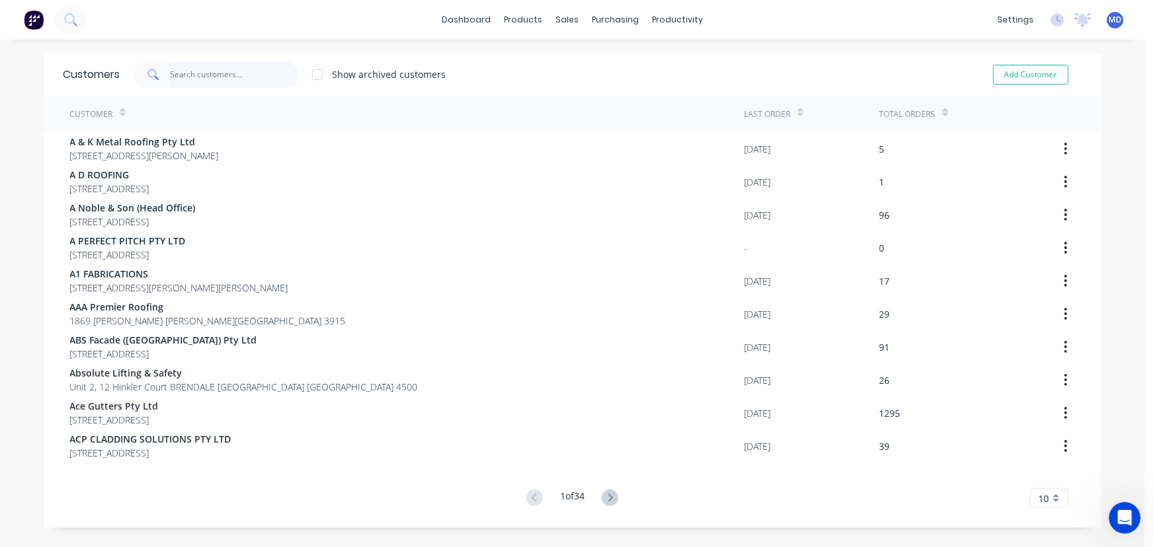
click at [256, 82] on input "text" at bounding box center [234, 74] width 129 height 26
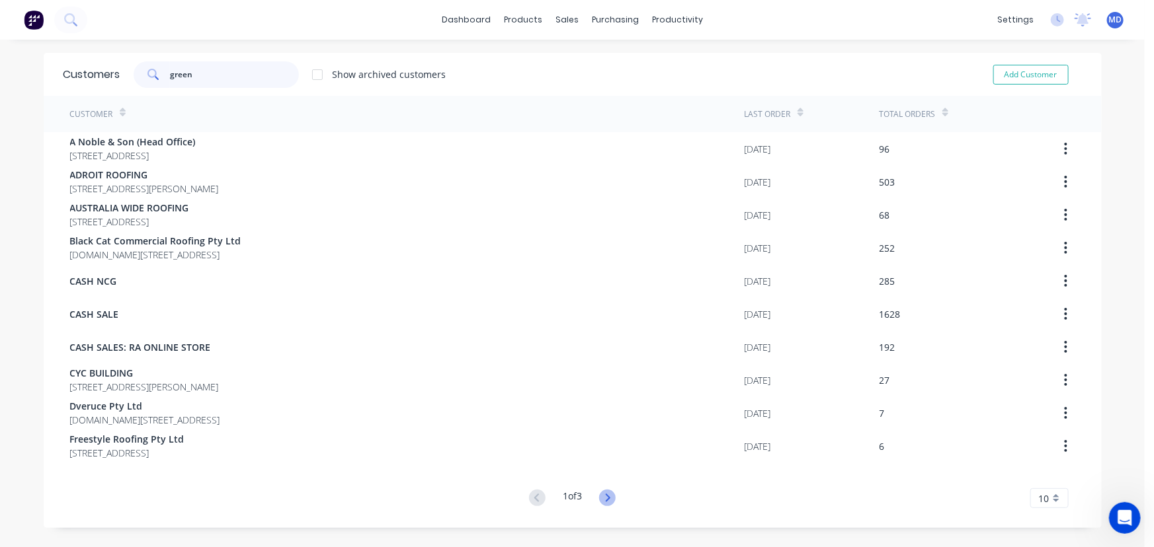
type input "green"
click at [608, 500] on icon at bounding box center [607, 498] width 17 height 17
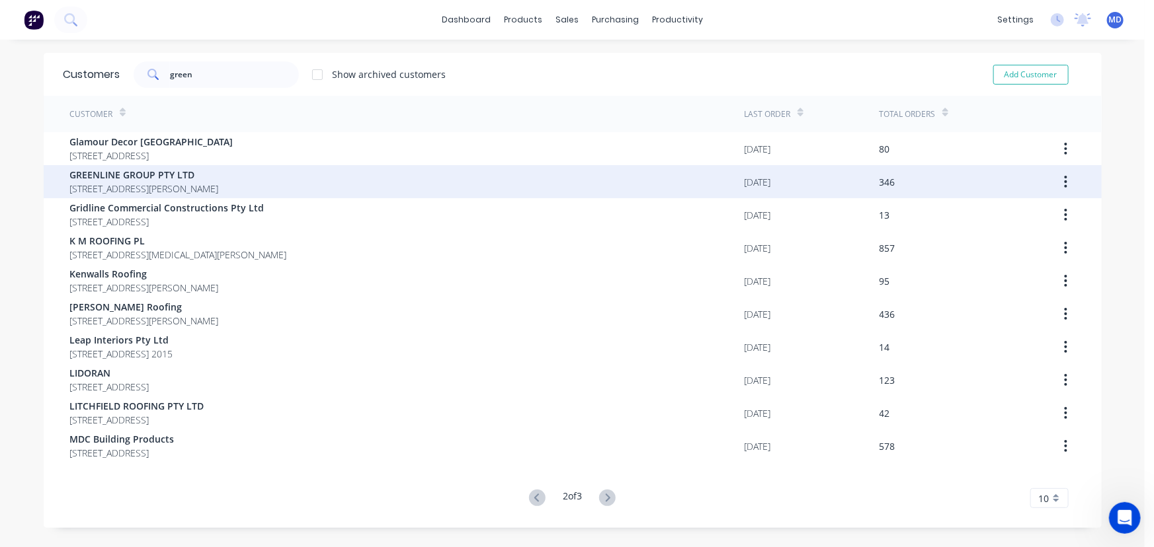
click at [152, 183] on span "[STREET_ADDRESS][PERSON_NAME]" at bounding box center [144, 189] width 149 height 14
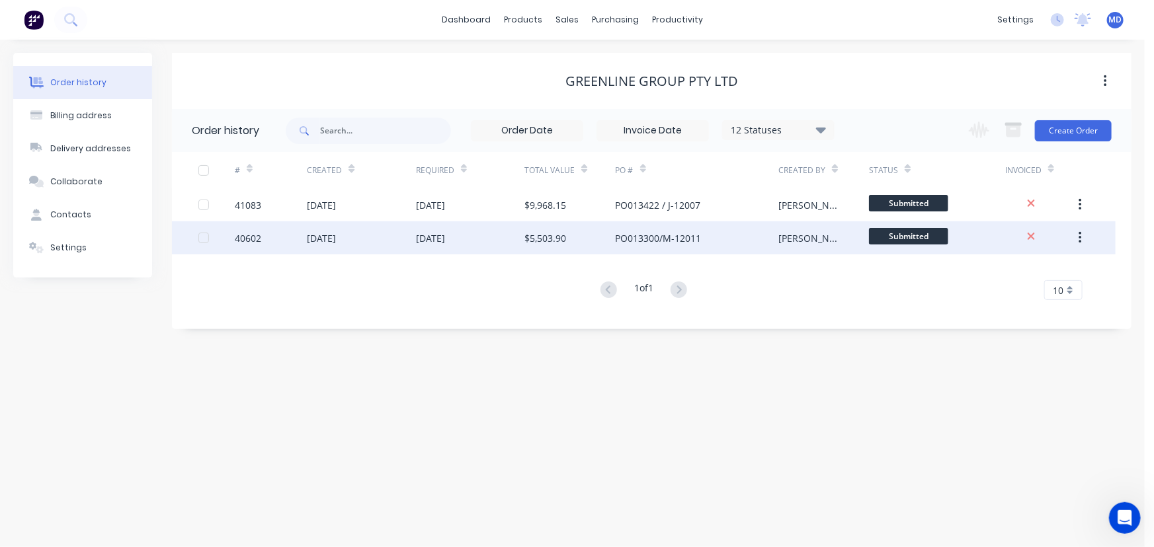
click at [423, 238] on div "[DATE]" at bounding box center [430, 238] width 29 height 14
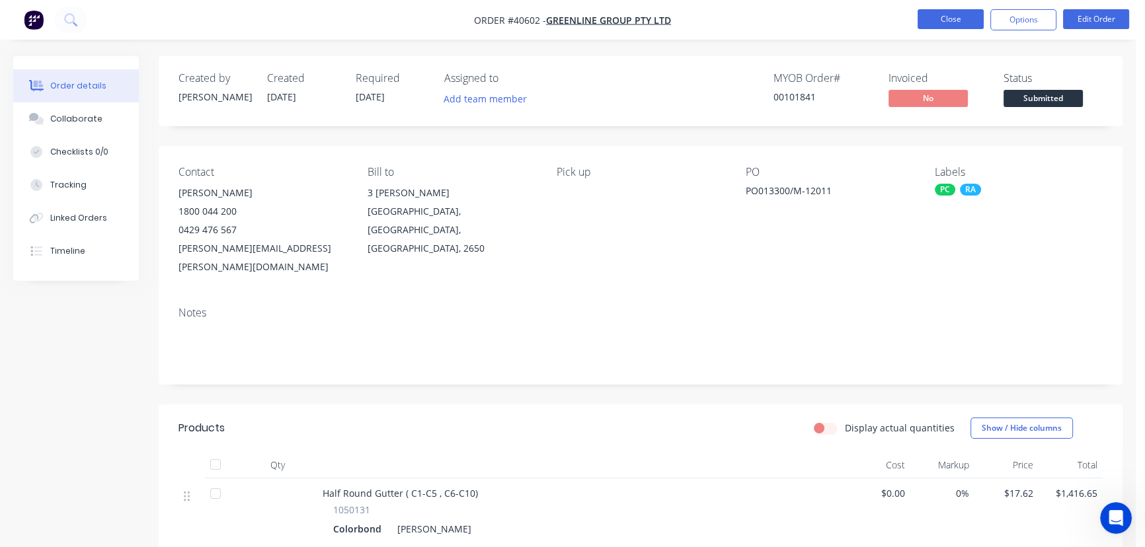
click at [942, 19] on button "Close" at bounding box center [951, 19] width 66 height 20
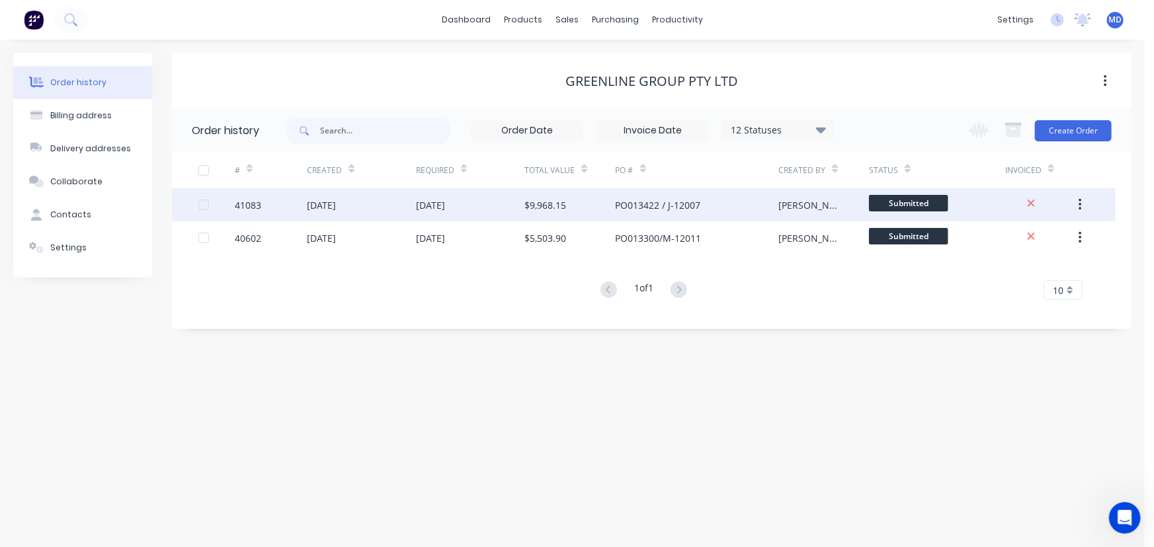
click at [462, 218] on div "[DATE]" at bounding box center [470, 204] width 108 height 33
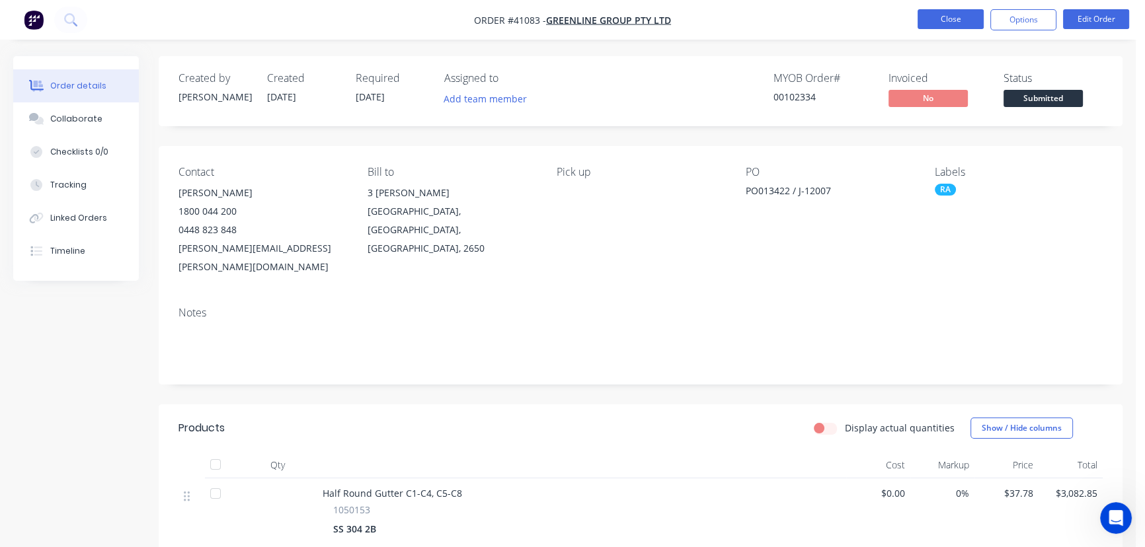
click at [949, 20] on button "Close" at bounding box center [951, 19] width 66 height 20
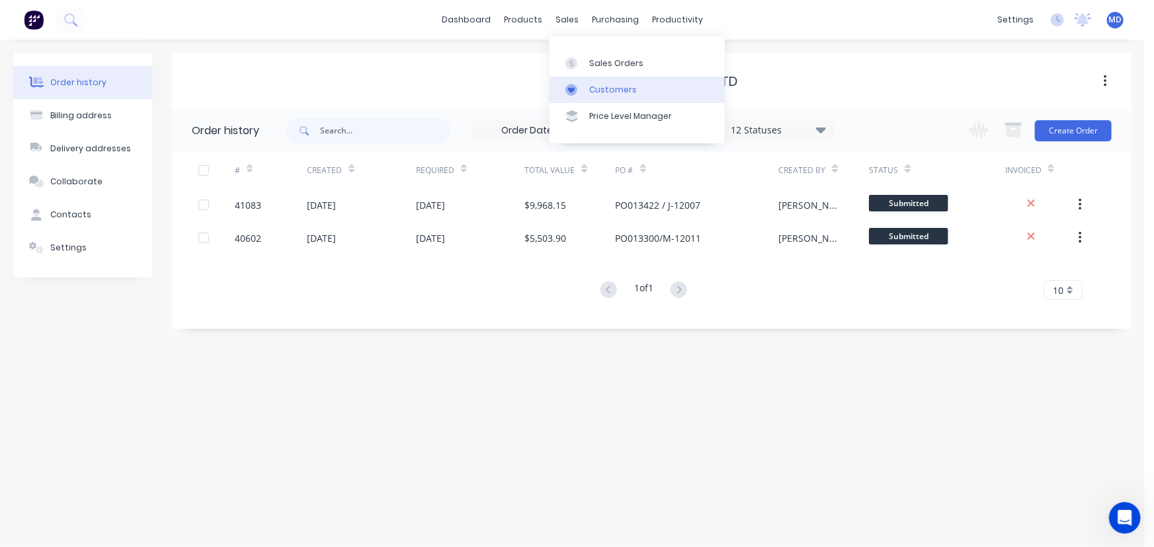
click at [608, 84] on div "Customers" at bounding box center [613, 90] width 48 height 12
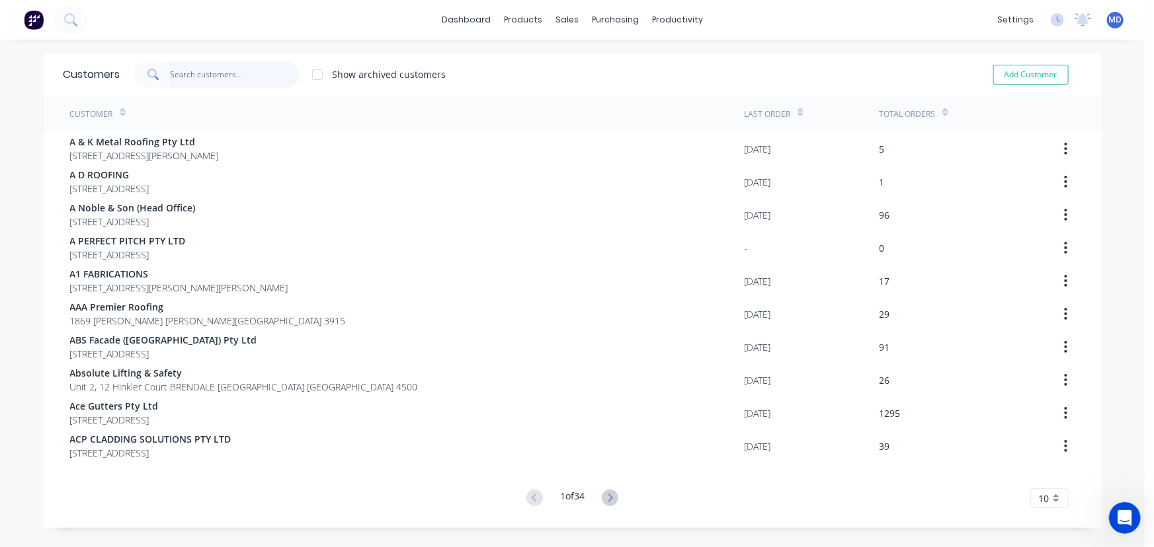
drag, startPoint x: 255, startPoint y: 79, endPoint x: 243, endPoint y: 81, distance: 12.1
click at [250, 81] on input "text" at bounding box center [234, 74] width 129 height 26
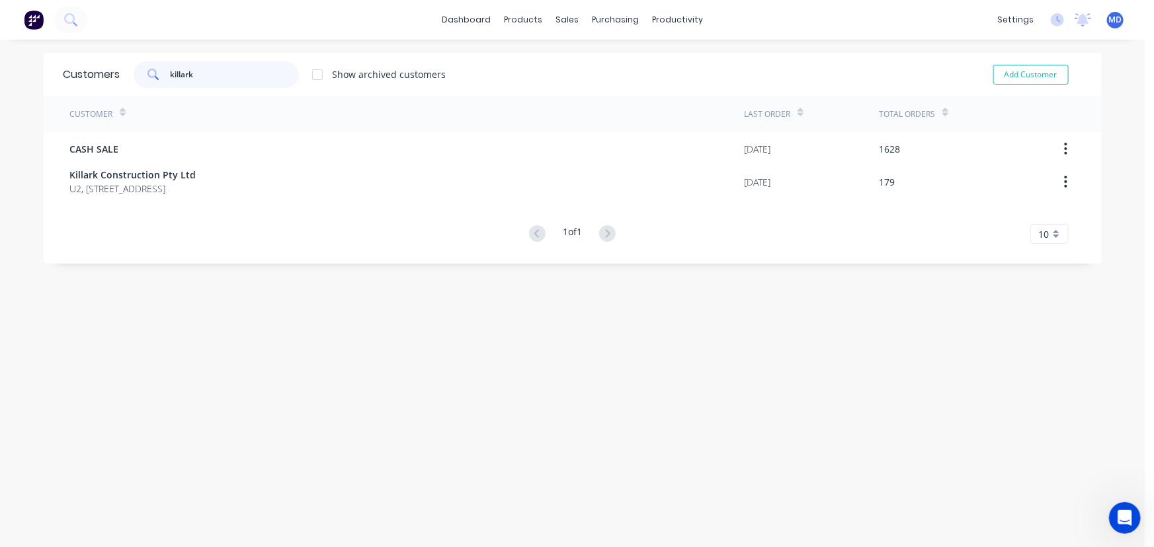
type input "killark"
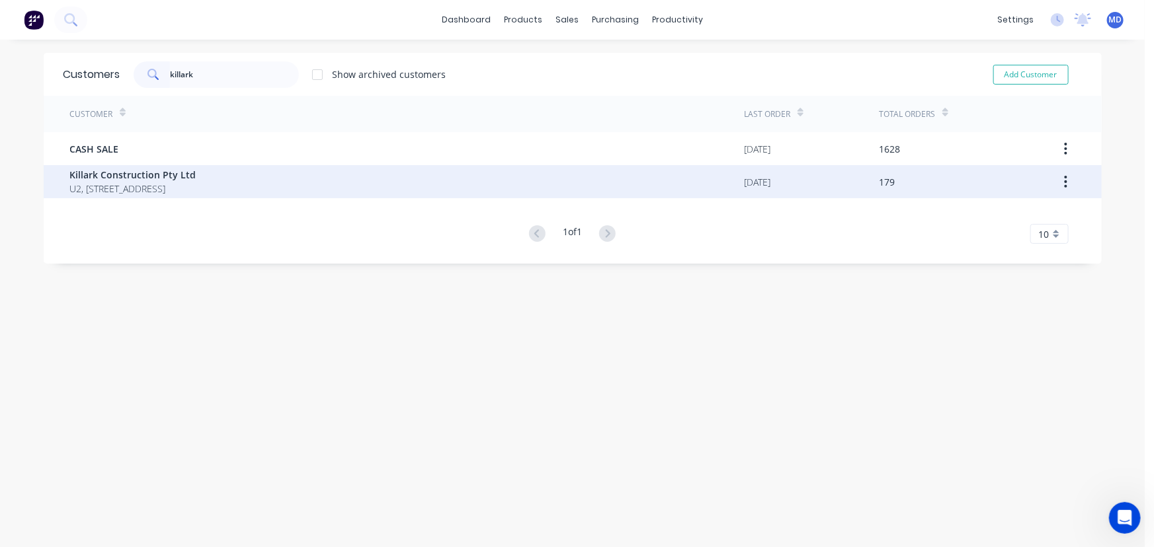
click at [161, 175] on span "Killark Construction Pty Ltd" at bounding box center [133, 175] width 126 height 14
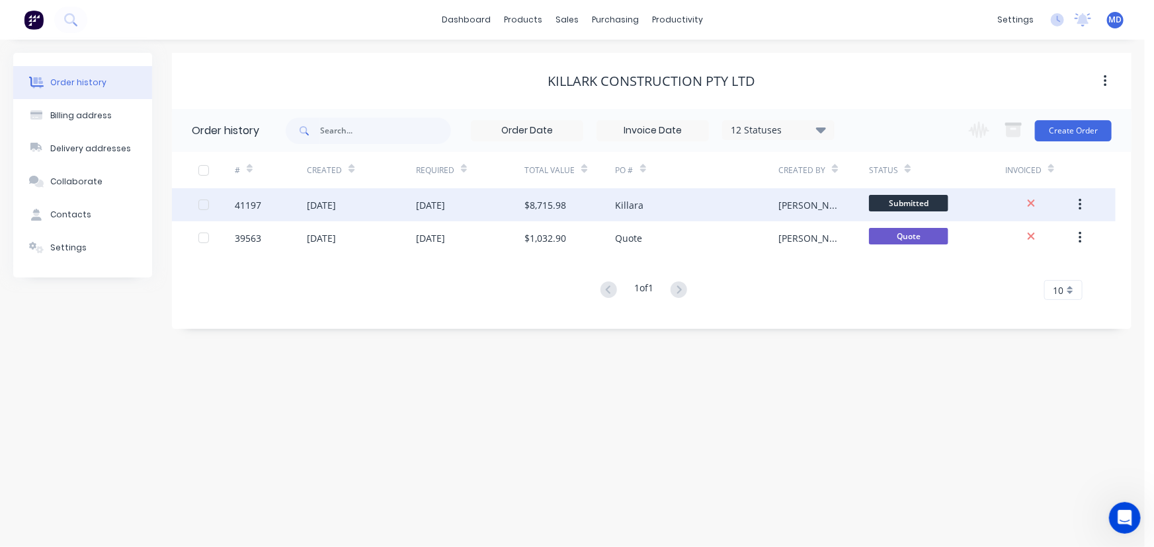
click at [526, 200] on div "$8,715.98" at bounding box center [545, 205] width 42 height 14
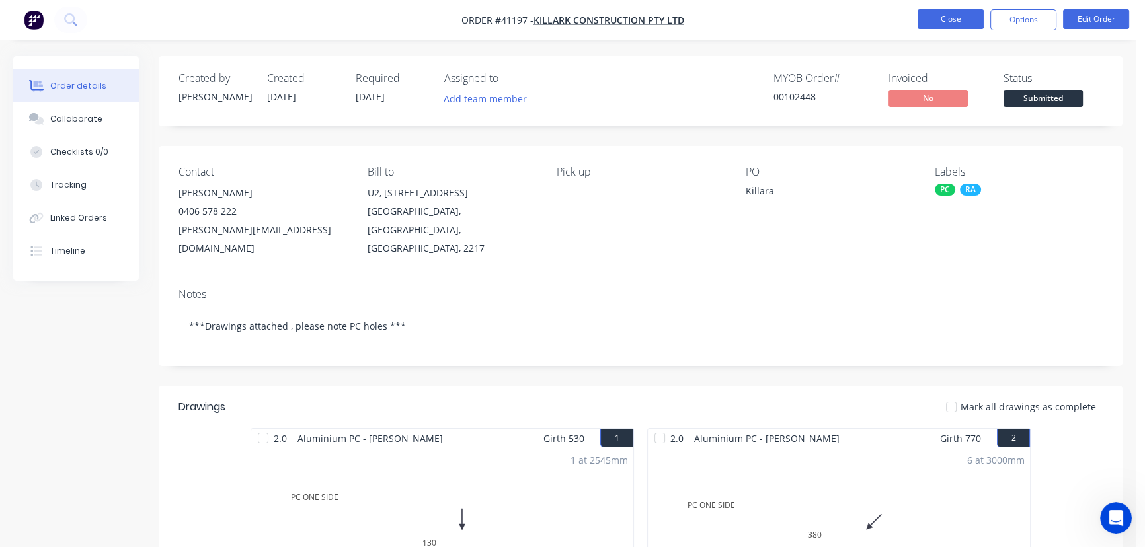
click at [941, 17] on button "Close" at bounding box center [951, 19] width 66 height 20
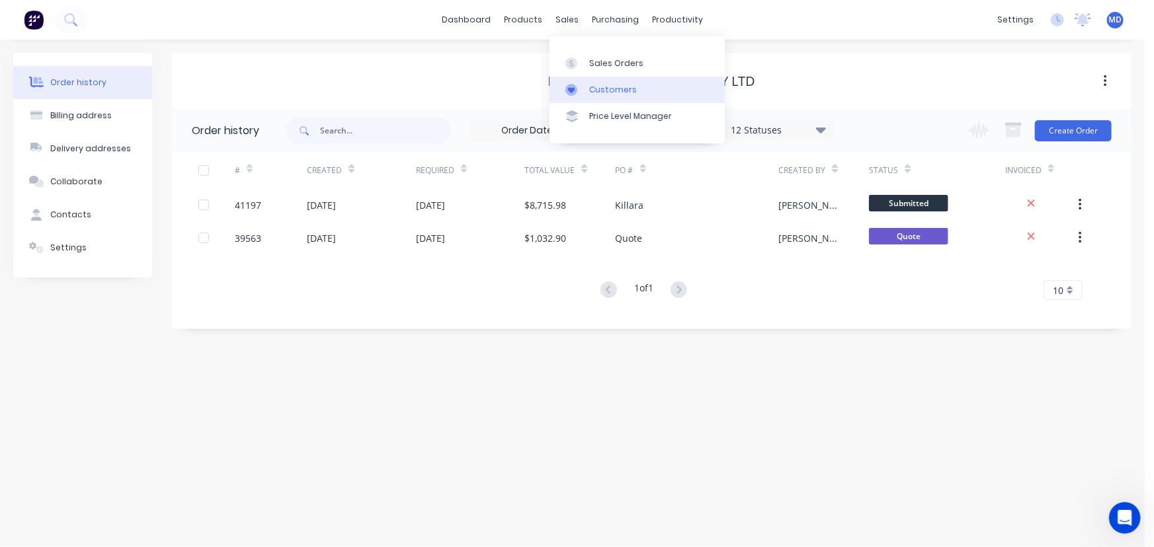
click at [606, 89] on div "Customers" at bounding box center [613, 90] width 48 height 12
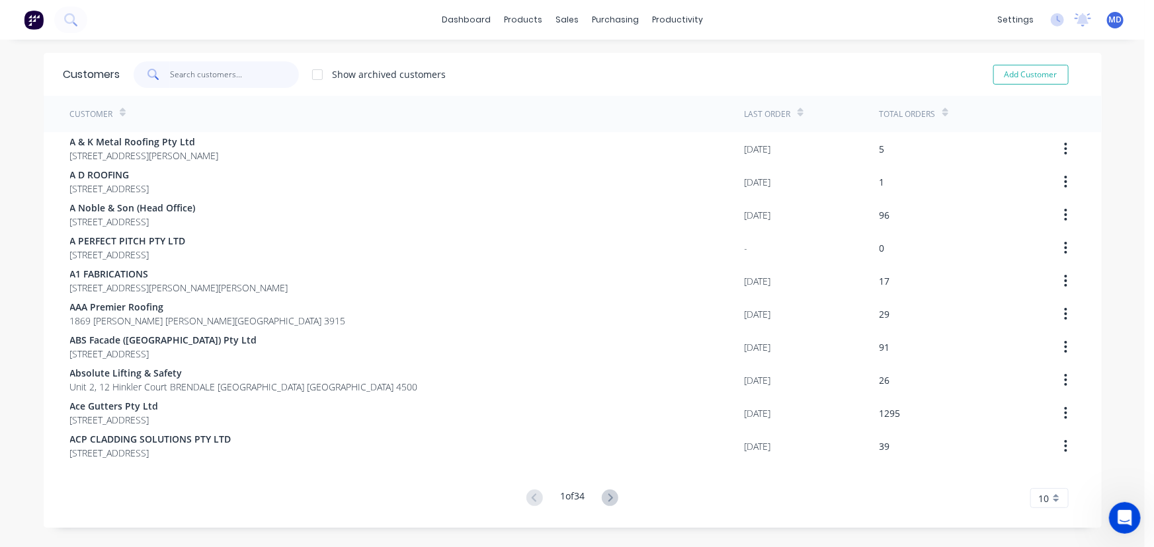
click at [237, 72] on input "text" at bounding box center [234, 74] width 129 height 26
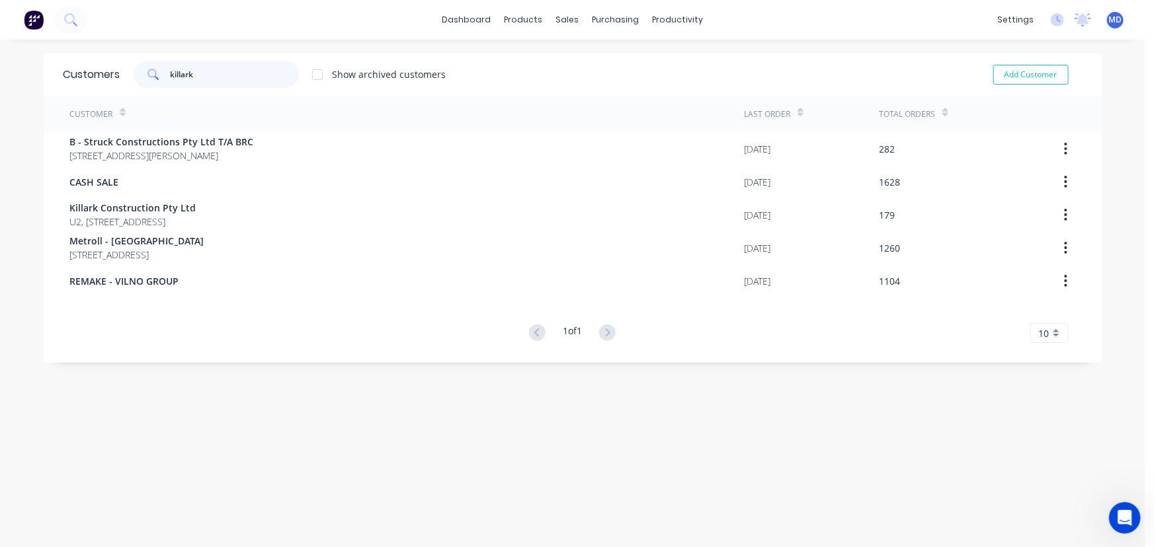
type input "killark"
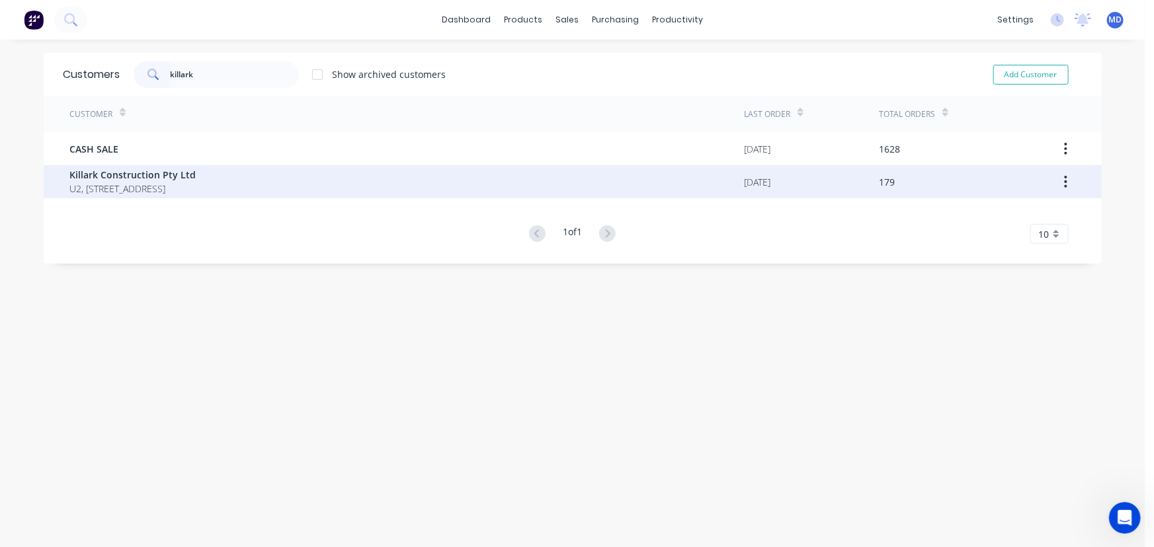
click at [145, 179] on span "Killark Construction Pty Ltd" at bounding box center [133, 175] width 126 height 14
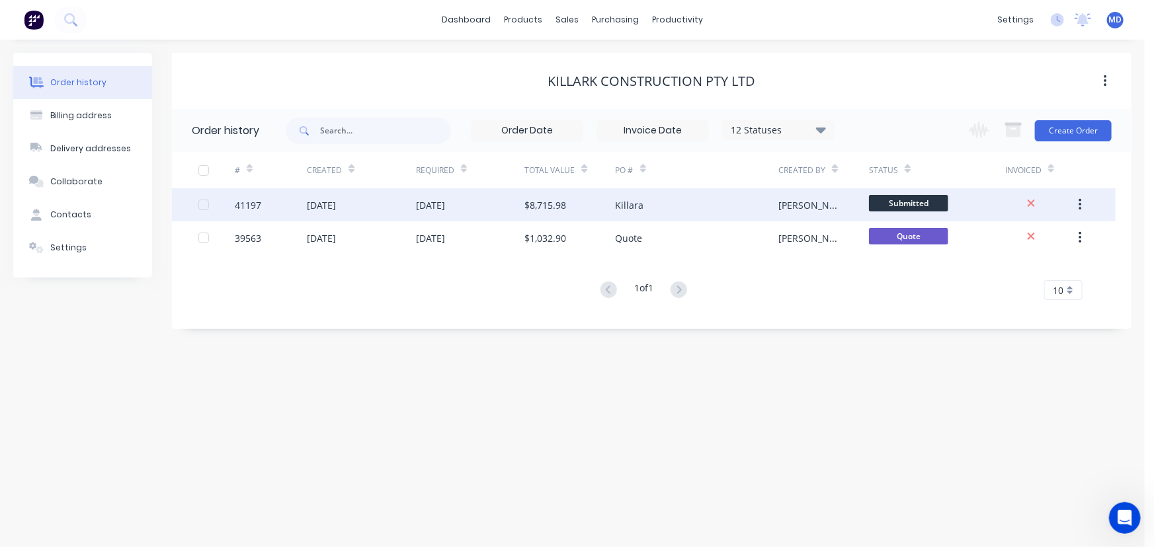
click at [389, 199] on div "[DATE]" at bounding box center [361, 204] width 108 height 33
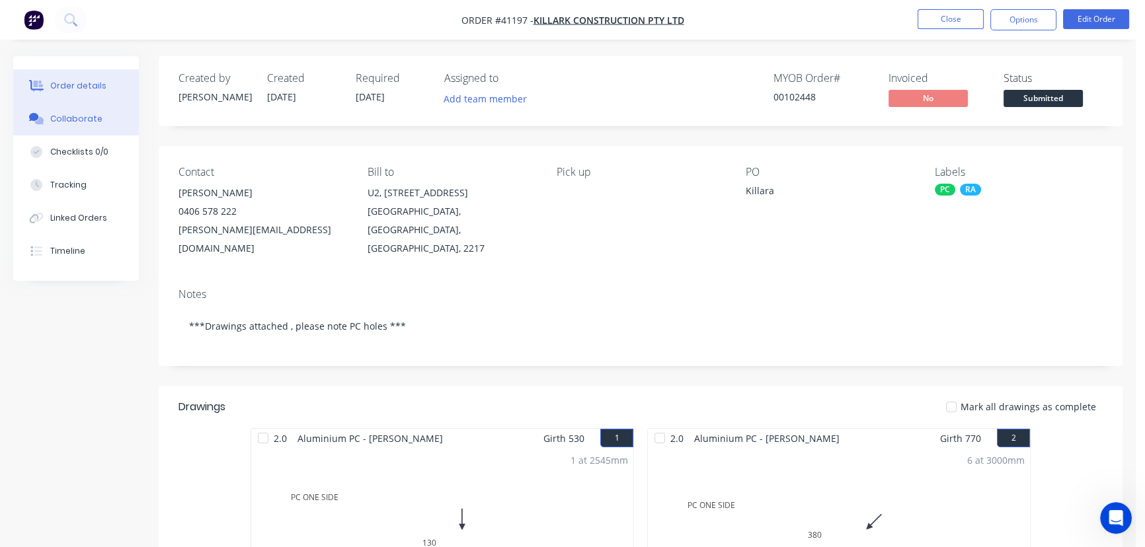
click at [75, 119] on div "Collaborate" at bounding box center [76, 119] width 52 height 12
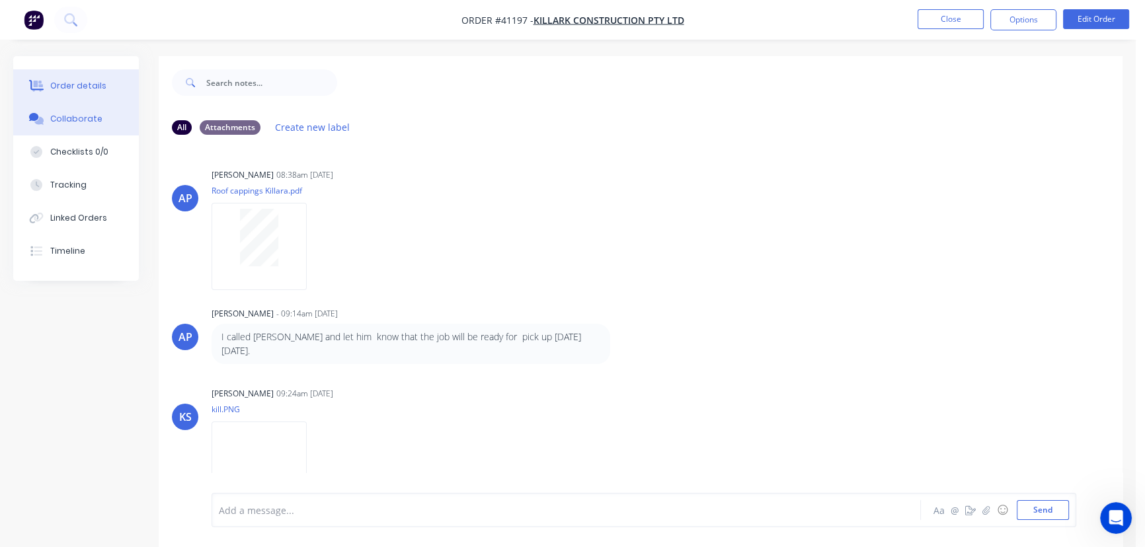
click at [91, 82] on div "Order details" at bounding box center [78, 86] width 56 height 12
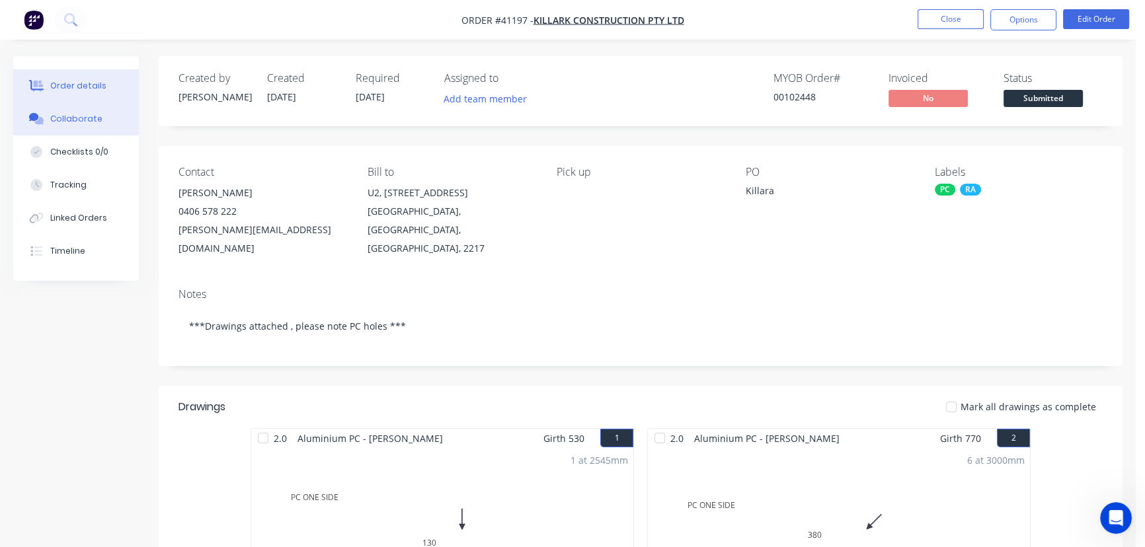
click at [79, 114] on div "Collaborate" at bounding box center [76, 119] width 52 height 12
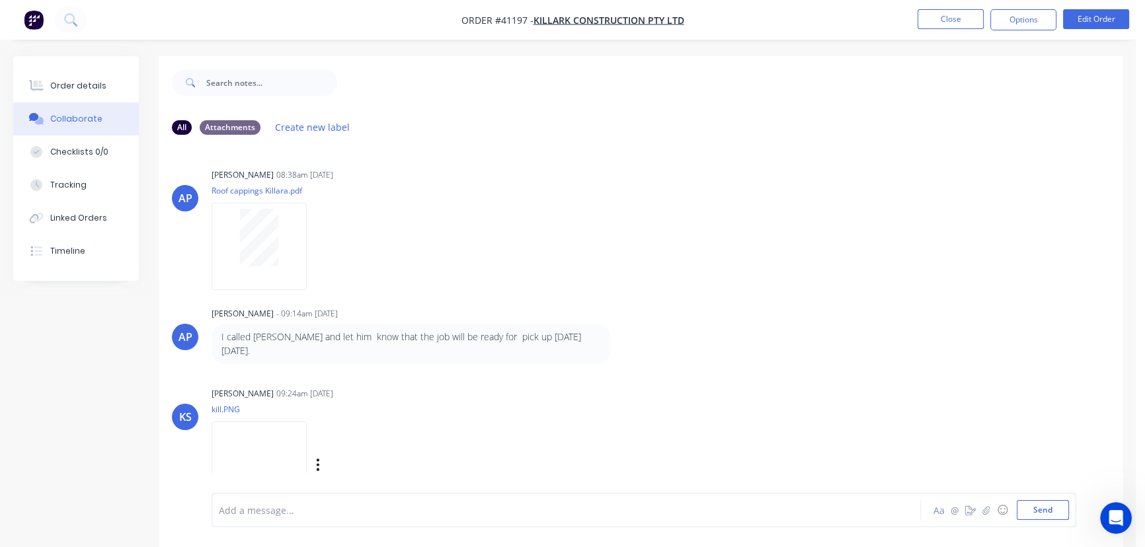
scroll to position [20, 0]
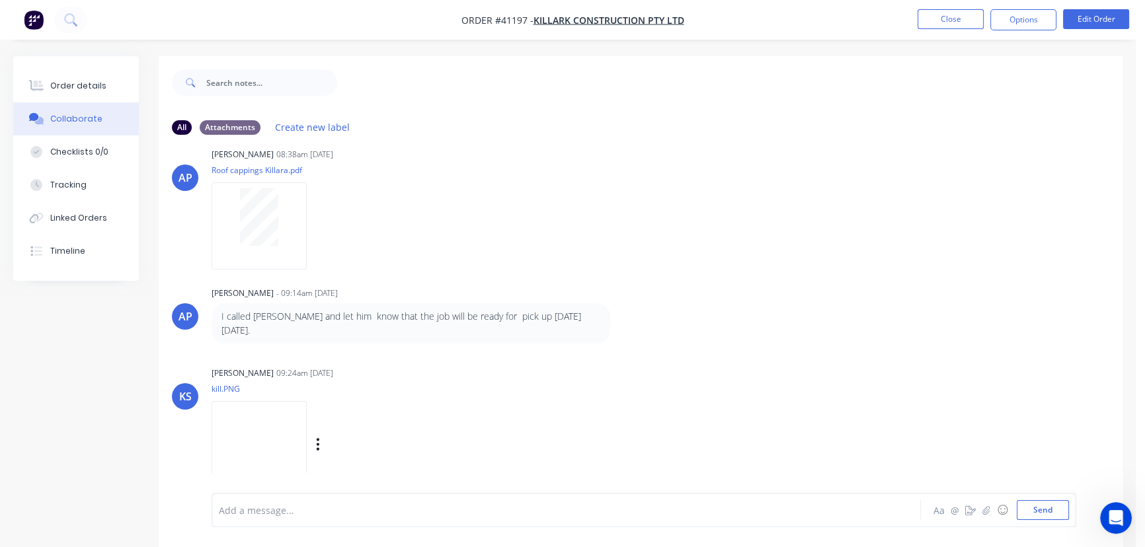
click at [243, 442] on img at bounding box center [259, 444] width 95 height 87
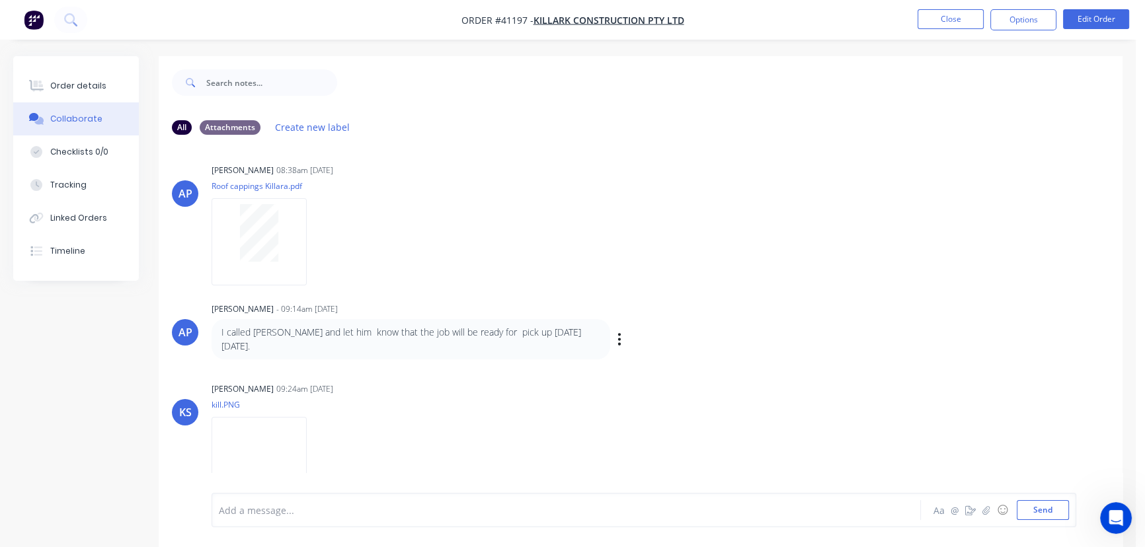
scroll to position [0, 0]
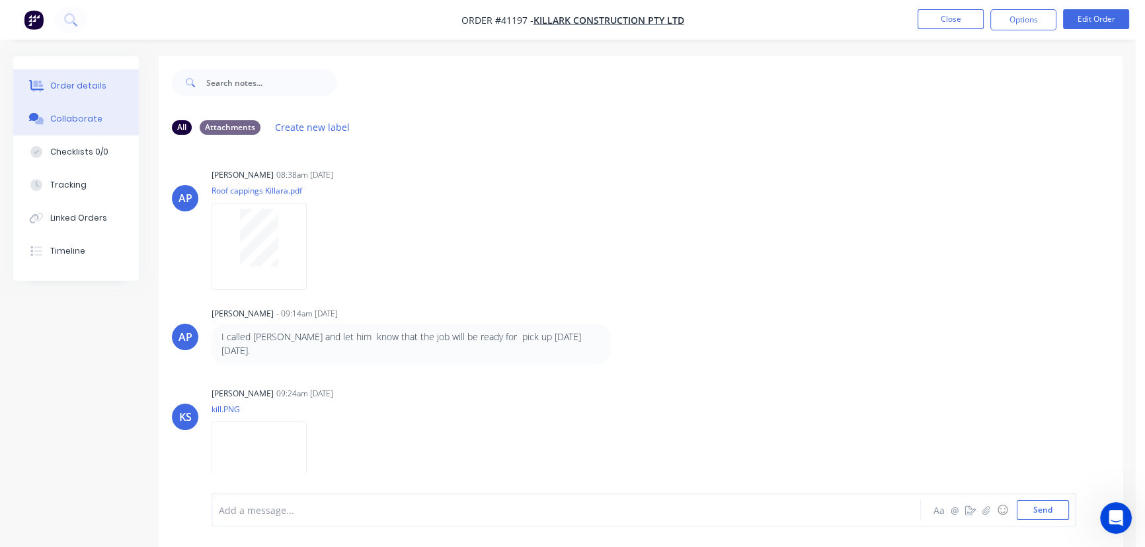
click at [77, 83] on div "Order details" at bounding box center [78, 86] width 56 height 12
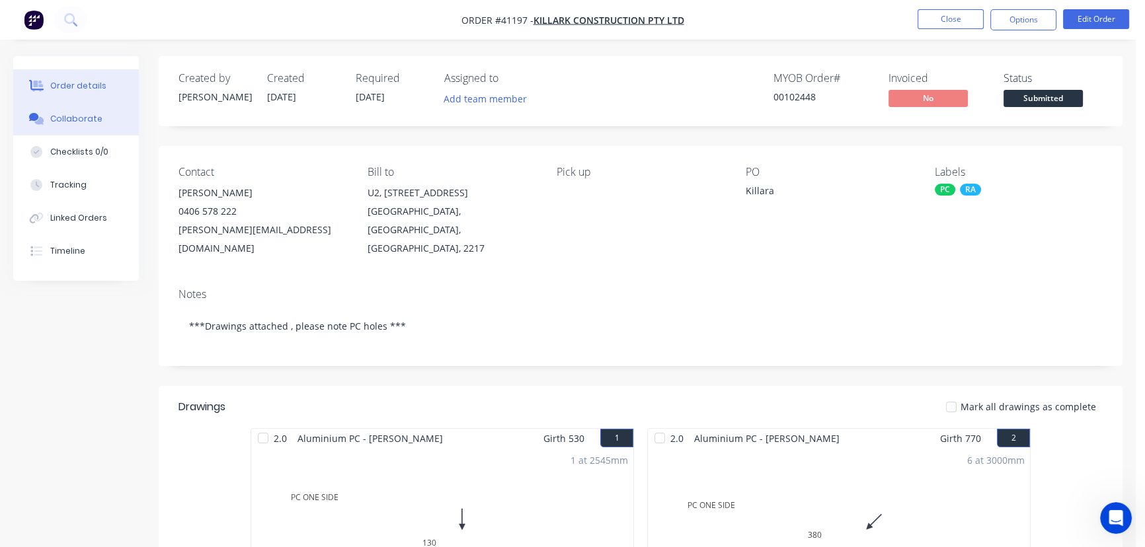
click at [82, 123] on div "Collaborate" at bounding box center [76, 119] width 52 height 12
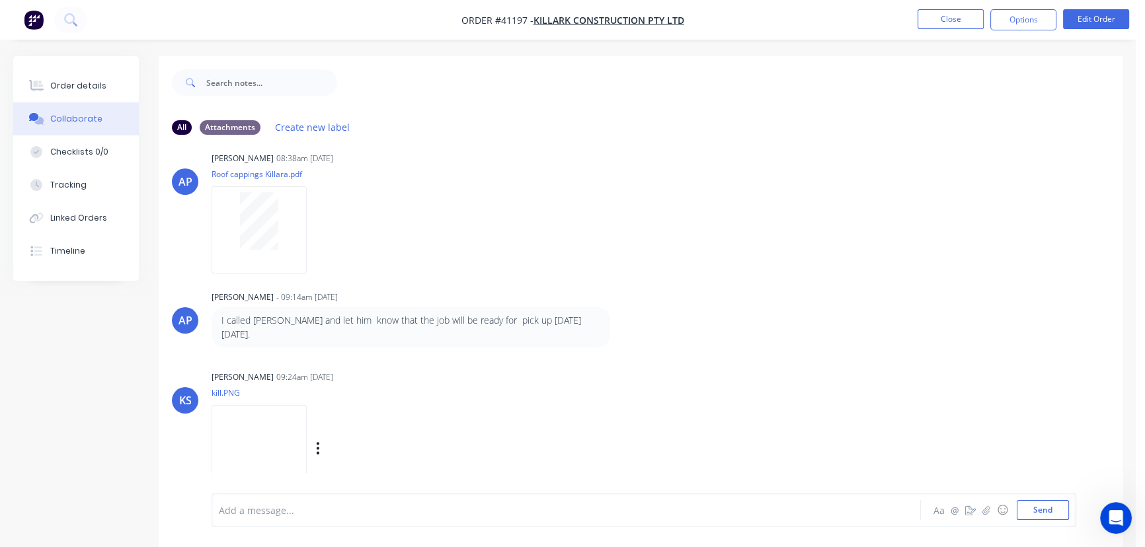
scroll to position [20, 0]
click at [258, 442] on img at bounding box center [259, 444] width 95 height 87
click at [946, 28] on nav "Order #41197 - Killark Construction Pty Ltd Close Options Edit Order" at bounding box center [572, 20] width 1145 height 40
click at [949, 20] on button "Close" at bounding box center [951, 19] width 66 height 20
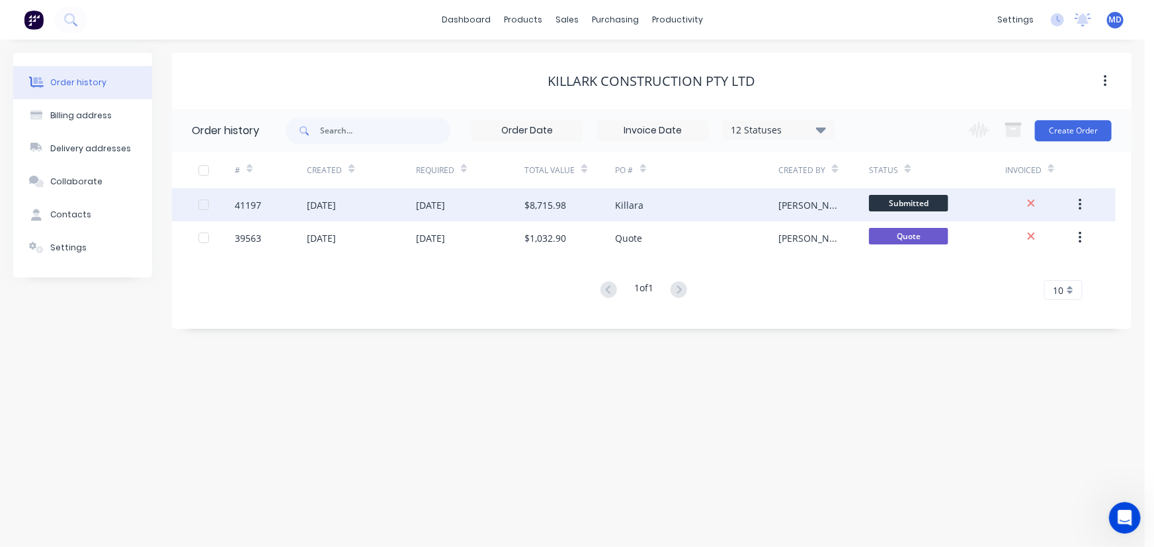
click at [596, 202] on div "$8,715.98" at bounding box center [569, 204] width 91 height 33
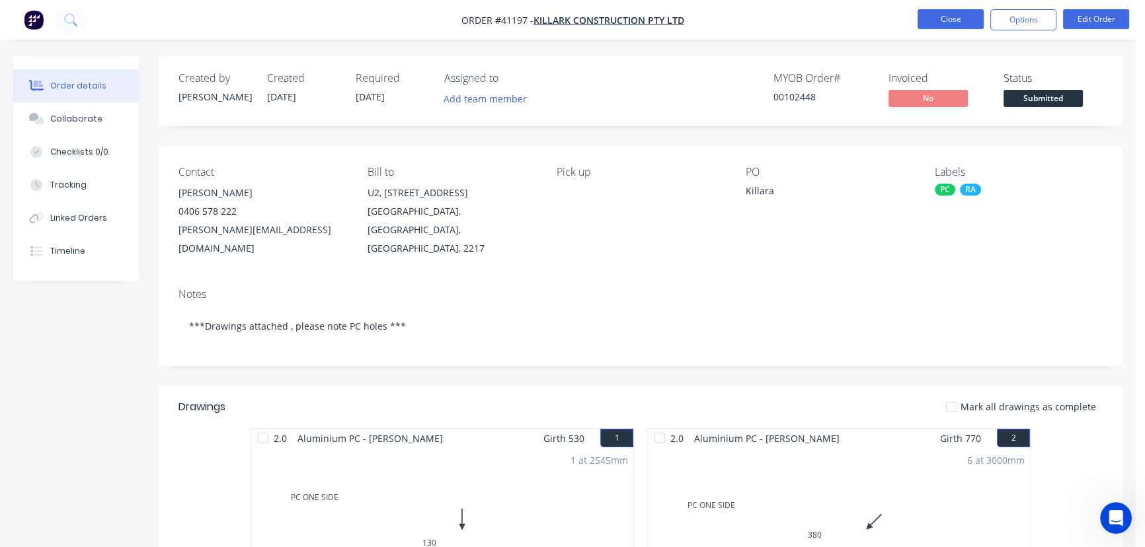
click at [946, 20] on button "Close" at bounding box center [951, 19] width 66 height 20
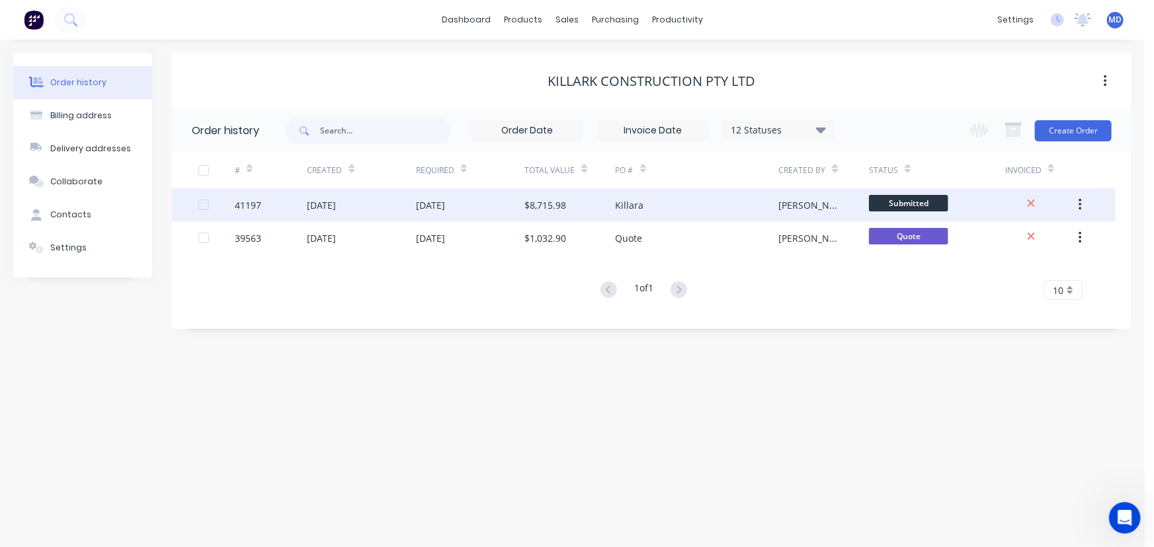
click at [496, 208] on div "26 Aug 2025" at bounding box center [470, 204] width 108 height 33
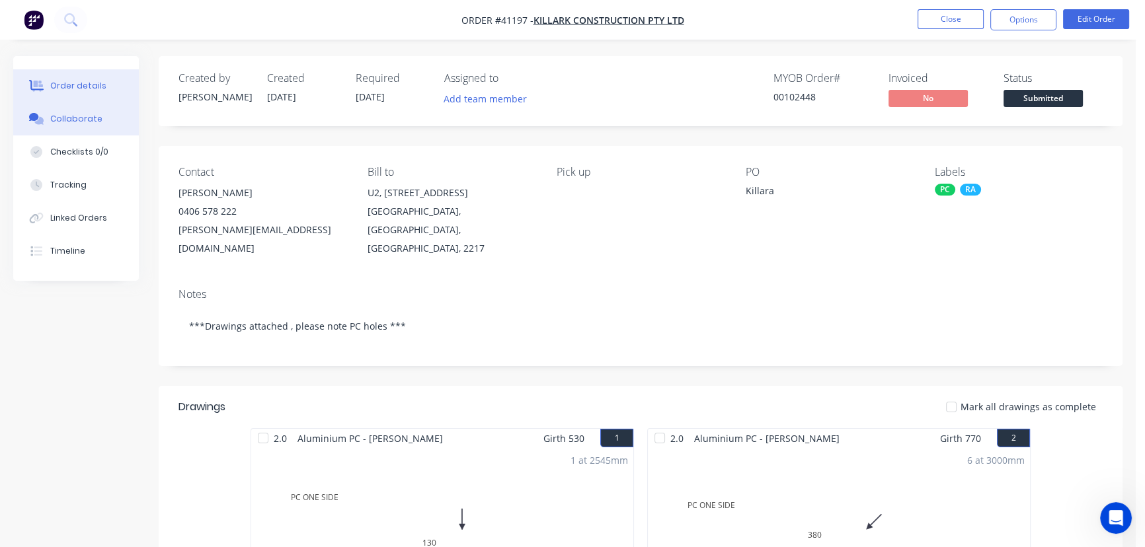
click at [75, 110] on button "Collaborate" at bounding box center [76, 118] width 126 height 33
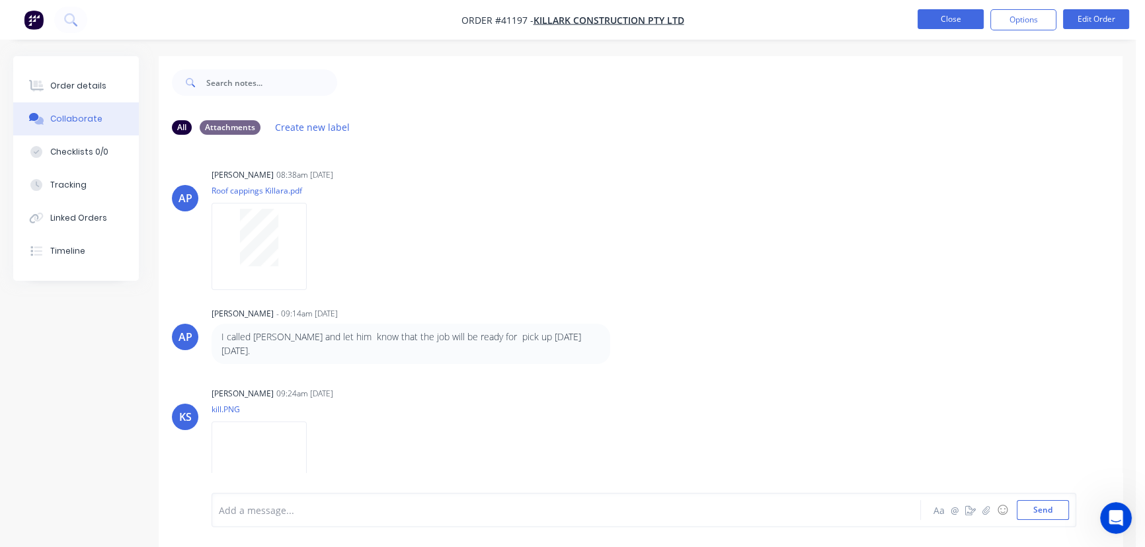
click at [936, 19] on button "Close" at bounding box center [951, 19] width 66 height 20
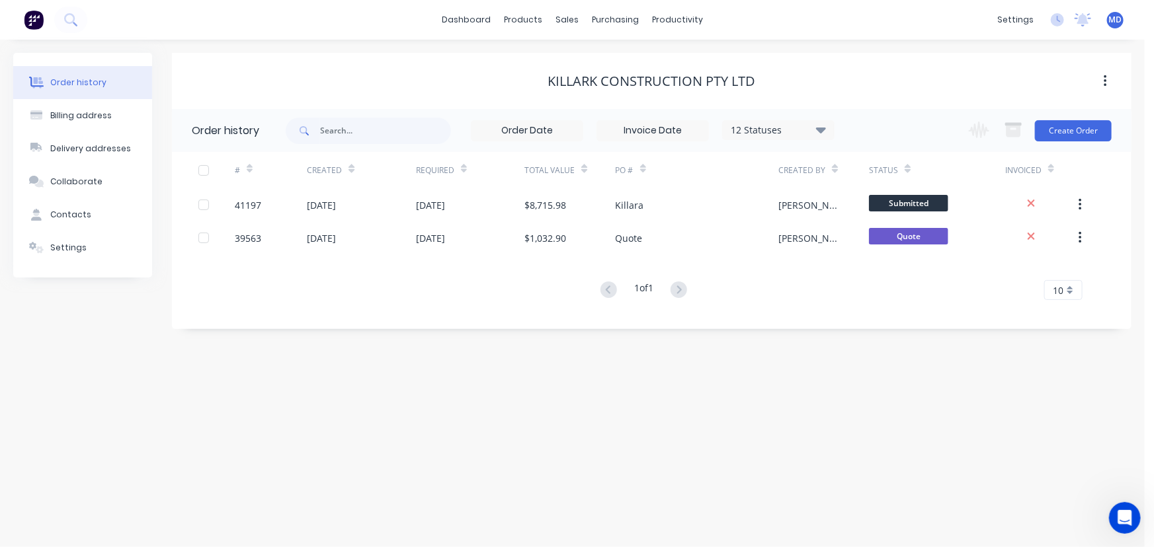
click at [68, 208] on button "Contacts" at bounding box center [82, 214] width 139 height 33
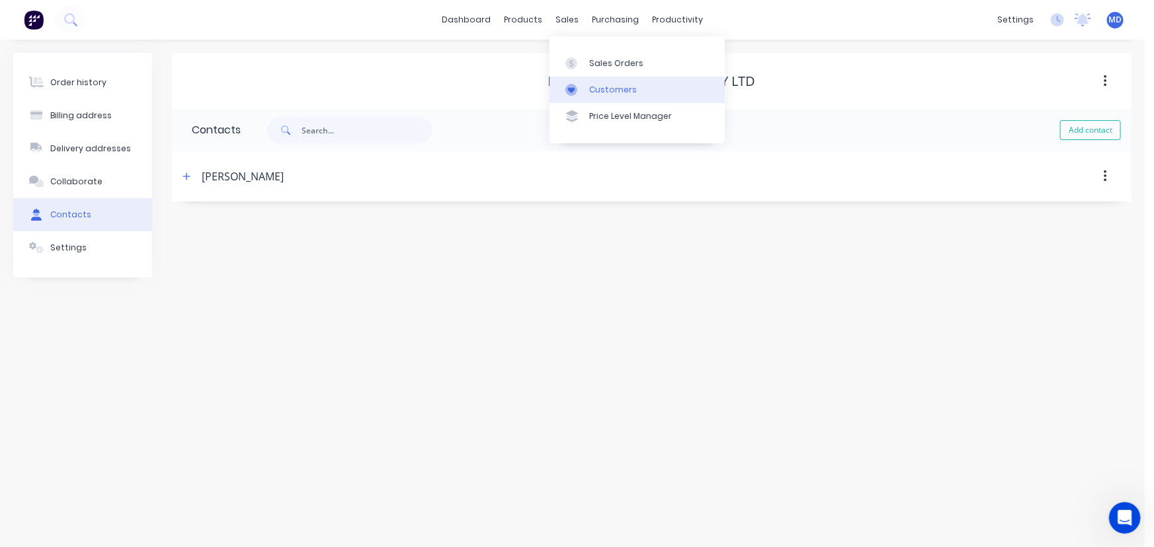
click at [615, 90] on div "Customers" at bounding box center [613, 90] width 48 height 12
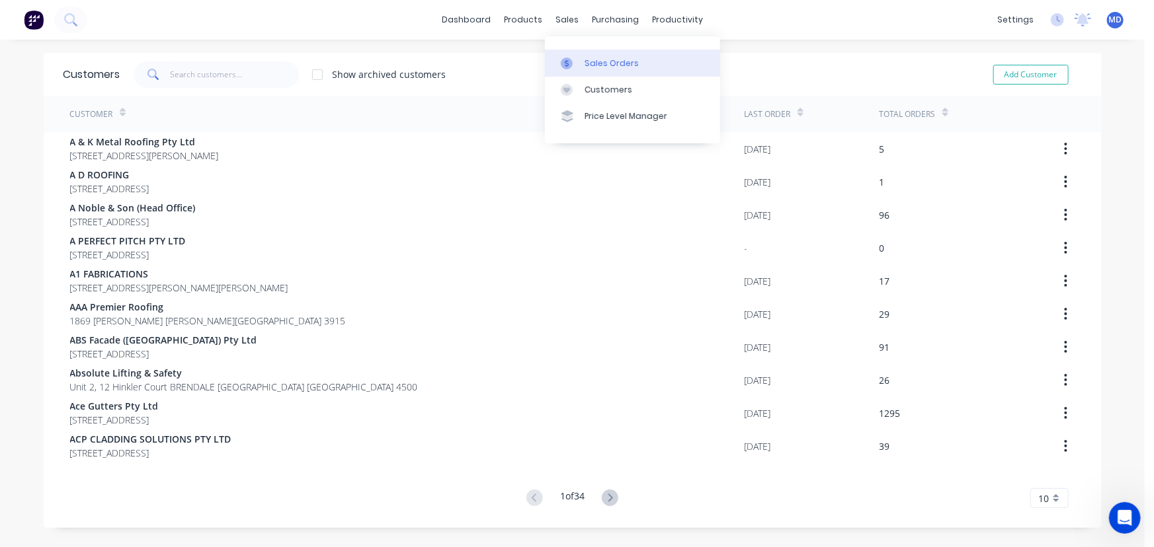
click at [605, 61] on div "Sales Orders" at bounding box center [611, 64] width 54 height 12
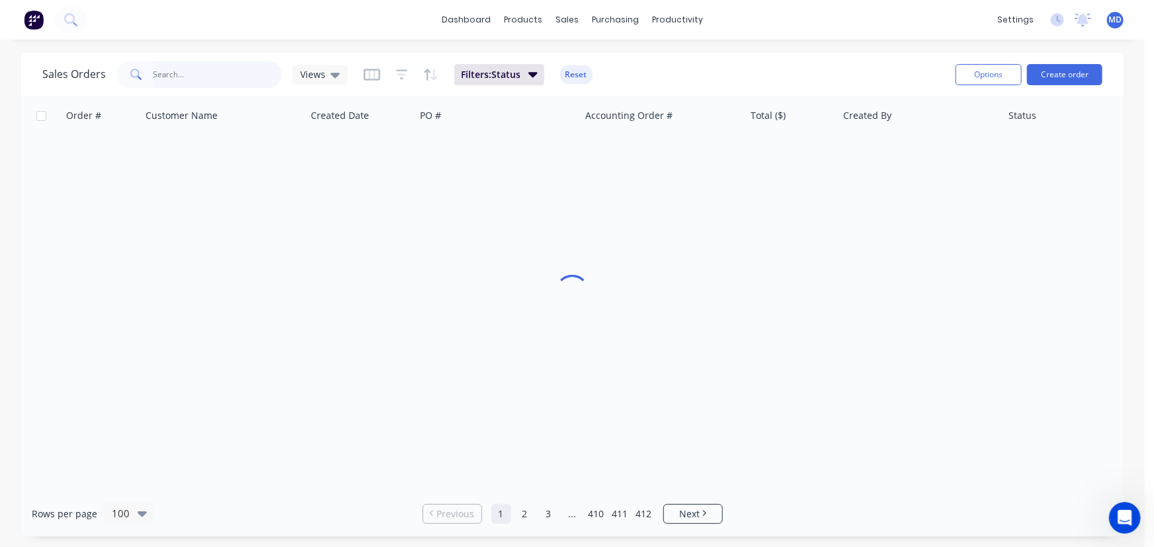
click at [217, 81] on input "text" at bounding box center [217, 74] width 129 height 26
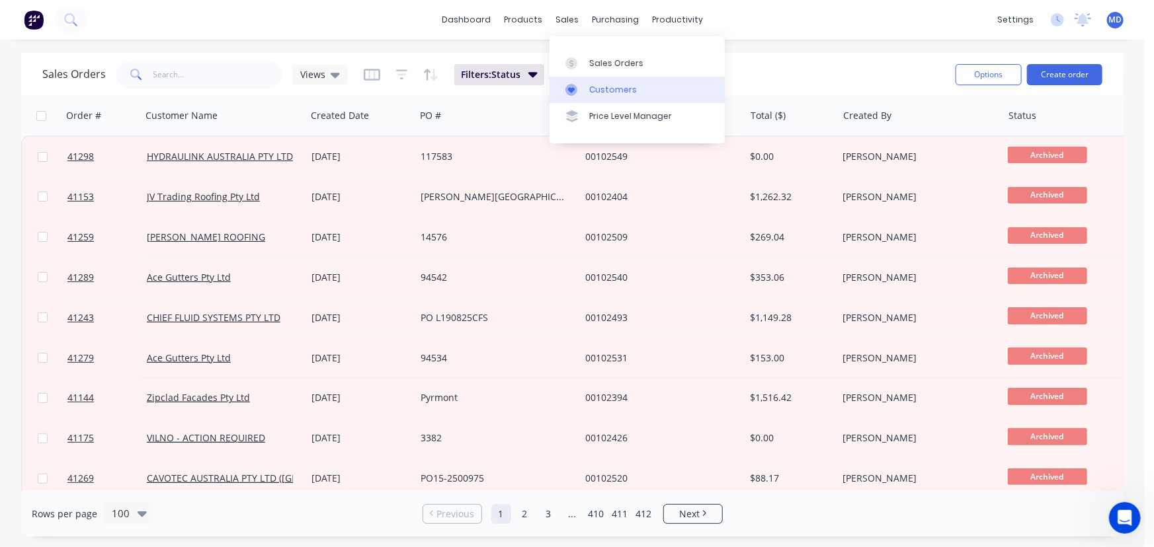
click at [608, 91] on div "Customers" at bounding box center [613, 90] width 48 height 12
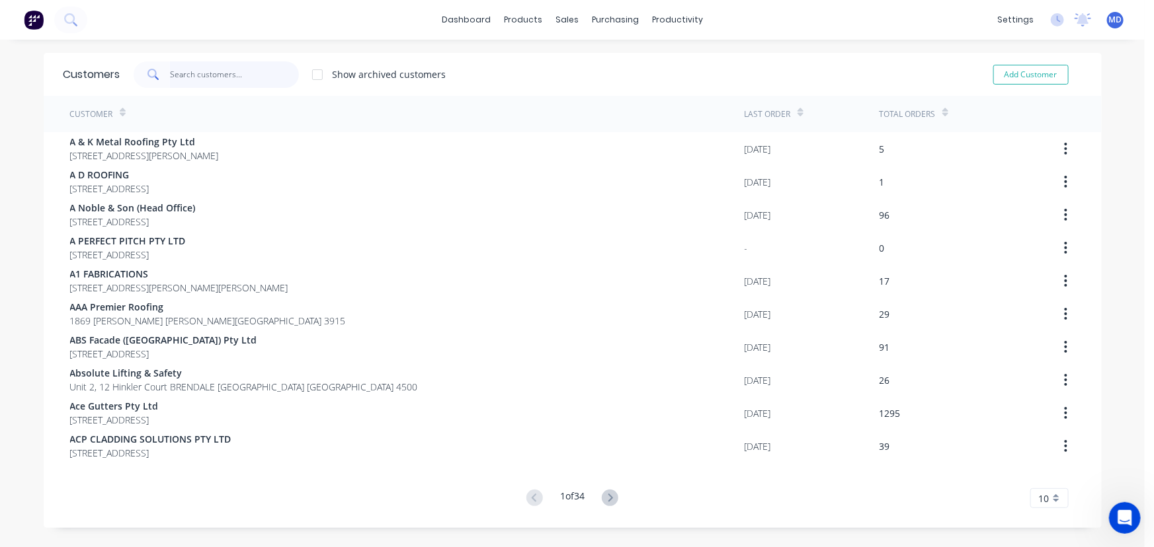
click at [241, 80] on input "text" at bounding box center [234, 74] width 129 height 26
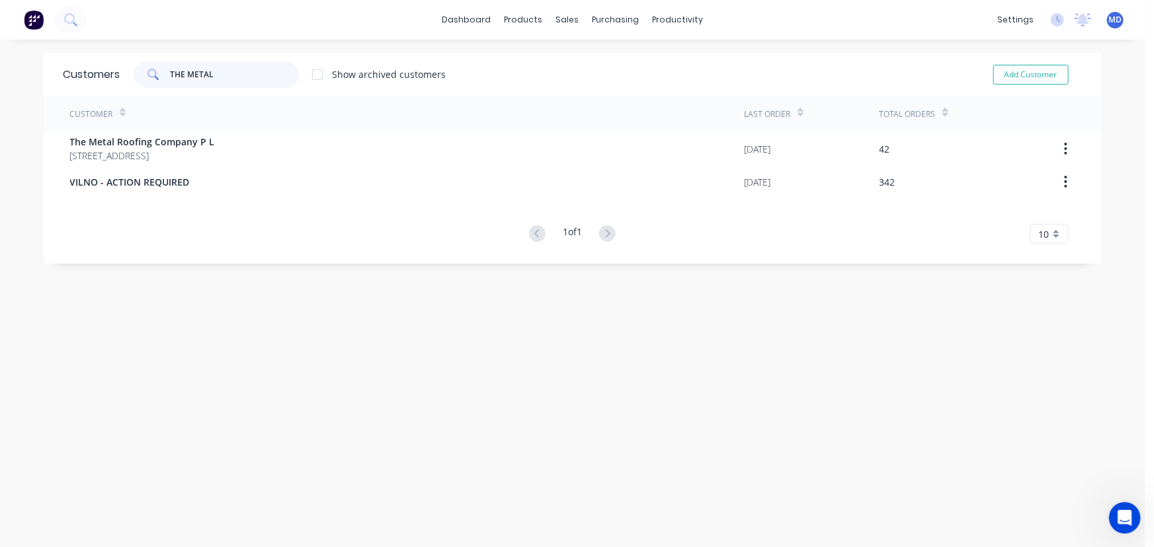
type input "THE METAL"
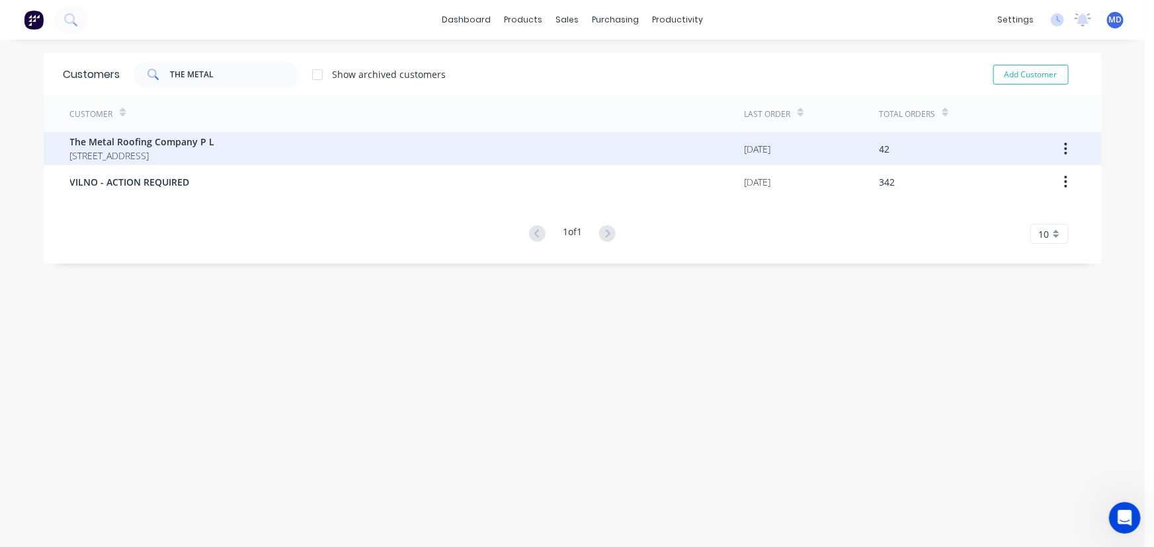
click at [179, 157] on span "15 Molsten Ave TUMBI UMBI New South Wales Australia 2261" at bounding box center [142, 156] width 145 height 14
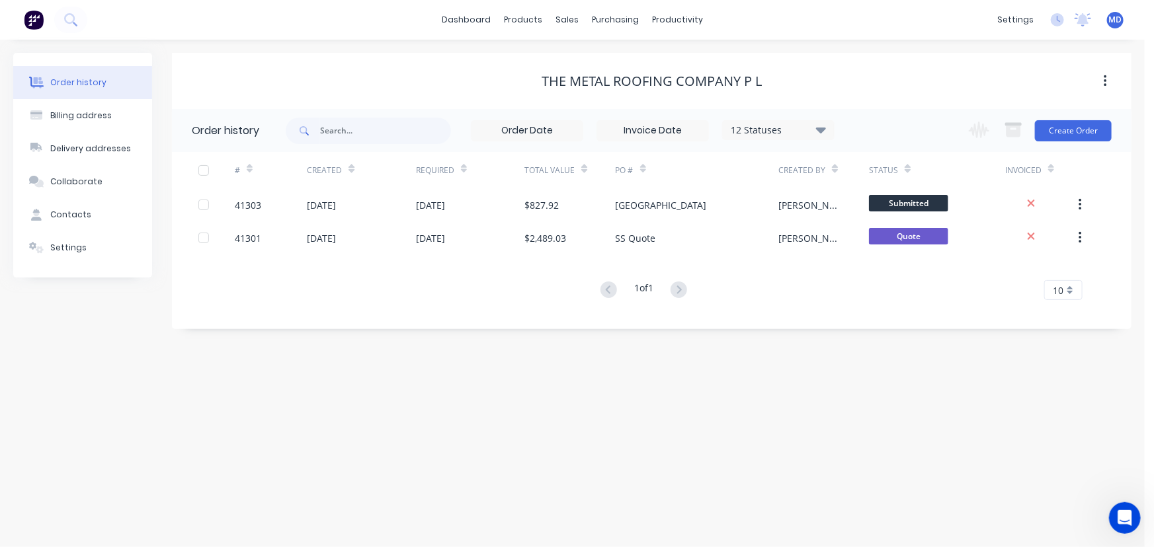
drag, startPoint x: 820, startPoint y: 128, endPoint x: 821, endPoint y: 138, distance: 10.0
click at [820, 127] on icon at bounding box center [821, 130] width 10 height 6
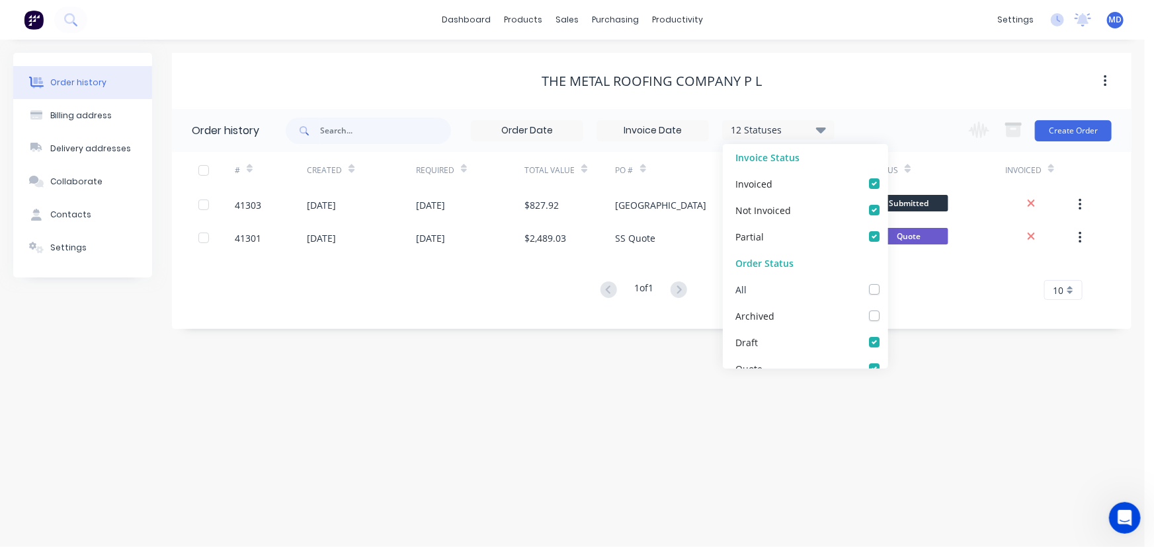
click at [887, 282] on label at bounding box center [887, 282] width 0 height 0
click at [887, 291] on input "checkbox" at bounding box center [892, 288] width 11 height 13
checkbox input "true"
click at [941, 336] on div "Order history Billing address Delivery addresses Collaborate Contacts Settings …" at bounding box center [572, 294] width 1145 height 508
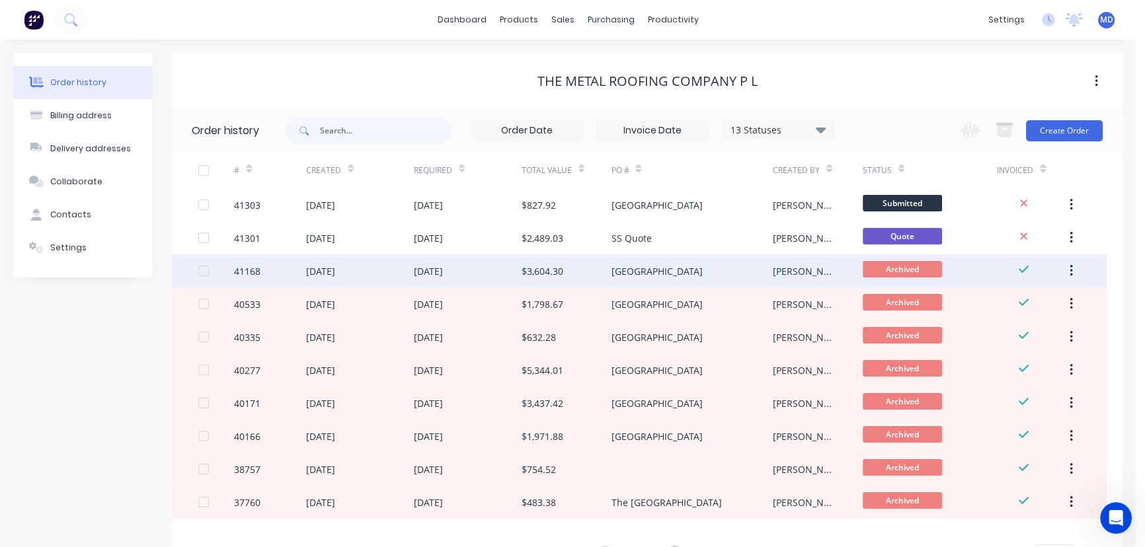
click at [443, 270] on div "[DATE]" at bounding box center [428, 271] width 29 height 14
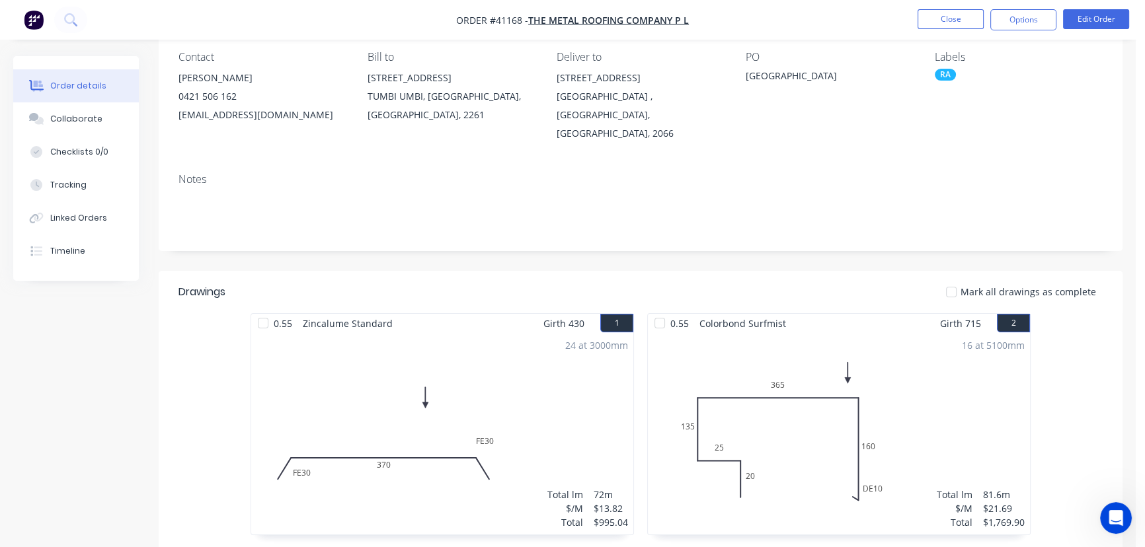
scroll to position [120, 0]
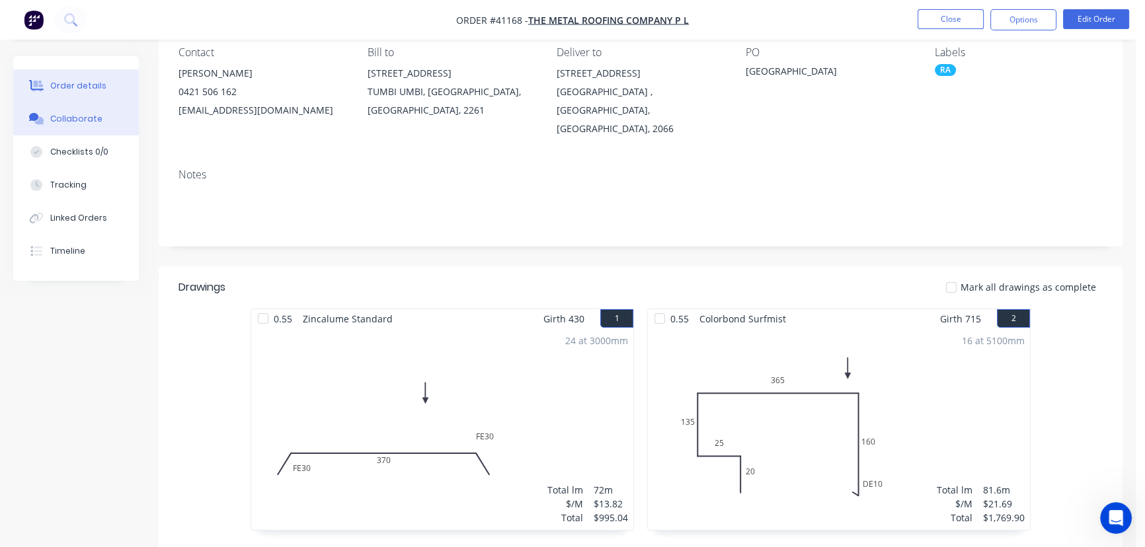
click at [72, 115] on div "Collaborate" at bounding box center [76, 119] width 52 height 12
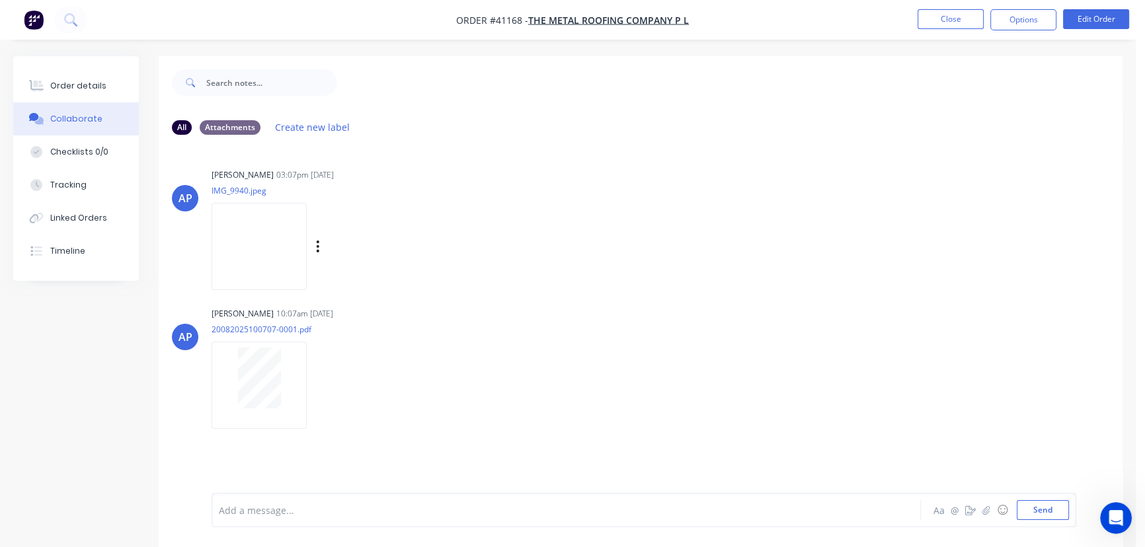
click at [254, 250] on img at bounding box center [259, 246] width 95 height 87
click at [67, 80] on div "Order details" at bounding box center [78, 86] width 56 height 12
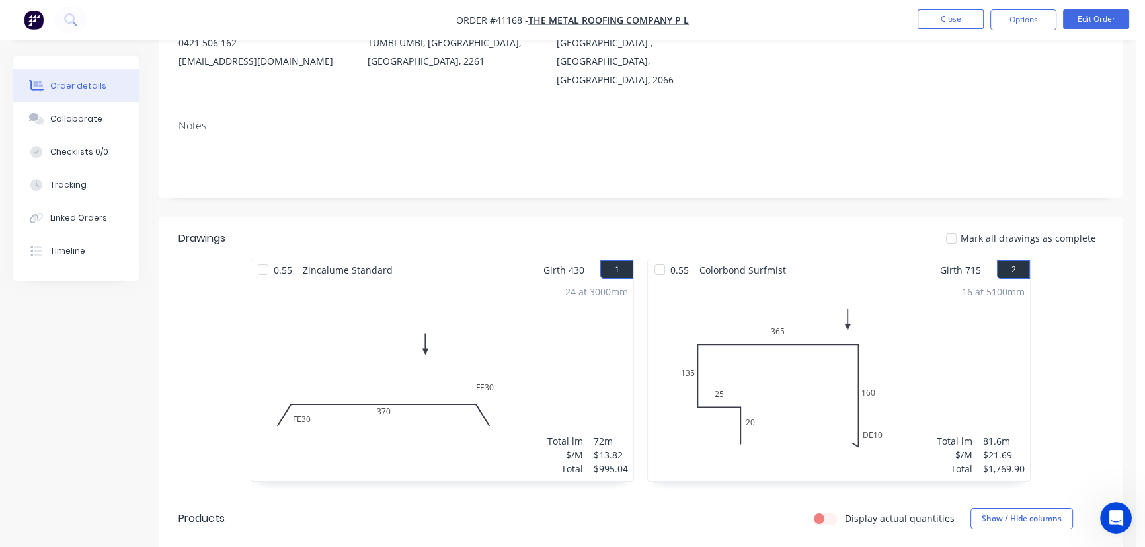
scroll to position [180, 0]
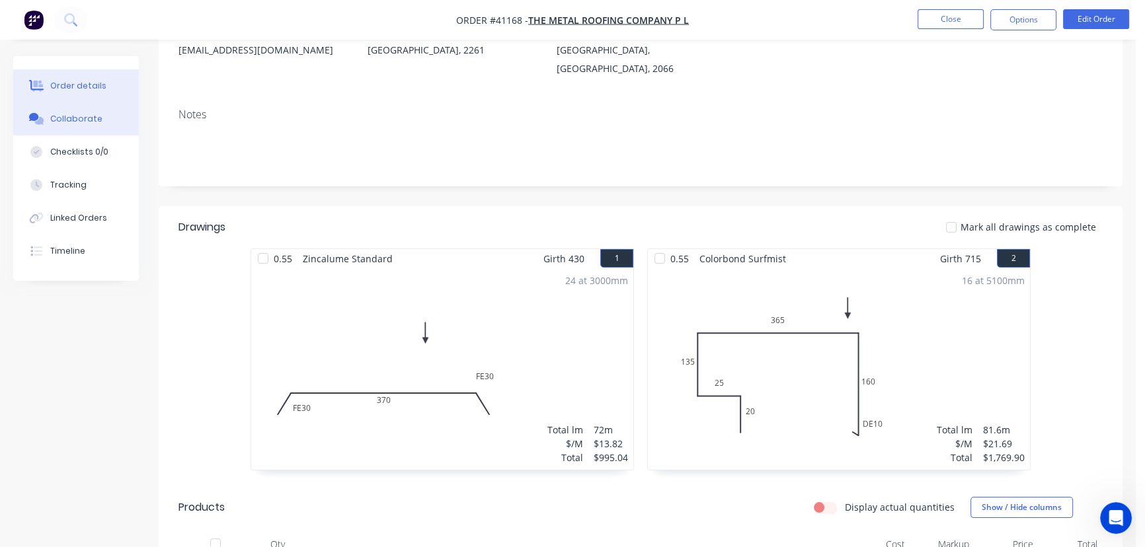
drag, startPoint x: 75, startPoint y: 112, endPoint x: 99, endPoint y: 134, distance: 32.3
click at [75, 113] on div "Collaborate" at bounding box center [76, 119] width 52 height 12
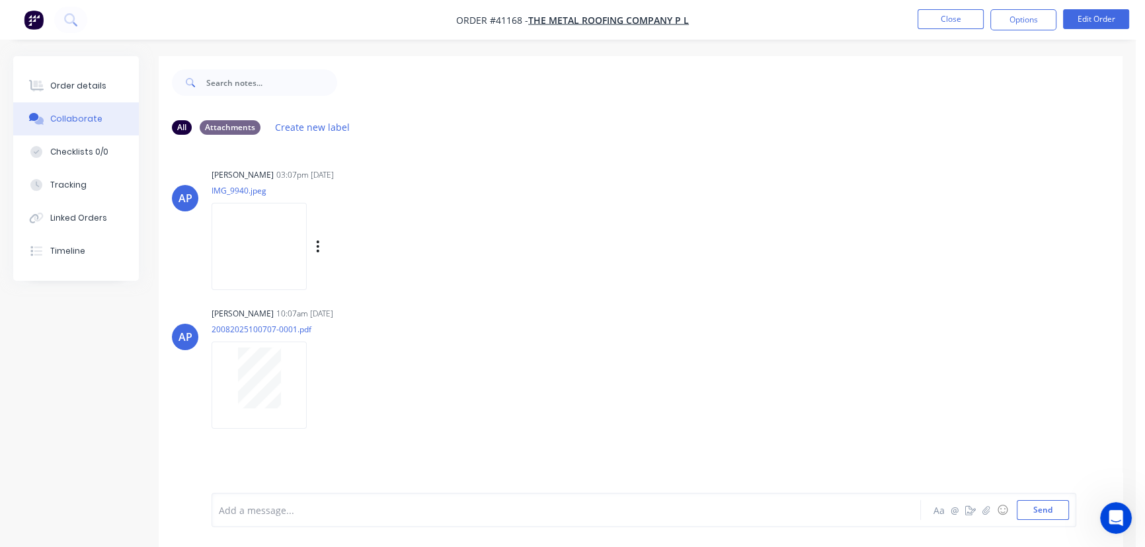
click at [261, 227] on img at bounding box center [259, 246] width 95 height 87
click at [72, 82] on div "Order details" at bounding box center [78, 86] width 56 height 12
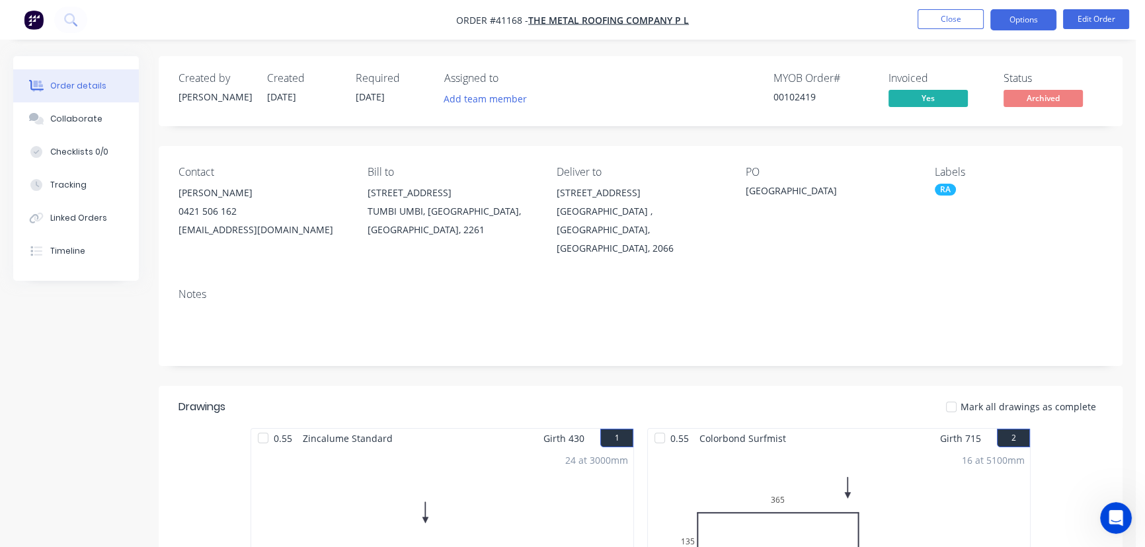
click at [1018, 24] on button "Options" at bounding box center [1023, 19] width 66 height 21
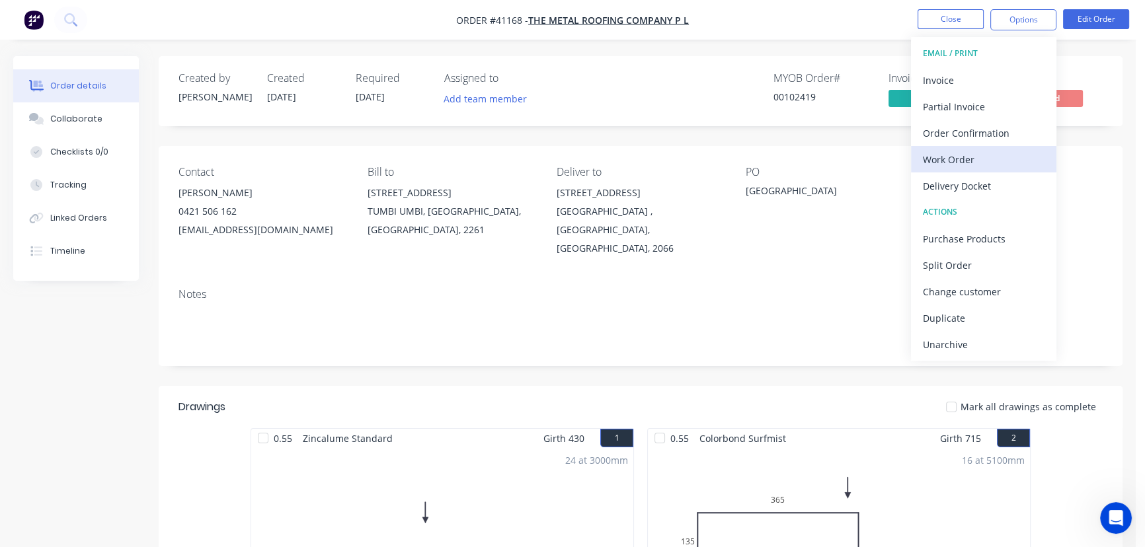
click at [961, 165] on div "Work Order" at bounding box center [984, 159] width 122 height 19
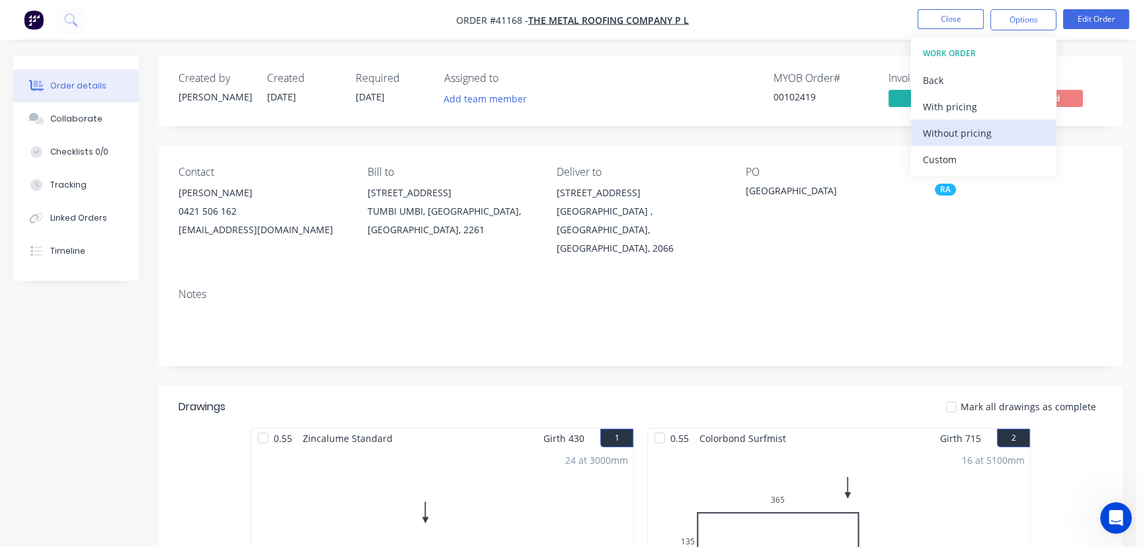
click at [958, 132] on div "Without pricing" at bounding box center [984, 133] width 122 height 19
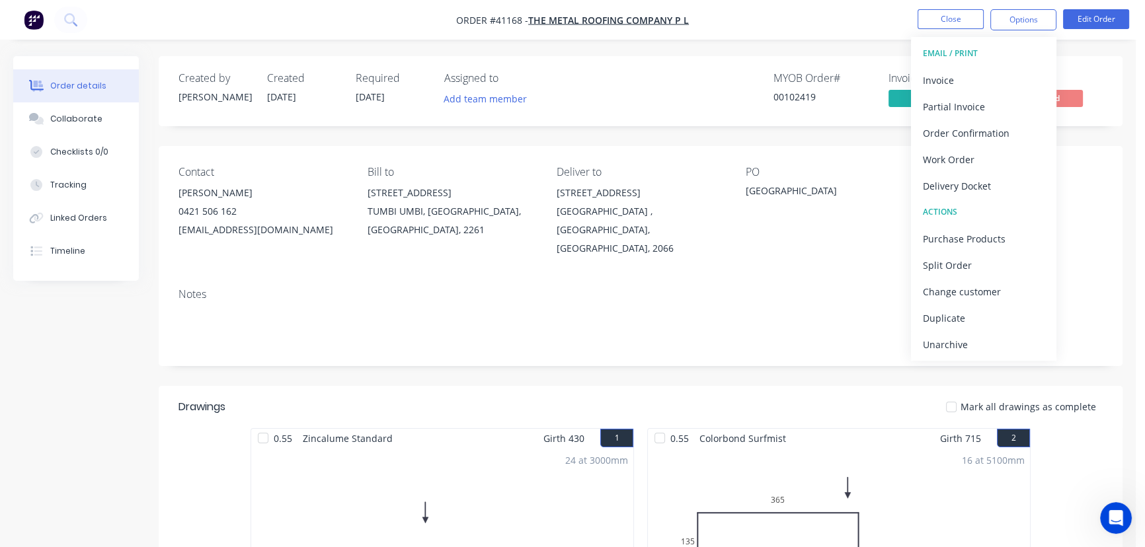
click at [663, 87] on div "MYOB Order # 00102419 Invoiced Yes Status Archived" at bounding box center [840, 91] width 526 height 38
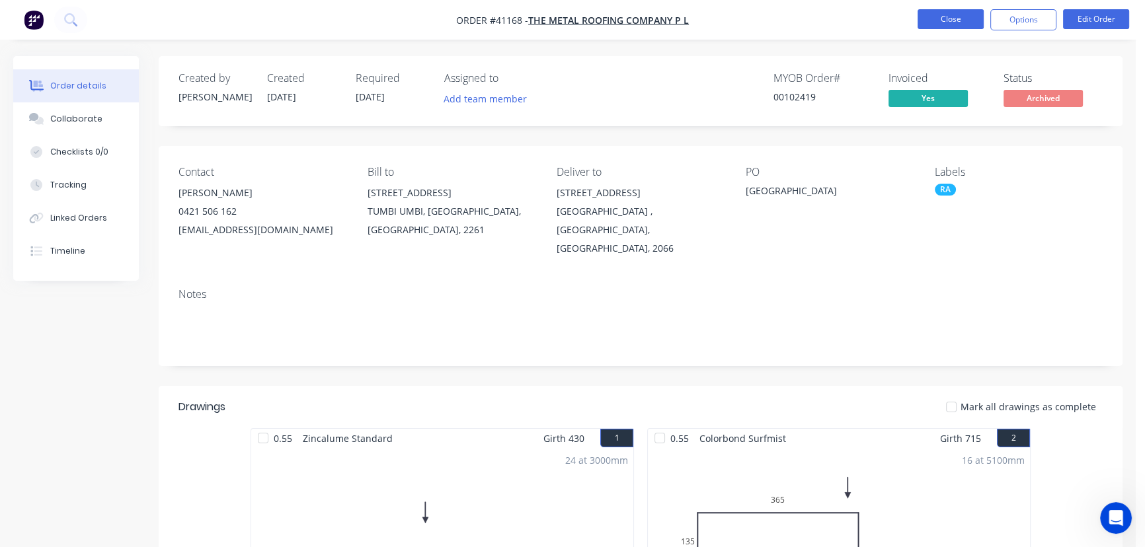
click at [945, 23] on button "Close" at bounding box center [951, 19] width 66 height 20
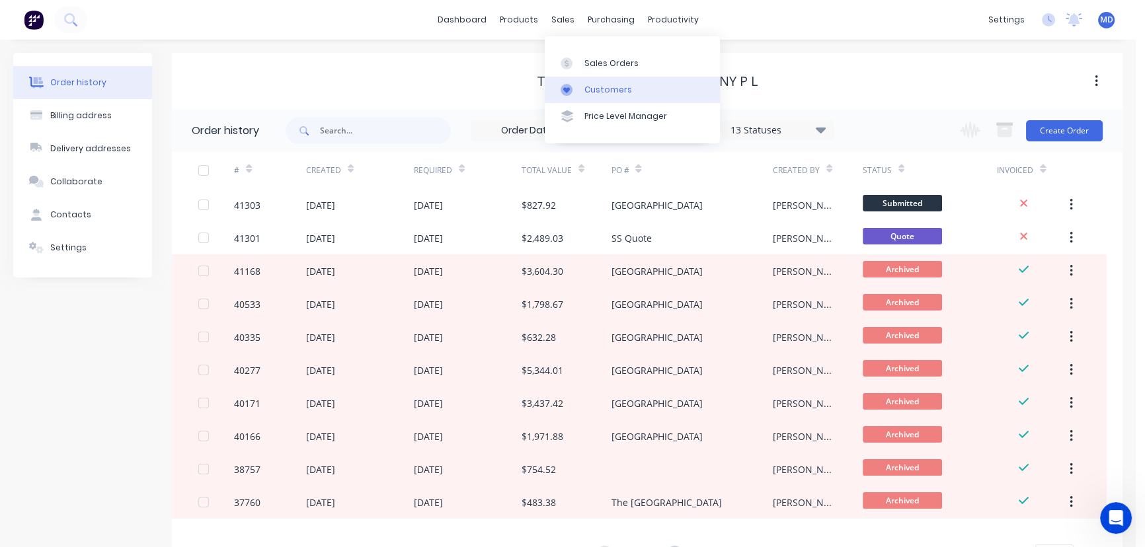
click at [604, 90] on div "Customers" at bounding box center [608, 90] width 48 height 12
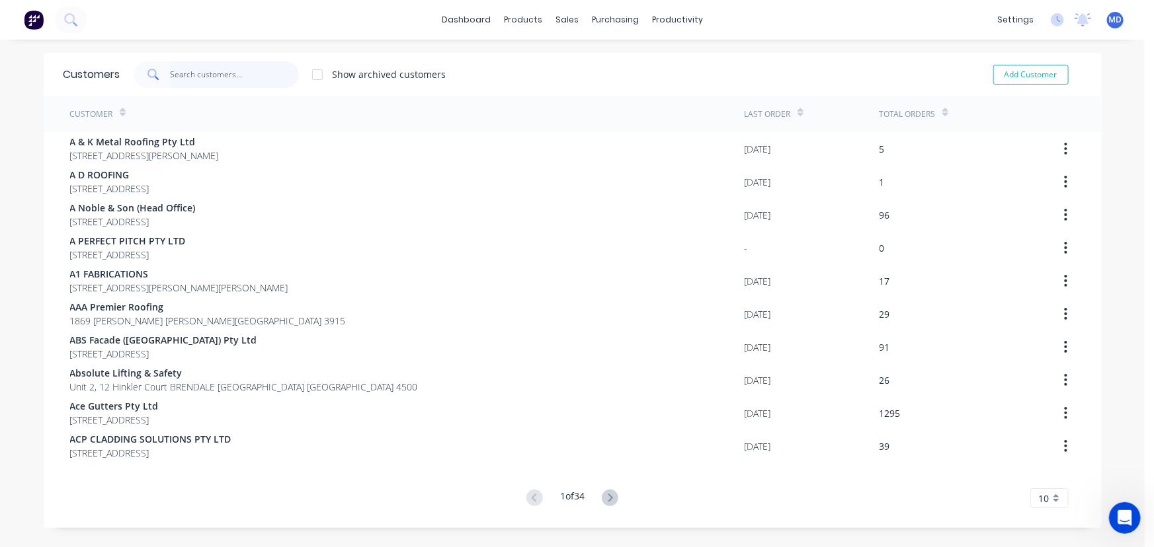
click at [253, 79] on input "text" at bounding box center [234, 74] width 129 height 26
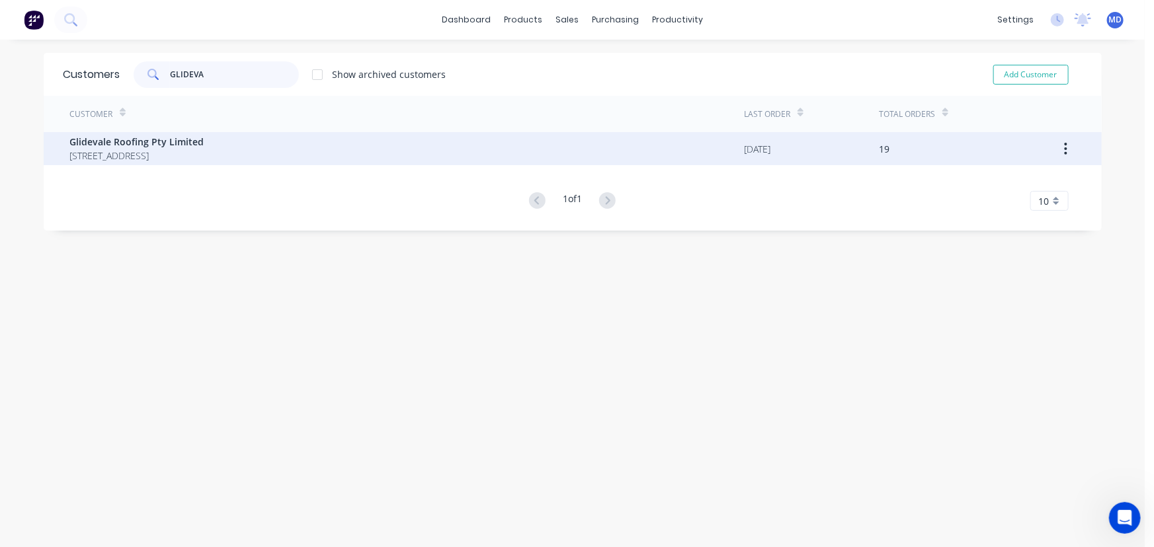
type input "GLIDEVA"
click at [125, 145] on span "Glidevale Roofing Pty Limited" at bounding box center [137, 142] width 134 height 14
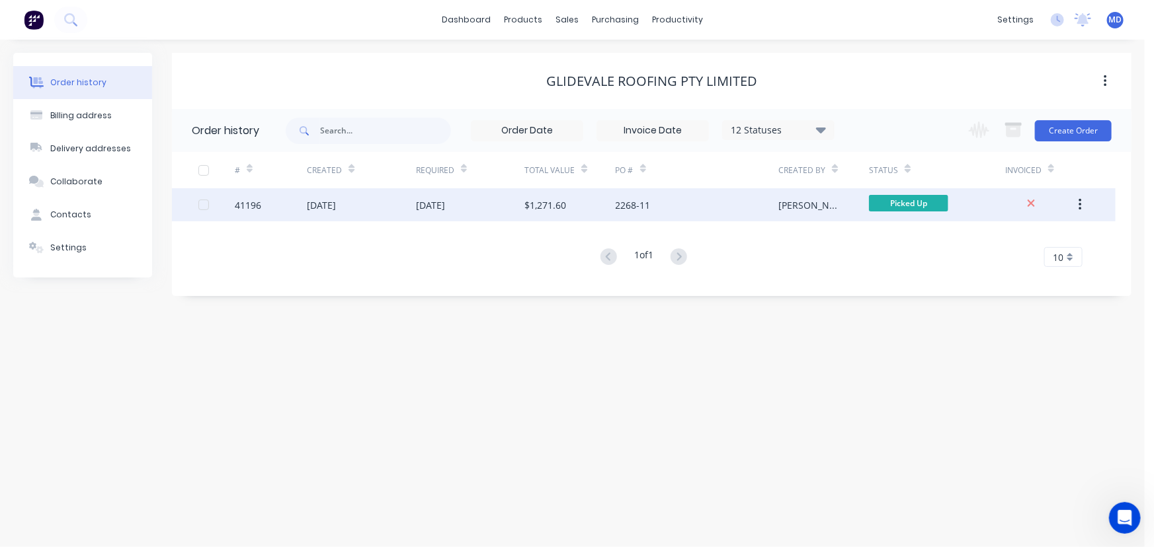
click at [423, 210] on div "[DATE]" at bounding box center [430, 205] width 29 height 14
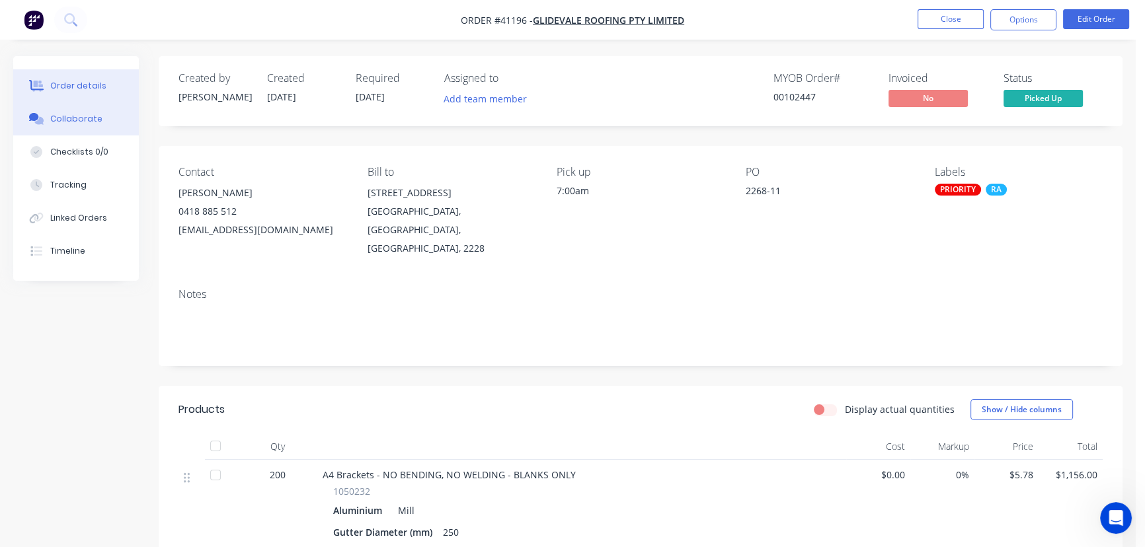
click at [70, 114] on div "Collaborate" at bounding box center [76, 119] width 52 height 12
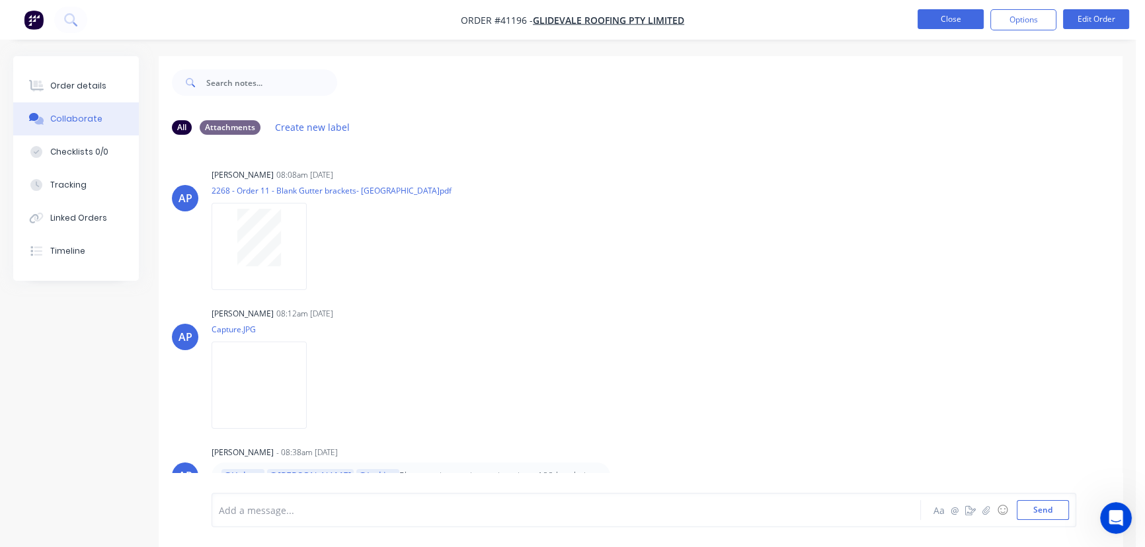
click at [944, 23] on button "Close" at bounding box center [951, 19] width 66 height 20
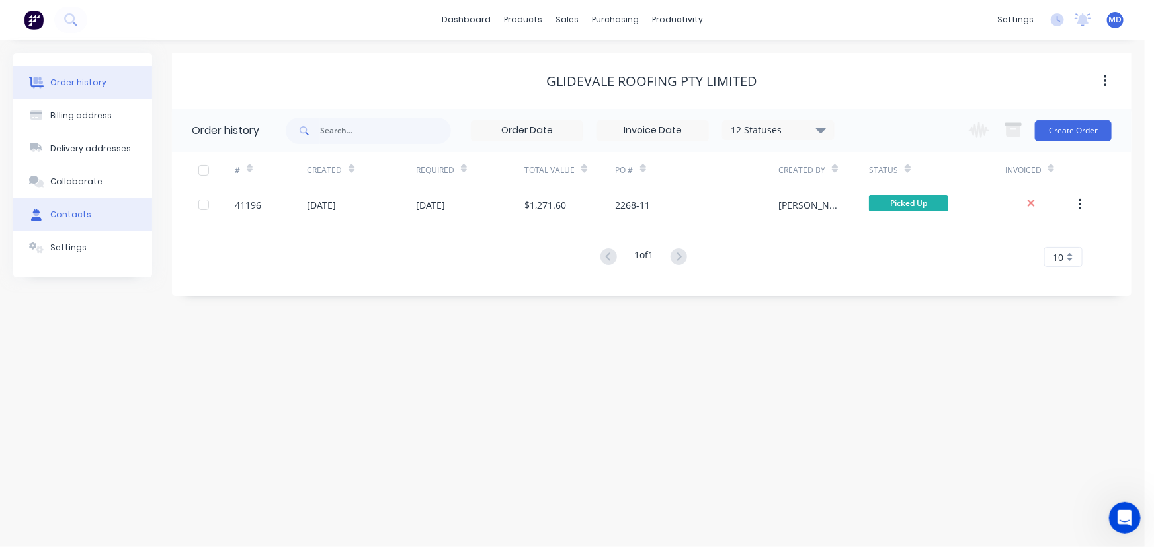
click at [72, 217] on div "Contacts" at bounding box center [70, 215] width 41 height 12
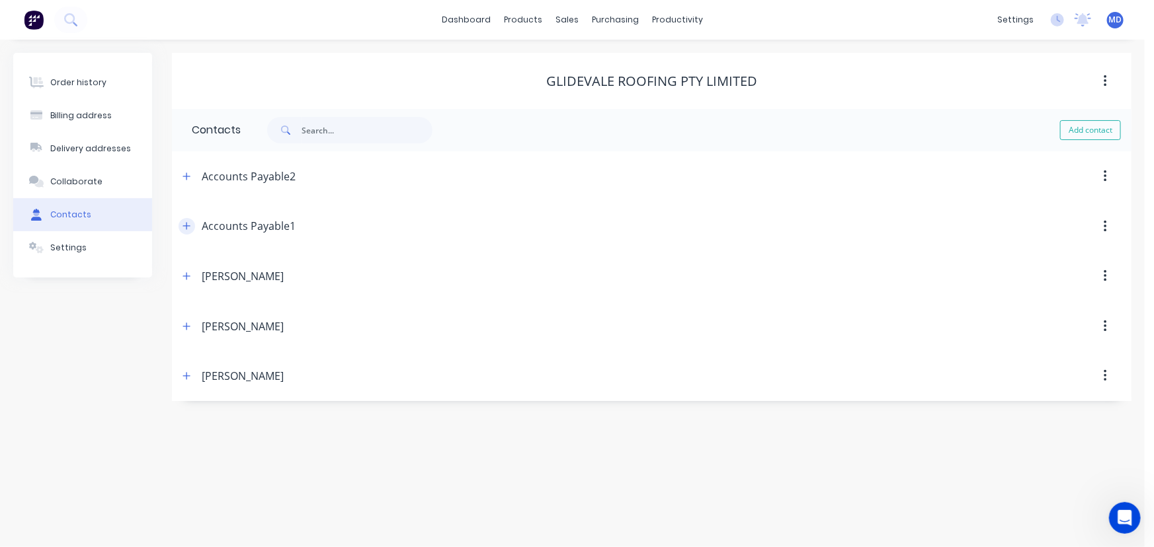
click at [185, 225] on icon "button" at bounding box center [186, 226] width 8 height 9
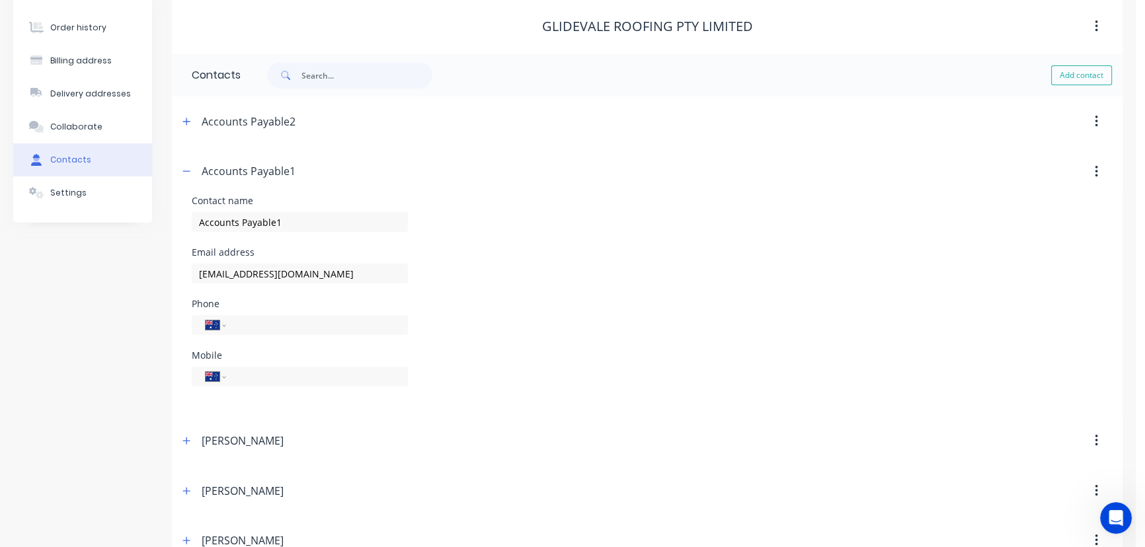
scroll to position [86, 0]
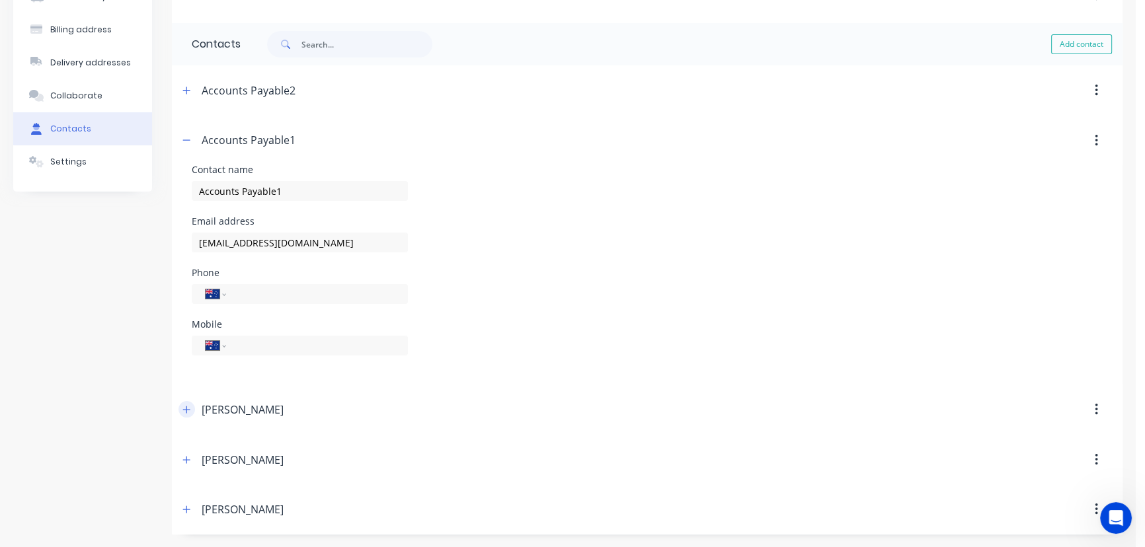
click at [185, 409] on icon "button" at bounding box center [186, 409] width 7 height 7
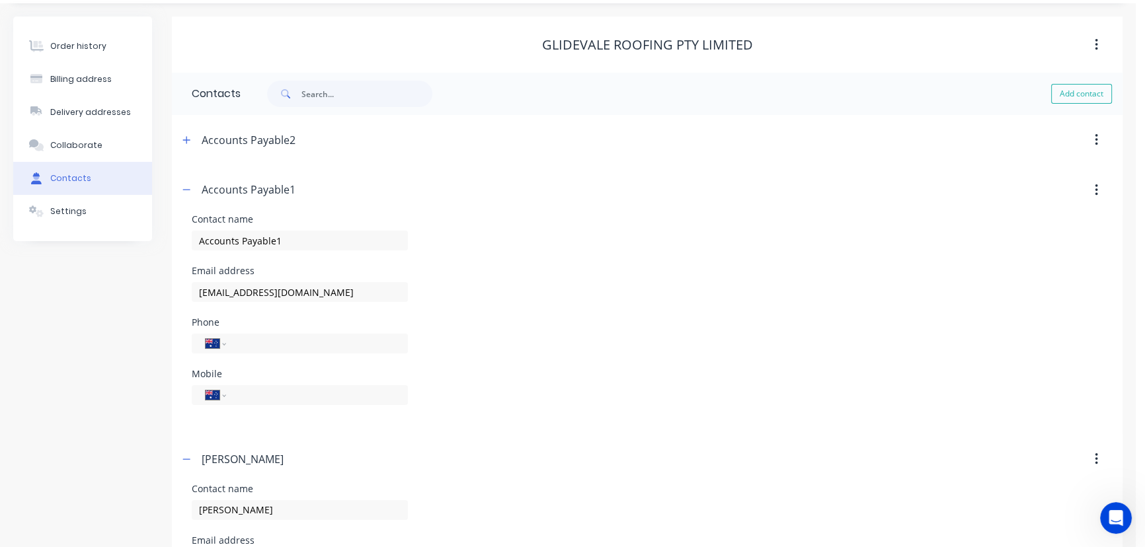
scroll to position [0, 0]
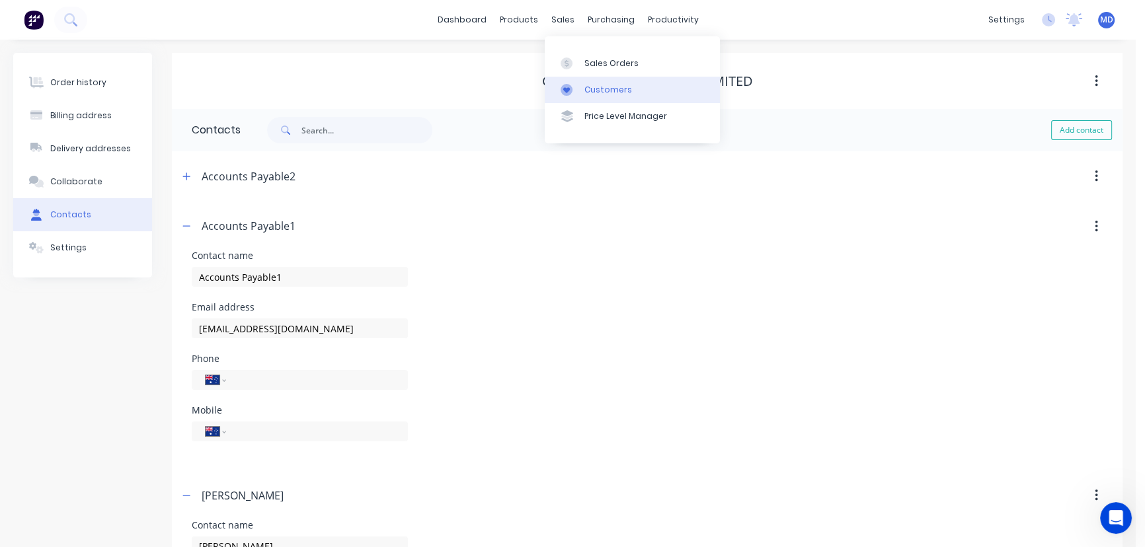
click at [604, 89] on div "Customers" at bounding box center [608, 90] width 48 height 12
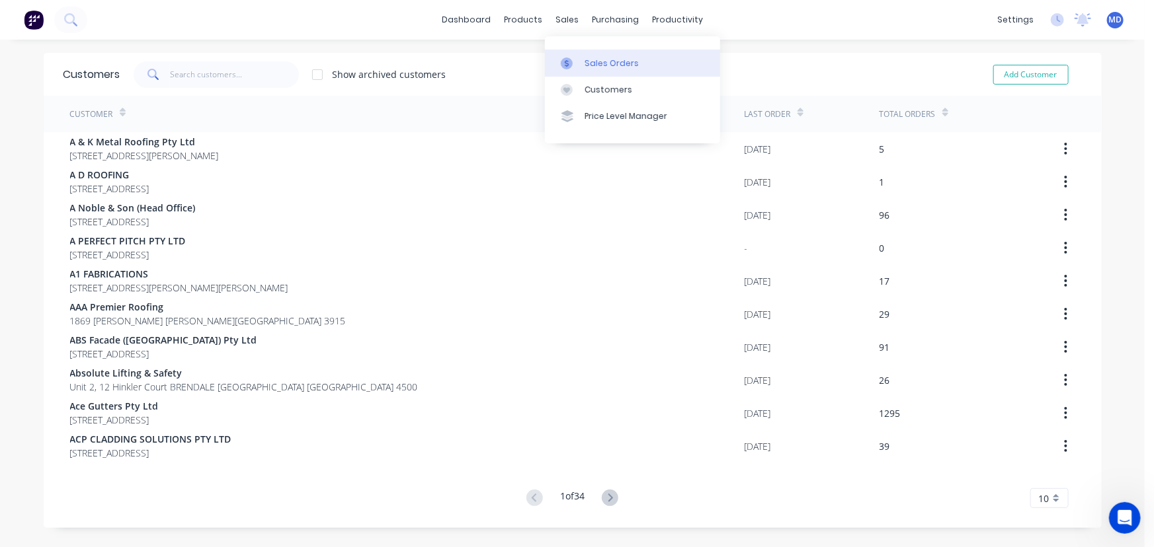
click at [593, 58] on div "Sales Orders" at bounding box center [611, 64] width 54 height 12
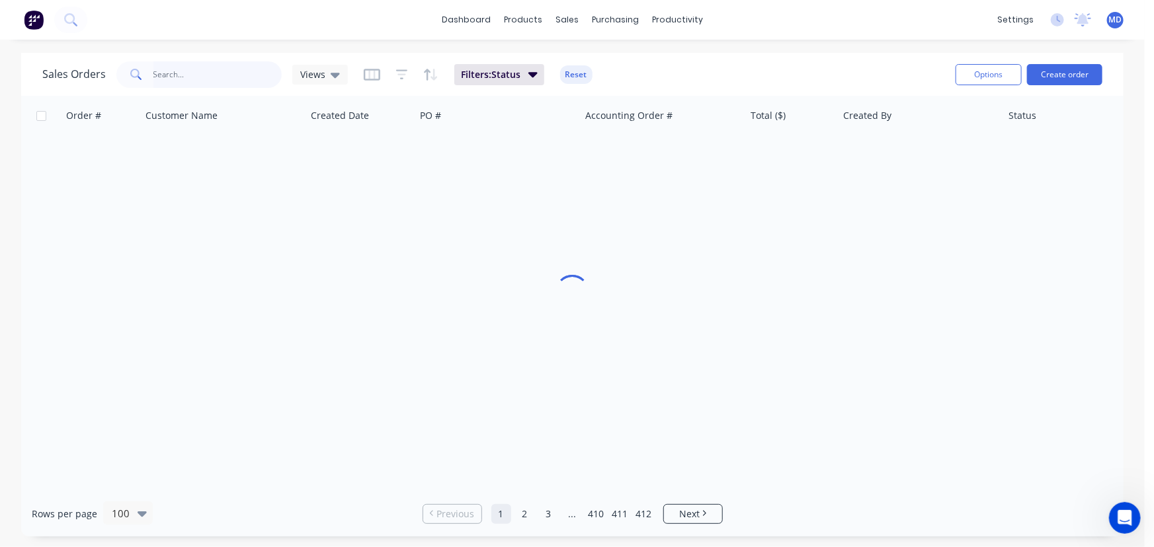
click at [223, 74] on input "text" at bounding box center [217, 74] width 129 height 26
type input "41060"
click at [313, 71] on span "Views" at bounding box center [312, 74] width 25 height 14
click at [326, 210] on button "ARCHIVED" at bounding box center [371, 213] width 151 height 15
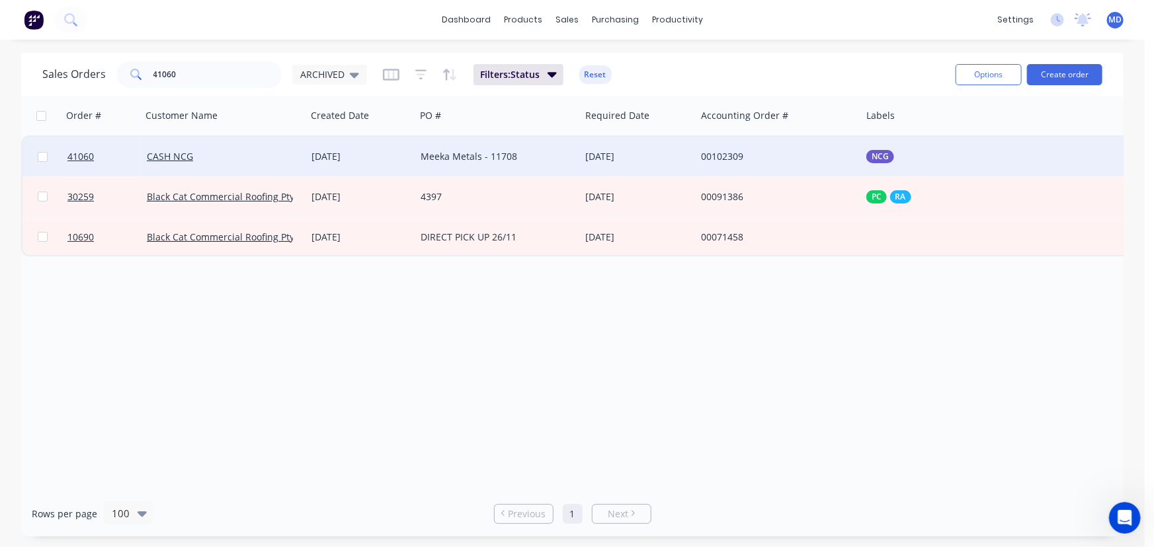
click at [264, 148] on div "CASH NCG" at bounding box center [223, 157] width 165 height 40
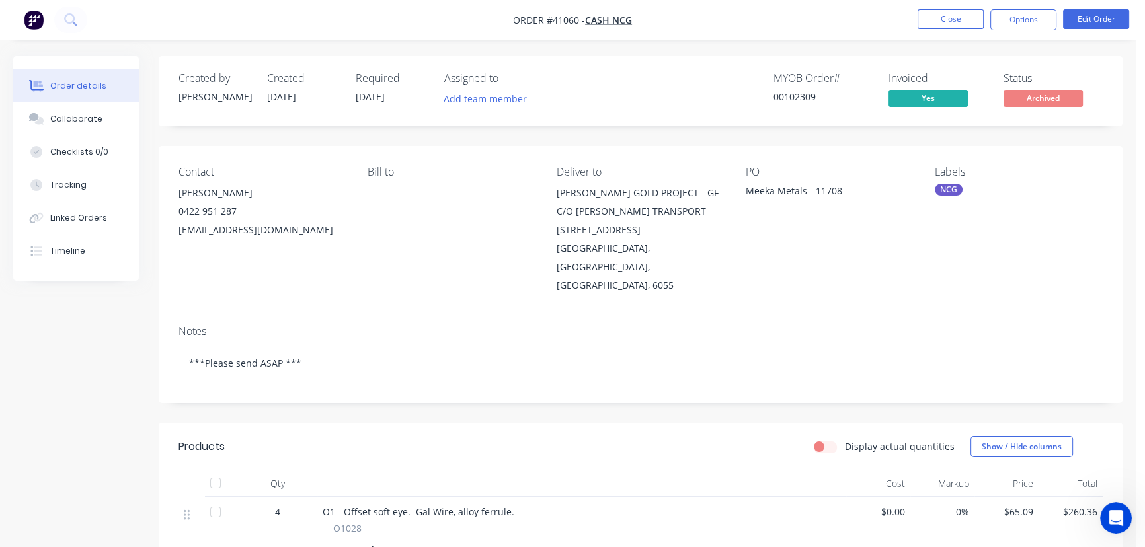
scroll to position [446, 0]
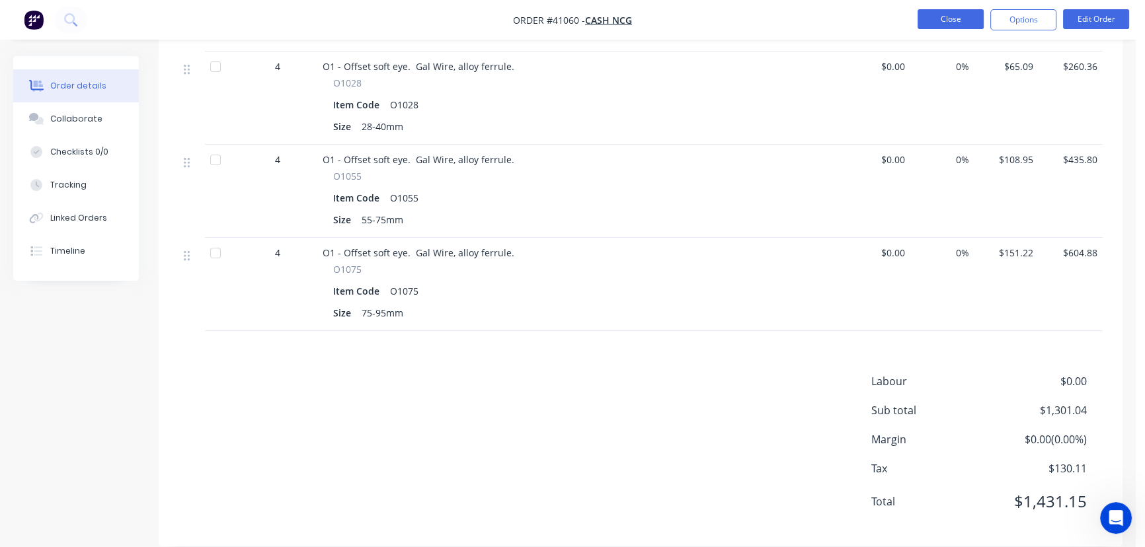
click at [961, 13] on button "Close" at bounding box center [951, 19] width 66 height 20
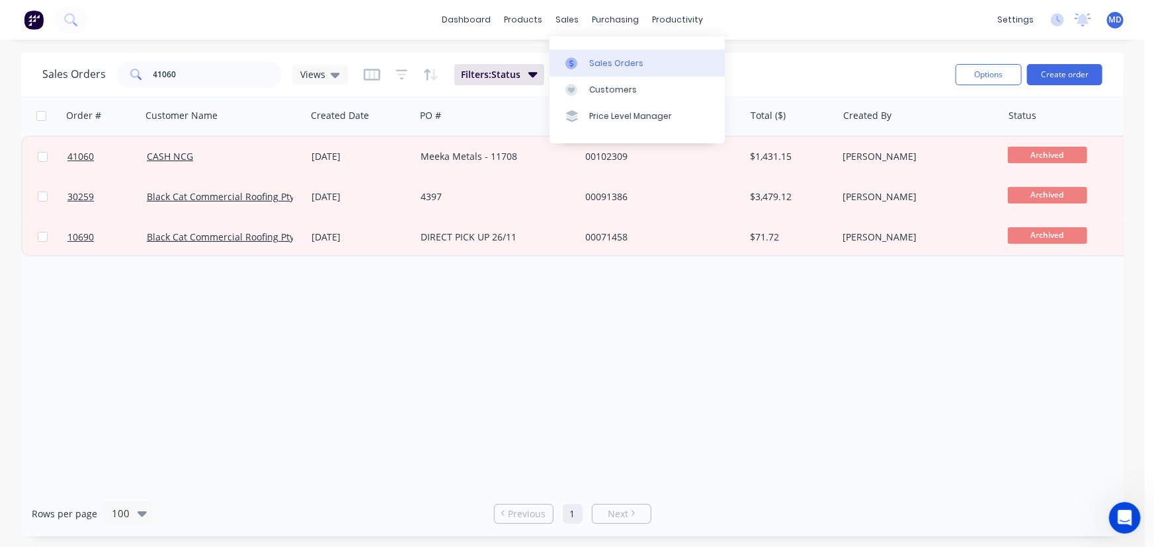
click at [614, 60] on div "Sales Orders" at bounding box center [616, 64] width 54 height 12
drag, startPoint x: 225, startPoint y: 77, endPoint x: 80, endPoint y: 75, distance: 144.8
click at [73, 77] on div "Sales Orders 41060 Views" at bounding box center [194, 74] width 305 height 26
type input "1"
type input "41084"
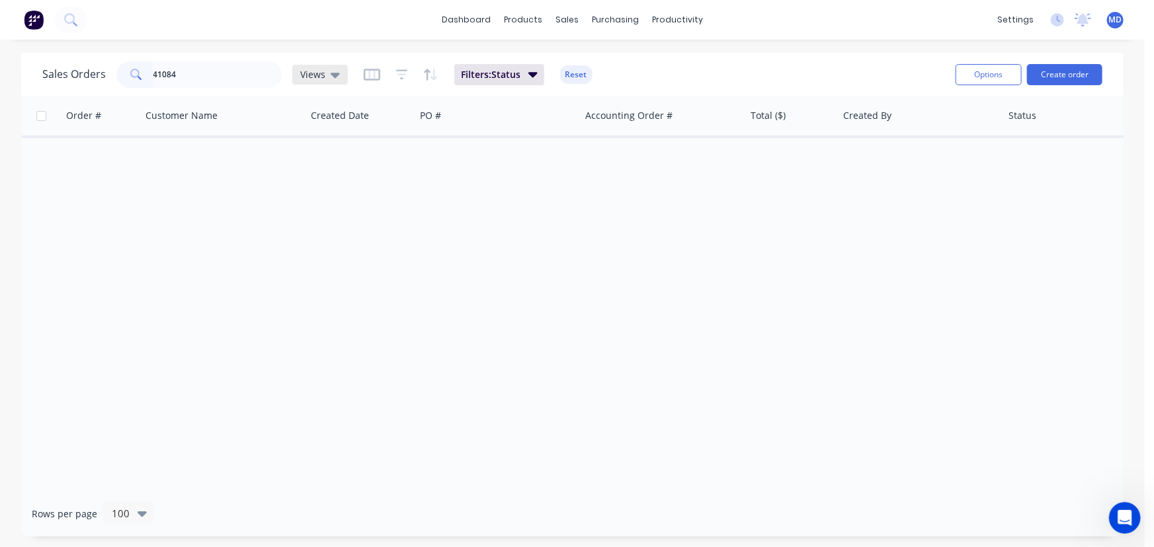
click at [312, 72] on span "Views" at bounding box center [312, 74] width 25 height 14
click at [331, 212] on button "ARCHIVED" at bounding box center [371, 213] width 151 height 15
click at [357, 74] on icon at bounding box center [354, 74] width 9 height 15
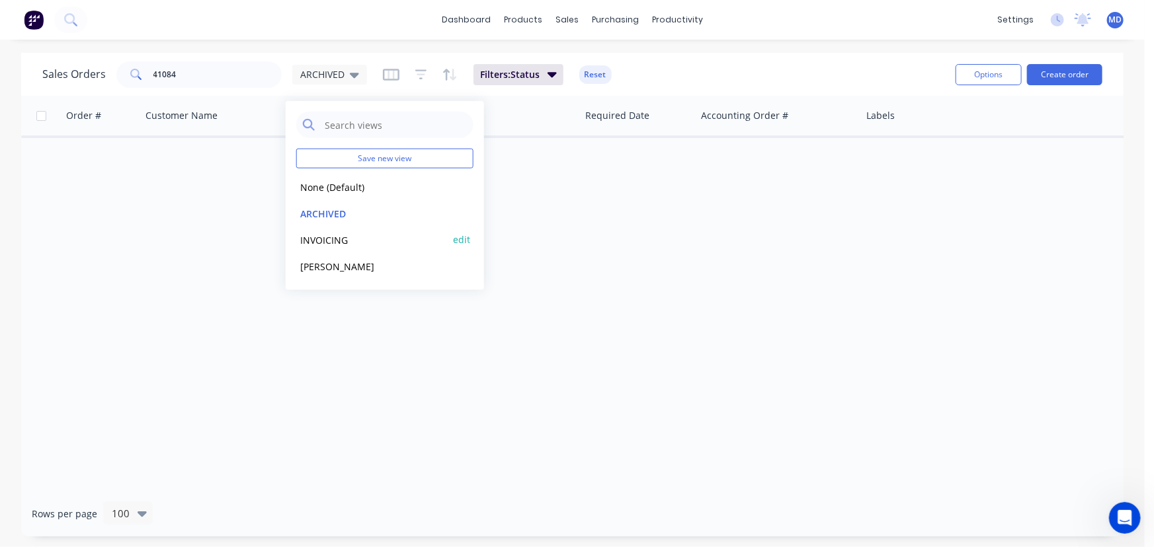
click at [324, 236] on button "INVOICING" at bounding box center [371, 239] width 151 height 15
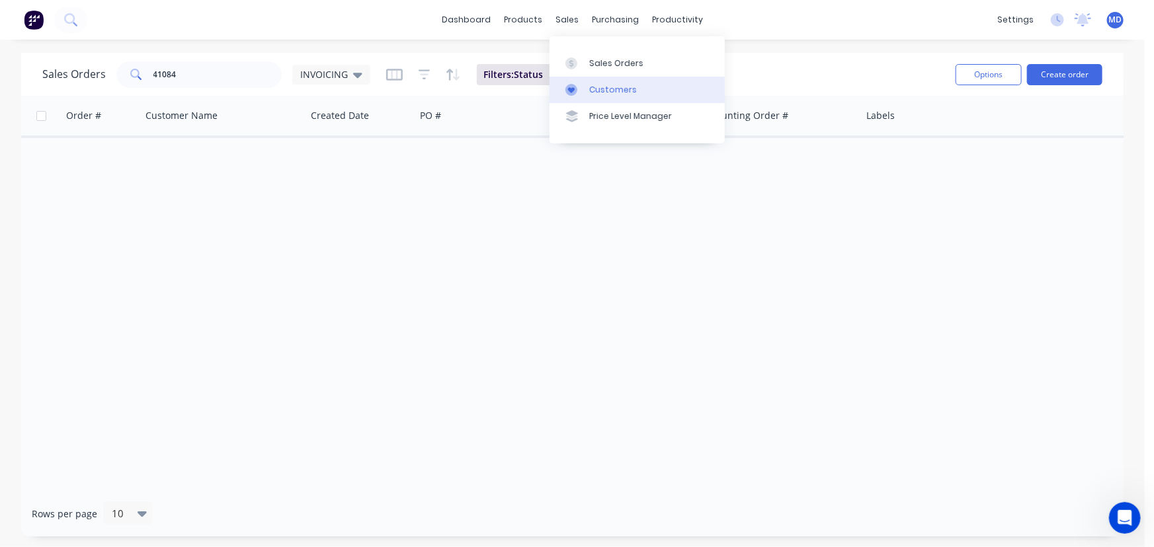
click at [602, 86] on div "Customers" at bounding box center [613, 90] width 48 height 12
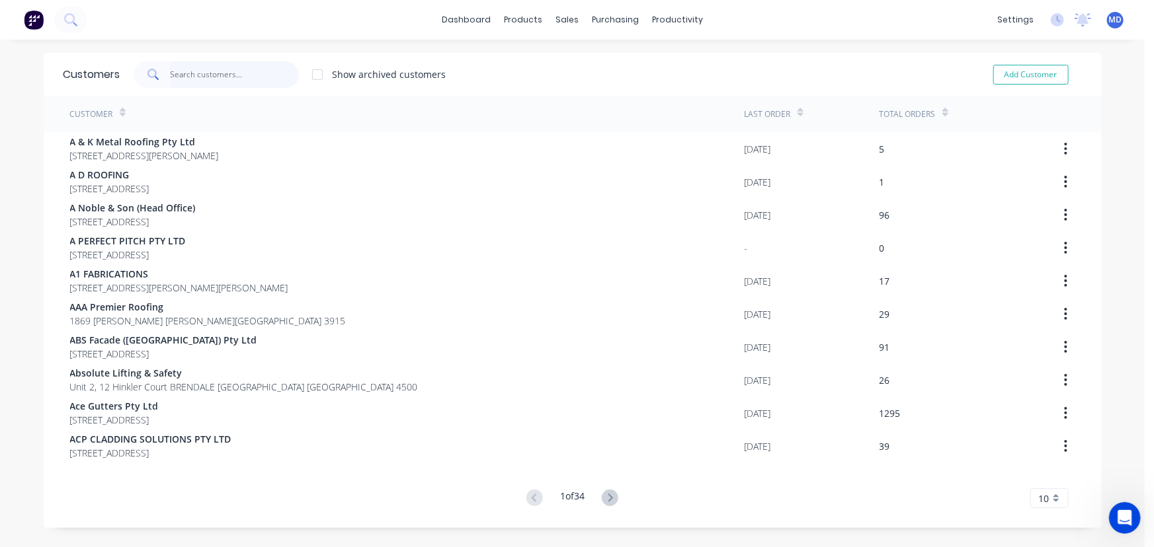
drag, startPoint x: 241, startPoint y: 86, endPoint x: 237, endPoint y: 75, distance: 11.1
click at [240, 86] on input "text" at bounding box center [234, 74] width 129 height 26
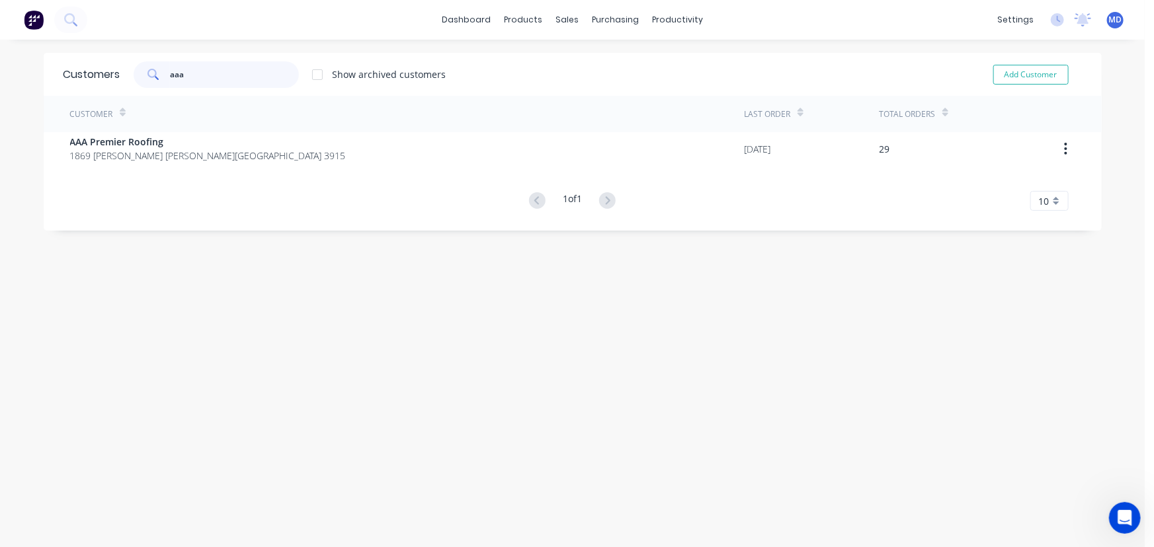
type input "aaa"
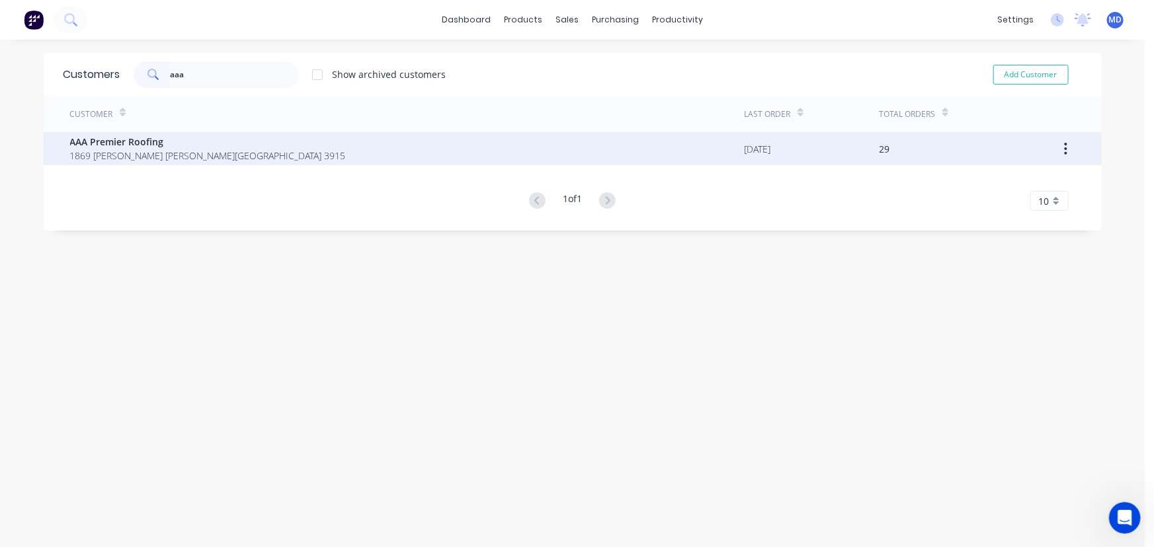
click at [149, 156] on span "1869 [PERSON_NAME] [PERSON_NAME][GEOGRAPHIC_DATA] 3915" at bounding box center [208, 156] width 276 height 14
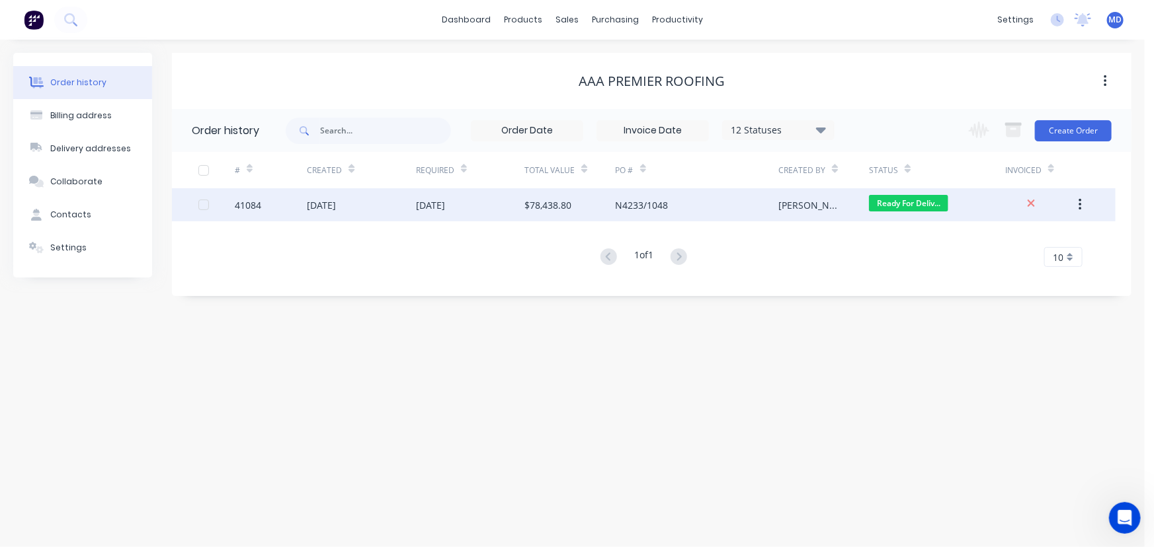
click at [440, 210] on div "[DATE]" at bounding box center [430, 205] width 29 height 14
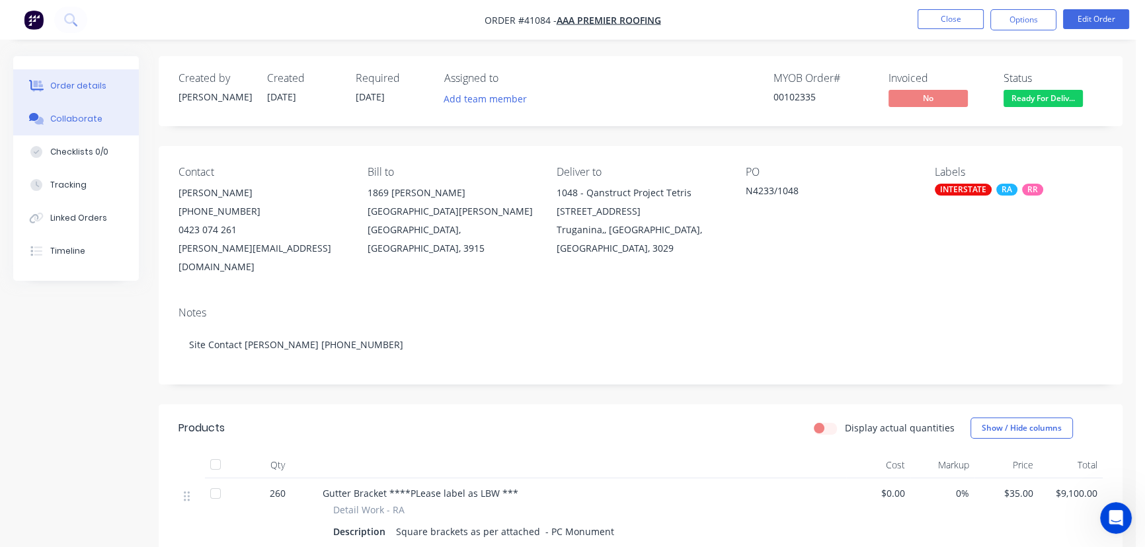
click at [62, 121] on div "Collaborate" at bounding box center [76, 119] width 52 height 12
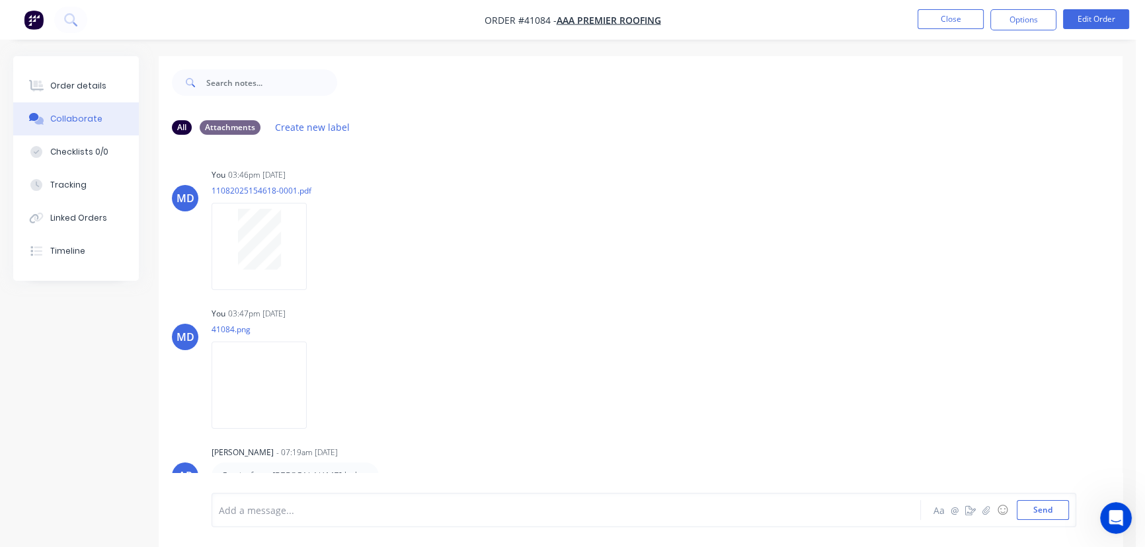
scroll to position [20, 0]
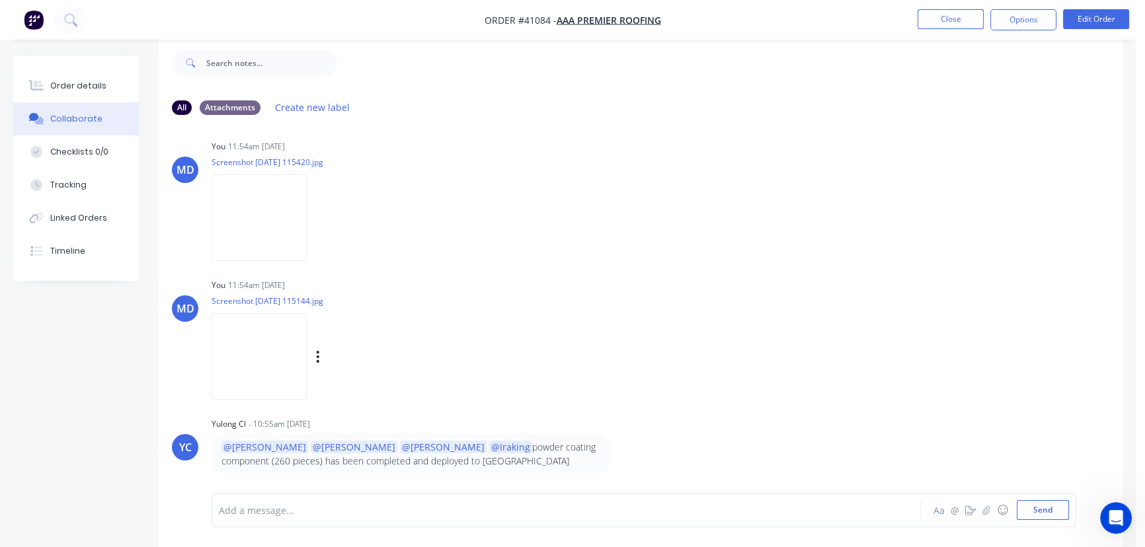
click at [298, 356] on img at bounding box center [259, 356] width 95 height 87
click at [944, 15] on button "Close" at bounding box center [951, 19] width 66 height 20
